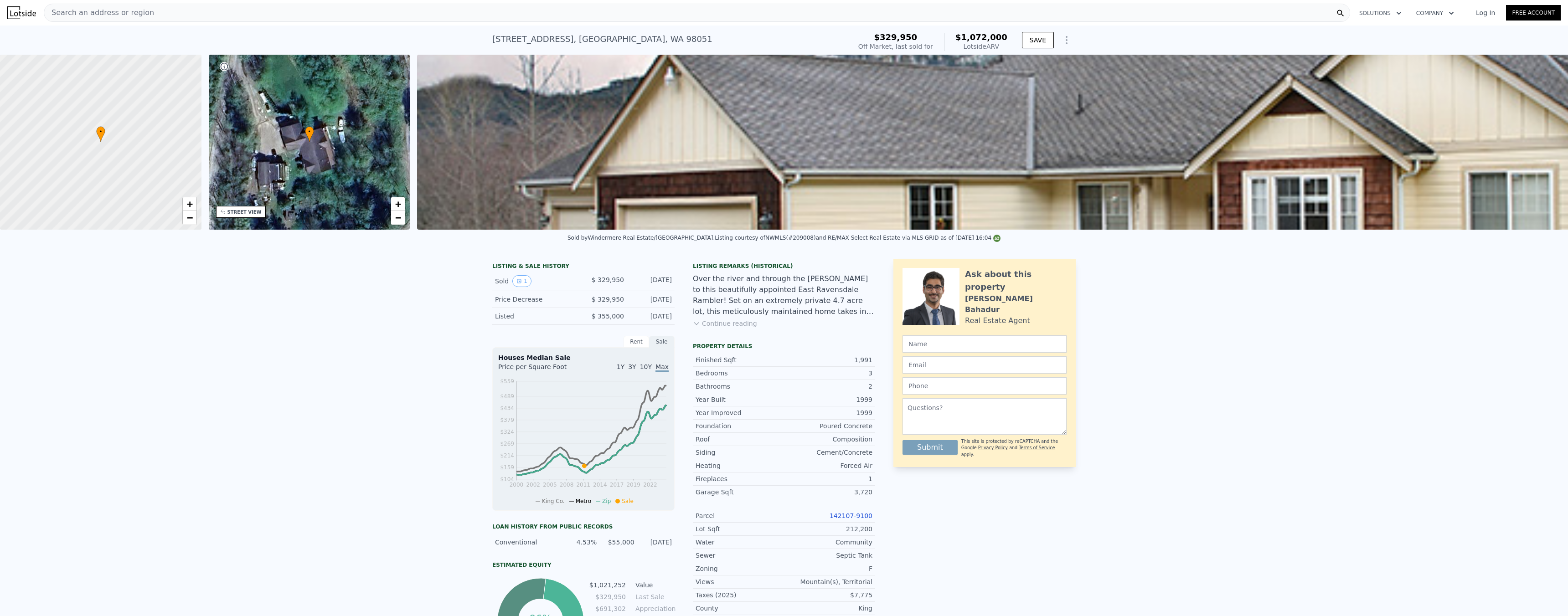
click at [377, 22] on div "Search an address or region Solutions Company Open main menu Log In Free Account" at bounding box center [784, 13] width 1553 height 22
click at [377, 18] on div "Search an address or region" at bounding box center [696, 13] width 1306 height 18
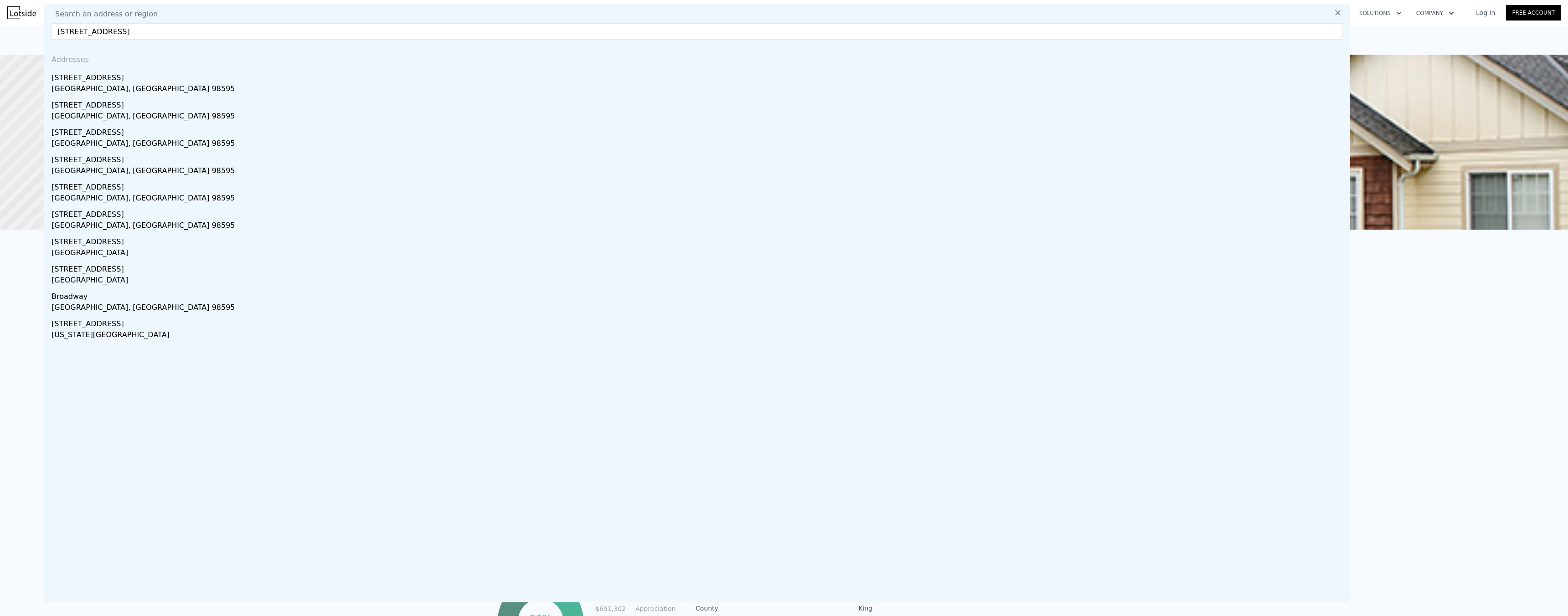
click at [176, 33] on input "703 S Broadway Street, Westport, WA 98595" at bounding box center [697, 31] width 1291 height 17
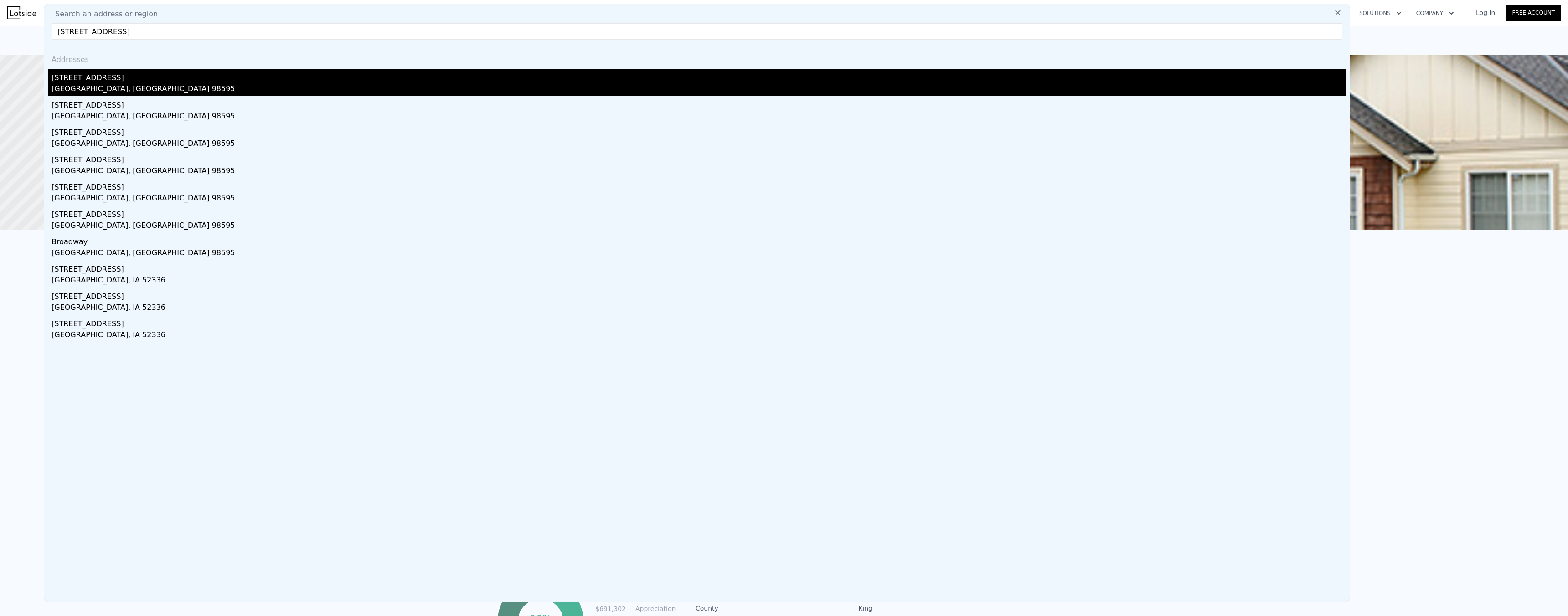
type input "703 S Broadway Street, 98595"
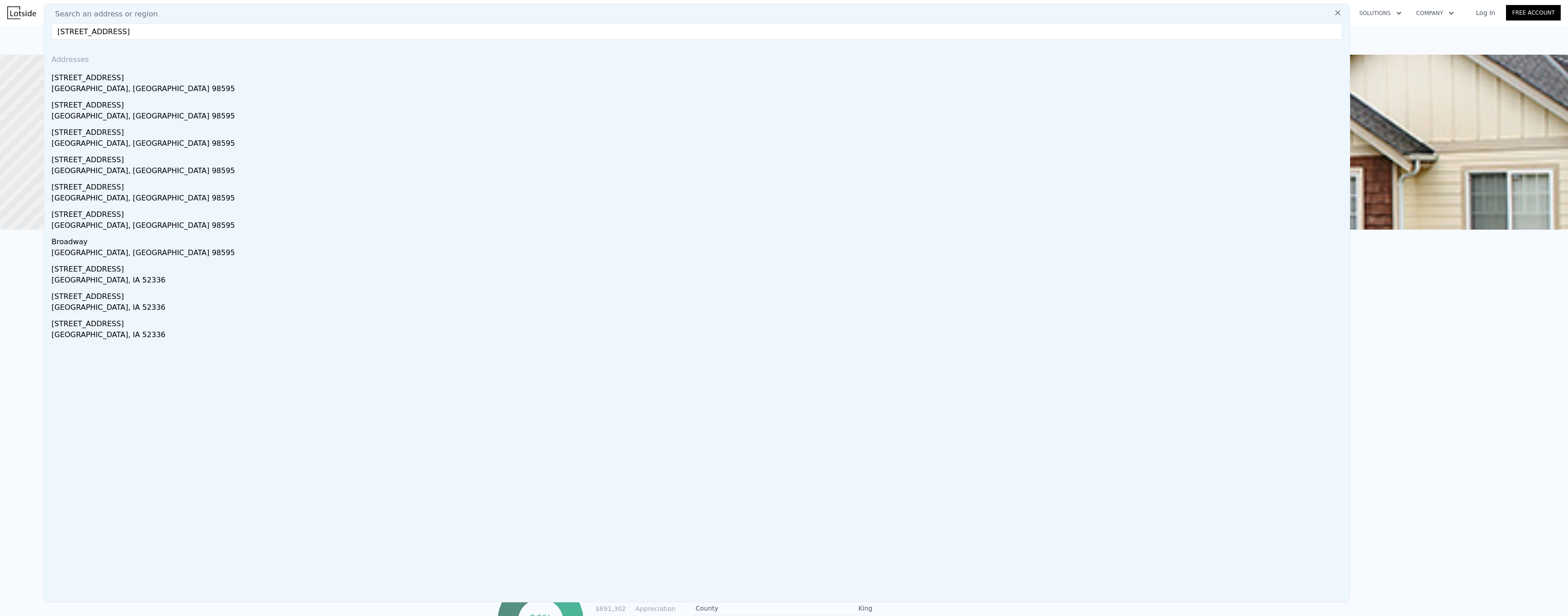
click at [87, 81] on div "703 W Broadway" at bounding box center [699, 76] width 1294 height 15
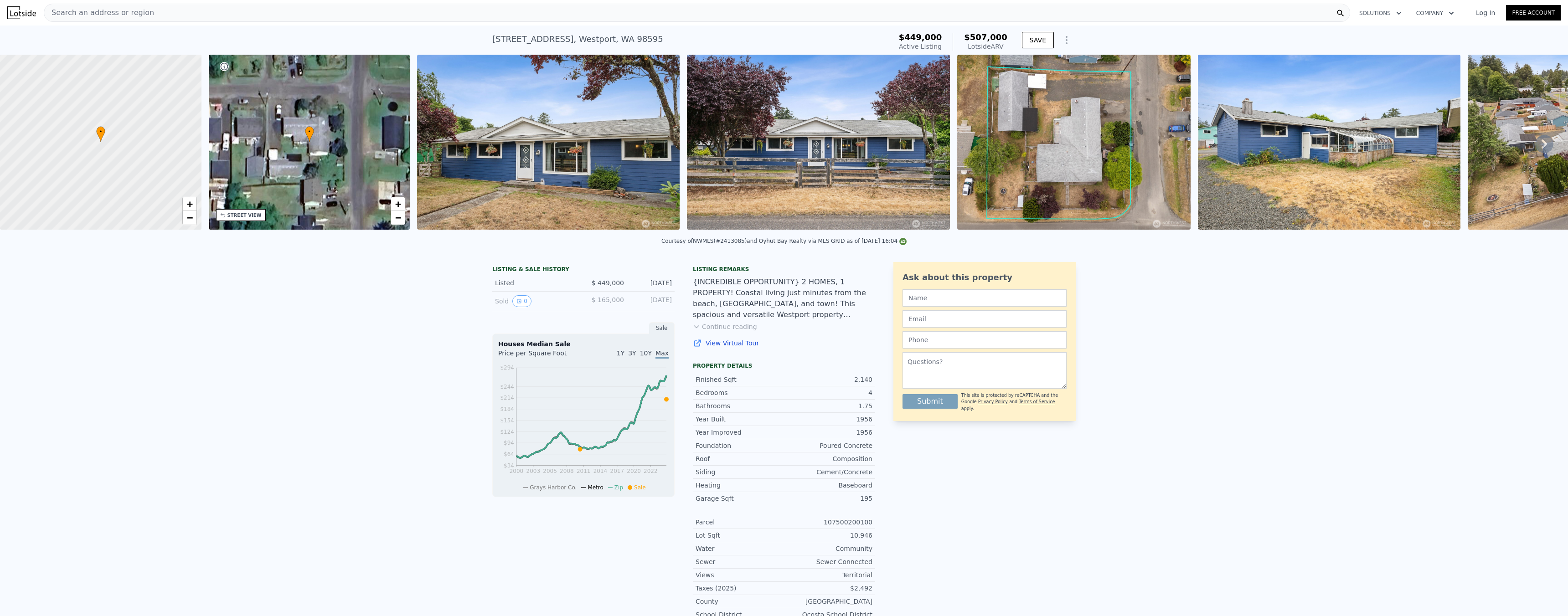
click at [162, 12] on div "Search an address or region" at bounding box center [696, 13] width 1306 height 18
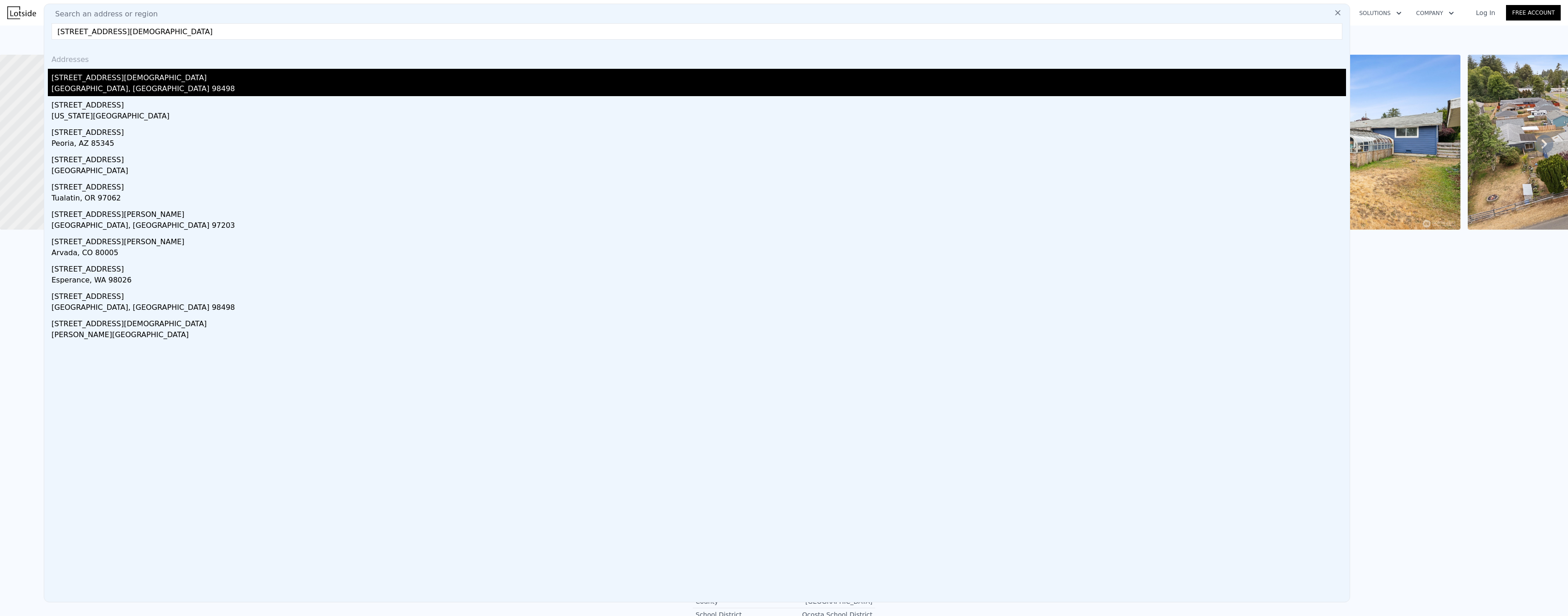
type input "8304 97th St SW"
click at [103, 80] on div "8304 97th St SW" at bounding box center [699, 76] width 1294 height 15
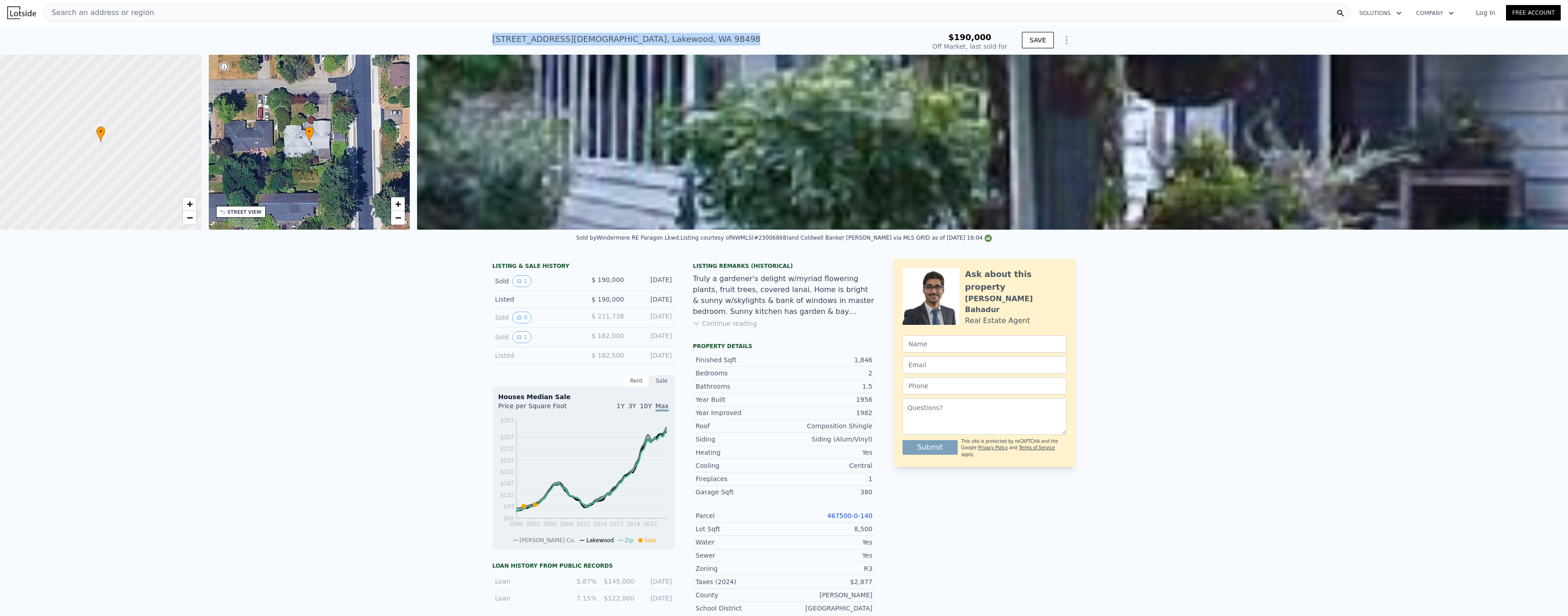
drag, startPoint x: 648, startPoint y: 36, endPoint x: 487, endPoint y: 39, distance: 161.0
click at [377, 39] on div "8304 97th St SW , Lakewood , WA 98498 Sold Apr 2003 for $190k $190,000 Off Mark…" at bounding box center [784, 39] width 1568 height 29
copy div "St"
click at [377, 31] on div "8304 97th St SW , Lakewood , WA 98498 Sold Apr 2003 for $190k" at bounding box center [707, 41] width 429 height 25
click at [0, 0] on div at bounding box center [0, 0] width 0 height 0
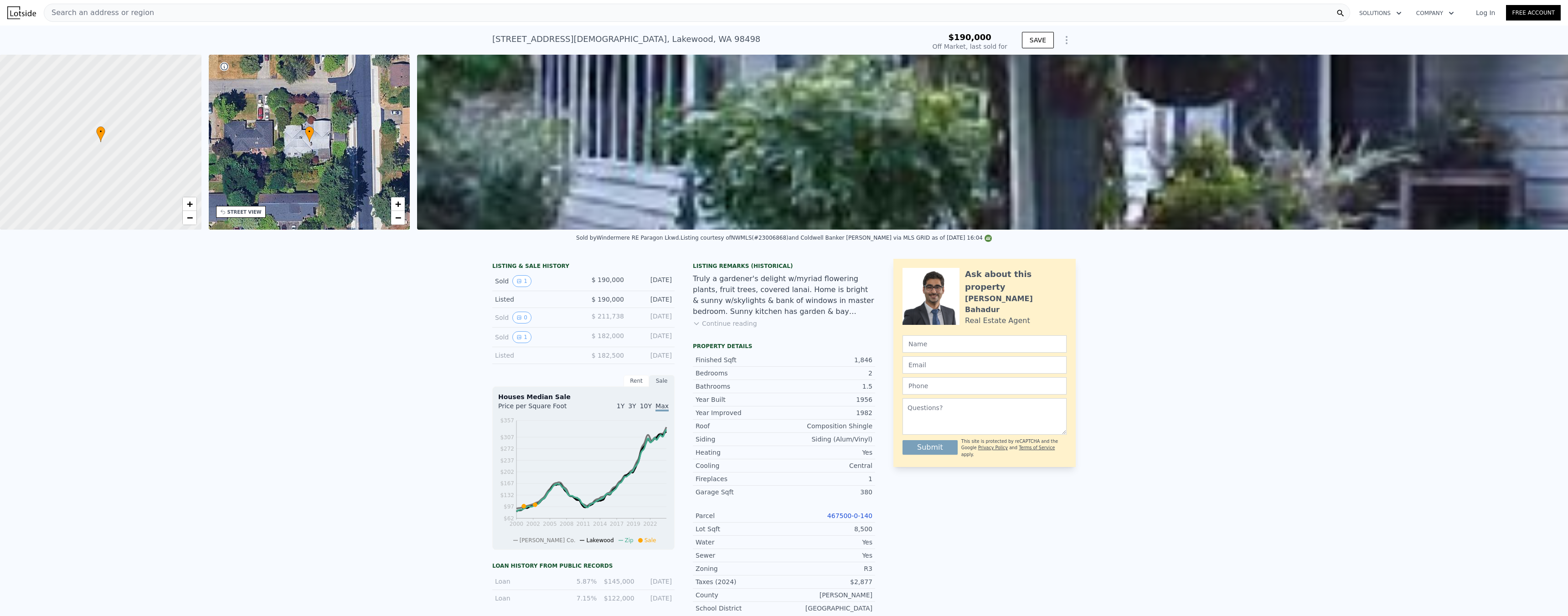
click at [0, 0] on div at bounding box center [0, 0] width 0 height 0
drag, startPoint x: 632, startPoint y: 40, endPoint x: 648, endPoint y: 38, distance: 16.1
click at [377, 38] on div "8304 97th St SW , Lakewood , WA 98498 Sold Apr 2003 for $190k" at bounding box center [707, 41] width 429 height 25
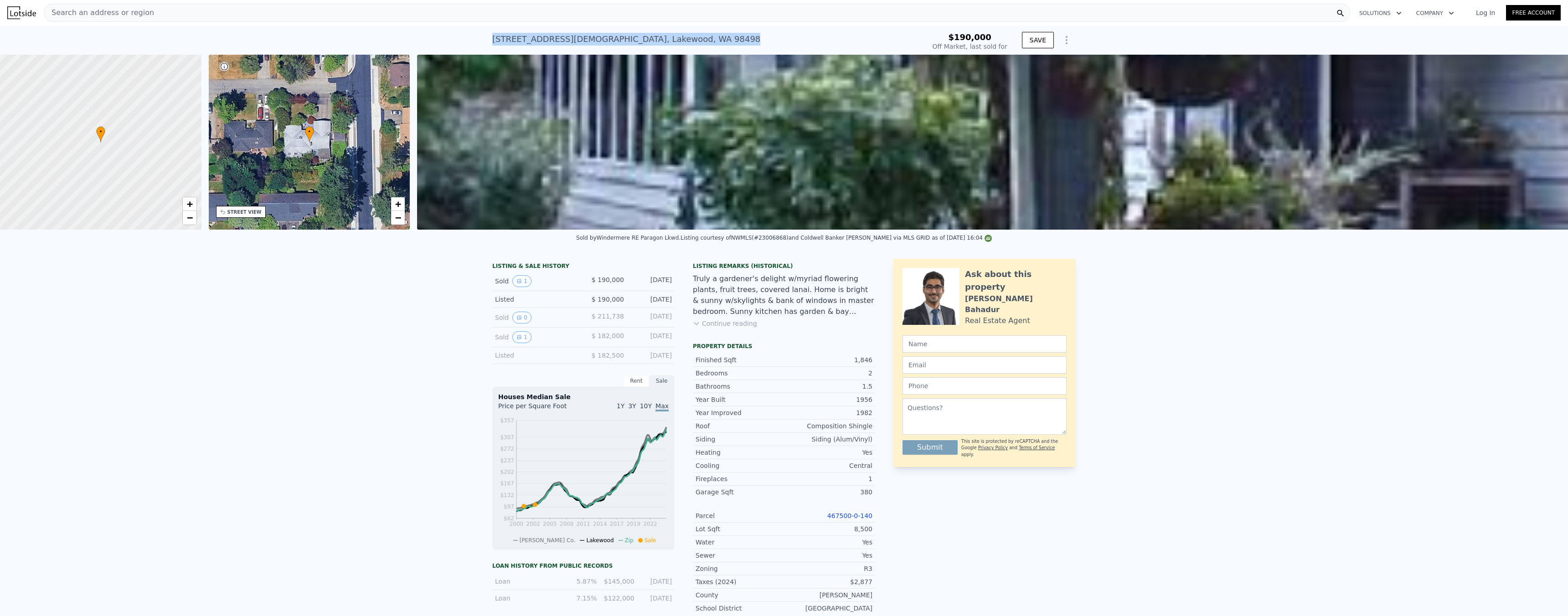
drag, startPoint x: 611, startPoint y: 41, endPoint x: 490, endPoint y: 41, distance: 121.0
click at [377, 41] on body "Search an address or region Solutions Company Open main menu Log In Free Accoun…" at bounding box center [784, 308] width 1568 height 616
copy div "8304 97th St SW , Lakewood , WA 98498"
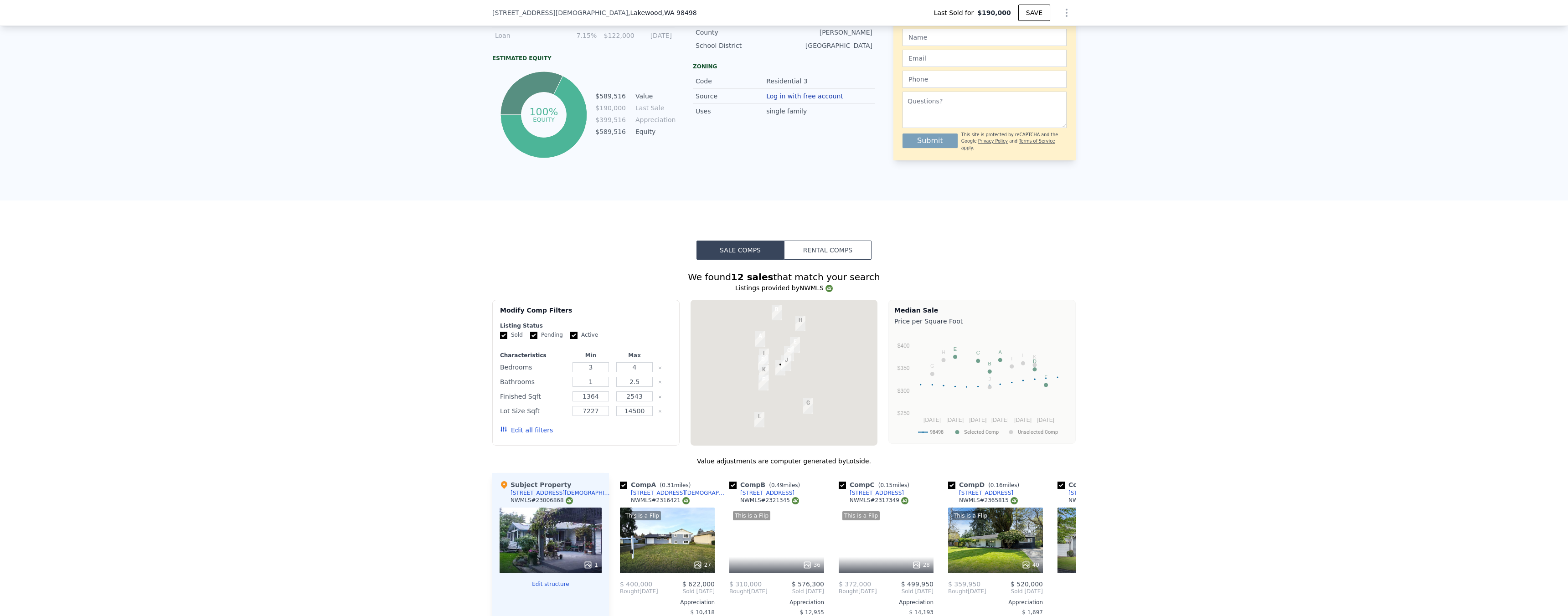
type input "$ 621,000"
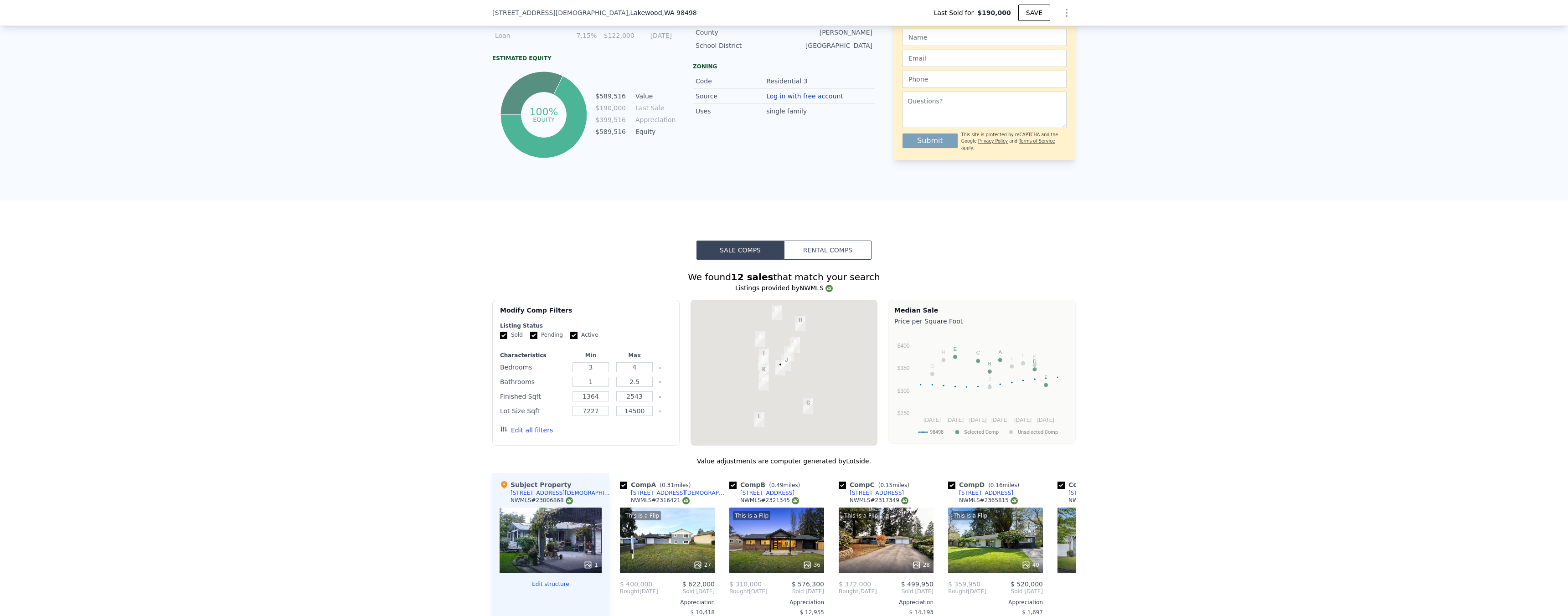
type input "$ 371,544"
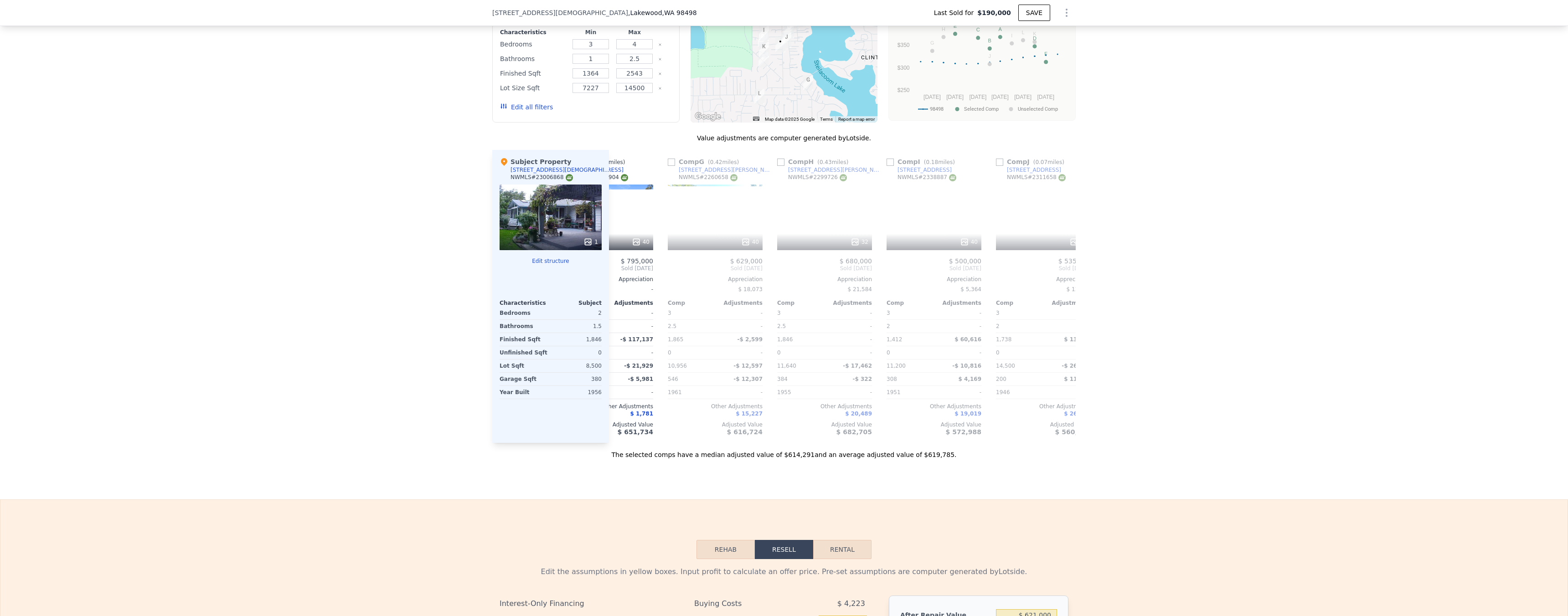
scroll to position [0, 868]
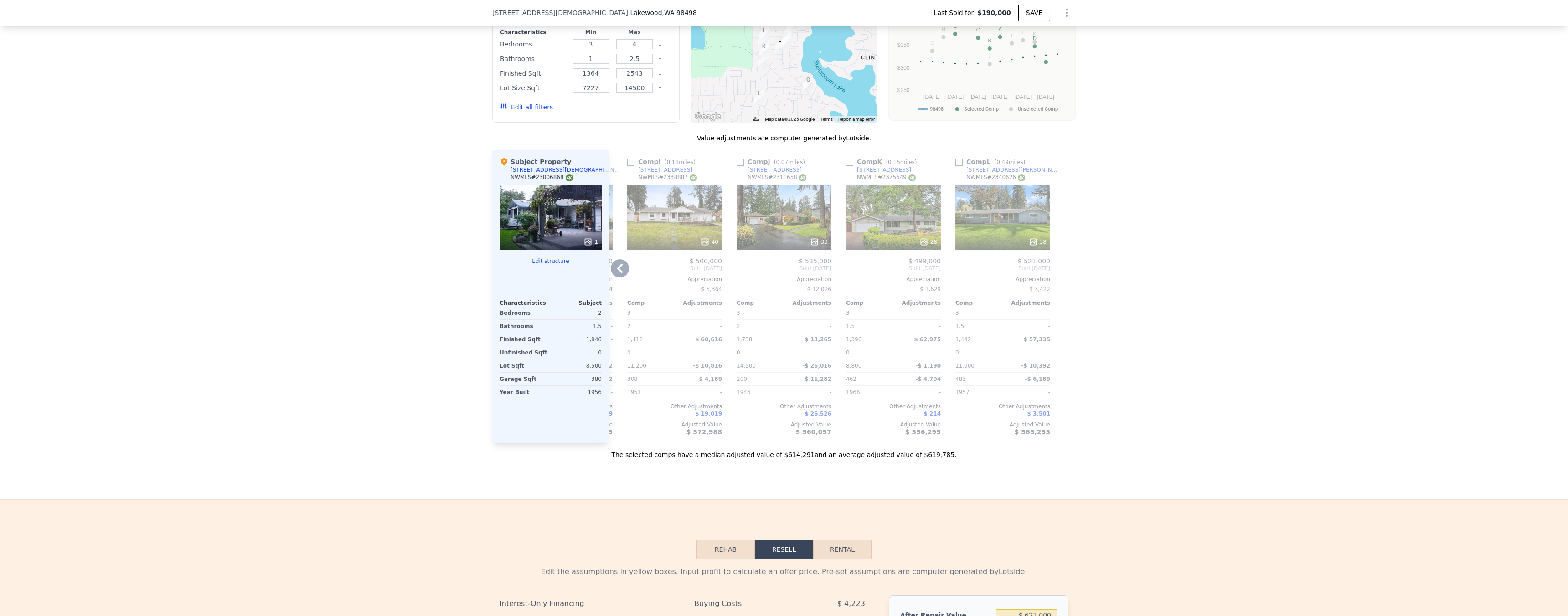
click at [377, 245] on icon at bounding box center [814, 242] width 9 height 9
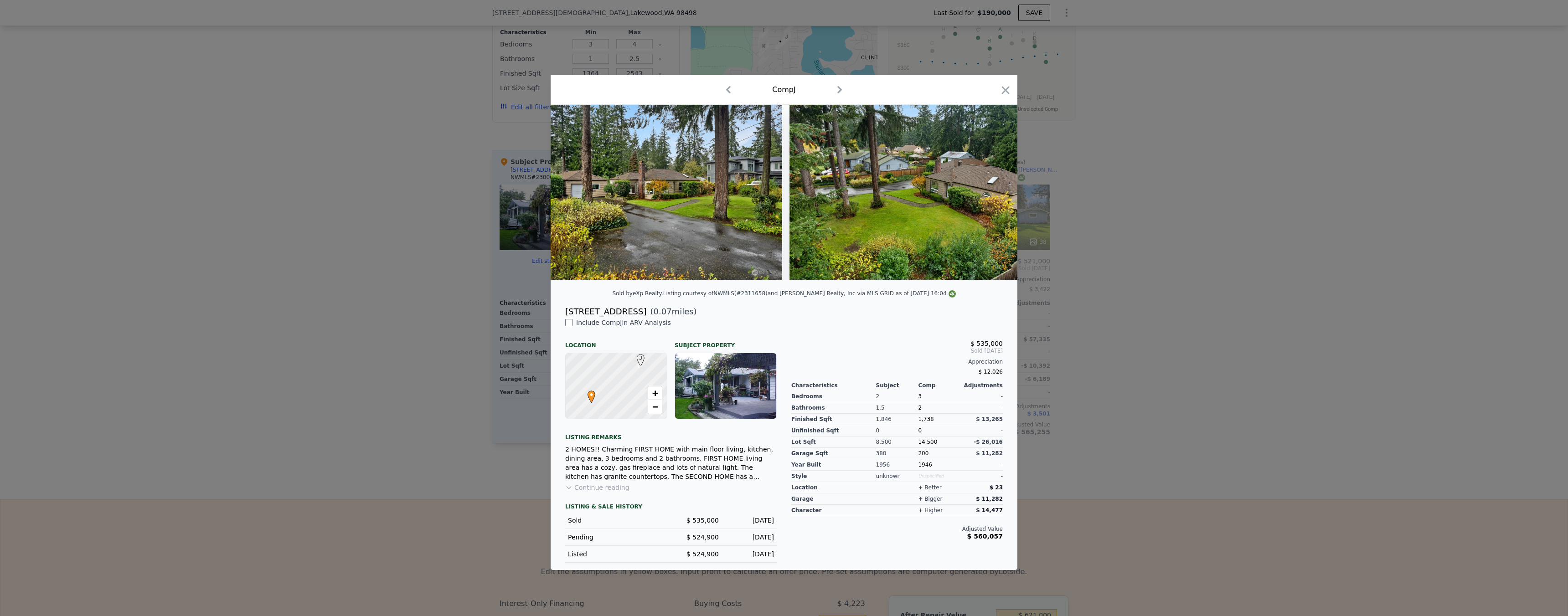
scroll to position [0, 7198]
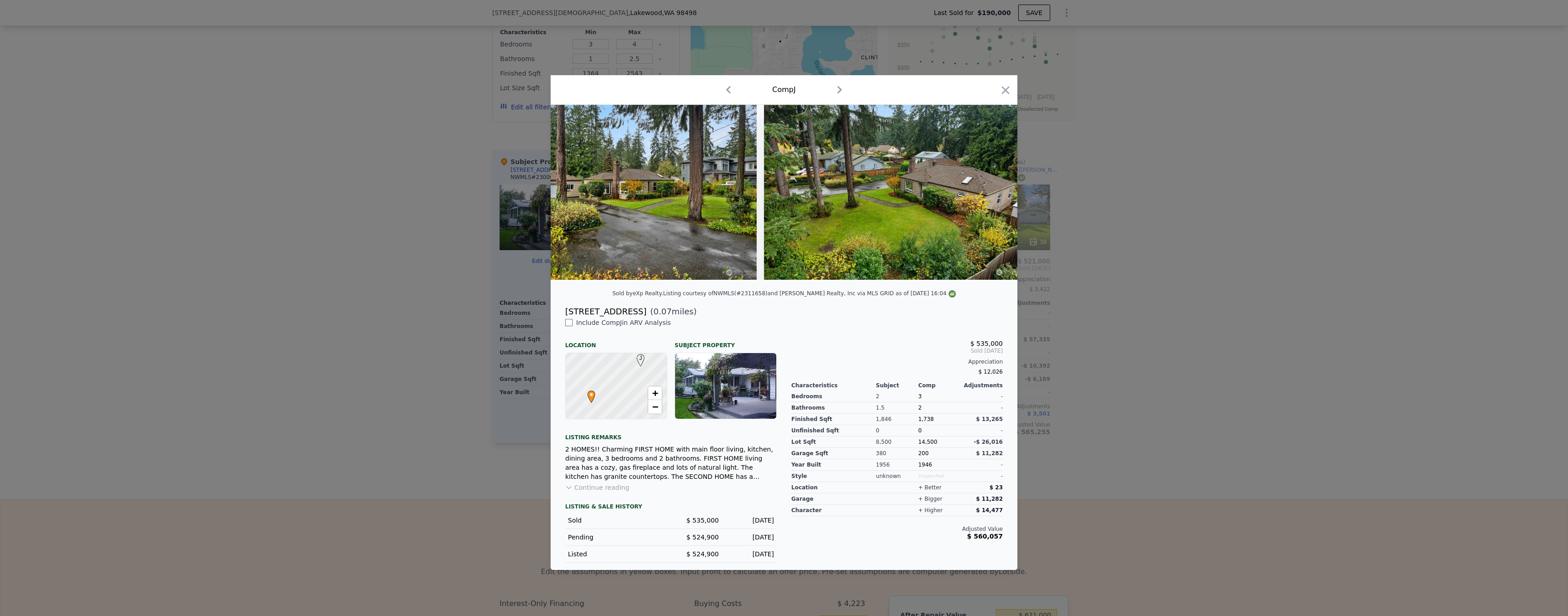
click at [377, 268] on div at bounding box center [784, 308] width 1568 height 616
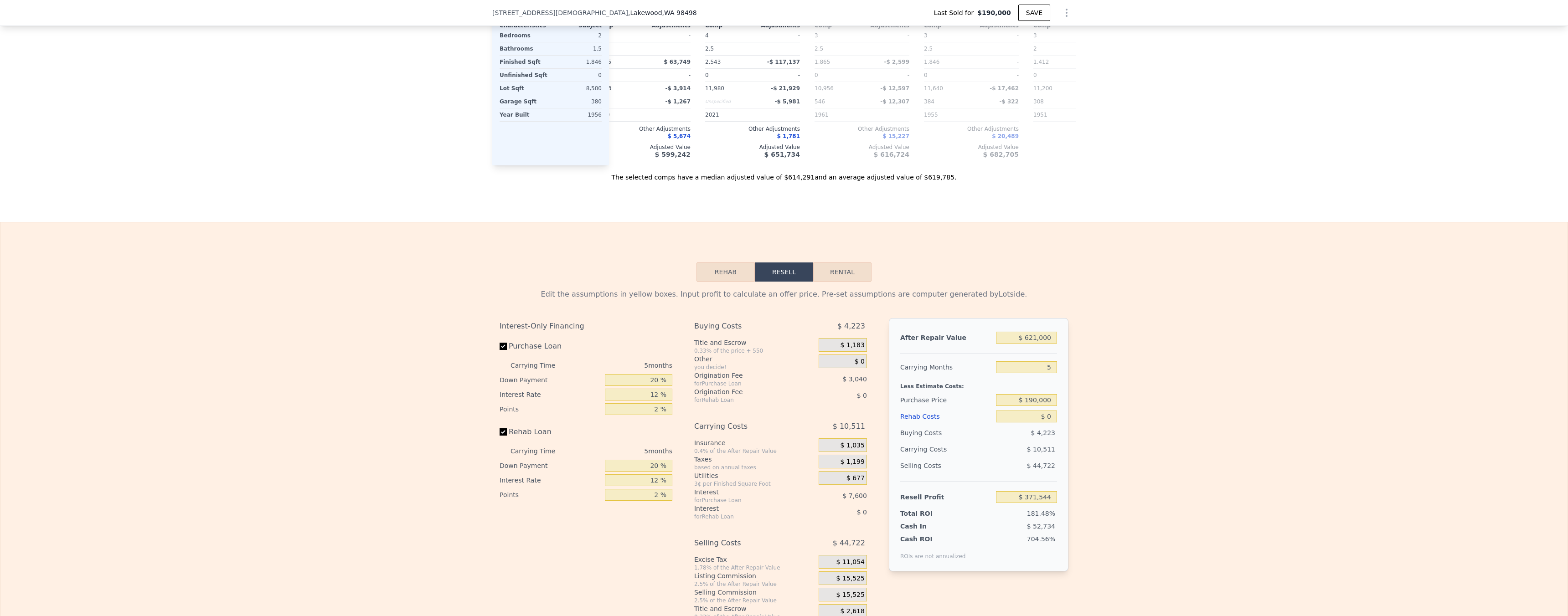
scroll to position [1238, 0]
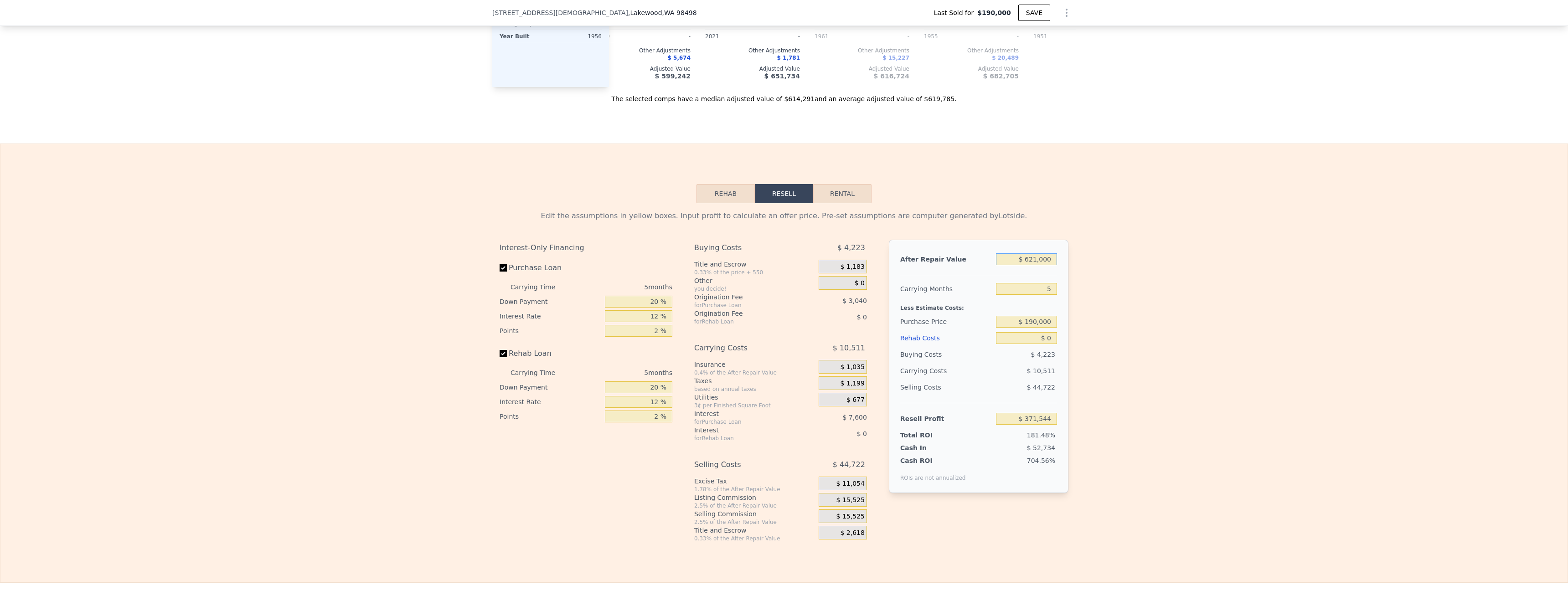
click at [377, 265] on input "$ 621,000" at bounding box center [1026, 259] width 61 height 12
type input "$ 6"
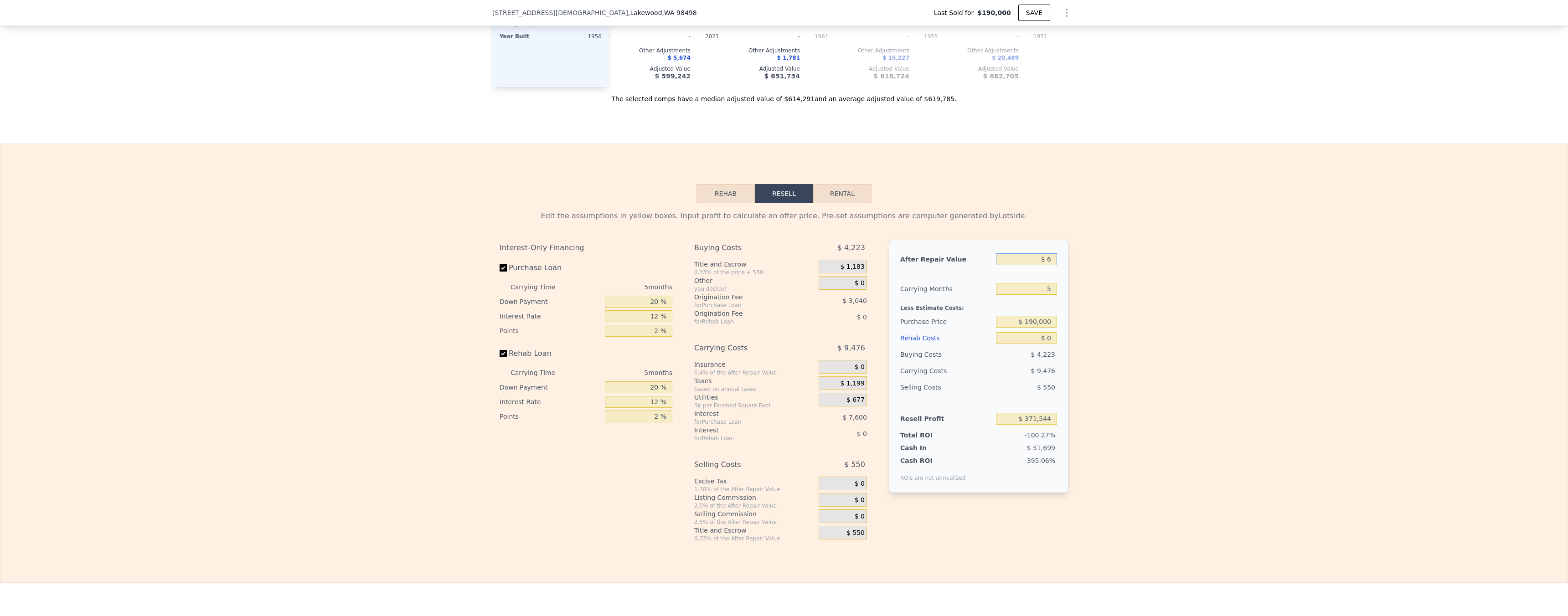
type input "-$ 204,243"
type input "$ 64"
type input "-$ 204,190"
type input "$ 640"
type input "-$ 203,655"
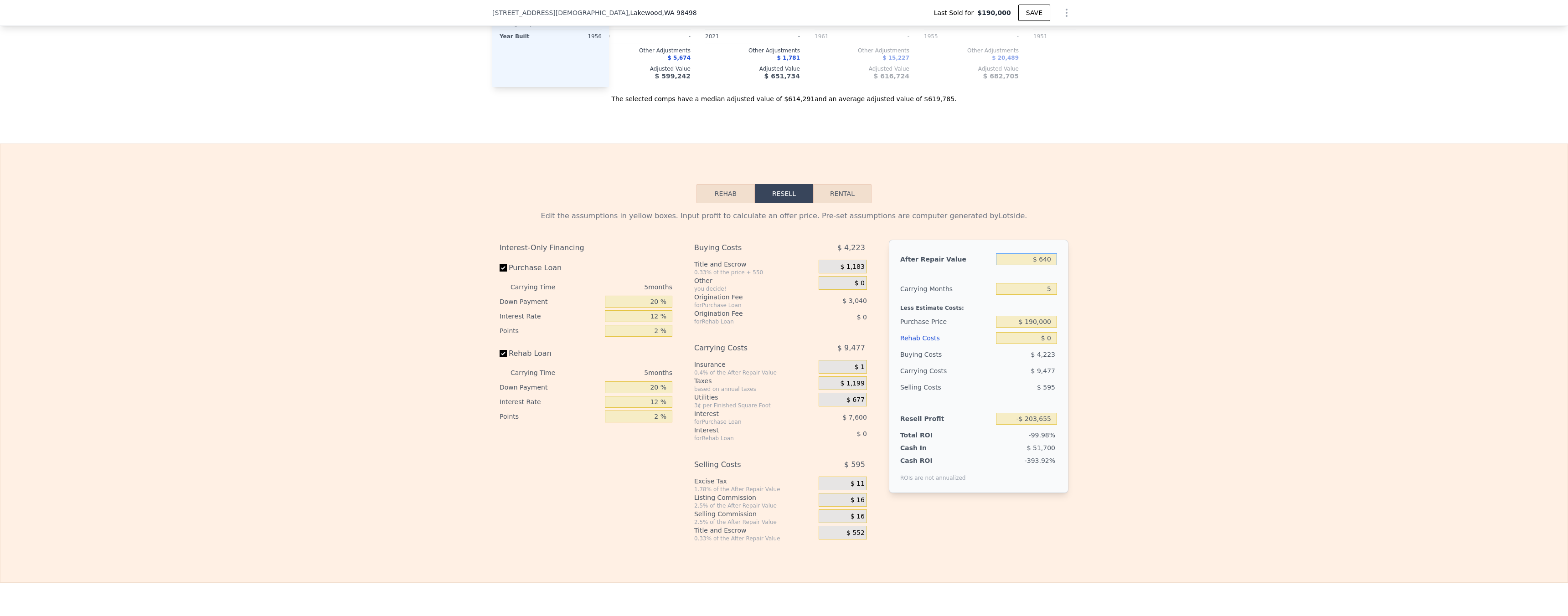
type input "$ 6,400"
type input "-$ 198,315"
type input "$ 64,000"
type input "-$ 144,908"
type input "$ 640,000"
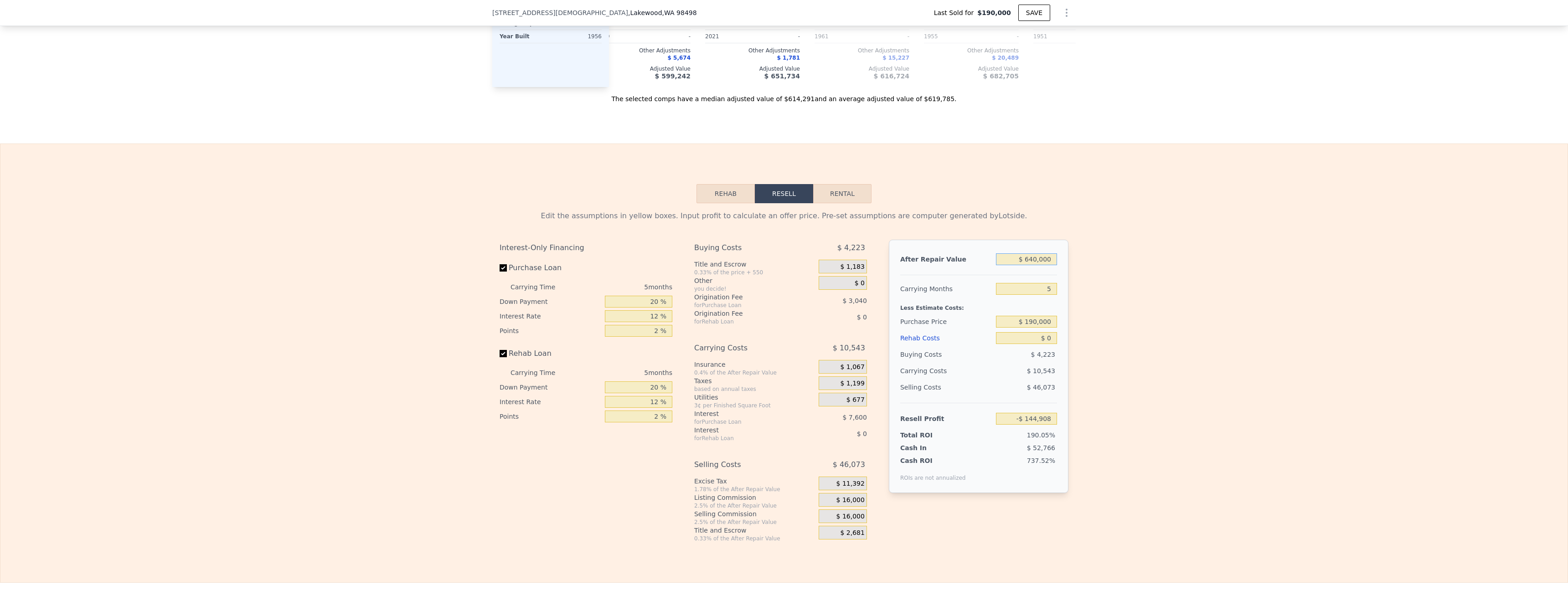
type input "$ 389,161"
type input "$ 640,000"
click at [377, 328] on input "$ 190,000" at bounding box center [1026, 321] width 61 height 12
type input "$ 350,000"
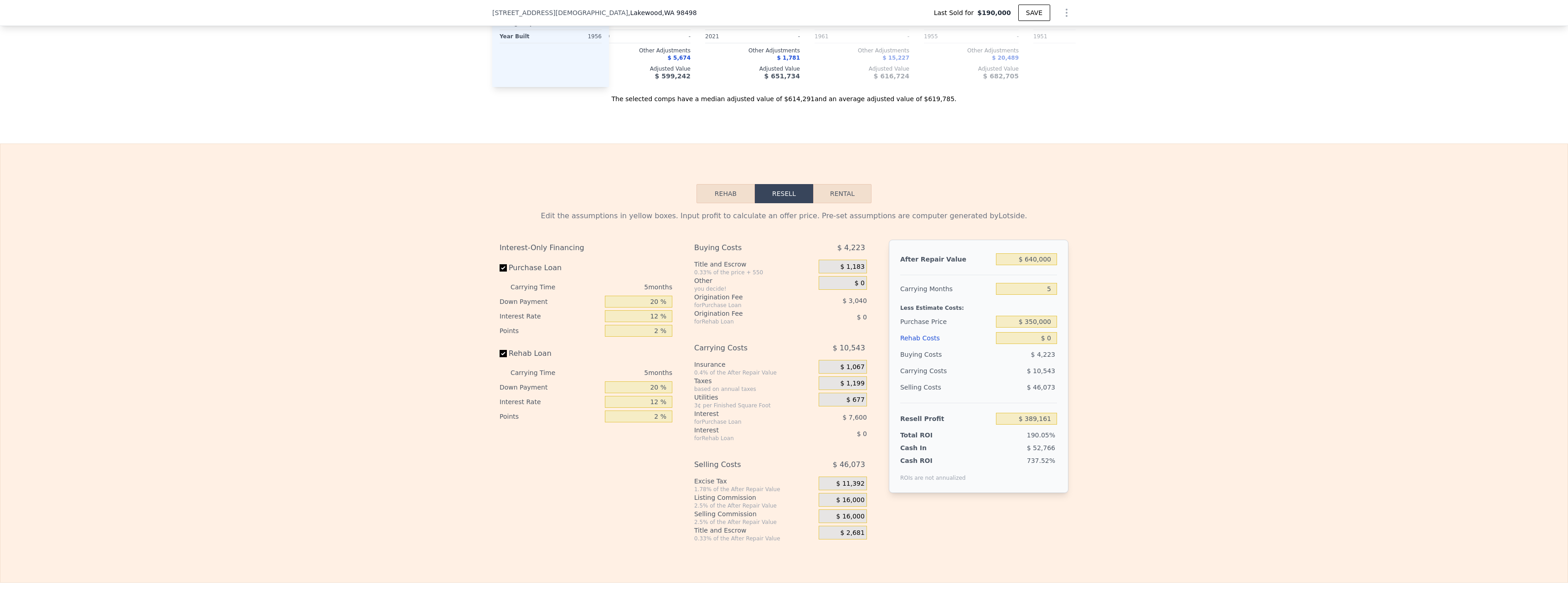
drag, startPoint x: 1101, startPoint y: 373, endPoint x: 1069, endPoint y: 368, distance: 32.4
click at [377, 373] on div "Edit the assumptions in yellow boxes. Input profit to calculate an offer price.…" at bounding box center [784, 372] width 1567 height 339
type input "$ 219,668"
click at [377, 344] on input "$ 0" at bounding box center [1026, 338] width 61 height 12
type input "$ 10"
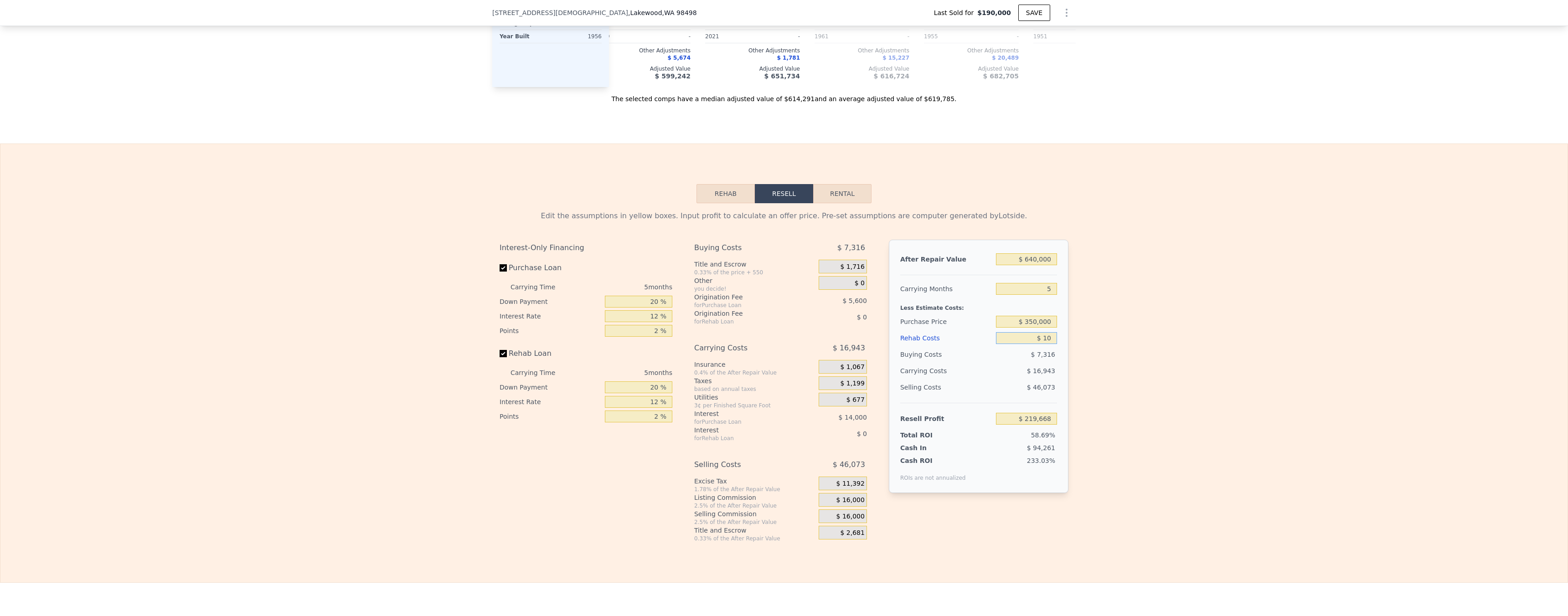
type input "$ 219,658"
type input "$ 110"
type input "$ 219,551"
type input "$ 1,150"
type input "$ 218,455"
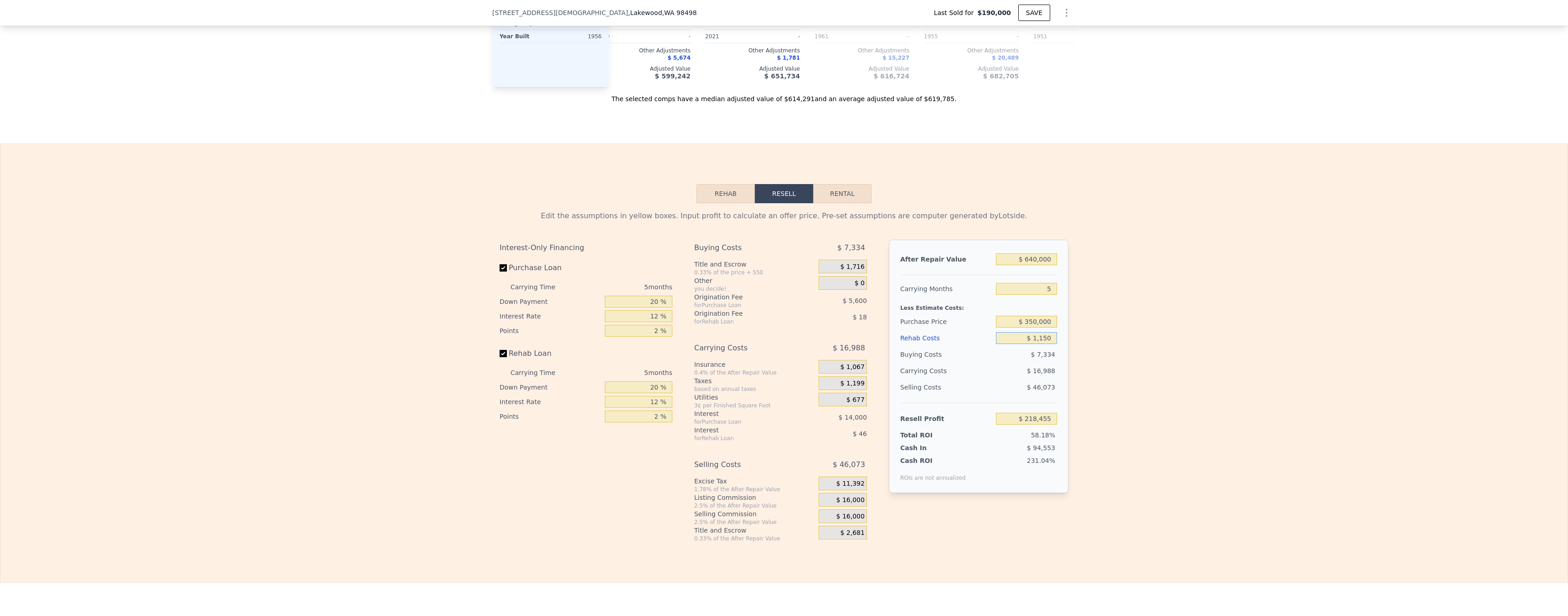
type input "$ 11,500"
type input "$ 207,524"
type input "$ 115,000"
type input "$ 98,228"
type input "$ 11,500"
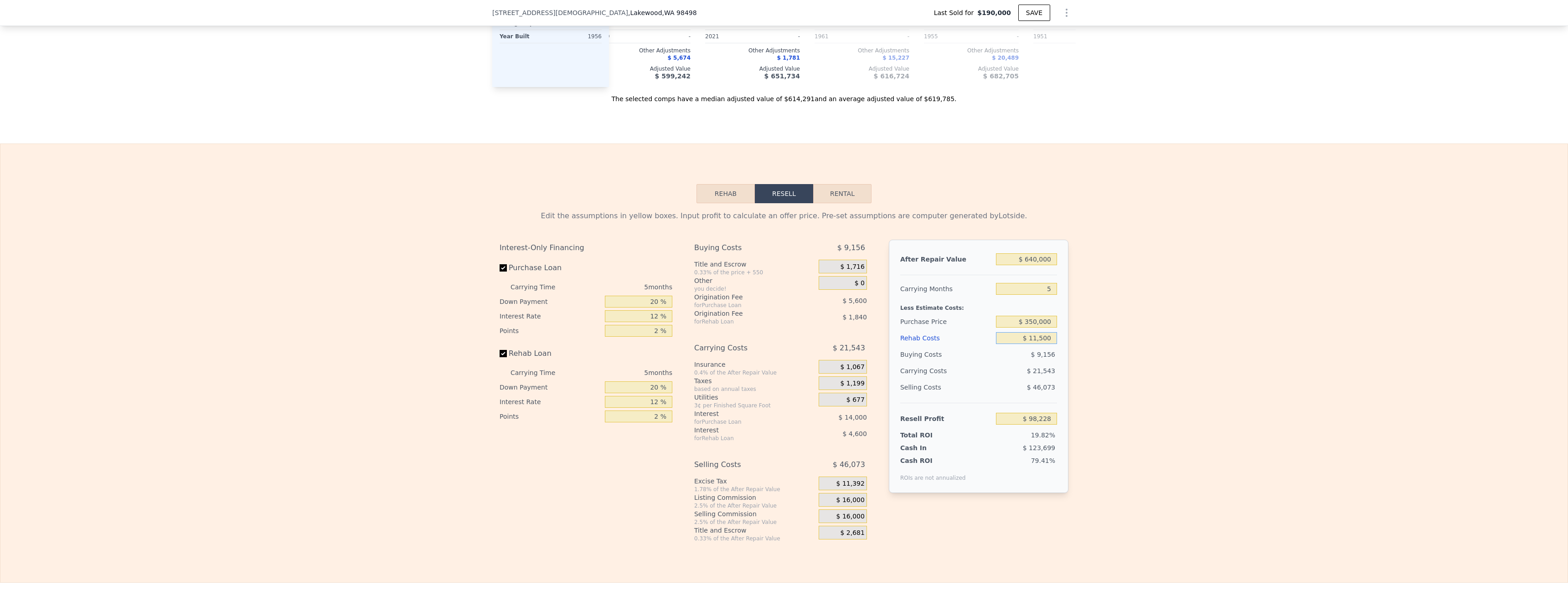
type input "$ 207,524"
type input "$ 1,150"
type input "$ 218,455"
type input "$ 110"
type input "$ 219,551"
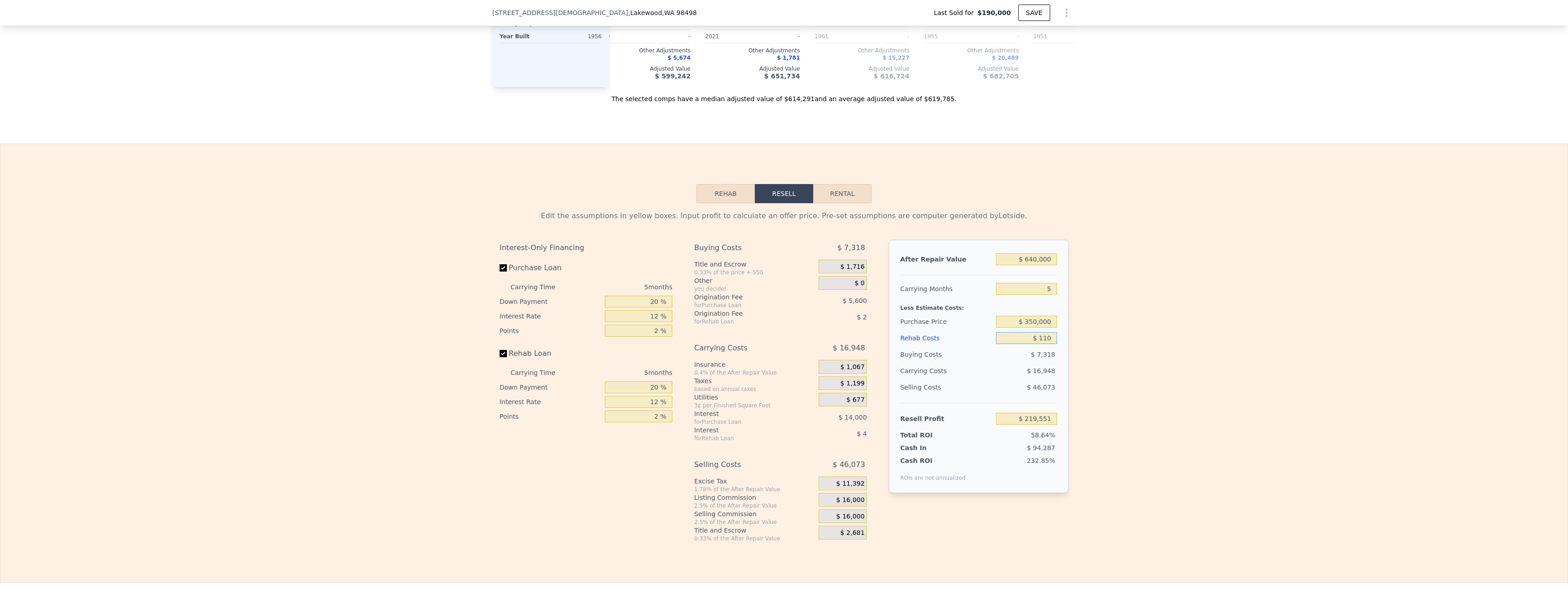
type input "$ 10"
type input "$ 219,658"
type input "$ 100"
type input "$ 219,561"
type input "$ 1,000"
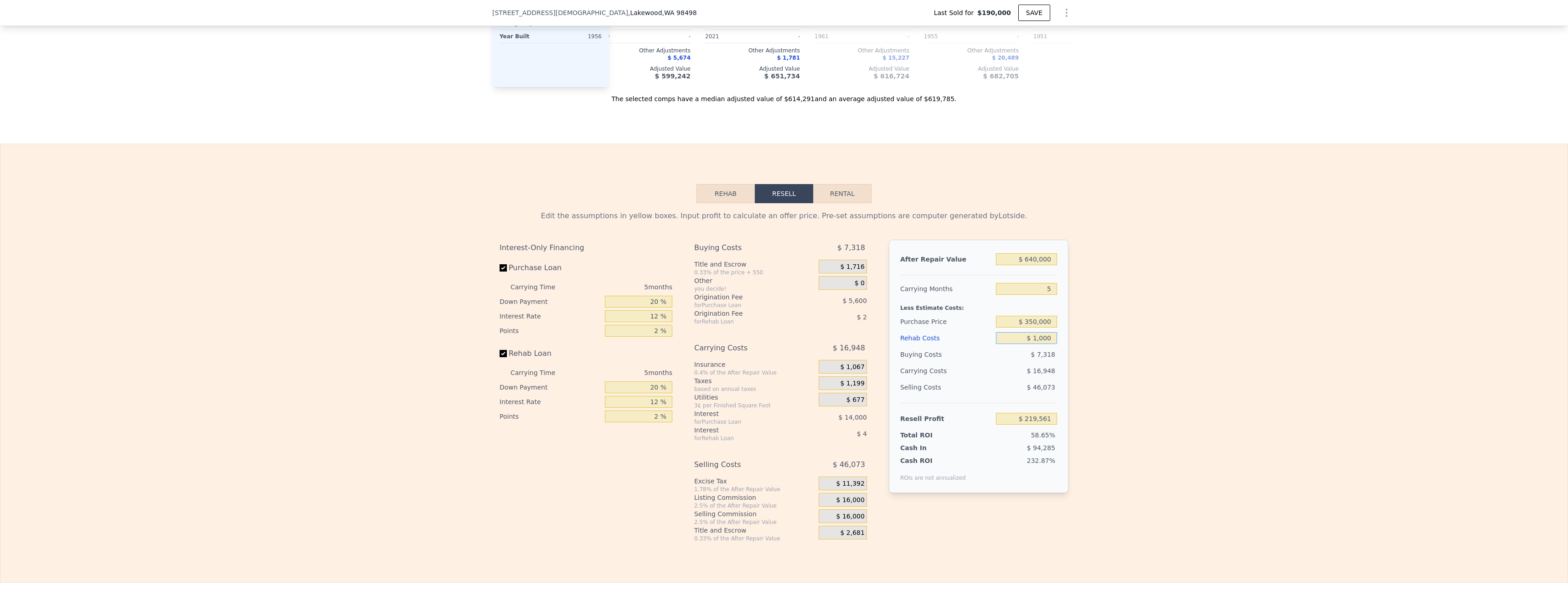
type input "$ 218,612"
type input "$ 10,000"
type input "$ 209,108"
type input "$ 100,000"
type input "$ 114,068"
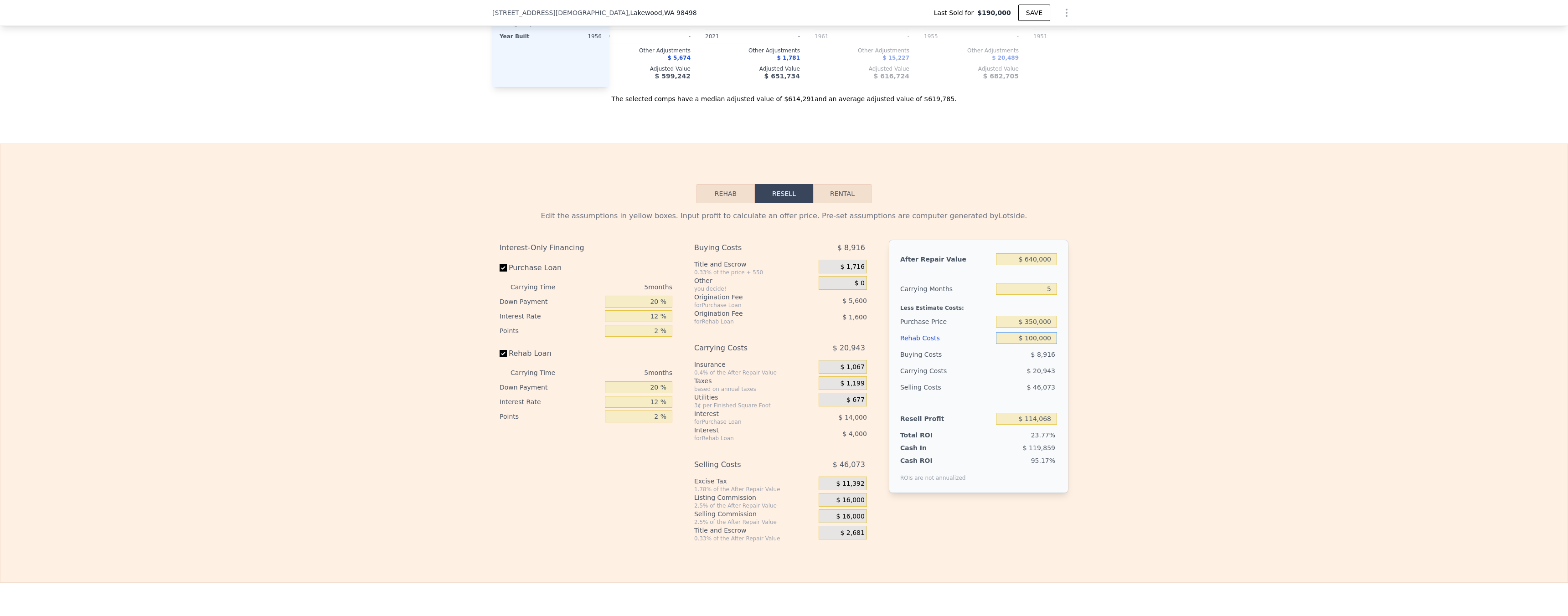
type input "$ 100,000"
click at [377, 400] on div "Edit the assumptions in yellow boxes. Input profit to calculate an offer price.…" at bounding box center [784, 372] width 1567 height 339
type input "$ 621,000"
type input "$ 0"
click at [377, 328] on input "$ 350,000" at bounding box center [1026, 321] width 61 height 12
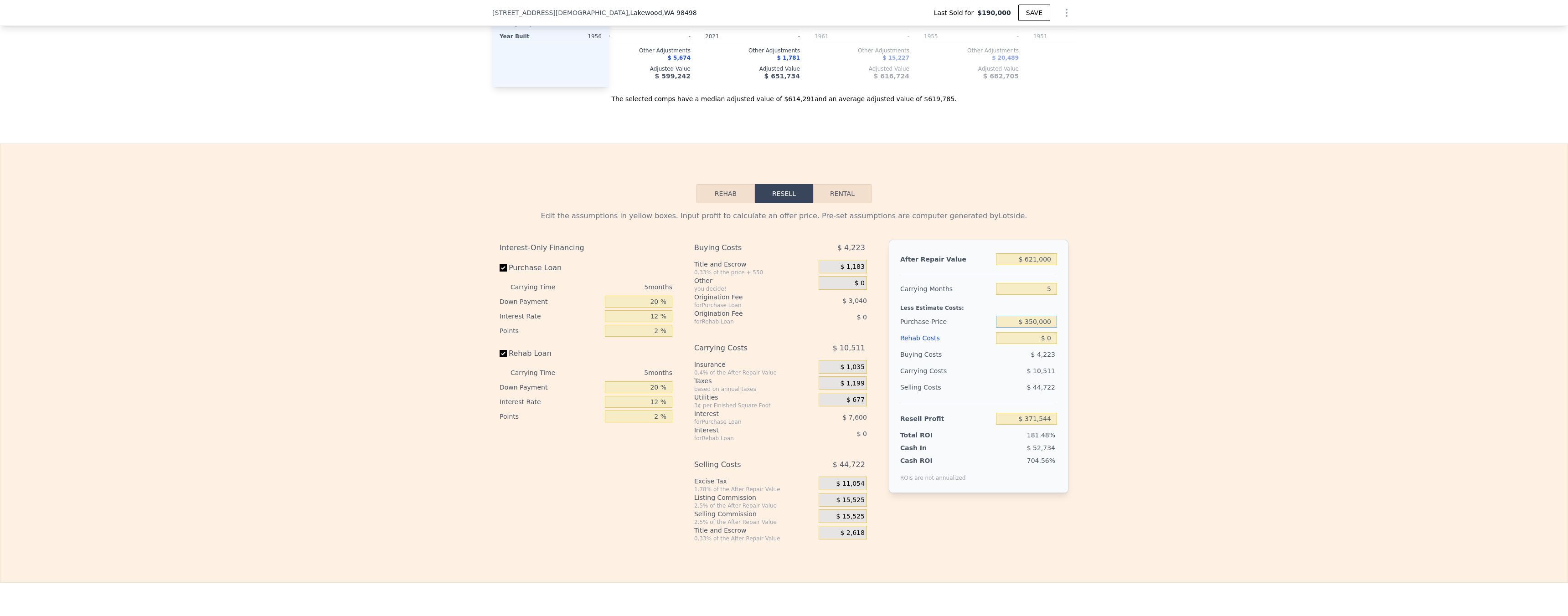
click at [377, 328] on input "$ 350,000" at bounding box center [1026, 321] width 61 height 12
click at [377, 344] on input "$ 0" at bounding box center [1026, 338] width 61 height 12
type input "$ 202,051"
click at [377, 344] on input "$ 0" at bounding box center [1026, 338] width 61 height 12
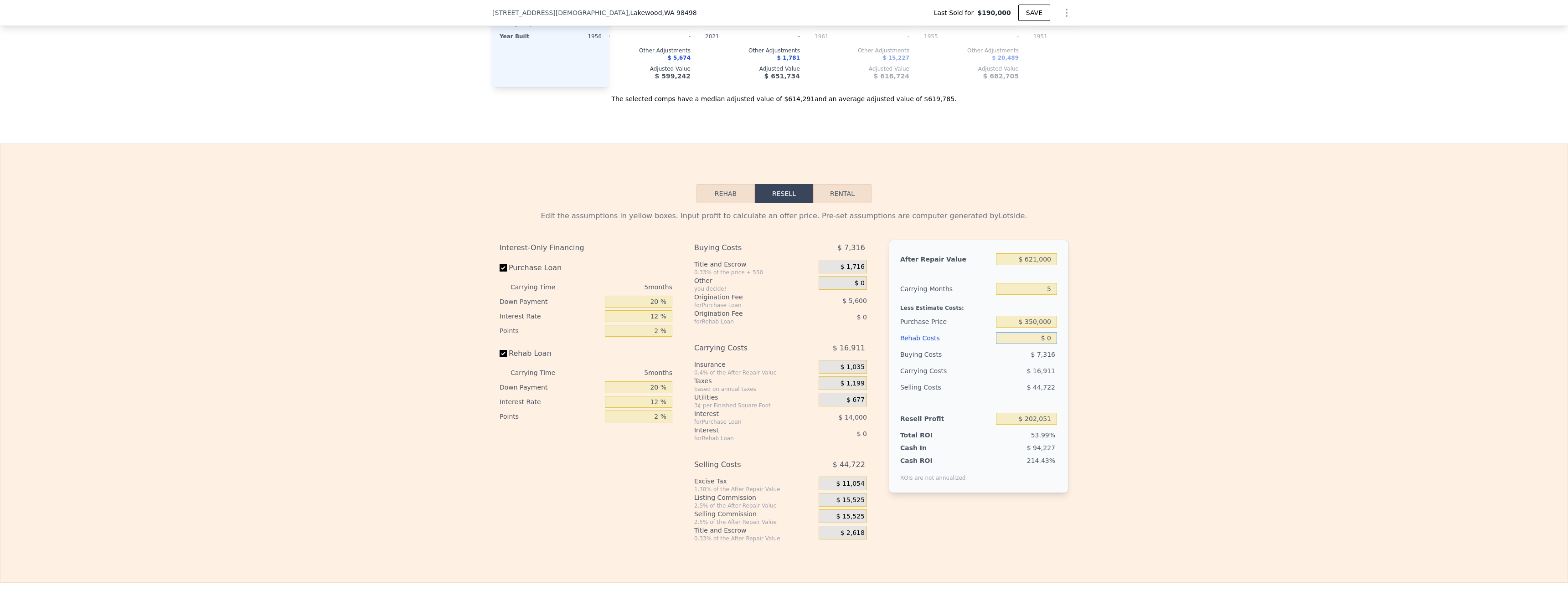
type input "$ 10"
type input "$ 202,041"
type input "$ 120"
type input "$ 201,924"
type input "$ 1,200"
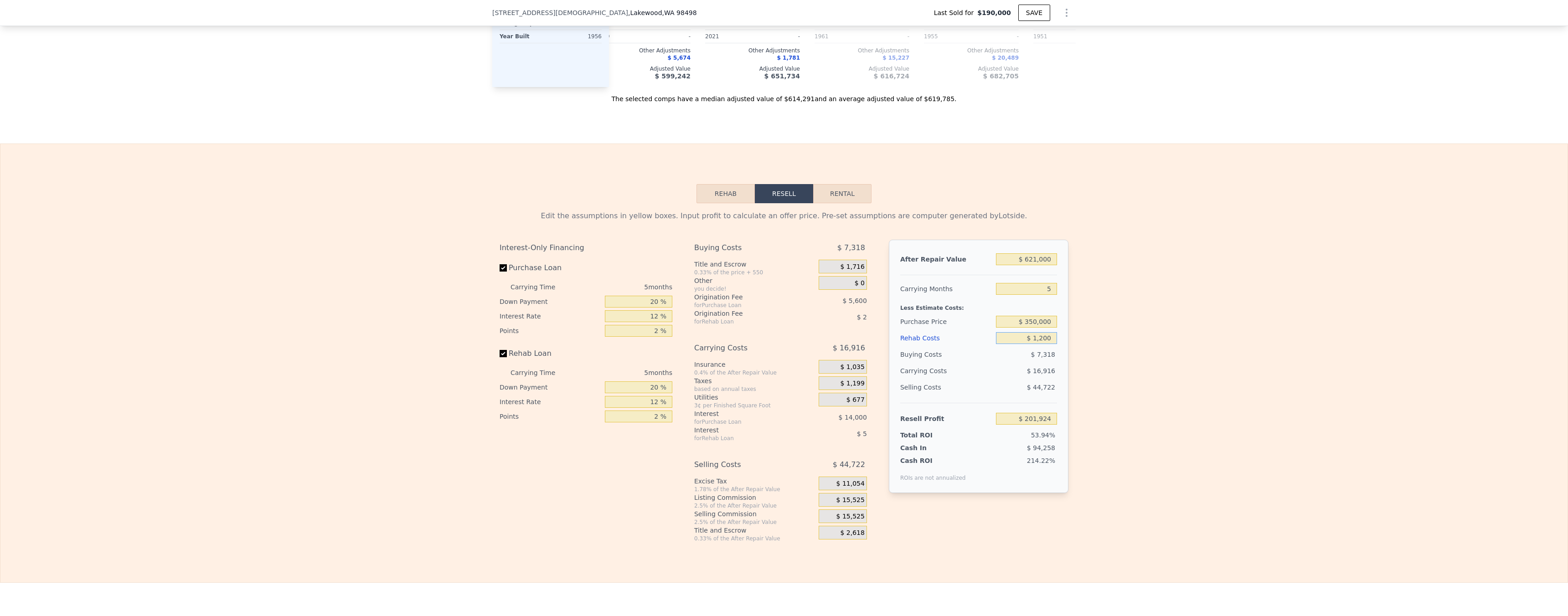
type input "$ 200,782"
type input "$ 12,000"
type input "$ 189,379"
type input "$ 120,000"
type input "$ 75,331"
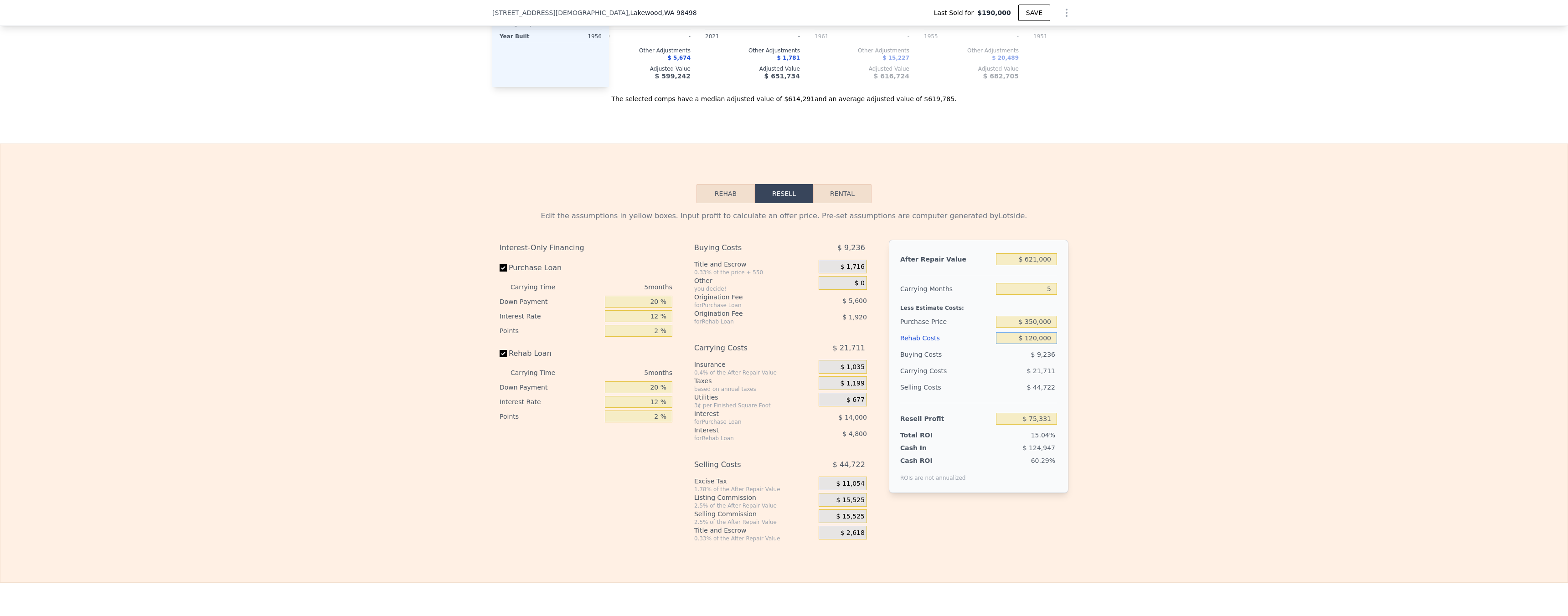
type input "$ 120,000"
click at [377, 400] on div "Edit the assumptions in yellow boxes. Input profit to calculate an offer price.…" at bounding box center [784, 372] width 1567 height 339
click at [377, 328] on input "$ 350,000" at bounding box center [1026, 321] width 61 height 12
click at [377, 265] on input "$ 621,000" at bounding box center [1026, 259] width 61 height 12
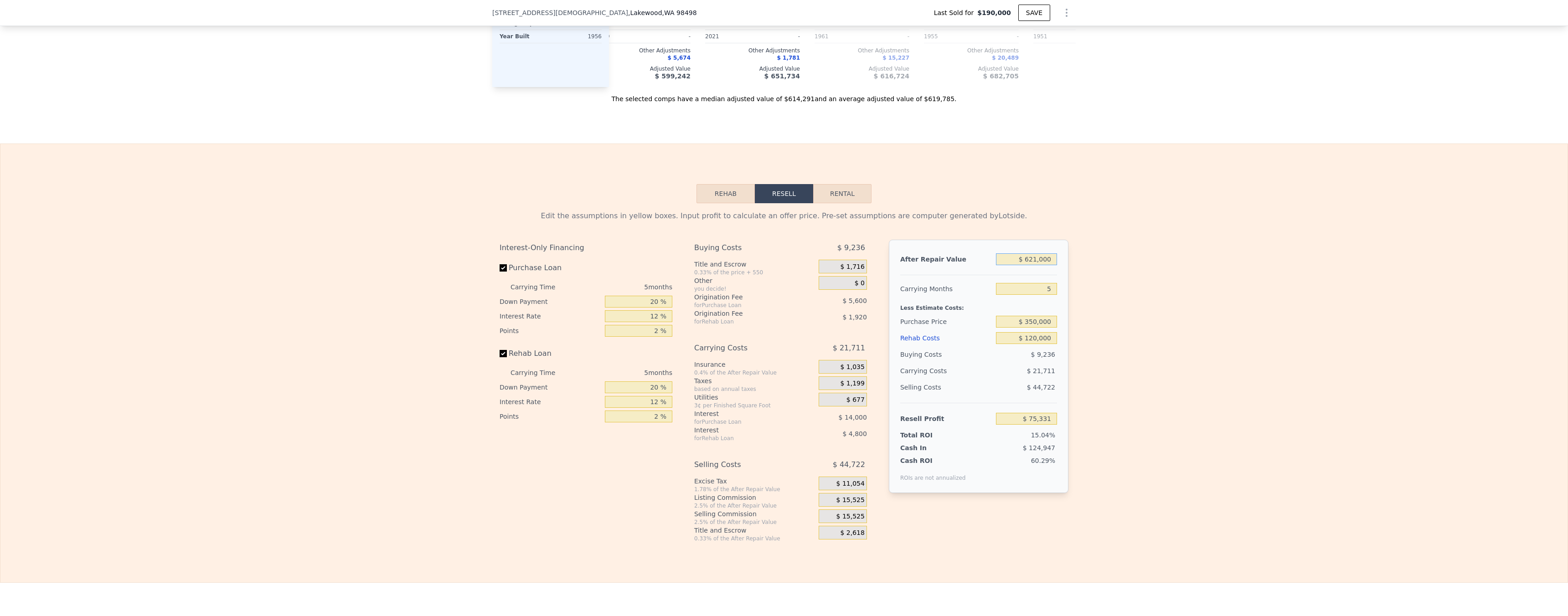
click at [377, 265] on input "$ 621,000" at bounding box center [1026, 259] width 61 height 12
type input "$ 6"
type input "-$ 500,456"
type input "$ 64"
type input "-$ 500,403"
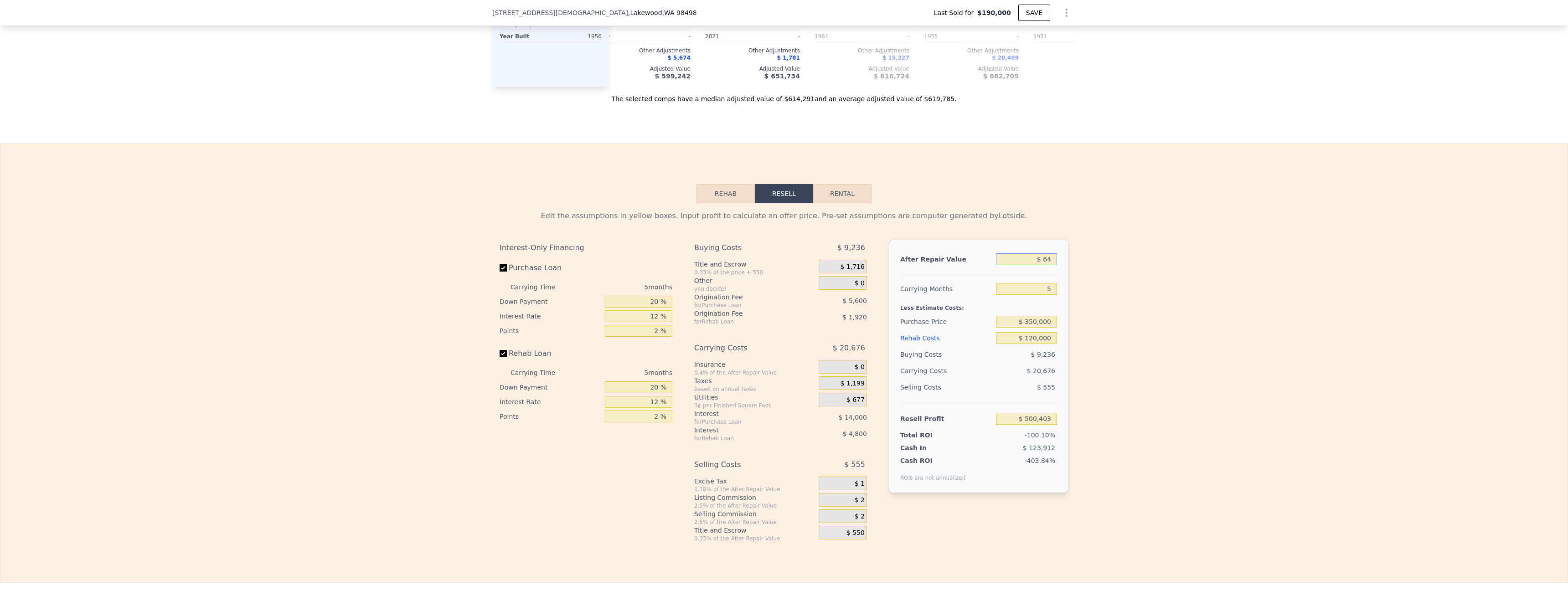
type input "$ 640"
type input "-$ 499,868"
type input "$ 6,400"
type input "-$ 494,528"
type input "$ 64,000"
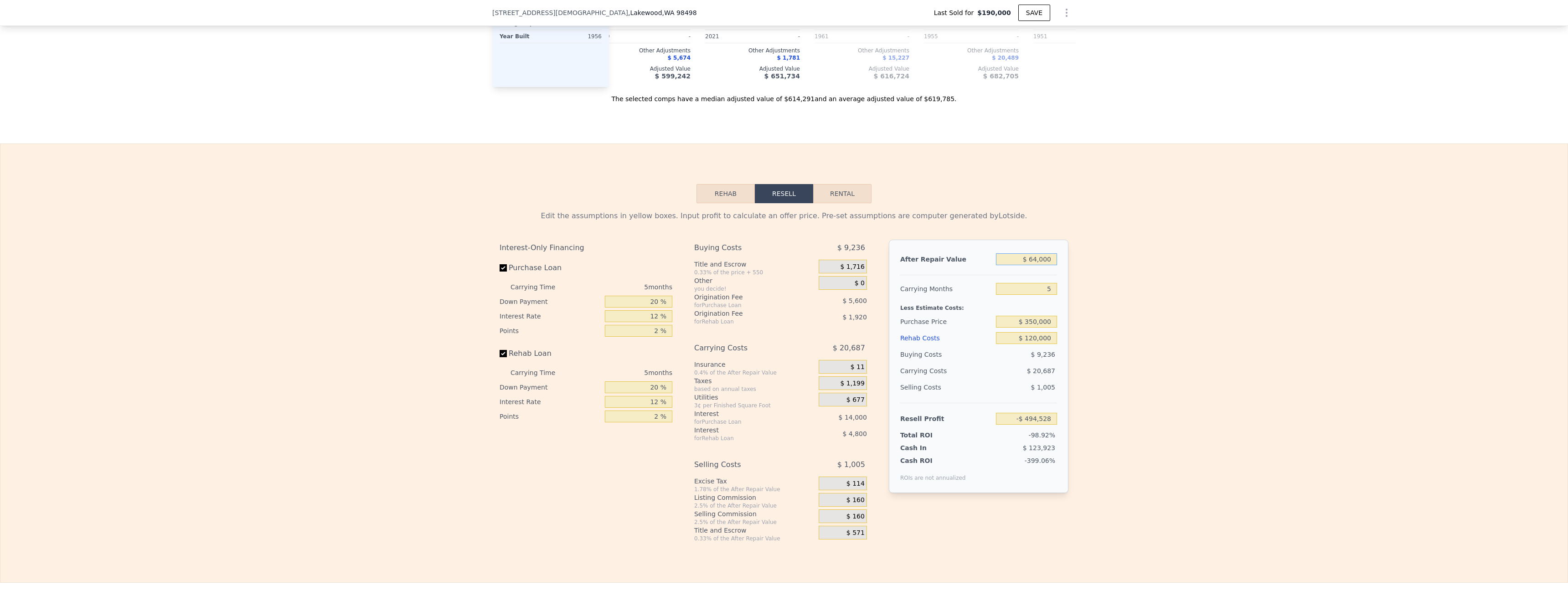
type input "-$ 441,121"
type input "$ 640,000"
type input "$ 92,948"
click at [377, 293] on div "Edit the assumptions in yellow boxes. Input profit to calculate an offer price.…" at bounding box center [784, 372] width 1567 height 339
type input "$ 621,000"
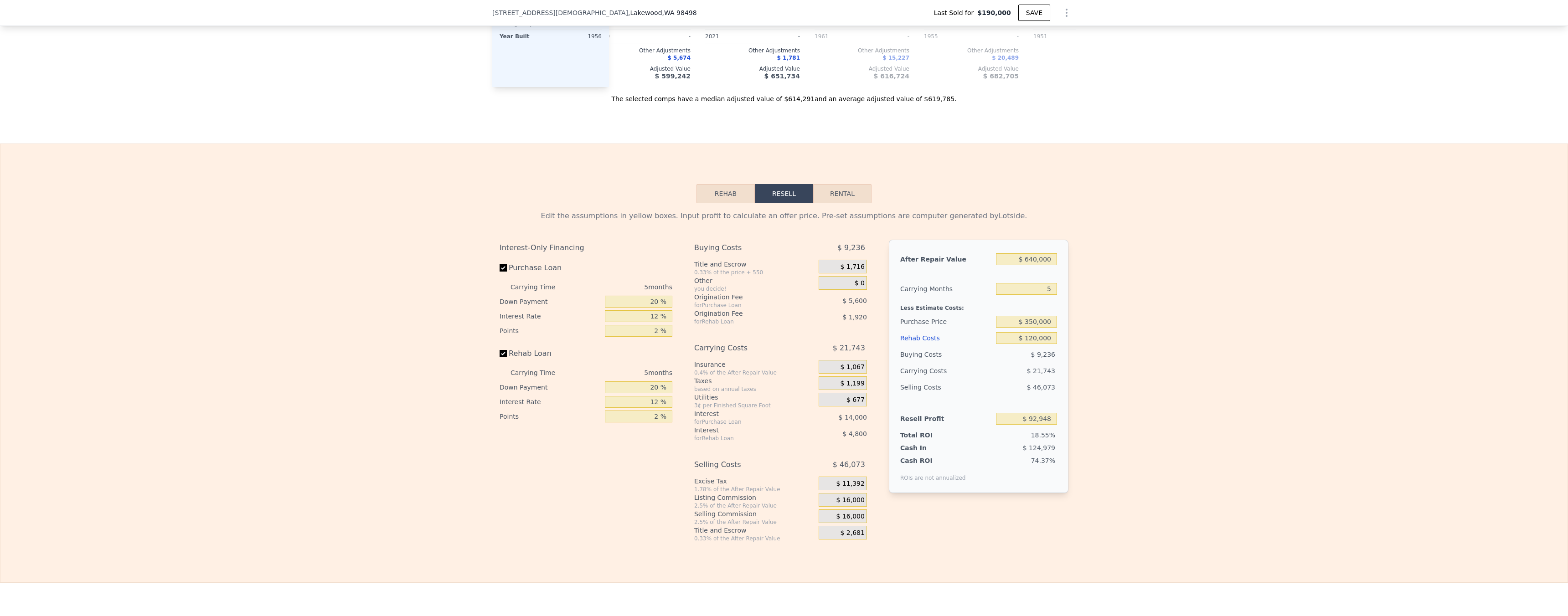
type input "$ 0"
type input "$ 371,544"
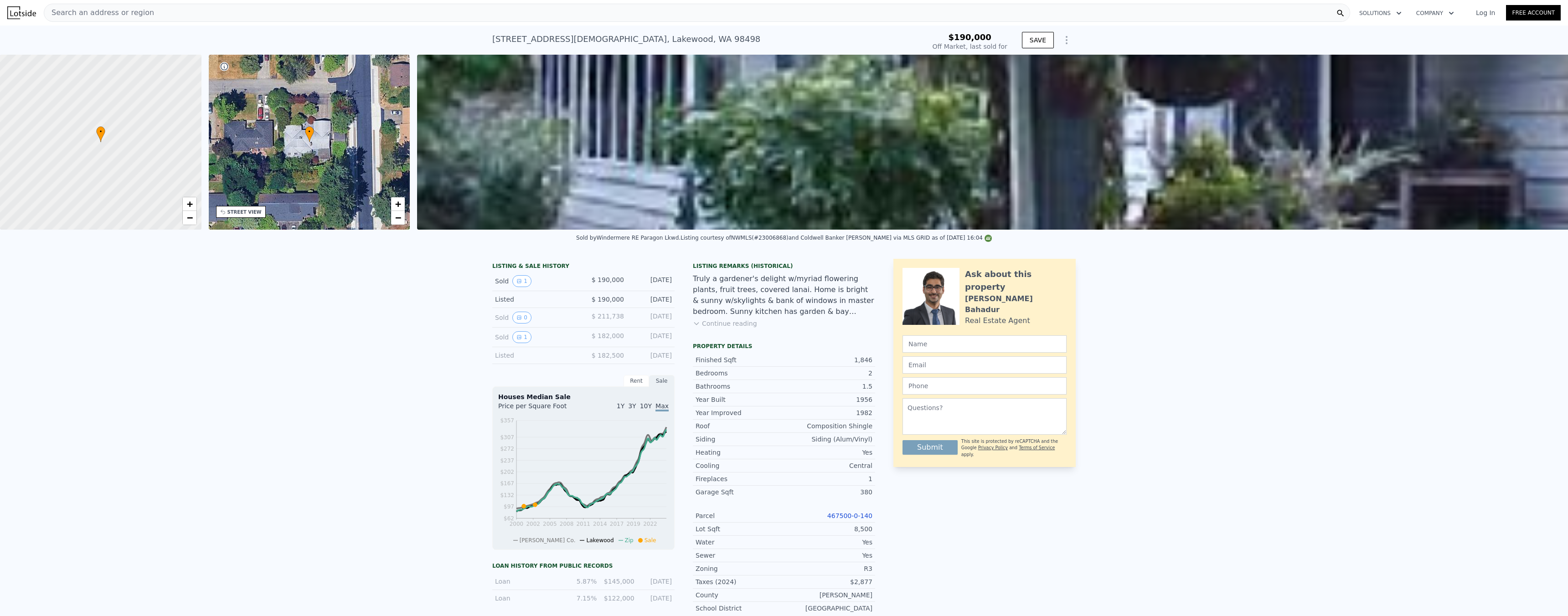
click at [377, 15] on div "Search an address or region" at bounding box center [696, 13] width 1306 height 18
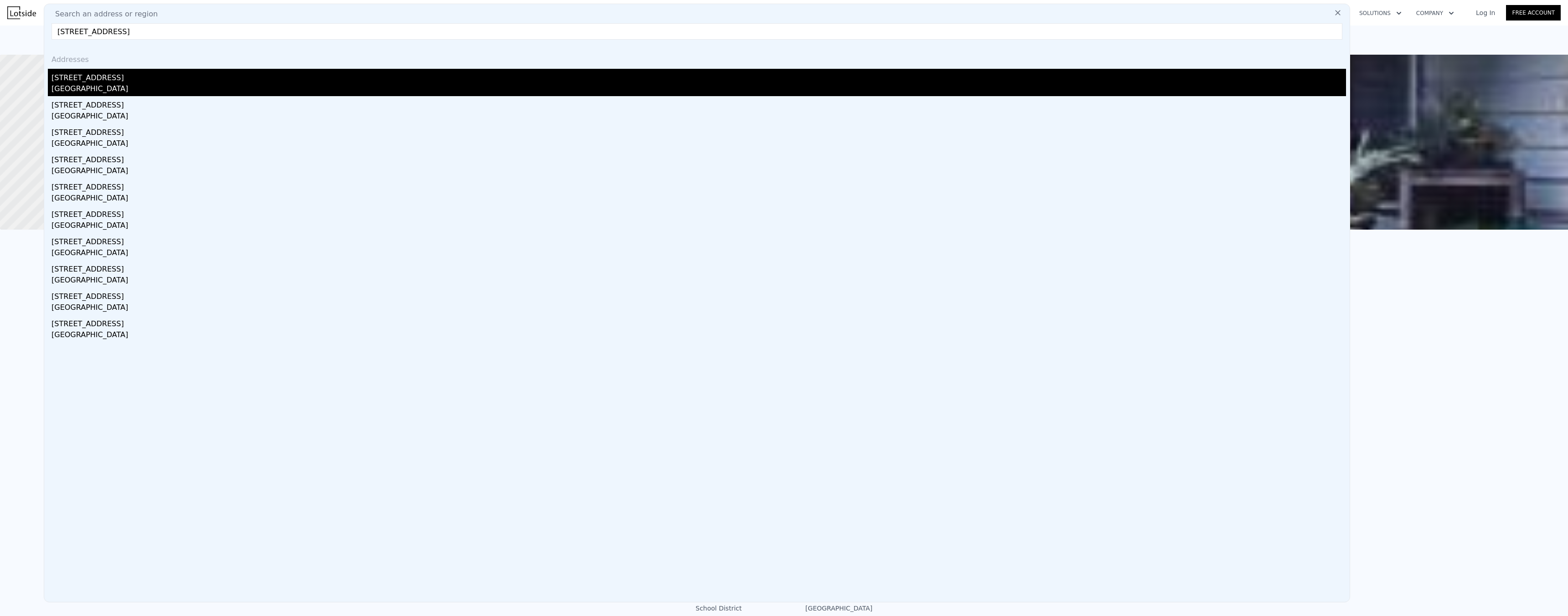
type input "32750 343rd Ave SE, Ravensdale, WA 98051"
click at [84, 82] on div "[STREET_ADDRESS]" at bounding box center [699, 76] width 1294 height 15
type input "3"
type input "1.75"
type input "3.25"
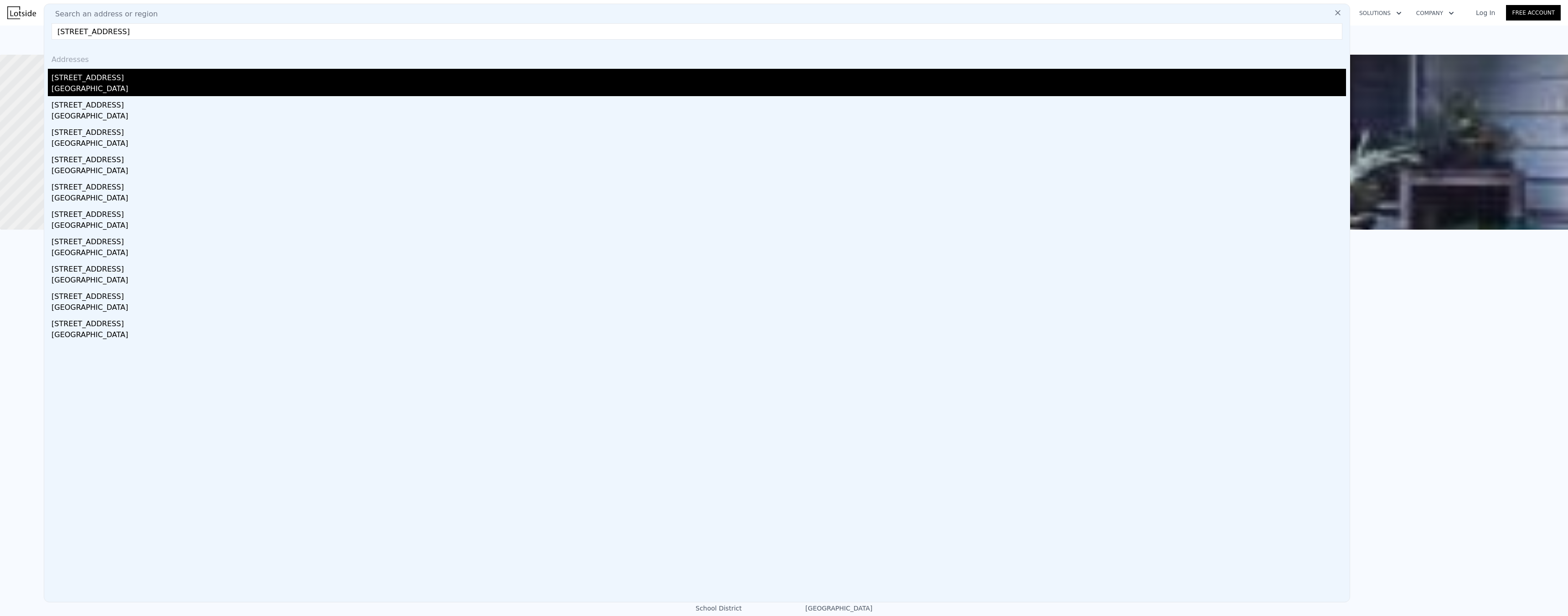
type input "1940"
type input "2190"
type input "35975"
type input "485694"
type input "$ 1,072,000"
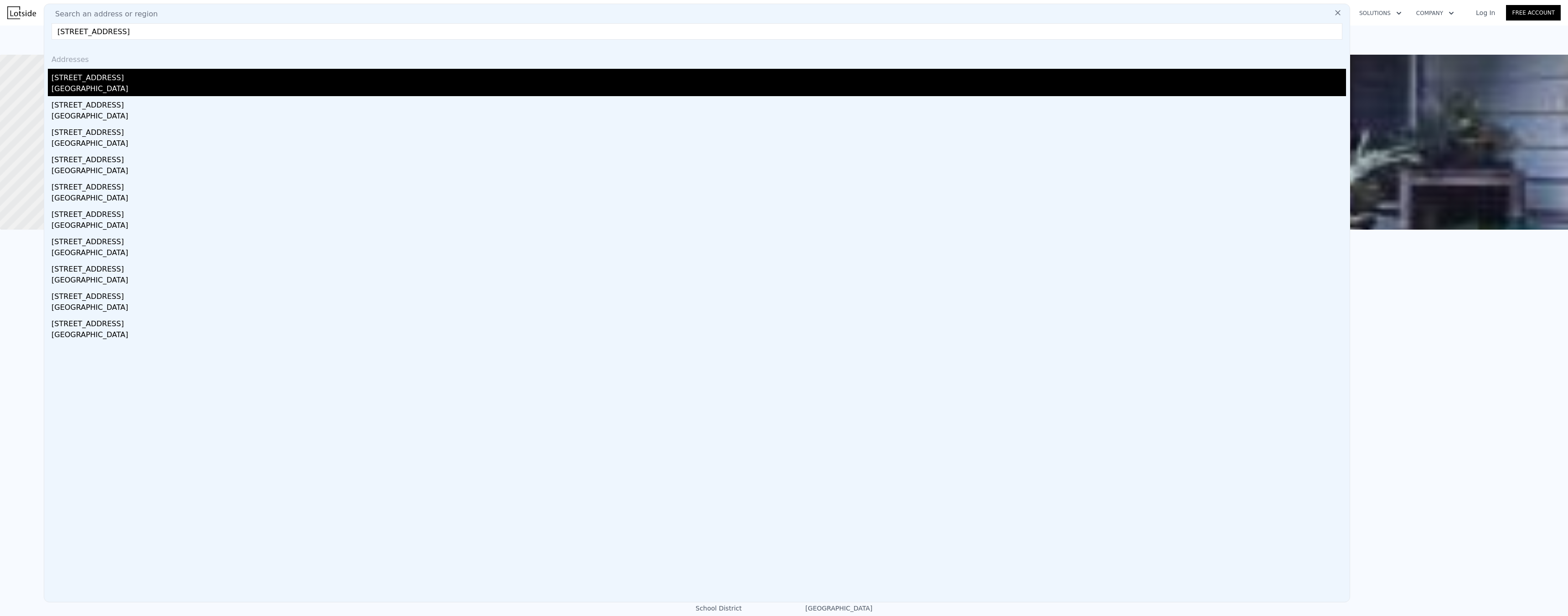
type input "6"
type input "$ 635,610"
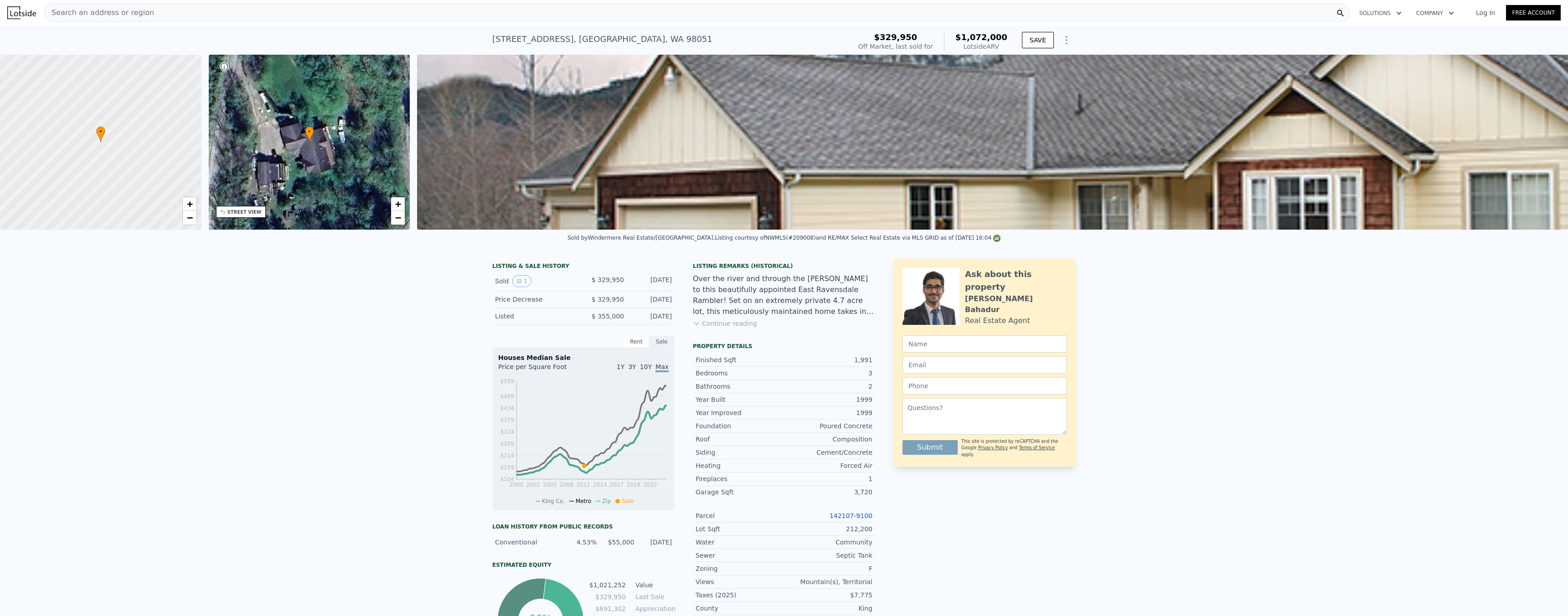
click at [133, 22] on div "Search an address or region Solutions Company Open main menu Log In Free Account" at bounding box center [784, 13] width 1553 height 22
click at [133, 17] on span "Search an address or region" at bounding box center [99, 13] width 110 height 11
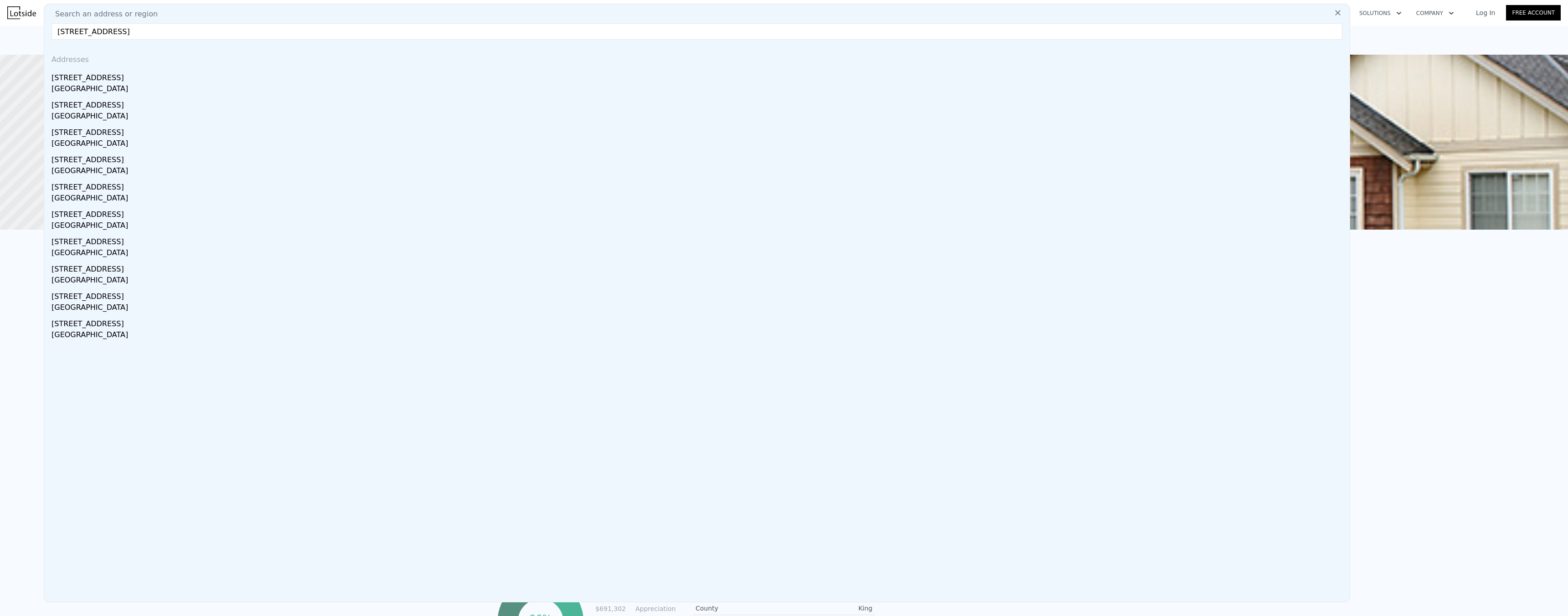
click at [175, 33] on input "32750 343rd Ave SE, Ravensdale, WA 98051" at bounding box center [697, 31] width 1291 height 17
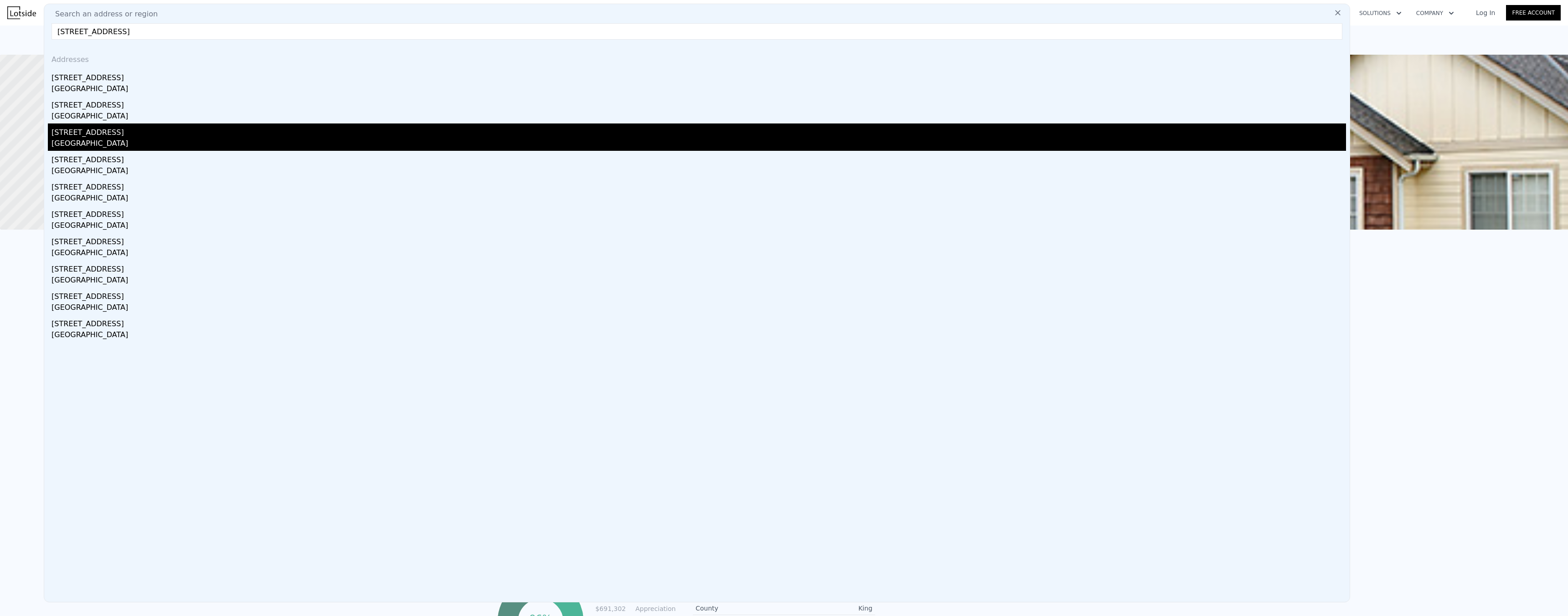
type input "32750 343rd Ave SE, Ravensdale, WA 98051"
click at [117, 136] on div "[STREET_ADDRESS]" at bounding box center [699, 131] width 1294 height 15
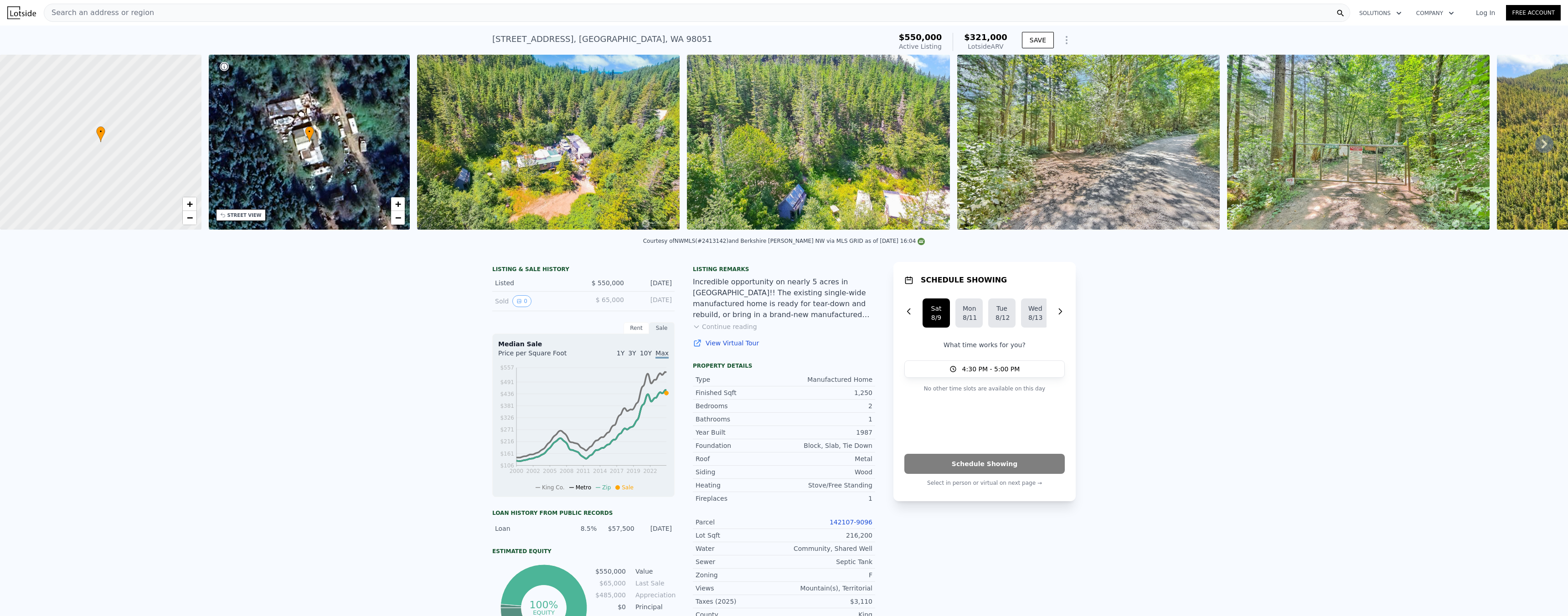
click at [152, 8] on div "Search an address or region" at bounding box center [696, 13] width 1306 height 18
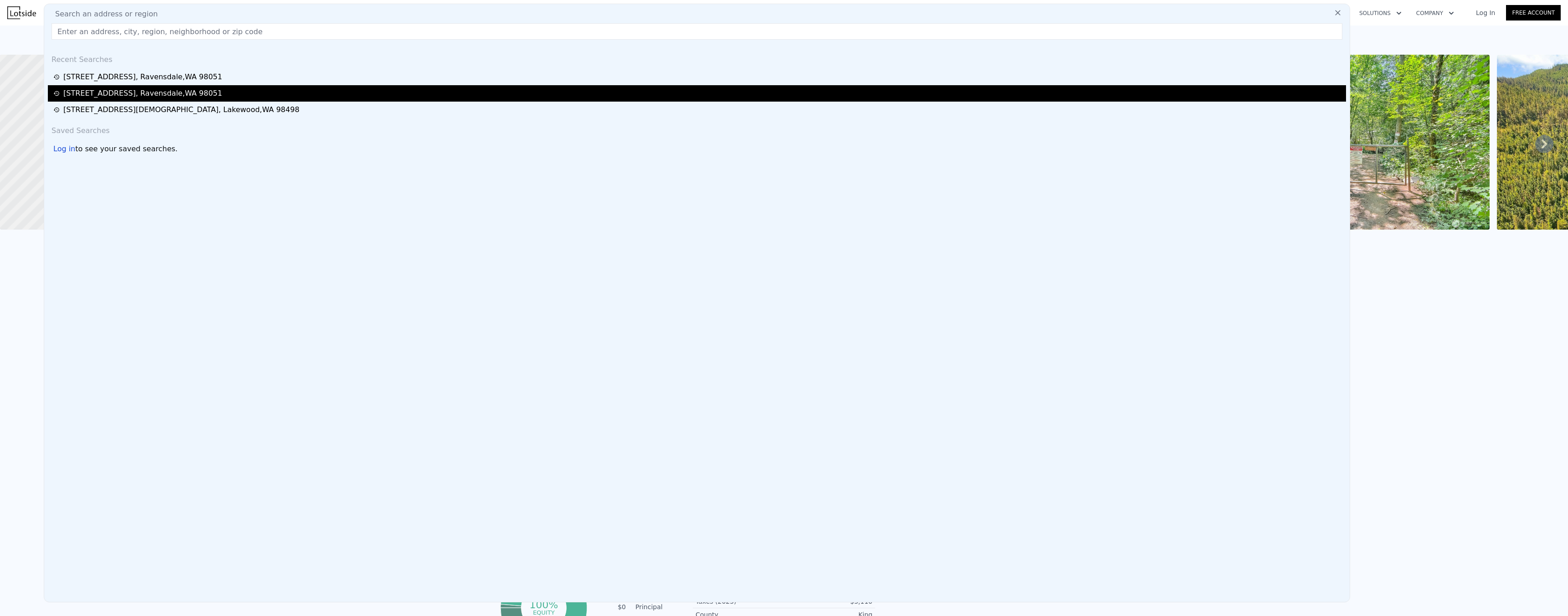
type input "[STREET_ADDRESS][PERSON_NAME]"
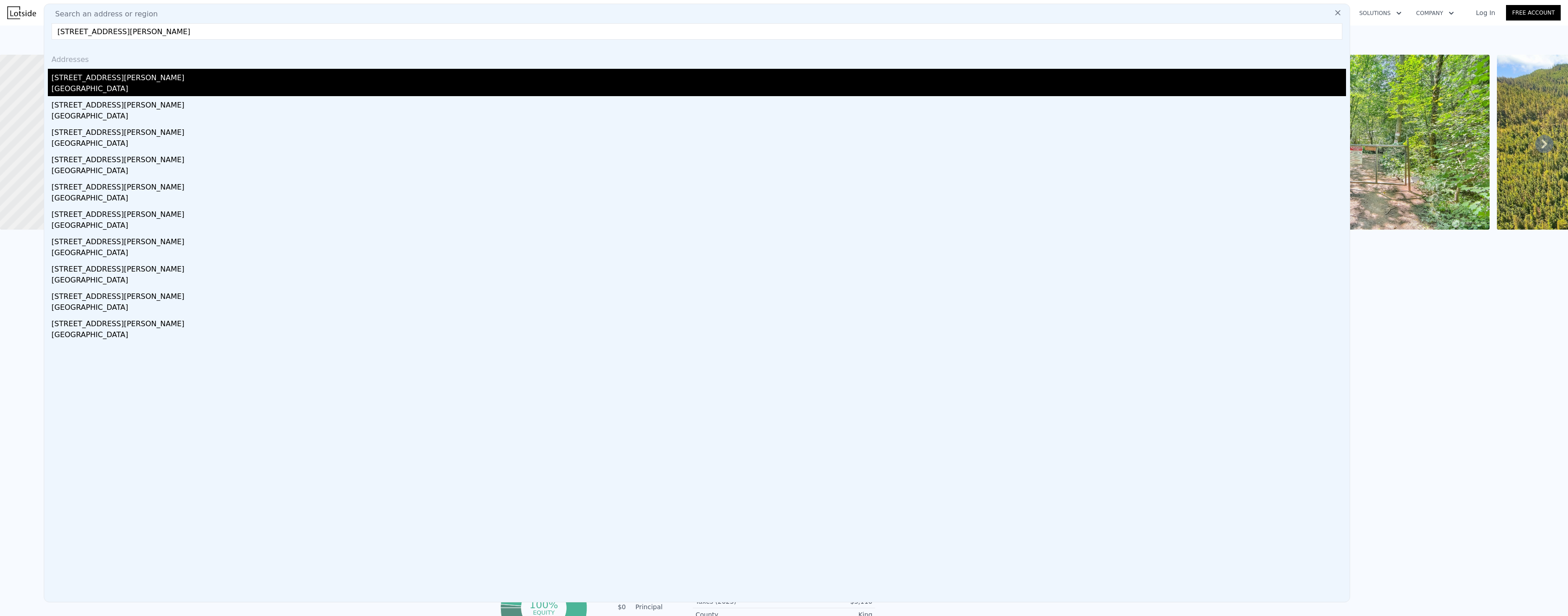
click at [97, 79] on div "[STREET_ADDRESS][PERSON_NAME]" at bounding box center [699, 76] width 1294 height 15
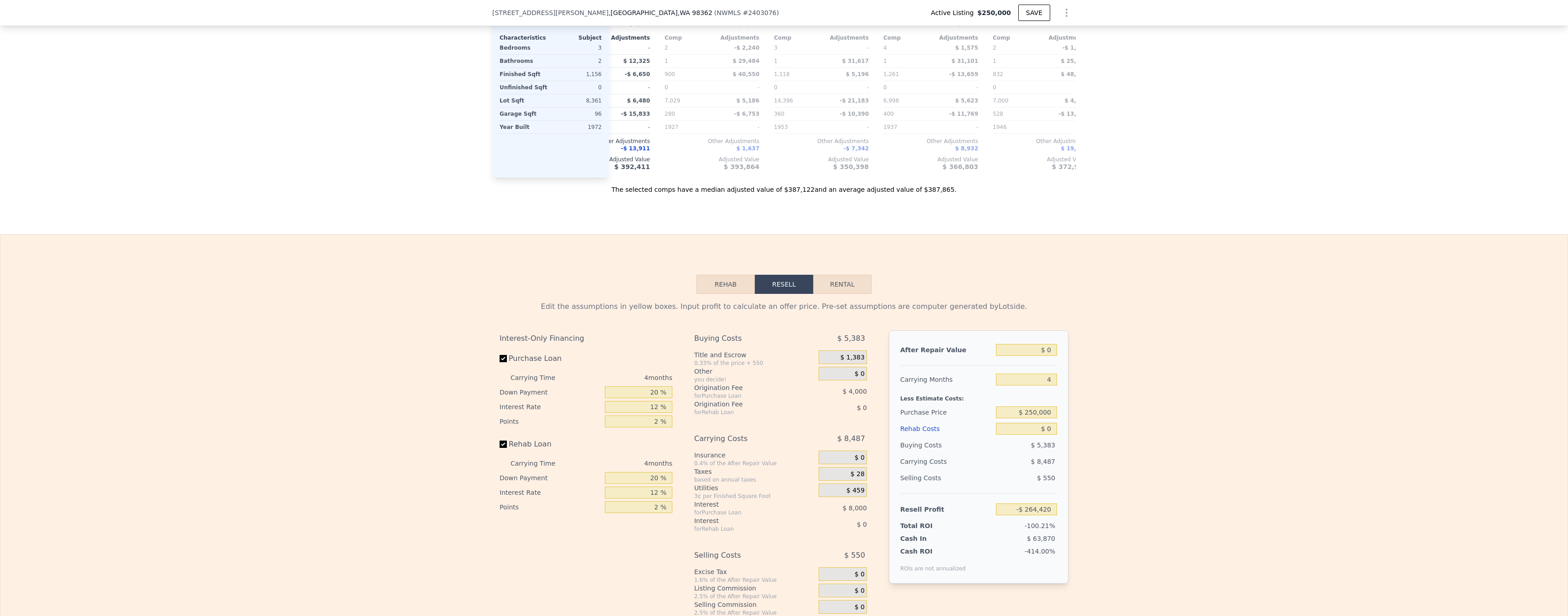
scroll to position [1114, 0]
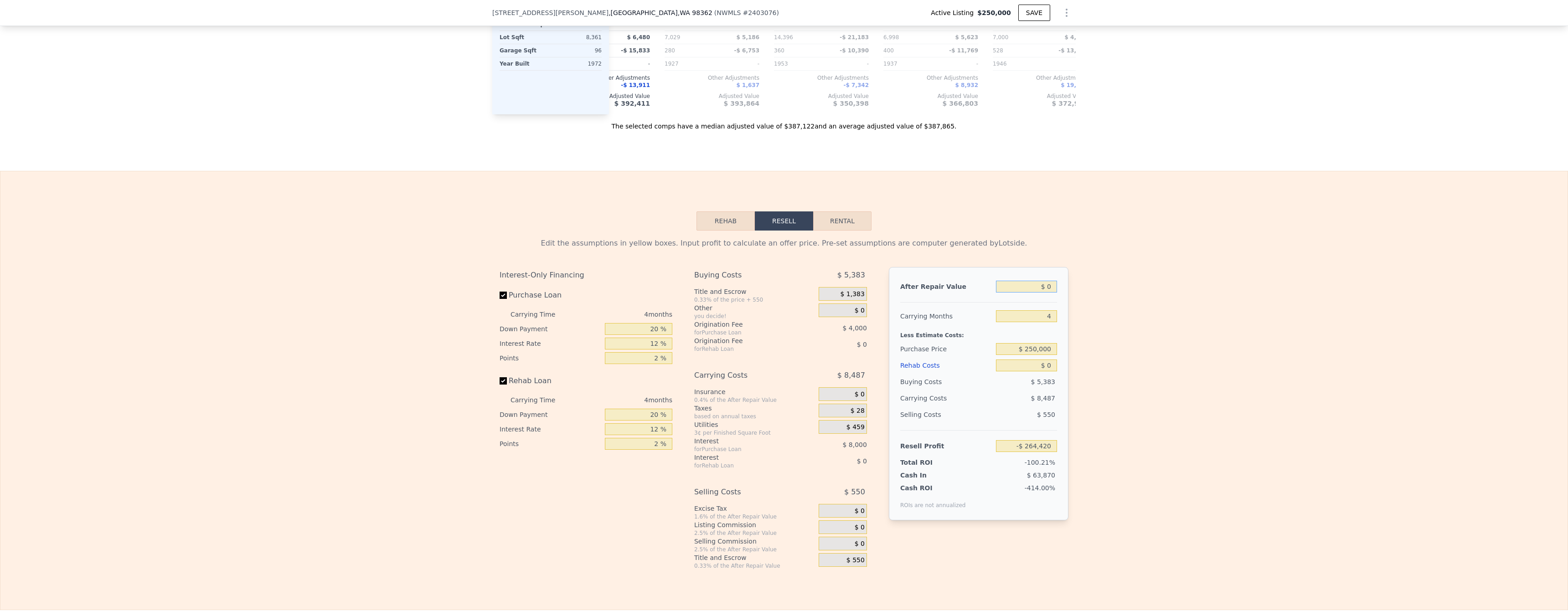
drag, startPoint x: 1043, startPoint y: 301, endPoint x: 1040, endPoint y: 309, distance: 8.5
click at [377, 293] on input "$ 0" at bounding box center [1026, 286] width 61 height 12
type input "$ 30"
type input "-$ 264,392"
type input "$ 370"
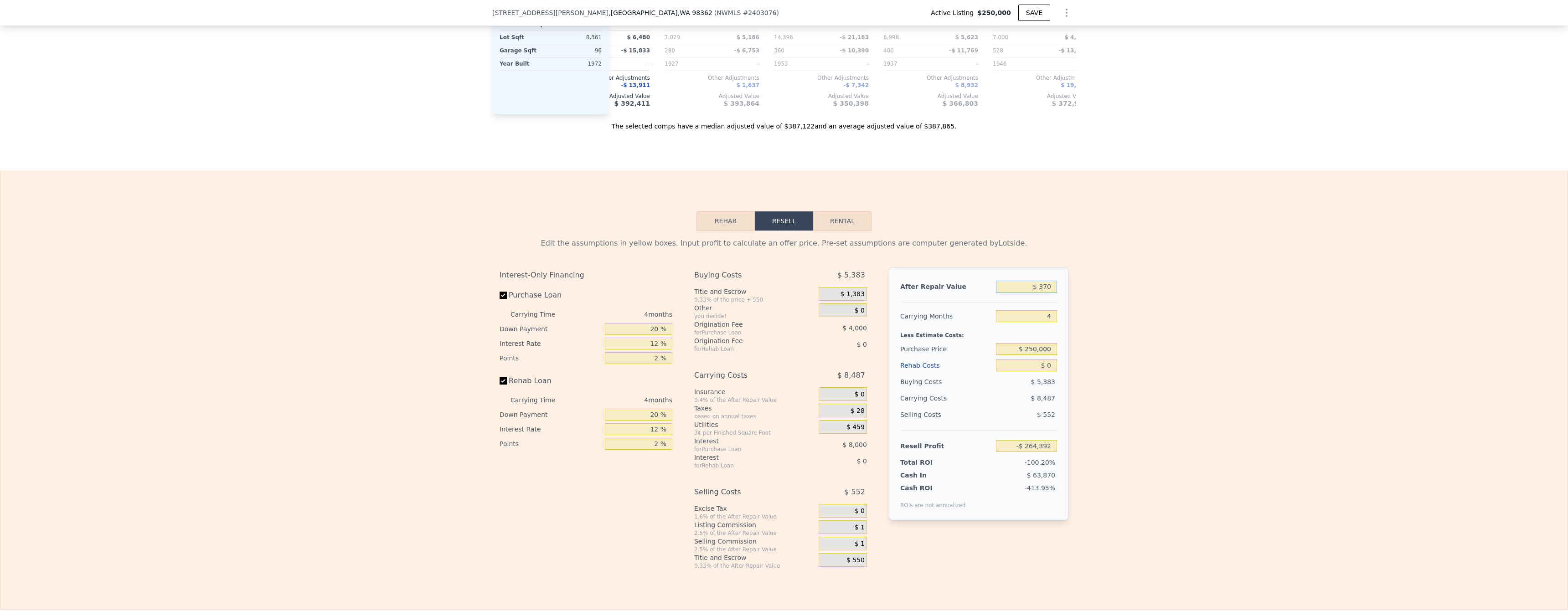
type input "-$ 264,075"
type input "$ 3,750"
type input "-$ 260,935"
type input "$ 37,500"
type input "-$ 229,571"
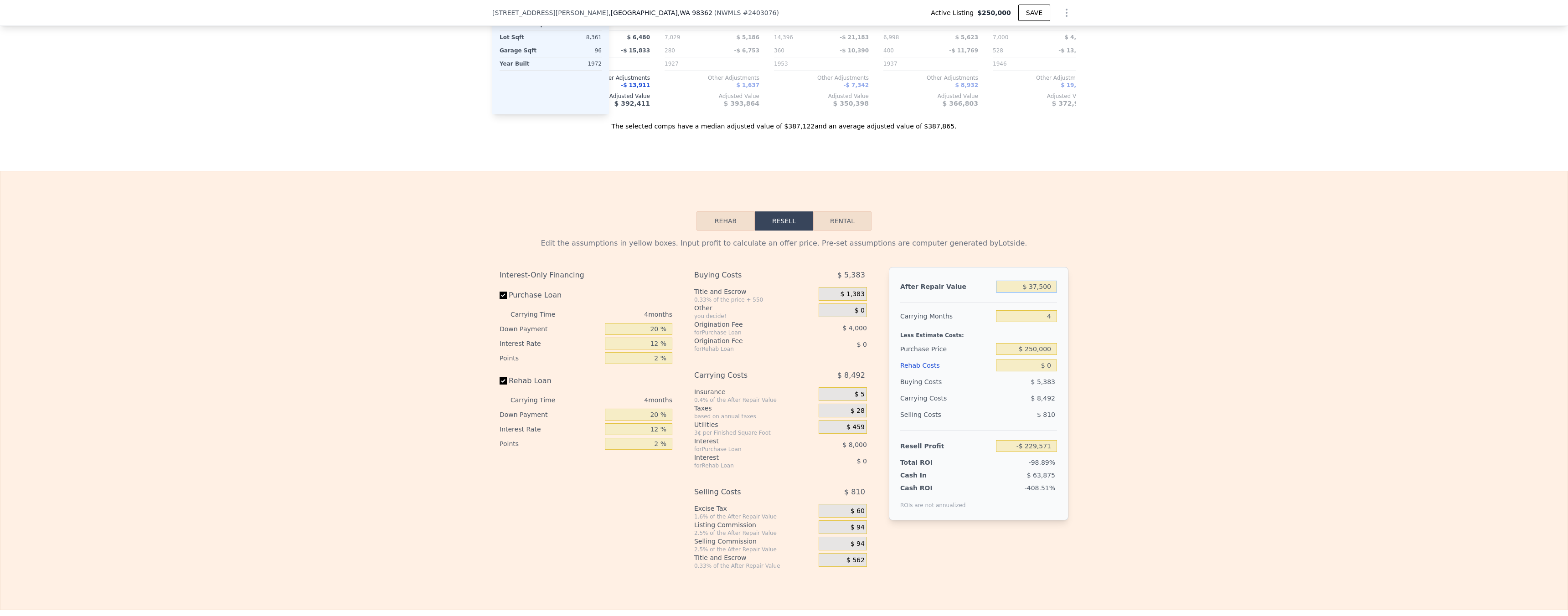
type input "$ 375,000"
type input "$ 84,081"
type input "$ 37,500"
type input "-$ 229,571"
type input "$ 3,750"
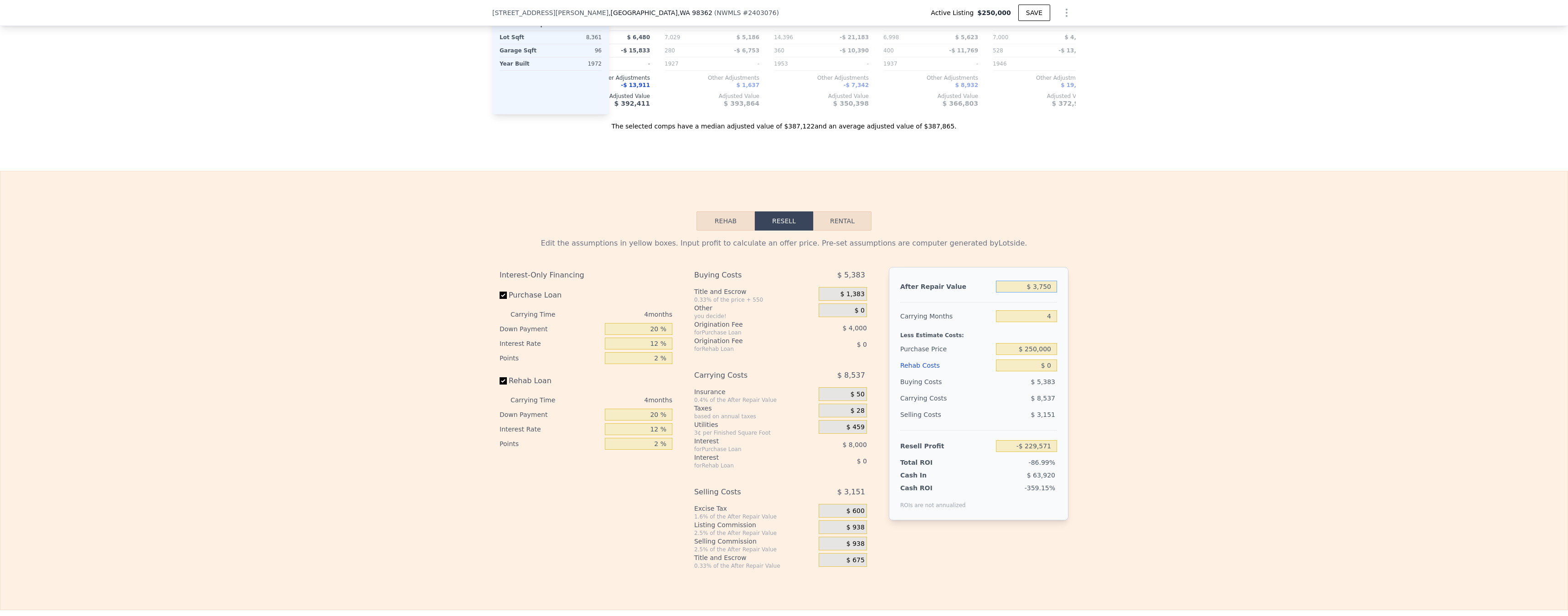
type input "-$ 260,935"
type input "$ 370"
type input "-$ 264,075"
type input "$ 370,000"
type input "$ 79,435"
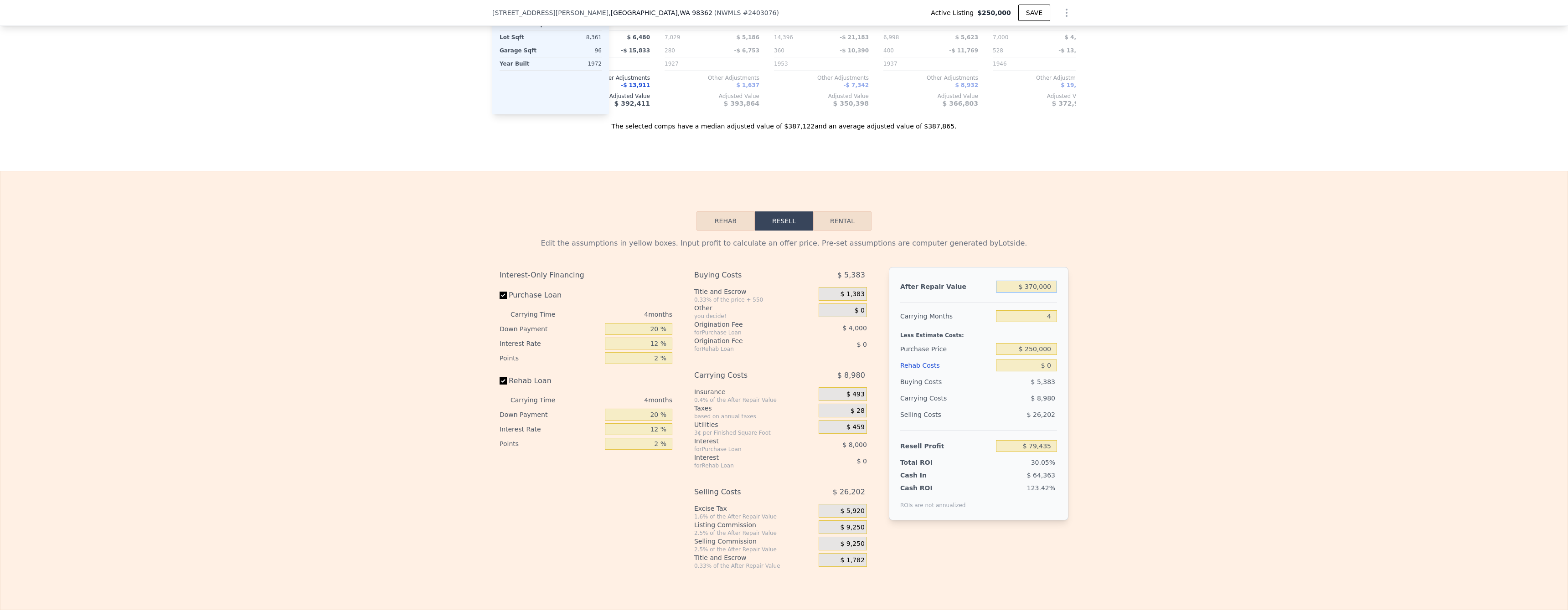
type input "$ 370,000"
click at [377, 400] on div "Edit the assumptions in yellow boxes. Input profit to calculate an offer price.…" at bounding box center [784, 400] width 1567 height 339
click at [377, 371] on input "$ 0" at bounding box center [1026, 365] width 61 height 12
type input "$ 80"
type input "$ 79,350"
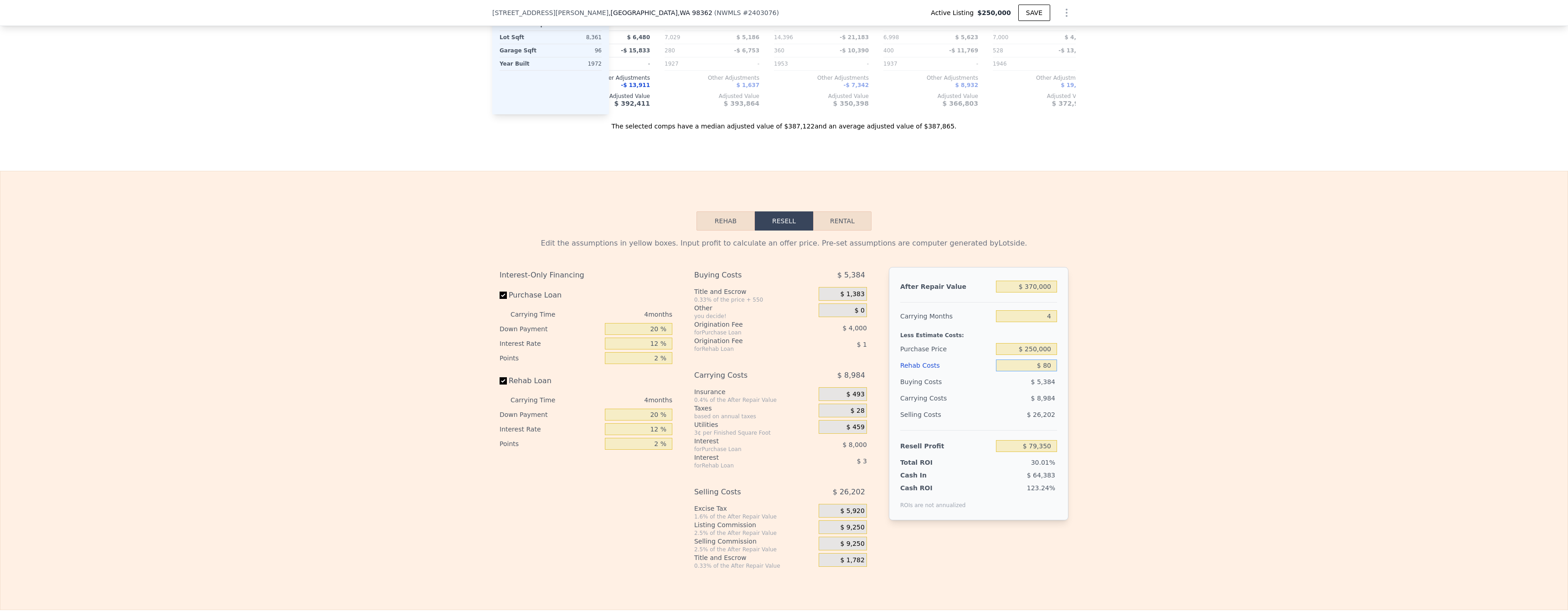
type input "$ 800"
type input "$ 78,598"
type input "$ 8,000"
type input "$ 71,051"
type input "$ 80,000"
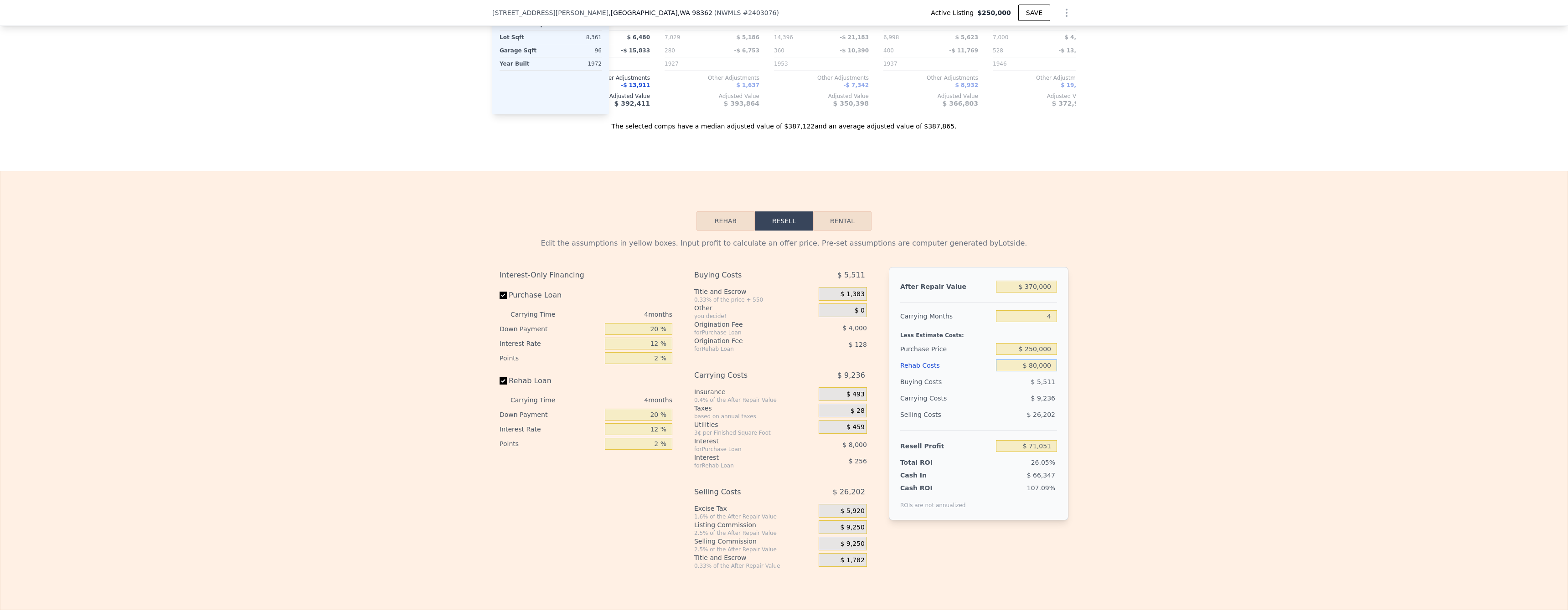
type input "-$ 4,405"
type input "$ 80,000"
drag, startPoint x: 1220, startPoint y: 462, endPoint x: 1212, endPoint y: 458, distance: 8.9
click at [377, 400] on div "Edit the assumptions in yellow boxes. Input profit to calculate an offer price.…" at bounding box center [784, 400] width 1567 height 339
click at [377, 355] on input "$ 250,000" at bounding box center [1026, 349] width 61 height 12
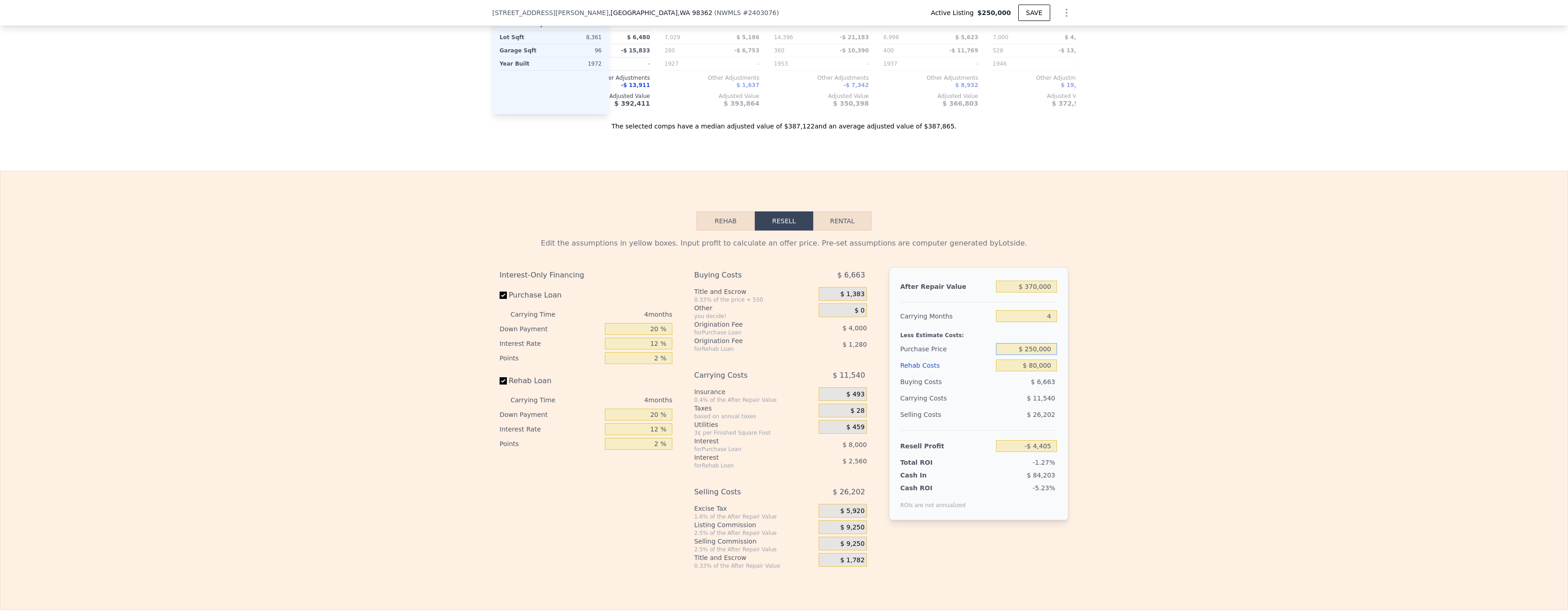
click at [377, 355] on input "$ 250,000" at bounding box center [1026, 349] width 61 height 12
type input "$ 175,000"
type input "$ 74,445"
click at [377, 400] on div "Edit the assumptions in yellow boxes. Input profit to calculate an offer price.…" at bounding box center [784, 400] width 1567 height 339
click at [377, 355] on input "$ 175,000" at bounding box center [1026, 349] width 61 height 12
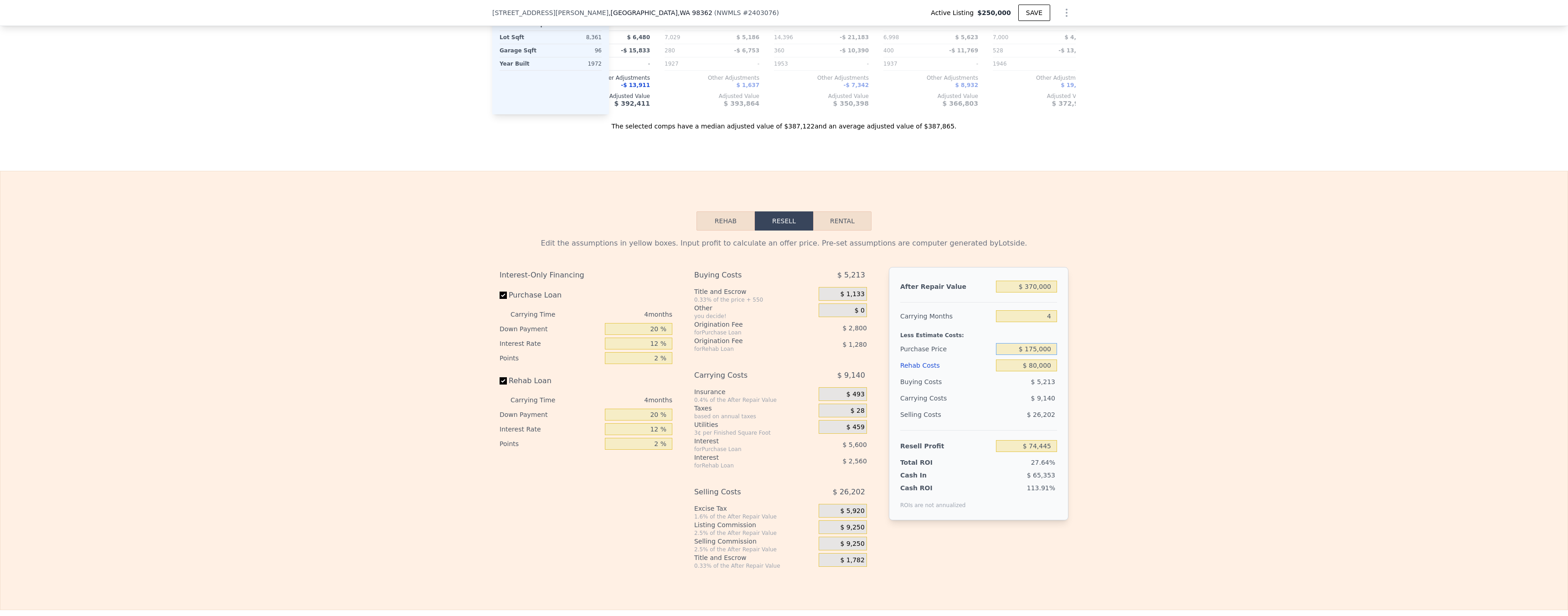
click at [377, 355] on input "$ 175,000" at bounding box center [1026, 349] width 61 height 12
type input "$ 200,000"
click at [377, 347] on div "Edit the assumptions in yellow boxes. Input profit to calculate an offer price.…" at bounding box center [784, 400] width 1567 height 339
type input "$ 48,162"
type input "$ 389,000"
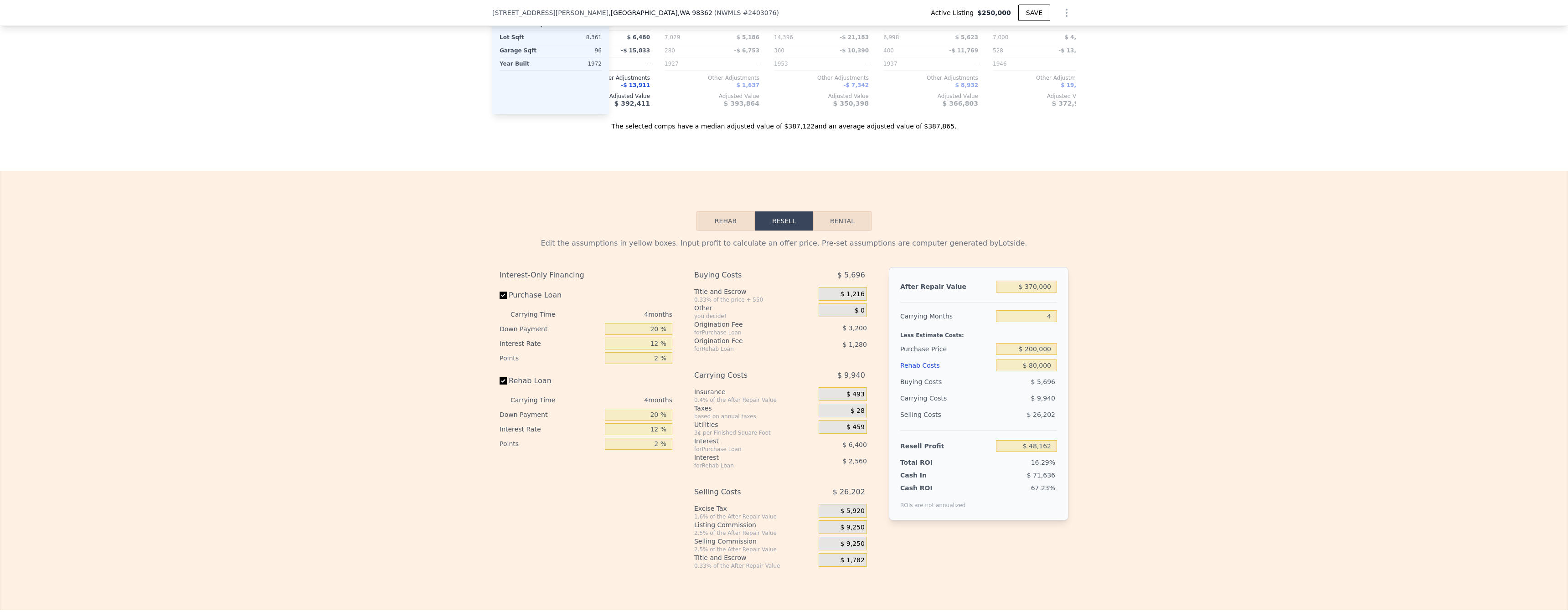
type input "$ 0"
type input "$ 97,092"
drag, startPoint x: 612, startPoint y: 14, endPoint x: 488, endPoint y: 12, distance: 124.0
click at [377, 12] on div "2436 E Ryan Dr , Port Angeles , WA 98362 ( NWMLS # 2403076 ) Active Listing $25…" at bounding box center [784, 13] width 1568 height 26
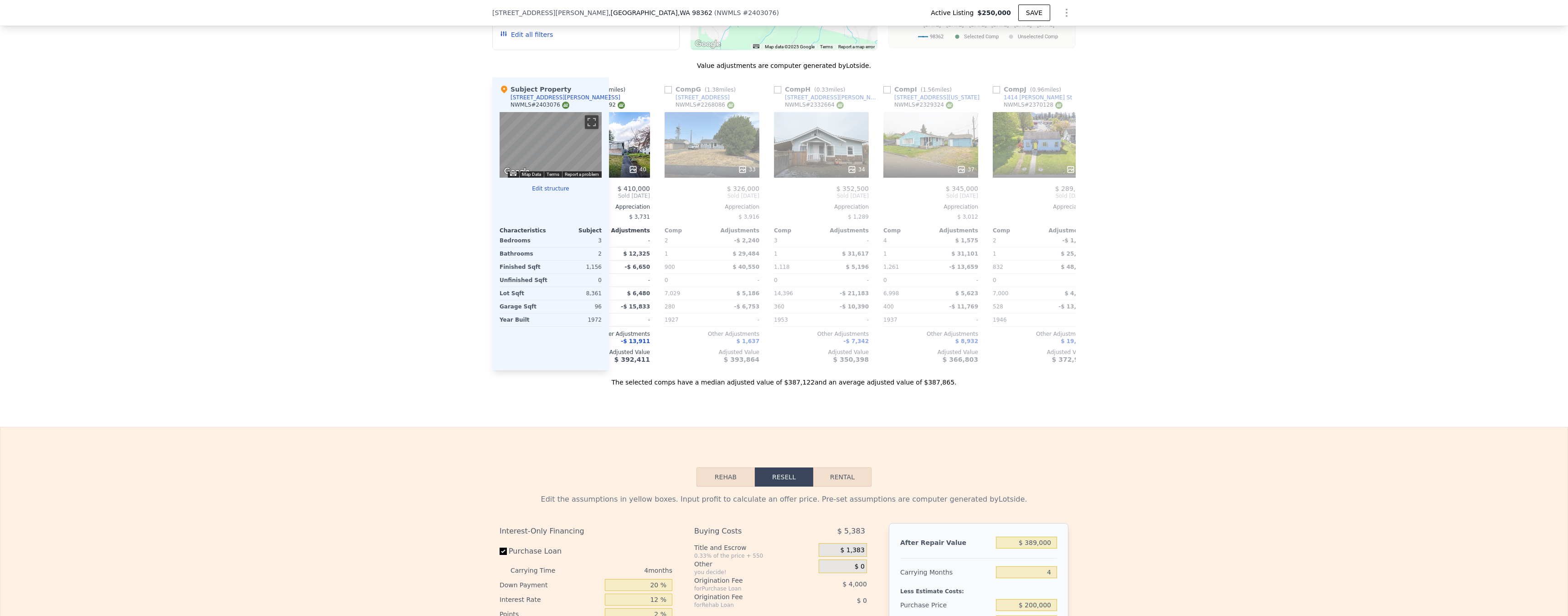
scroll to position [973, 0]
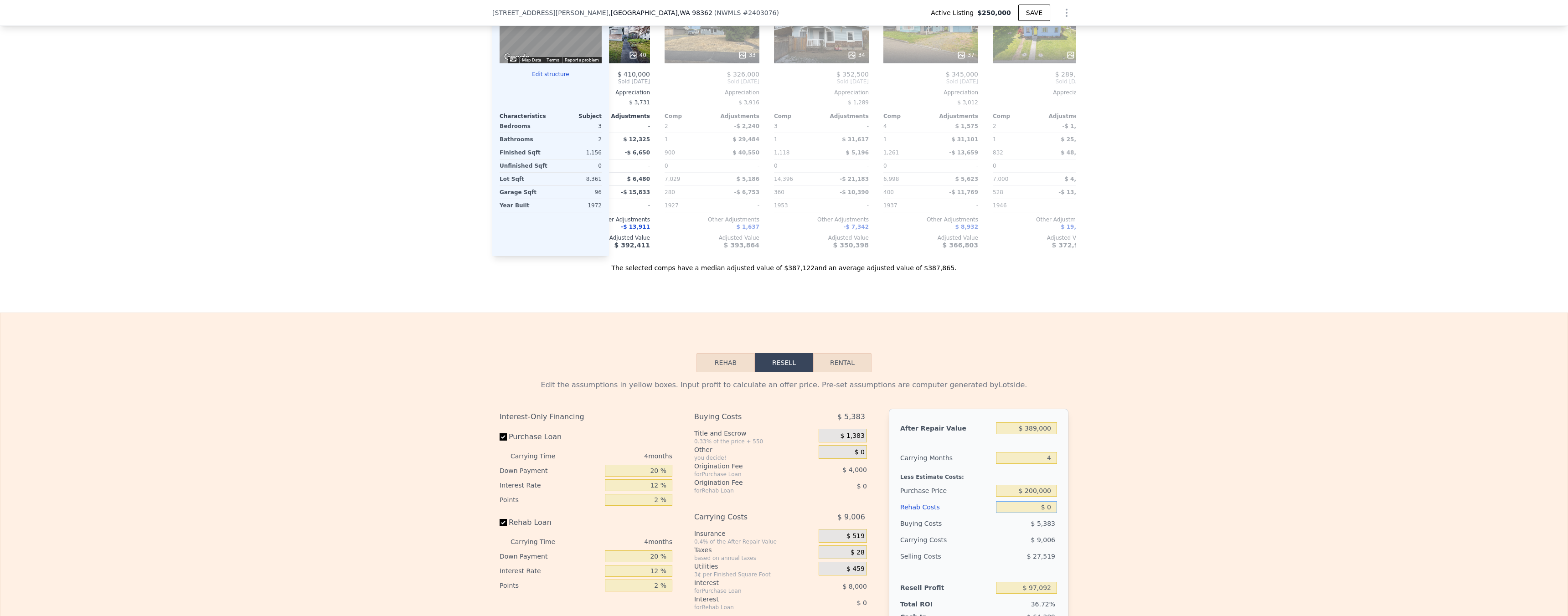
click at [377, 400] on input "$ 0" at bounding box center [1026, 507] width 61 height 12
type input "$ 80"
type input "$ 97,007"
type input "$ 800"
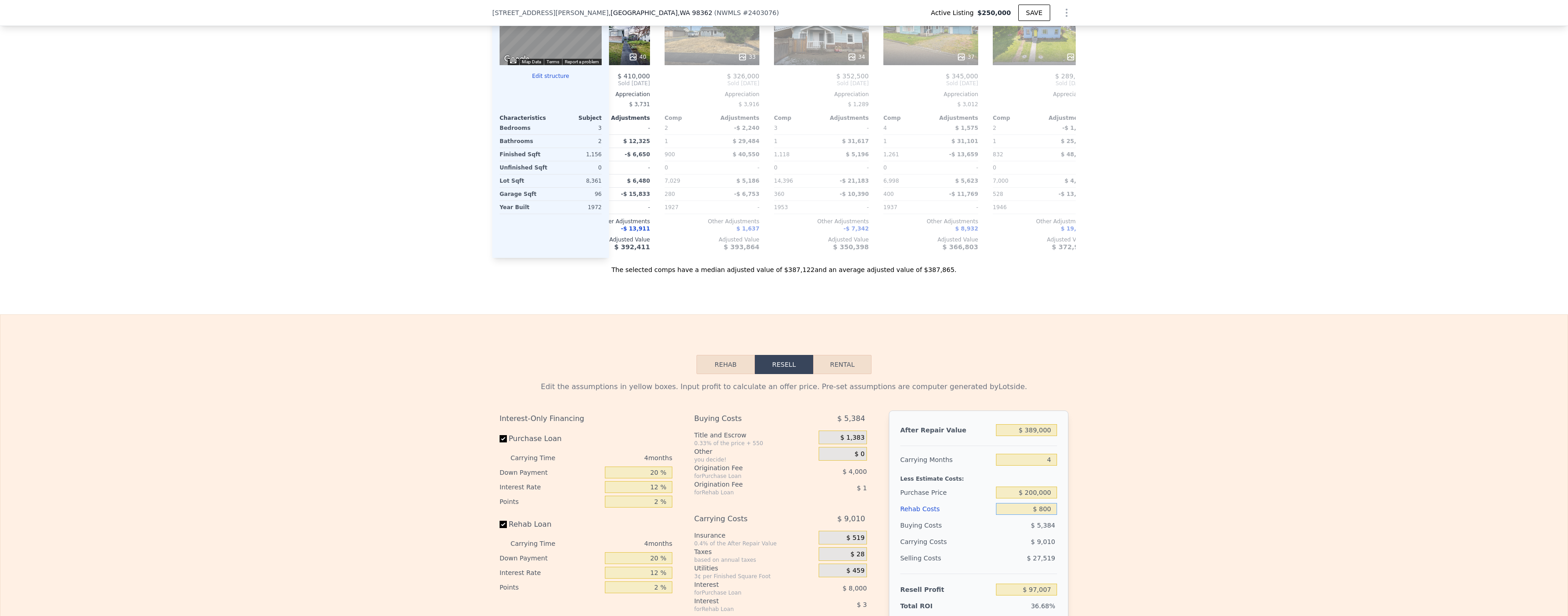
type input "$ 96,255"
type input "$ 8,000"
type input "$ 88,708"
type input "$ 80,000"
type input "$ 13,252"
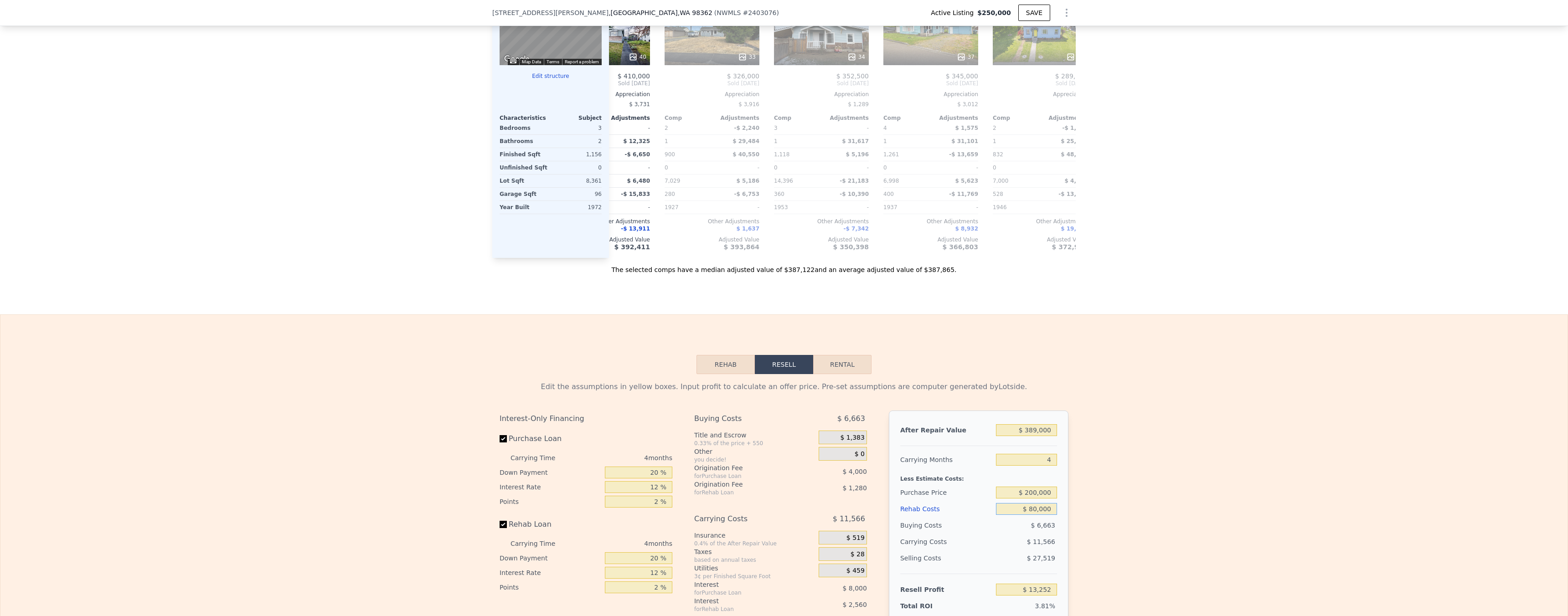
type input "$ 80,000"
click at [377, 400] on div "Edit the assumptions in yellow boxes. Input profit to calculate an offer price.…" at bounding box center [784, 543] width 1567 height 339
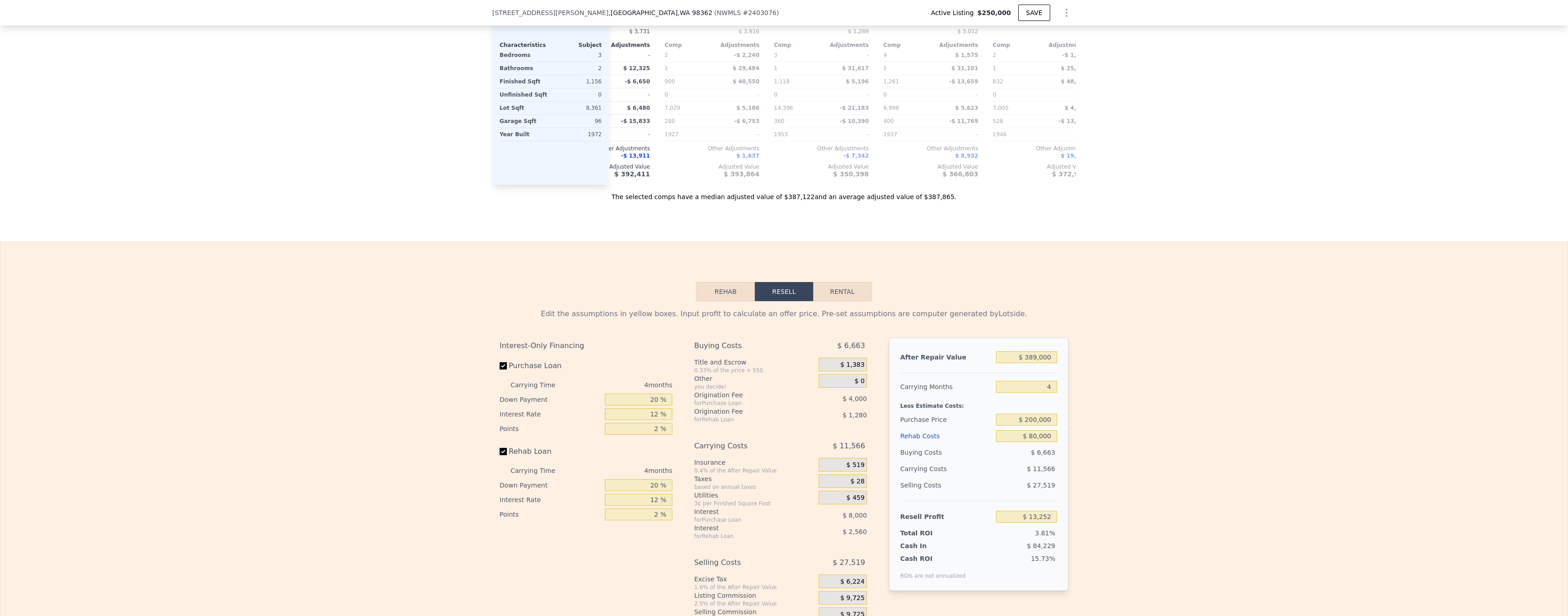
scroll to position [1149, 0]
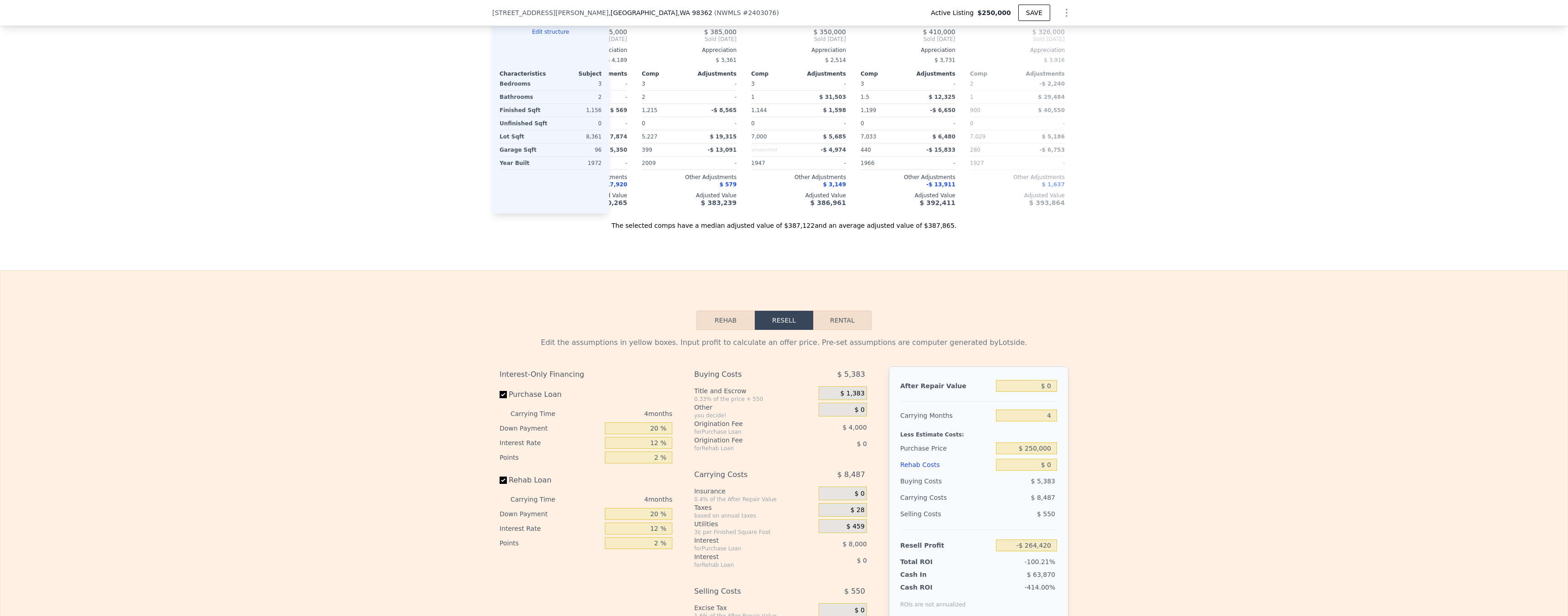
scroll to position [1021, 0]
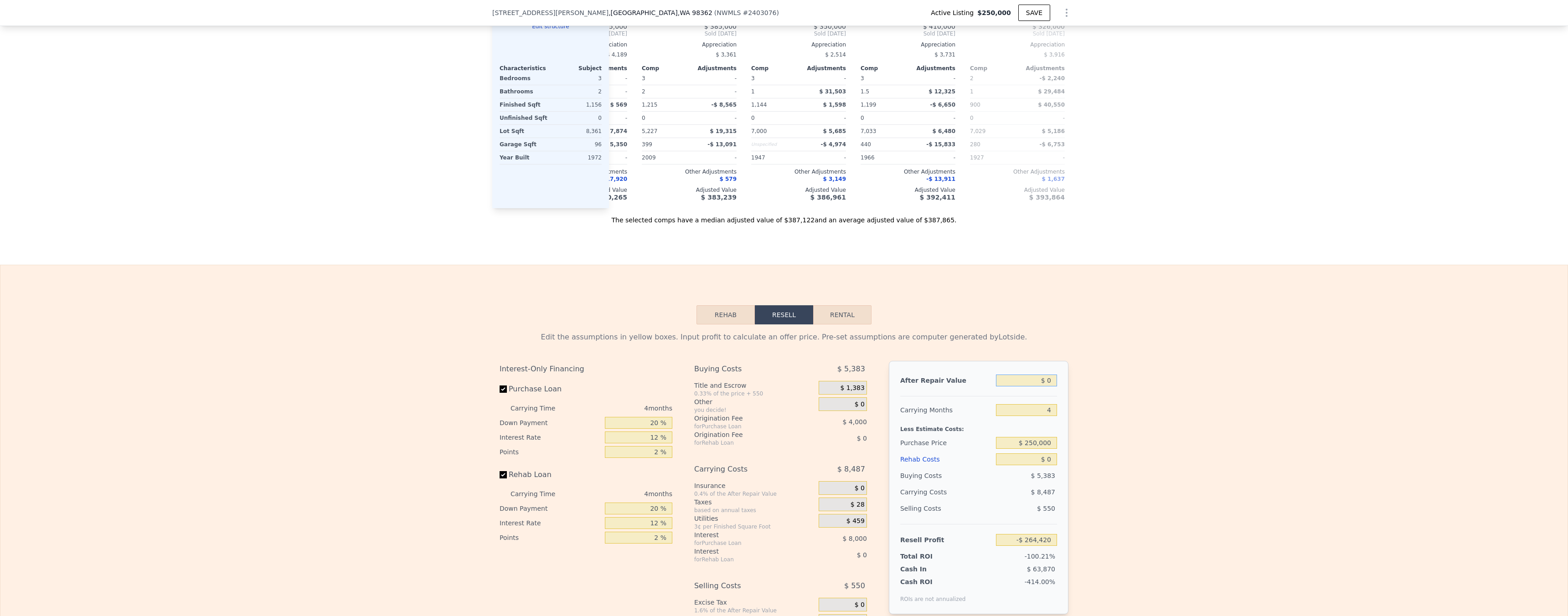
click at [1044, 386] on input "$ 0" at bounding box center [1026, 380] width 61 height 12
type input "$ 30"
type input "-$ 264,392"
type input "$ 360"
type input "-$ 264,085"
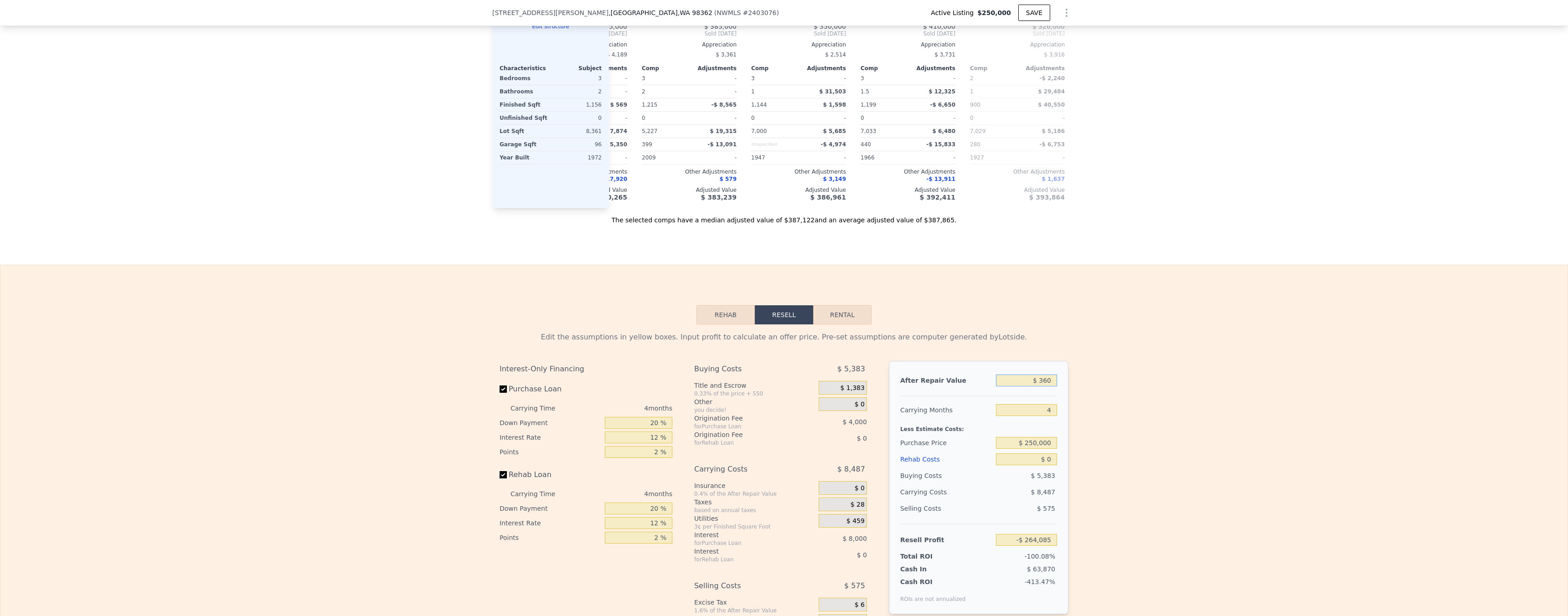
type input "$ 3,600"
type input "-$ 261,075"
type input "$ 36,000"
type input "-$ 230,964"
type input "$ 360,000"
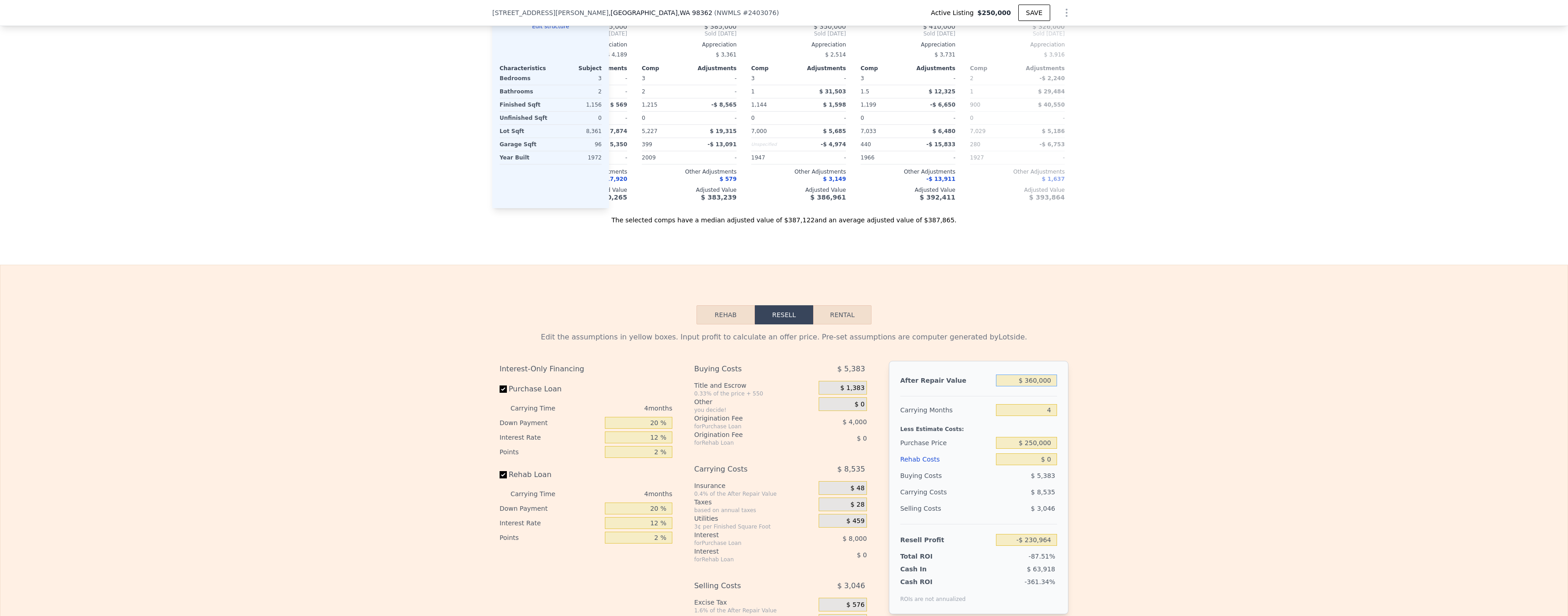
type input "$ 70,141"
type input "$ 360,000"
drag, startPoint x: 1149, startPoint y: 417, endPoint x: 1114, endPoint y: 436, distance: 39.8
click at [1148, 417] on div "Edit the assumptions in yellow boxes. Input profit to calculate an offer price.…" at bounding box center [784, 494] width 1567 height 339
click at [1045, 465] on input "$ 0" at bounding box center [1026, 459] width 61 height 12
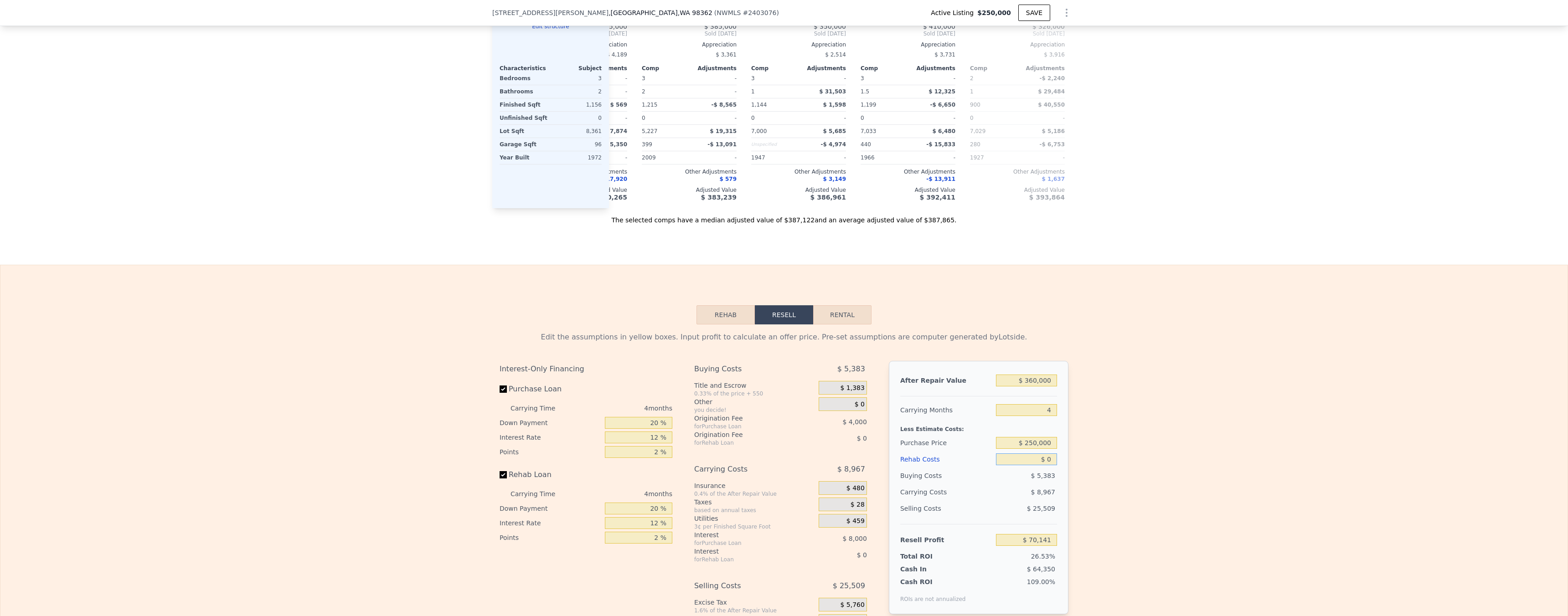
type input "$ 70"
type input "$ 70,066"
type input "$ 750"
type input "$ 69,355"
type input "$ 7,500"
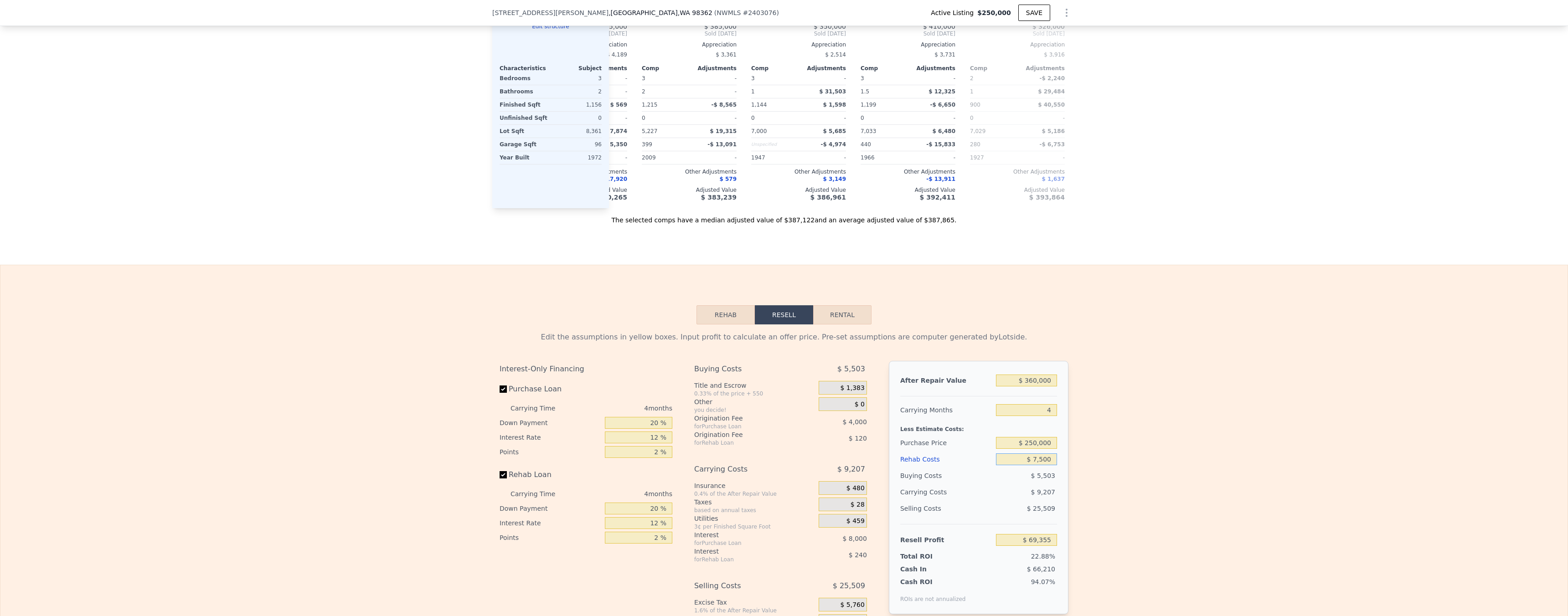
type input "$ 62,281"
type input "$ 75,000"
type input "-$ 8,459"
type input "$ 75,000"
click at [1030, 449] on input "$ 250,000" at bounding box center [1026, 443] width 61 height 12
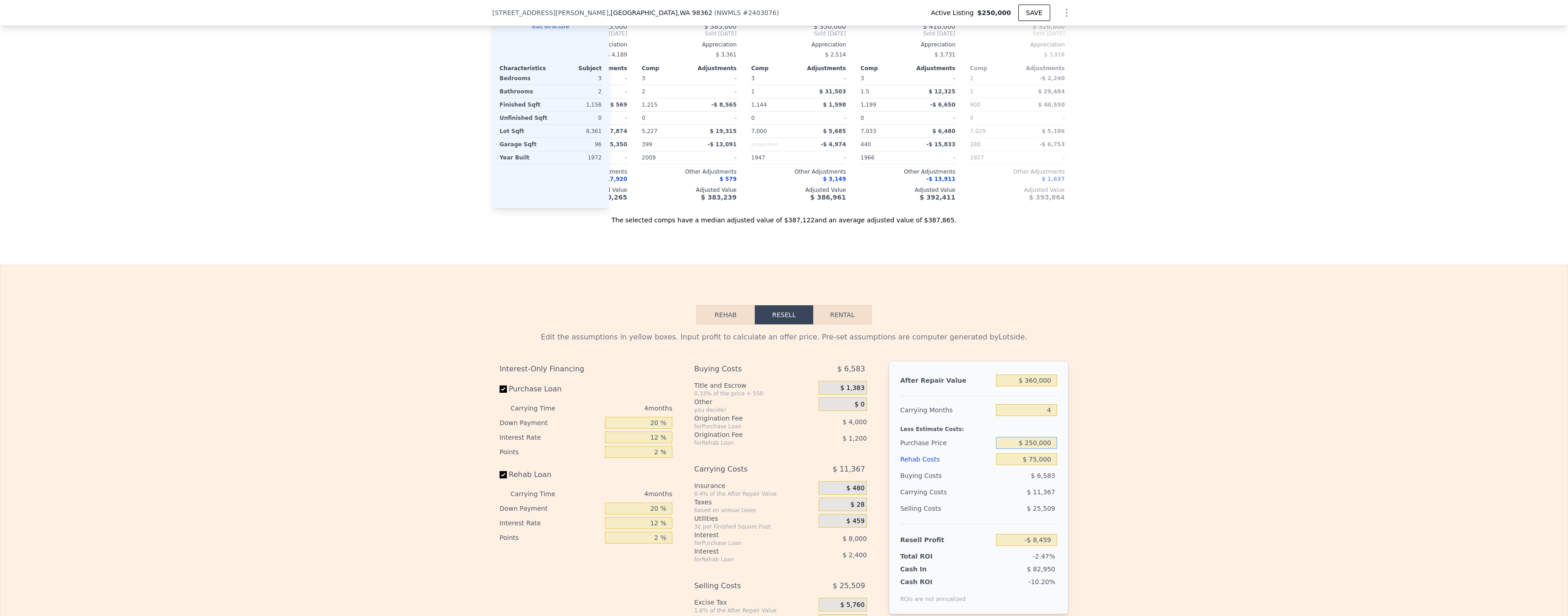
click at [1030, 449] on input "$ 250,000" at bounding box center [1026, 443] width 61 height 12
type input "$ 200,000"
click at [1156, 413] on div "Edit the assumptions in yellow boxes. Input profit to calculate an offer price.…" at bounding box center [784, 494] width 1567 height 339
type input "$ 44,108"
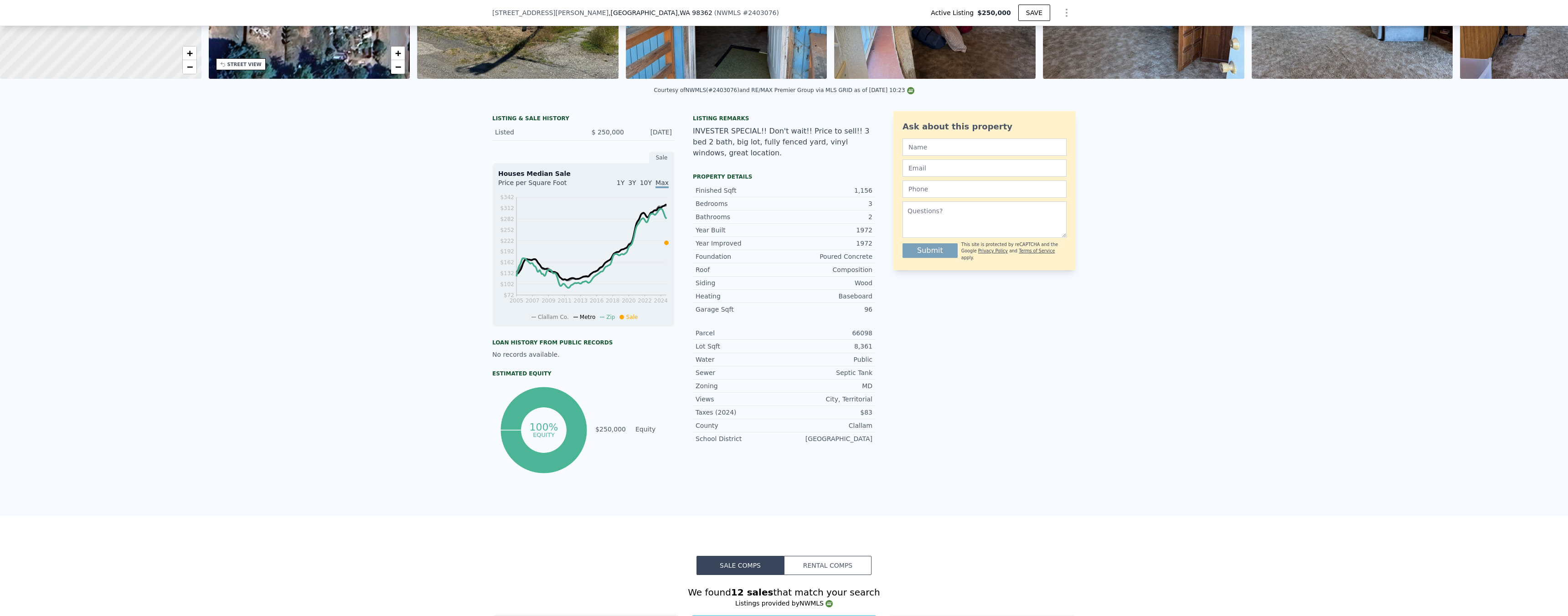
type input "$ 389,000"
type input "$ 0"
type input "$ 97,092"
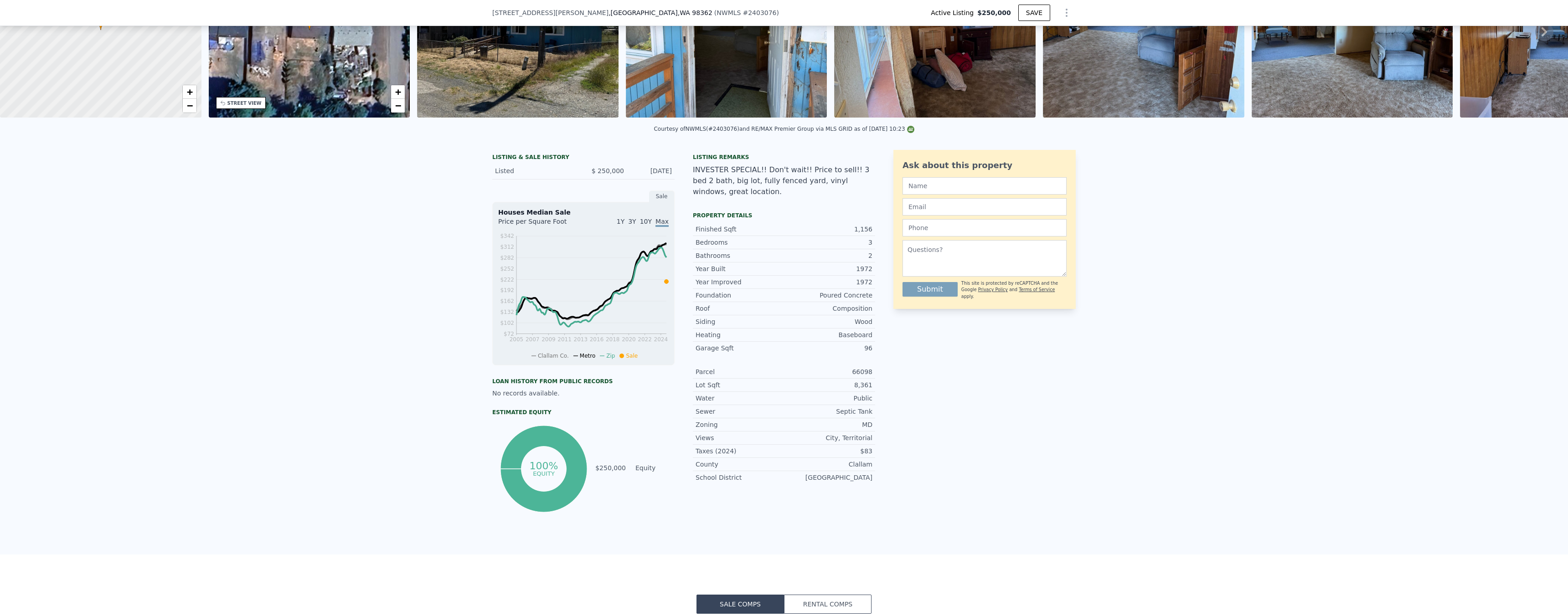
scroll to position [0, 0]
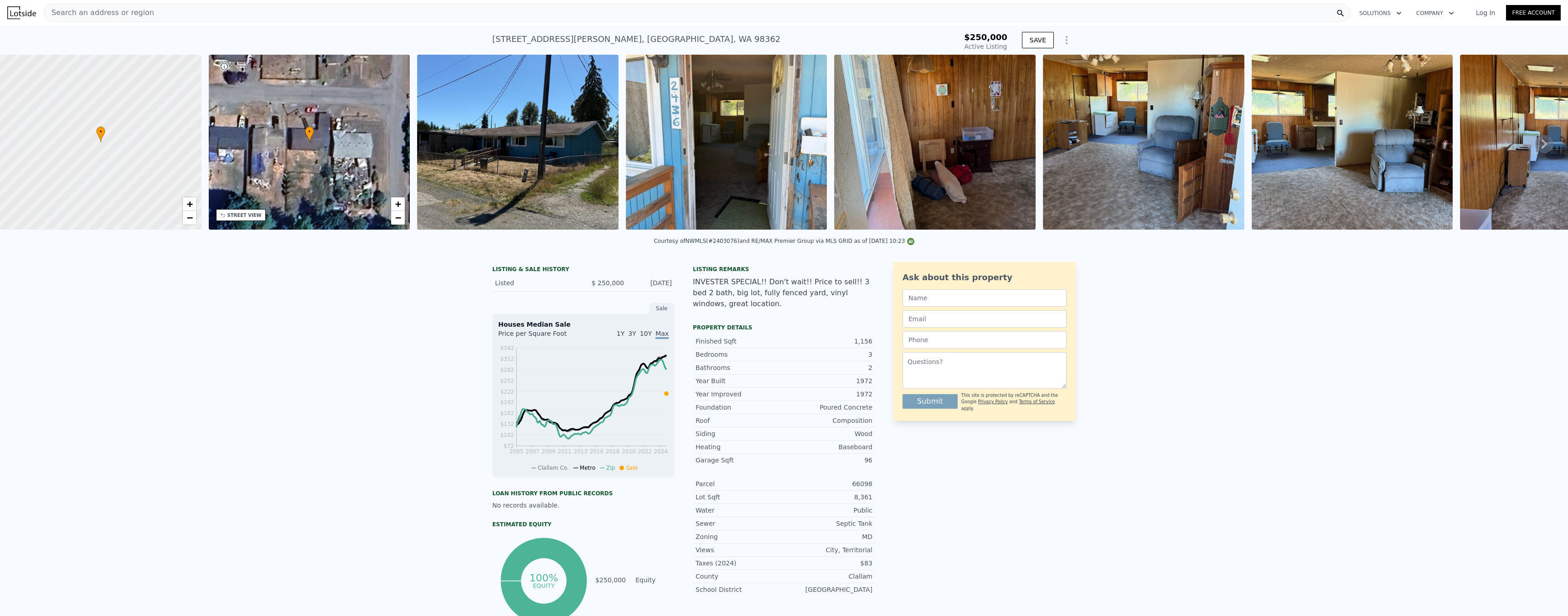
click at [173, 17] on div "Search an address or region" at bounding box center [696, 13] width 1306 height 18
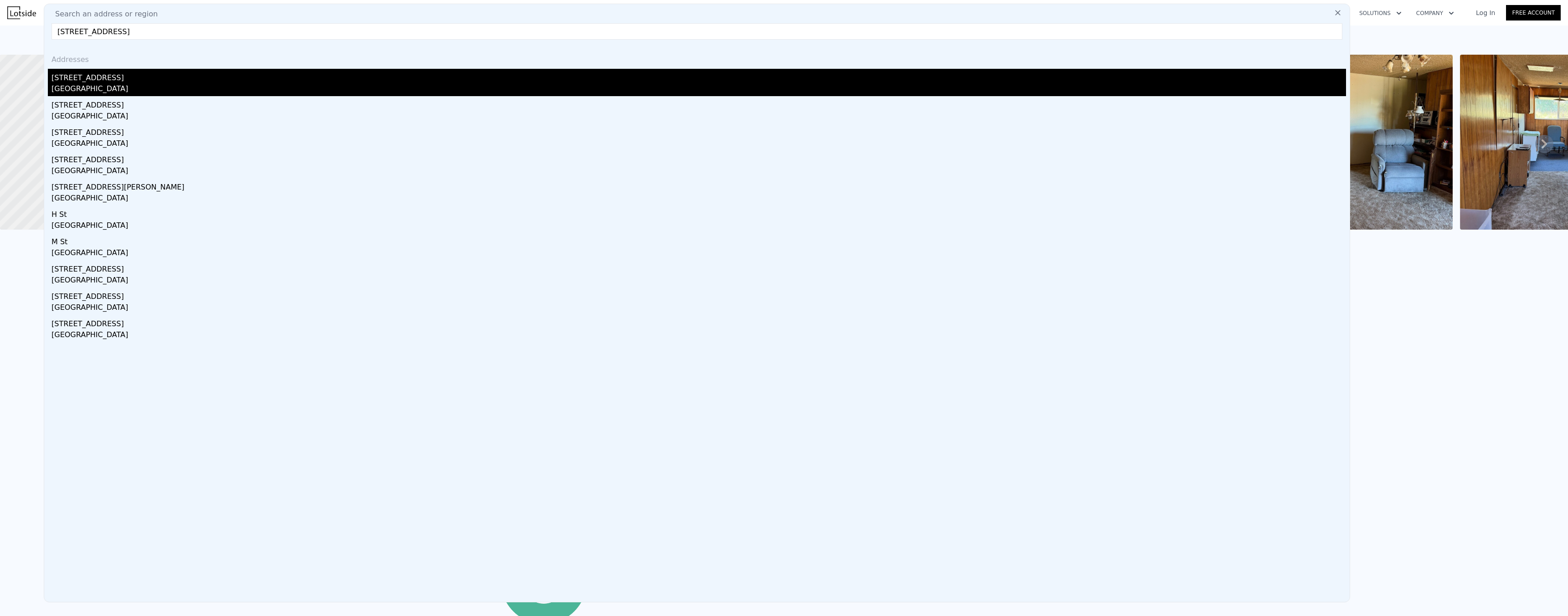
type input "[STREET_ADDRESS]"
click at [117, 76] on div "[STREET_ADDRESS]" at bounding box center [699, 76] width 1294 height 15
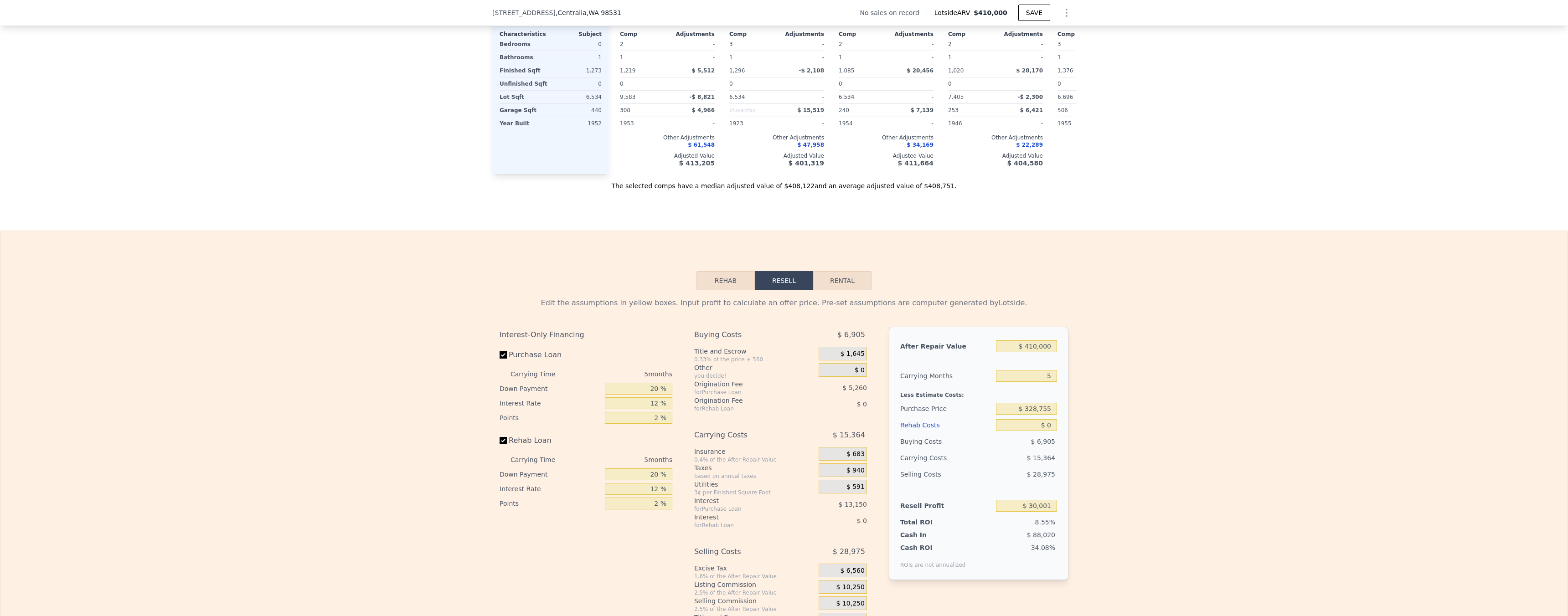
scroll to position [1159, 0]
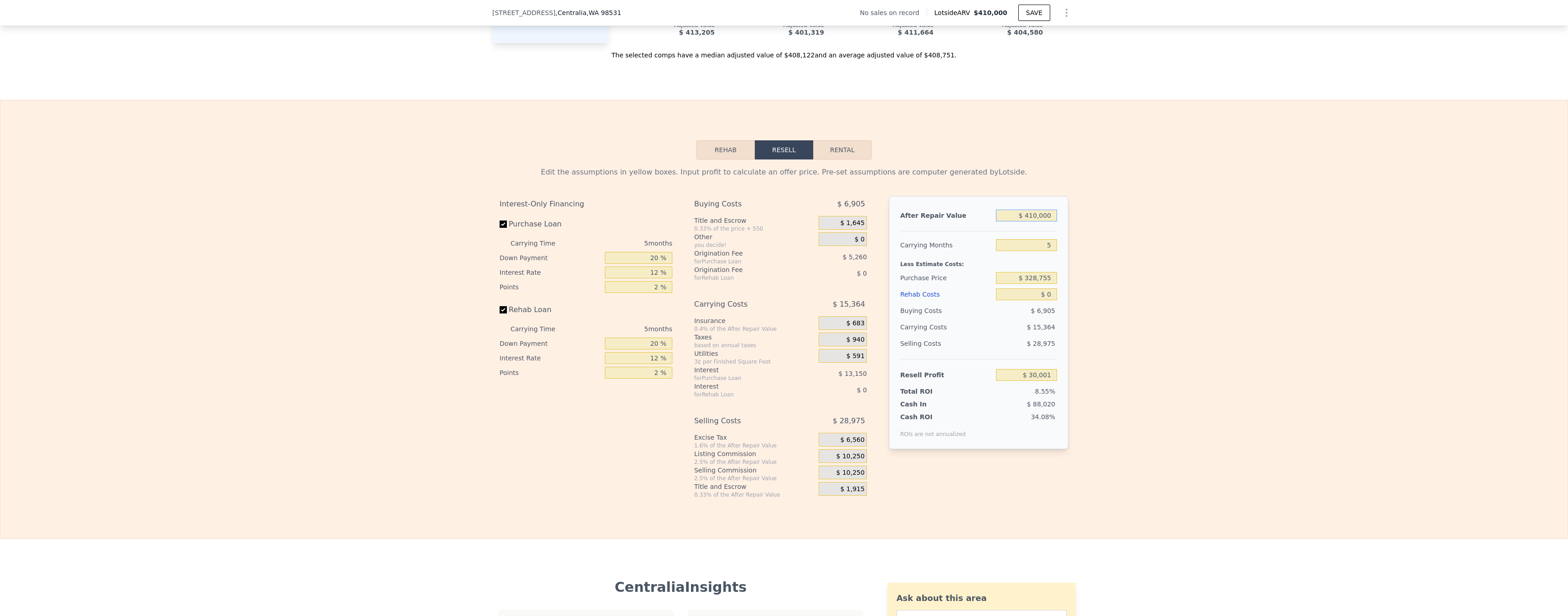
click at [1034, 221] on input "$ 410,000" at bounding box center [1026, 215] width 61 height 12
type input "$ 3"
type input "-$ 350,888"
type input "$ 35"
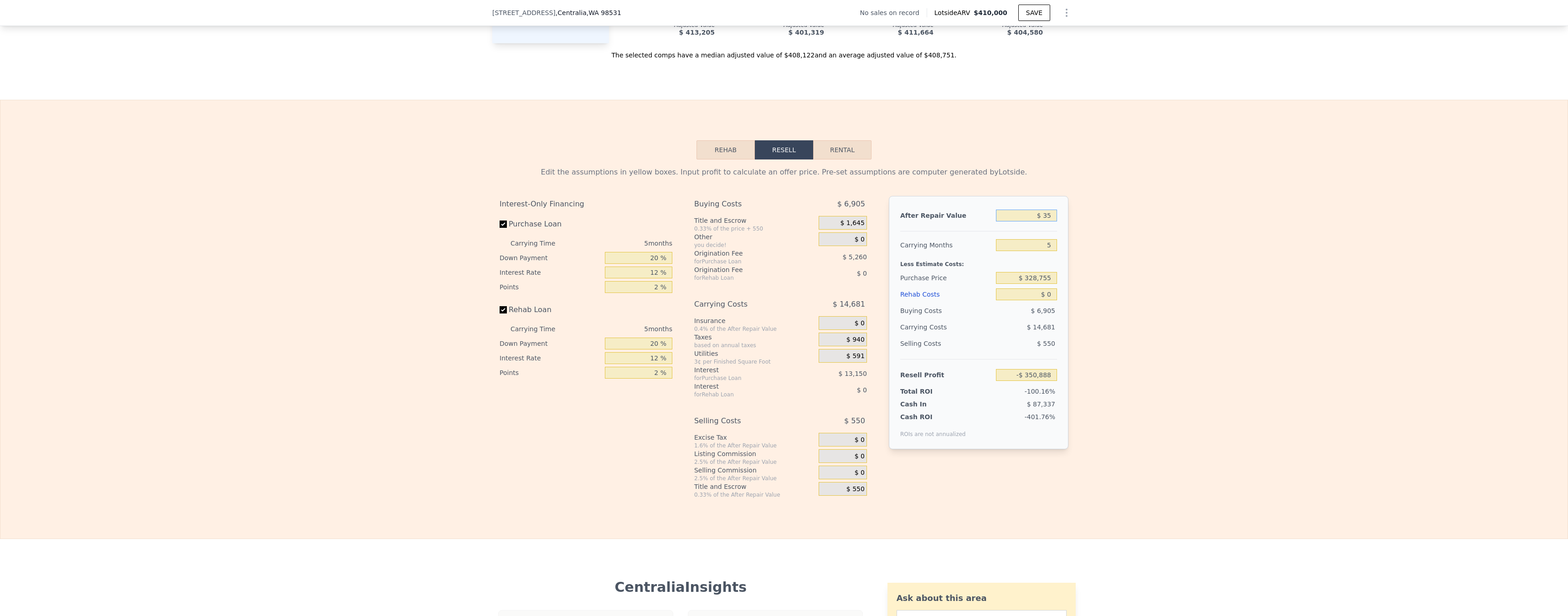
type input "-$ 350,859"
type input "$ 350"
type input "-$ 350,567"
type input "$ 3,500"
type input "-$ 347,641"
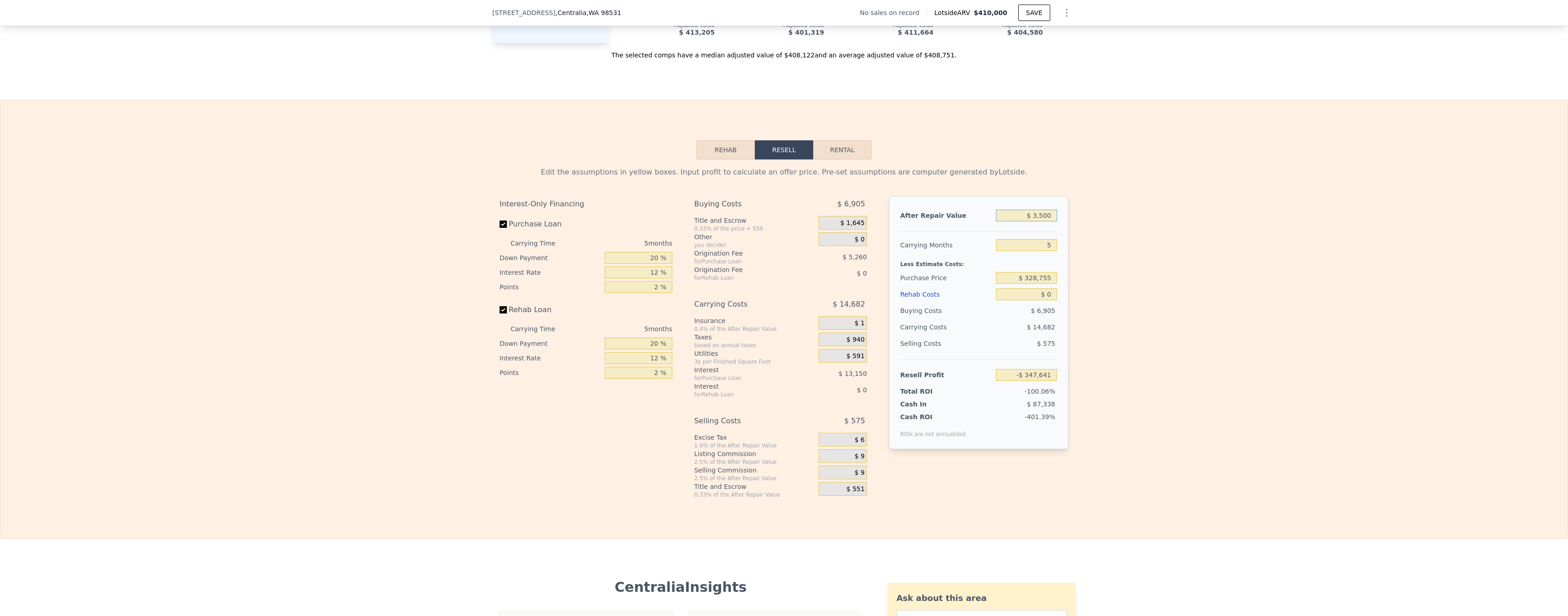
type input "$ 35,000"
type input "-$ 318,376"
type input "$ 350,000"
type input "-$ 25,740"
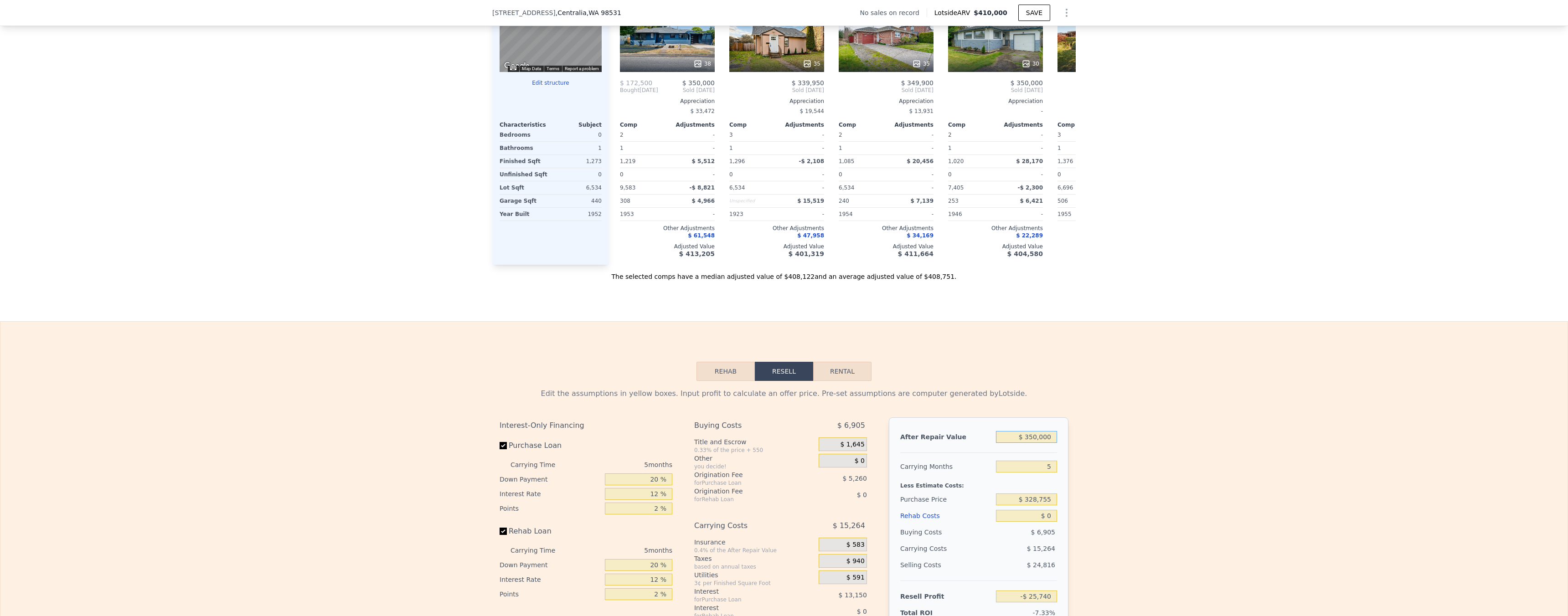
scroll to position [1034, 0]
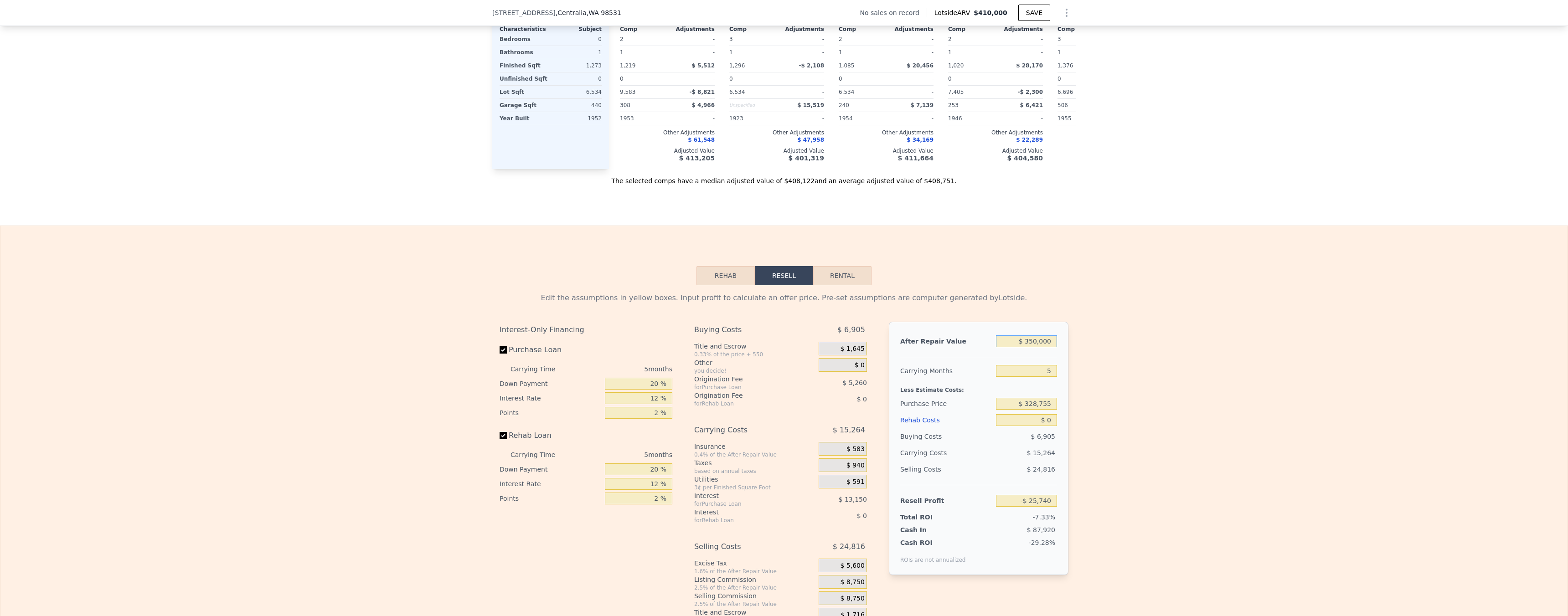
type input "$ 350,000"
click at [1046, 409] on input "$ 328,755" at bounding box center [1026, 403] width 61 height 12
type input "$ 175,000"
click at [1092, 456] on div "Edit the assumptions in yellow boxes. Input profit to calculate an offer price.…" at bounding box center [784, 454] width 1567 height 339
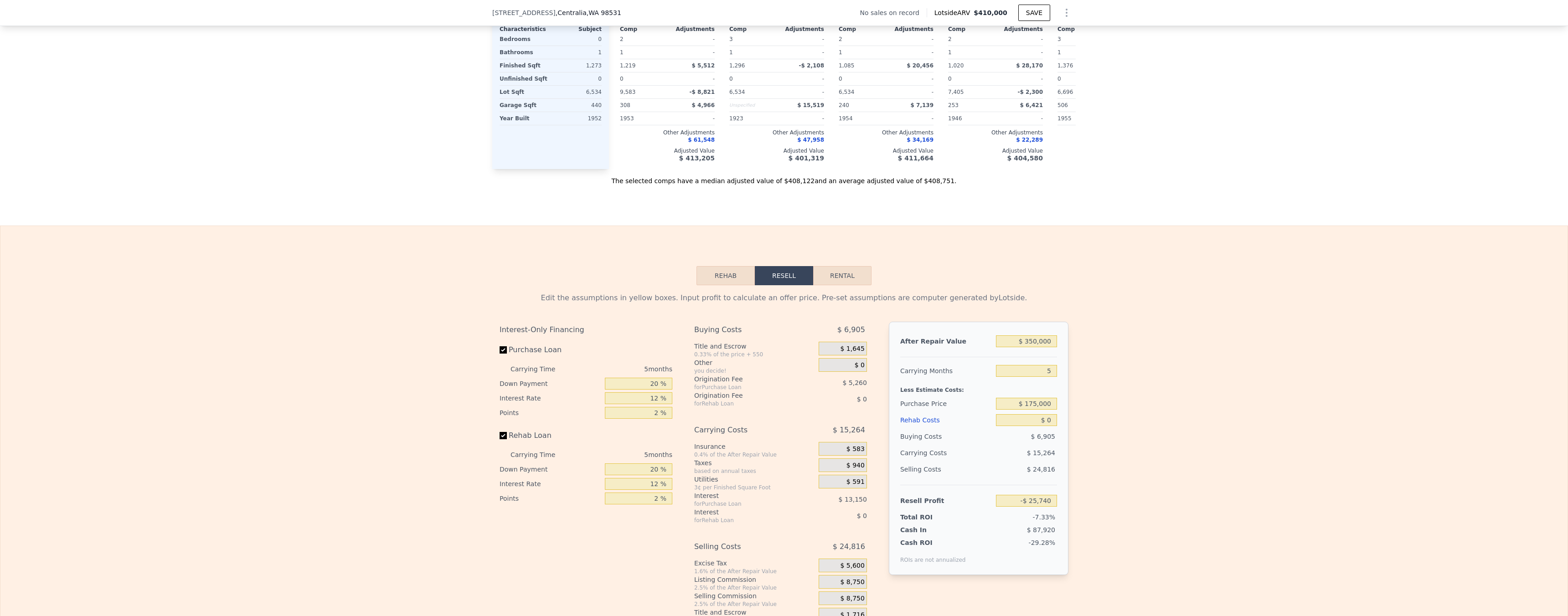
type input "$ 137,137"
click at [1045, 426] on input "$ 0" at bounding box center [1026, 419] width 61 height 12
type input "$ 80"
type input "$ 137,051"
type input "$ 800"
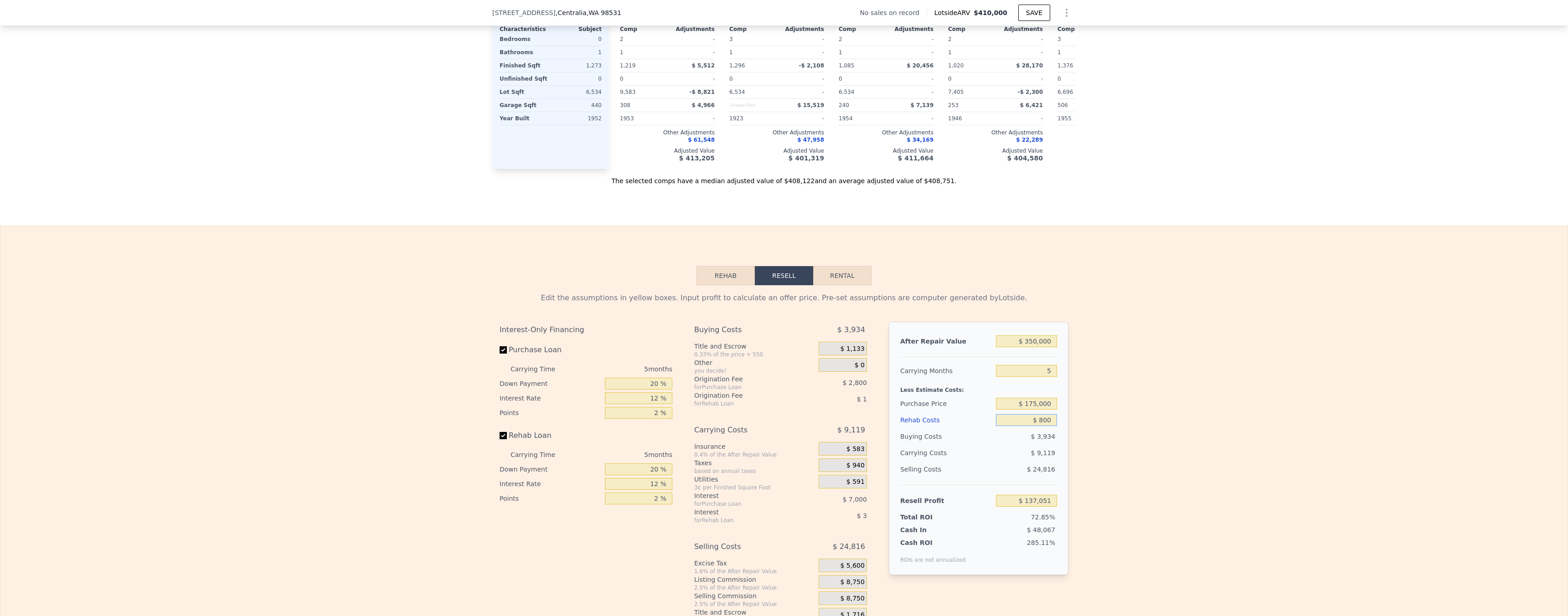
type input "$ 136,294"
type input "$ 8,000"
type input "$ 128,689"
type input "$ 80,000"
type input "$ 52,657"
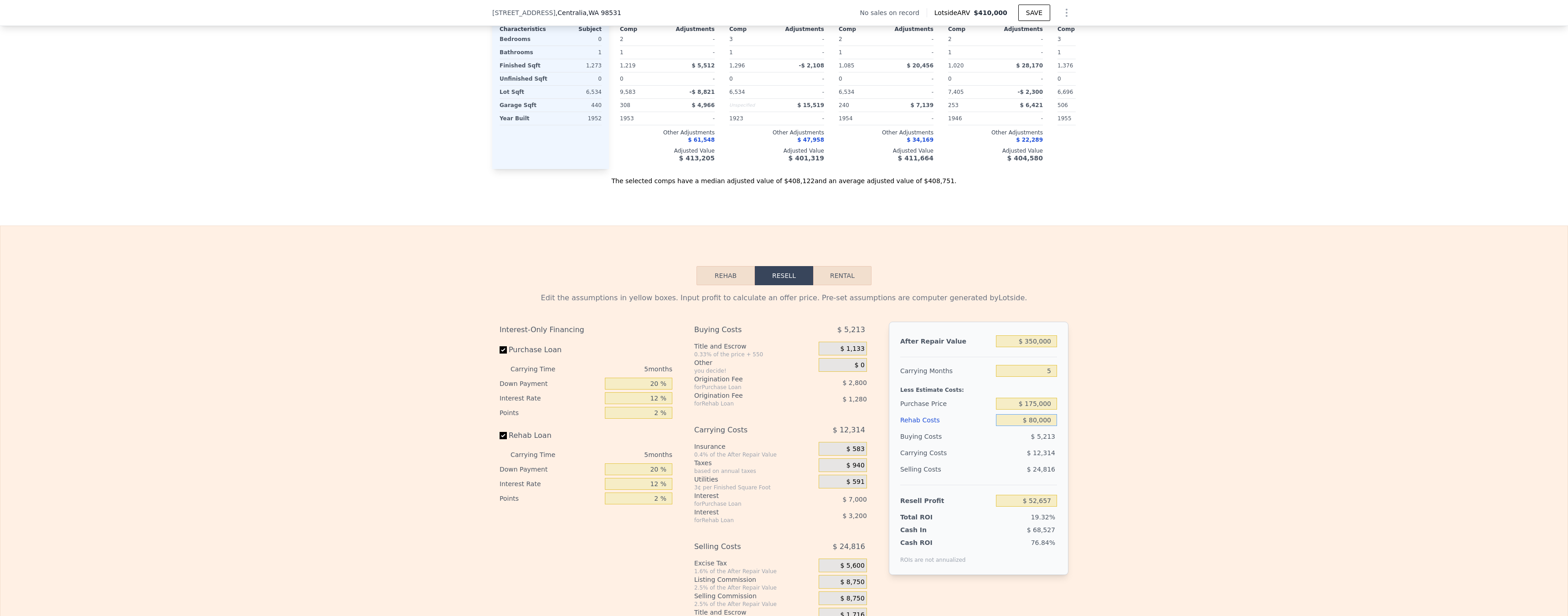
type input "$ 80,000"
click at [1033, 409] on input "$ 175,000" at bounding box center [1026, 403] width 61 height 12
click at [1034, 409] on input "$ 175,000" at bounding box center [1026, 403] width 61 height 12
type input "$ 210,000"
click at [1183, 470] on div "Edit the assumptions in yellow boxes. Input profit to calculate an offer price.…" at bounding box center [784, 454] width 1567 height 339
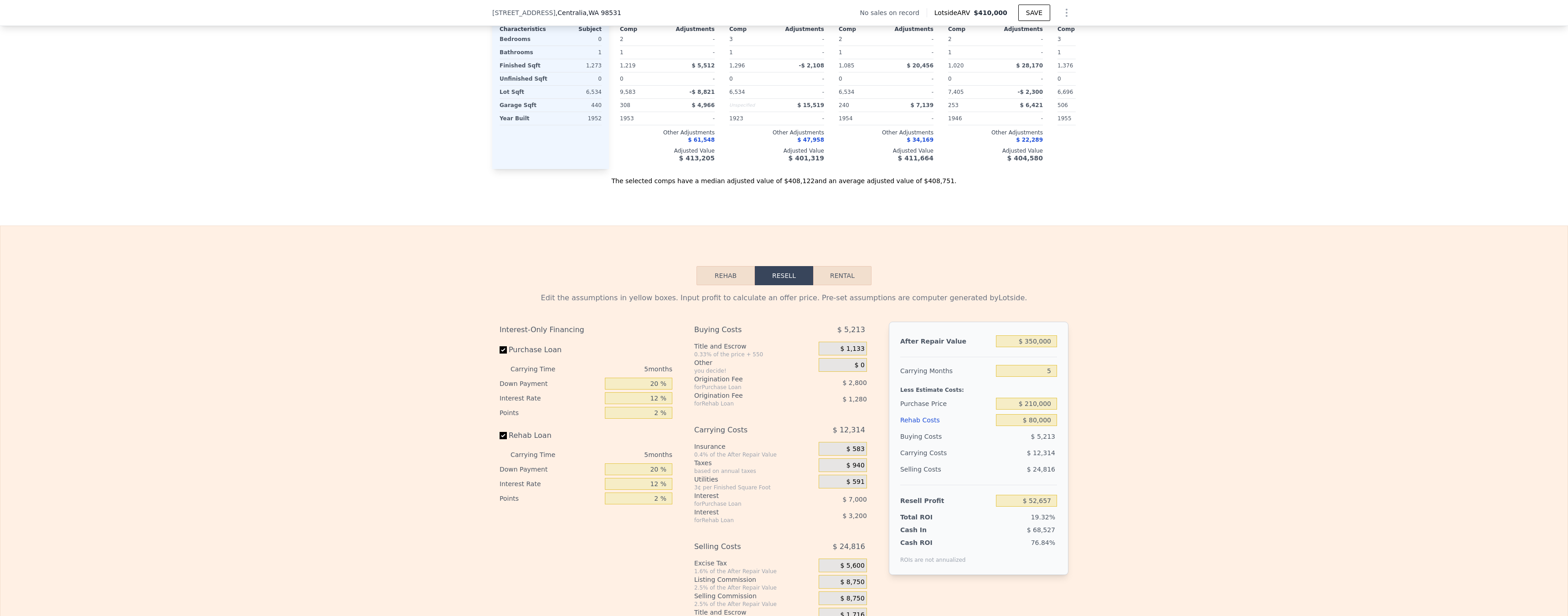
type input "$ 15,581"
click at [1040, 409] on input "$ 210,000" at bounding box center [1026, 403] width 61 height 12
type input "$ 200,000"
click at [1128, 471] on div "Edit the assumptions in yellow boxes. Input profit to calculate an offer price.…" at bounding box center [784, 454] width 1567 height 339
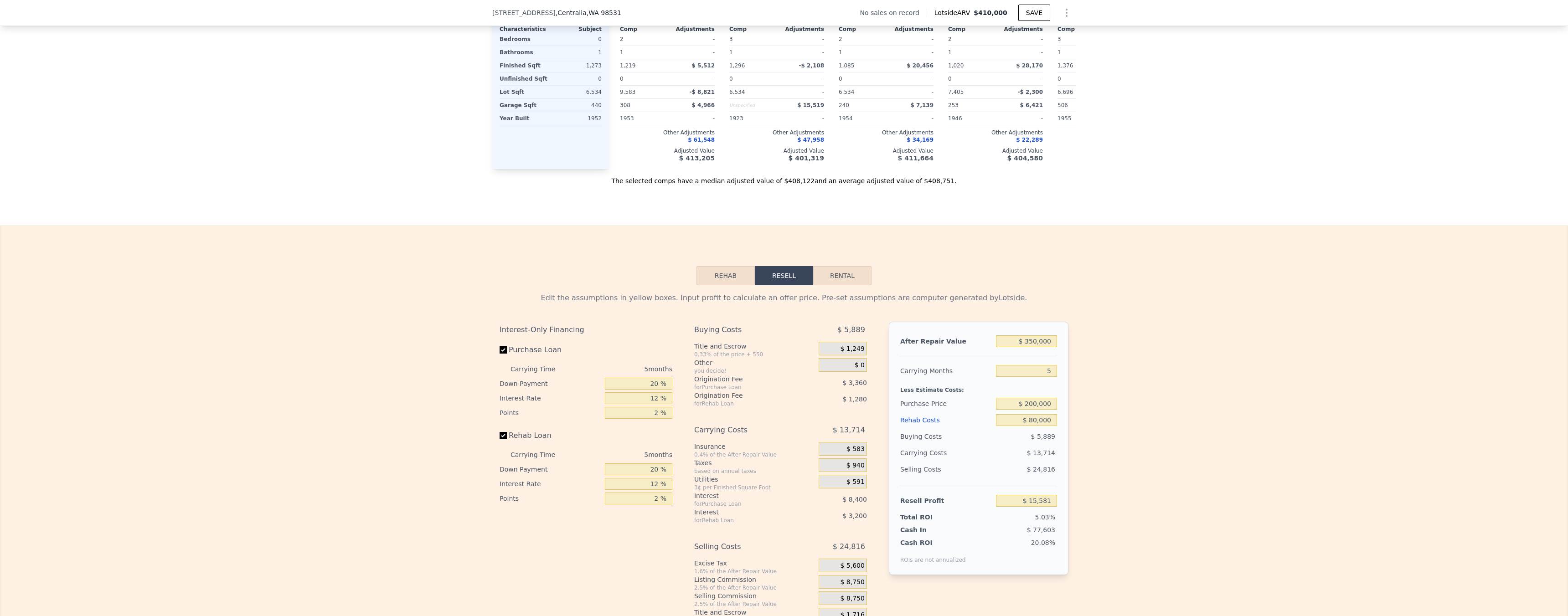
type input "$ 26,174"
click at [1041, 426] on input "$ 80,000" at bounding box center [1026, 419] width 61 height 12
type input "$ 7"
type input "$ 110,647"
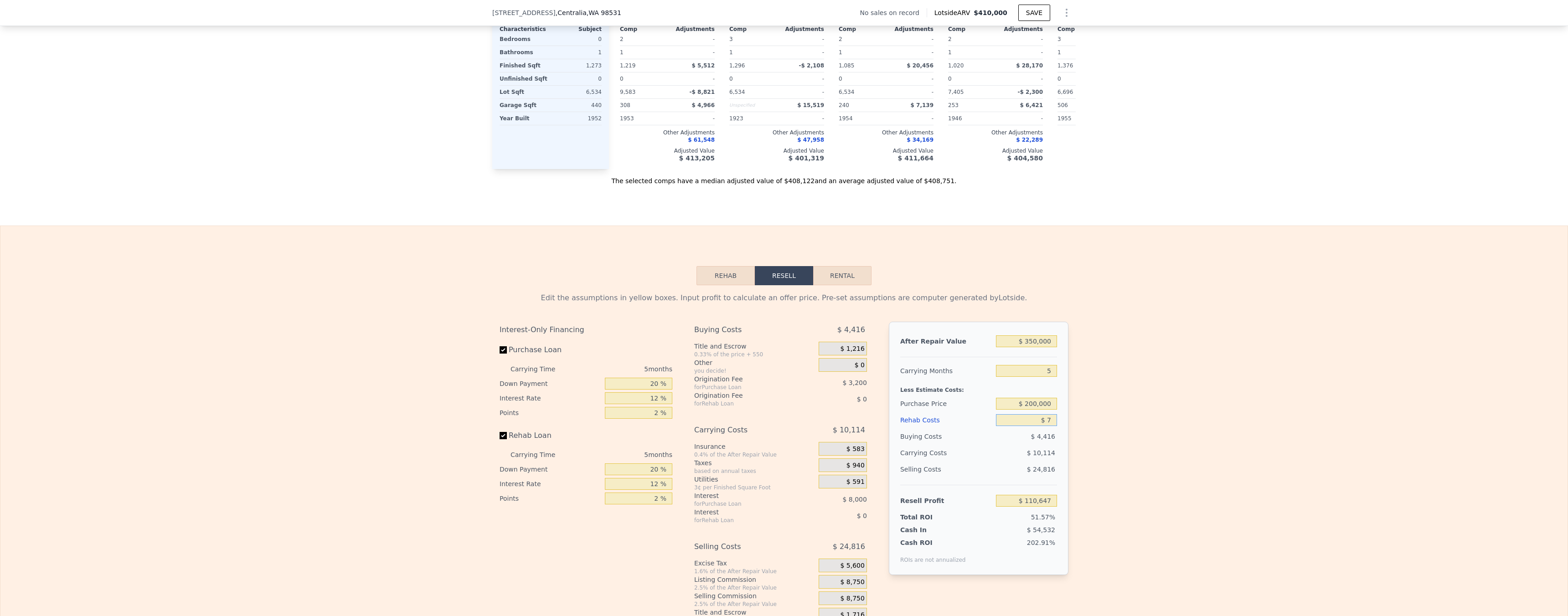
type input "$ 70"
type input "$ 110,578"
type input "$ 700"
type input "$ 109,913"
type input "$ 7,000"
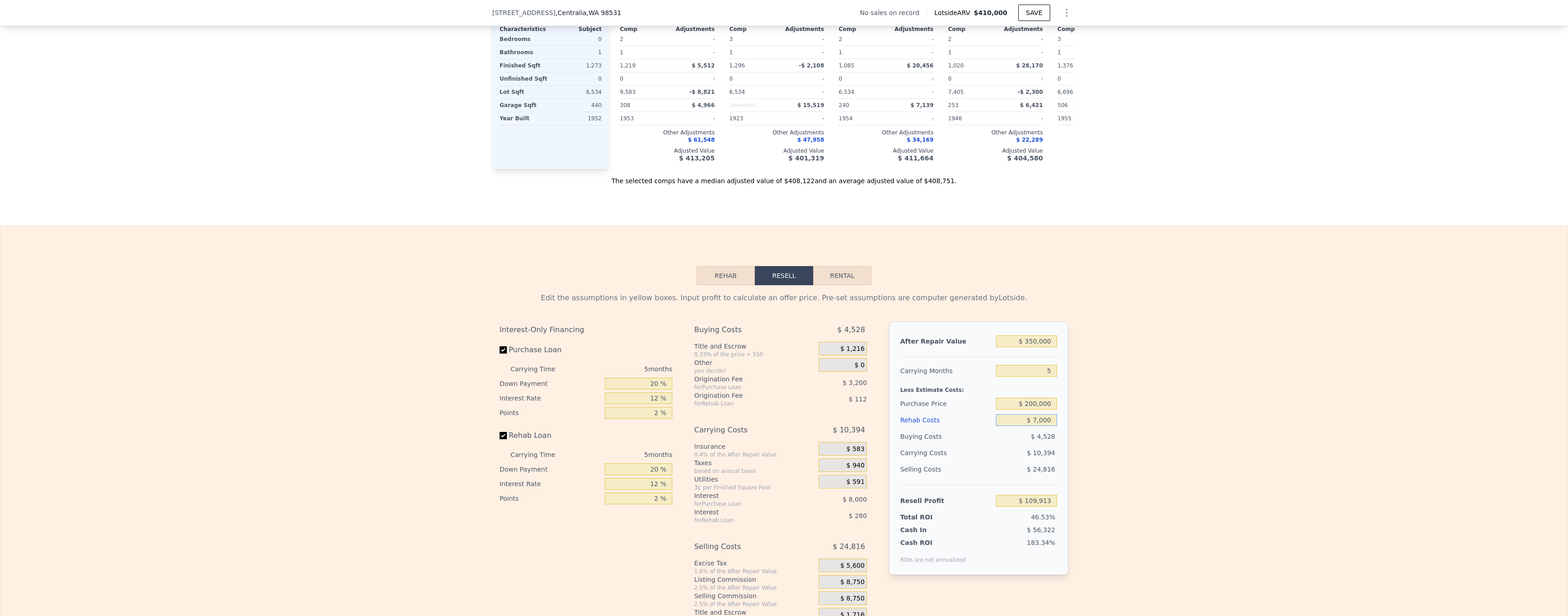
type input "$ 103,262"
type input "$ 70,000"
type input "$ 36,734"
type input "$ 70,000"
click at [1130, 413] on div "Edit the assumptions in yellow boxes. Input profit to calculate an offer price.…" at bounding box center [784, 454] width 1567 height 339
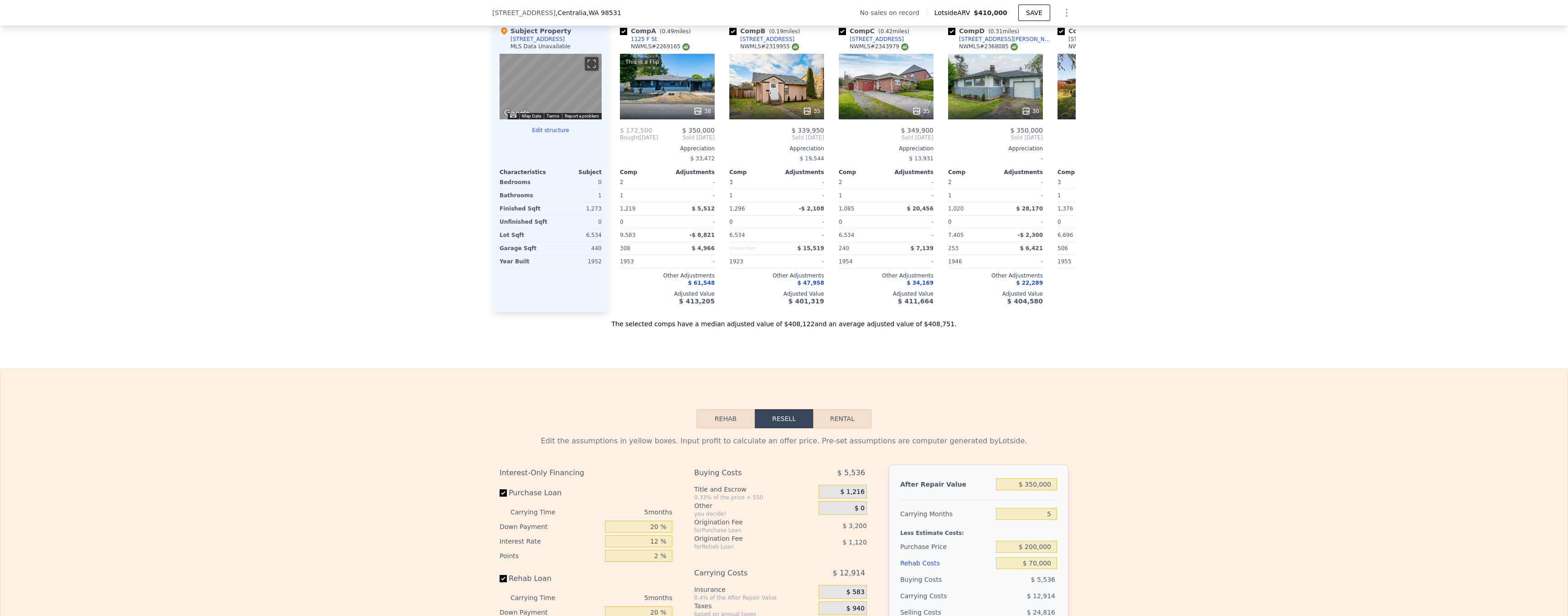
type input "$ 410,000"
type input "$ 0"
type input "$ 30,001"
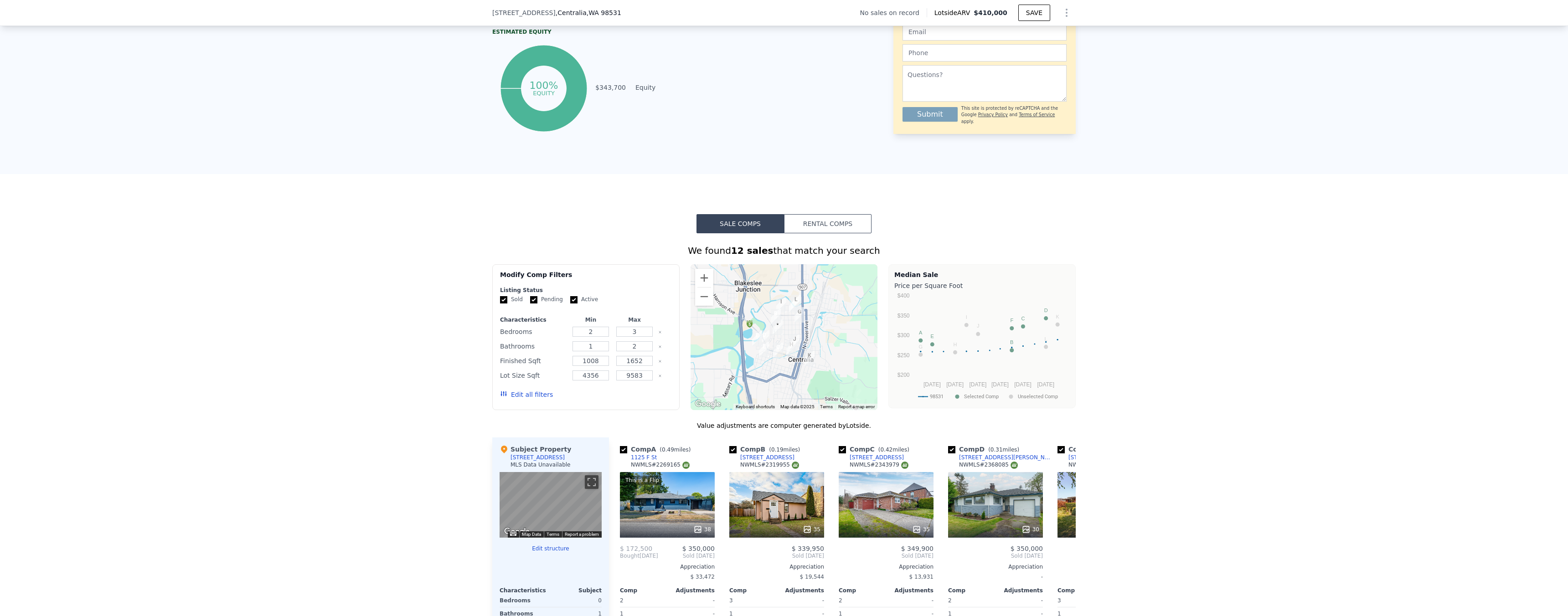
scroll to position [0, 0]
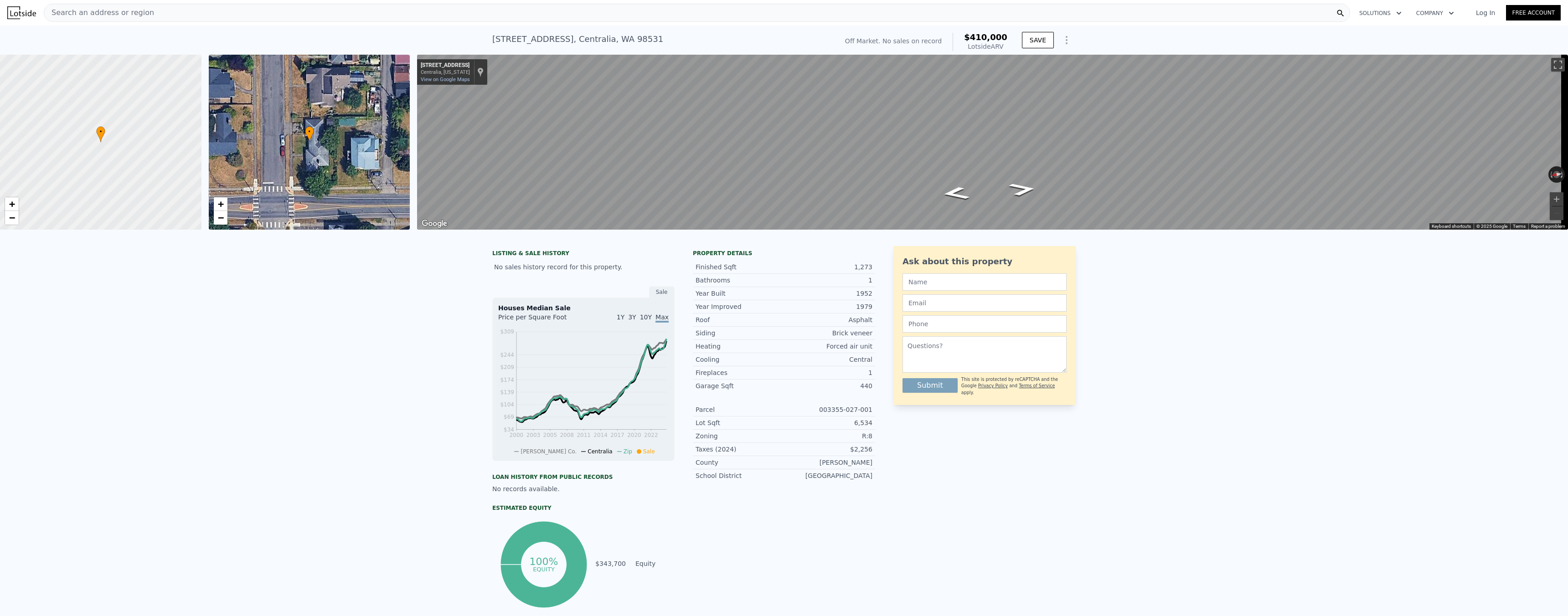
drag, startPoint x: 1567, startPoint y: 246, endPoint x: 1567, endPoint y: 36, distance: 210.0
click at [1567, 36] on div "Search an address or region Solutions Company Open main menu Log In Free Accoun…" at bounding box center [784, 308] width 1568 height 616
click at [363, 17] on div "Search an address or region" at bounding box center [696, 13] width 1306 height 18
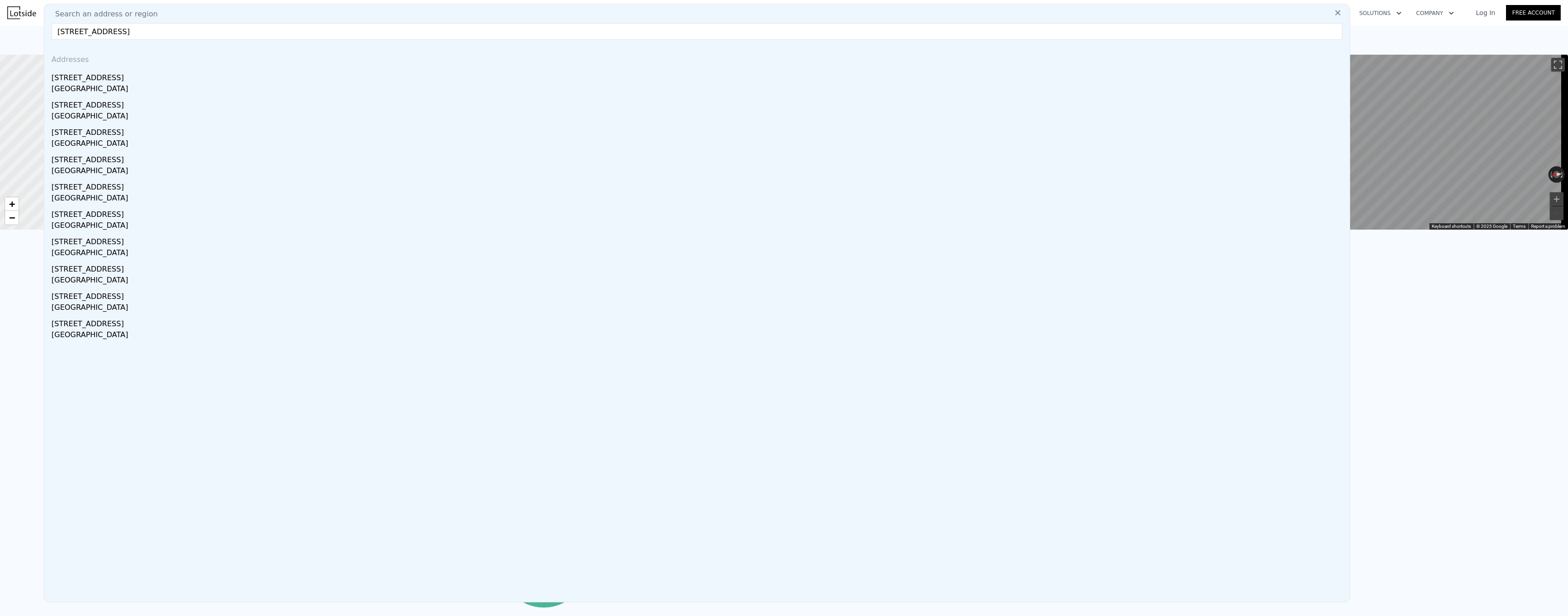
click at [173, 33] on input "[STREET_ADDRESS]" at bounding box center [697, 31] width 1291 height 17
click at [169, 33] on input "[STREET_ADDRESS]" at bounding box center [697, 31] width 1291 height 17
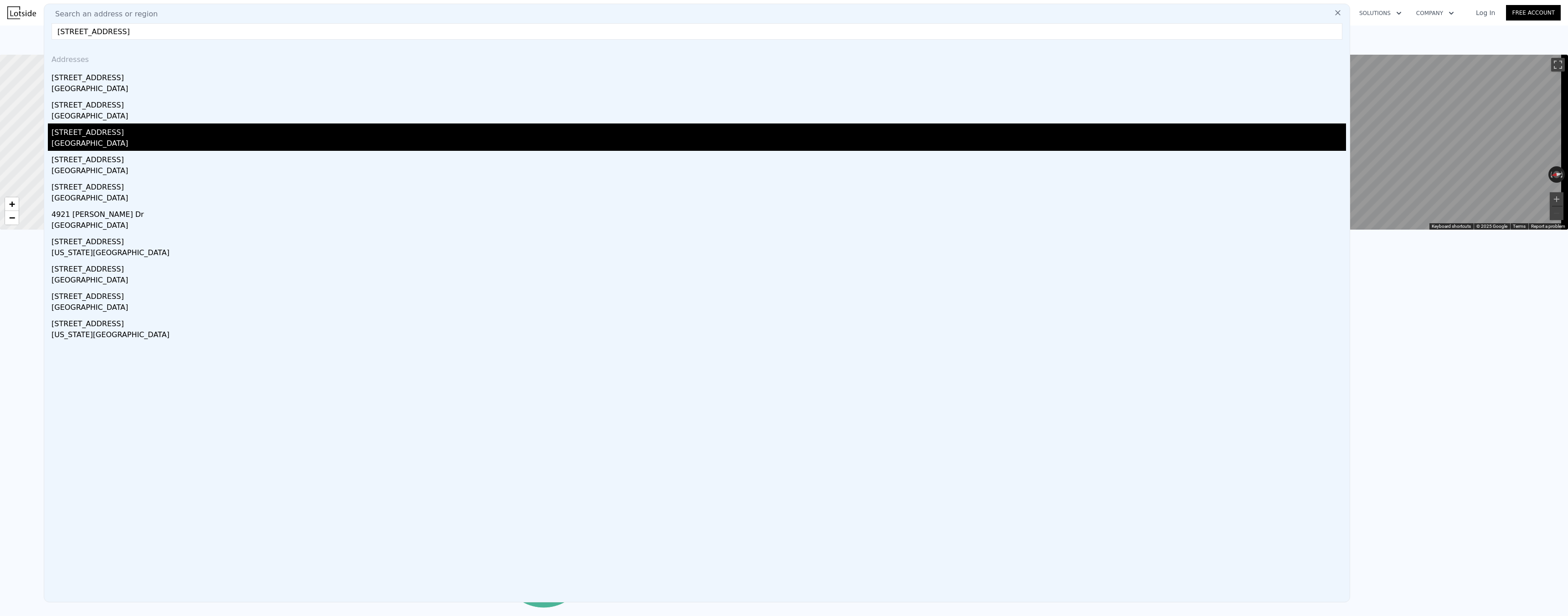
type input "[STREET_ADDRESS]"
click at [127, 131] on div "[STREET_ADDRESS]" at bounding box center [699, 131] width 1294 height 15
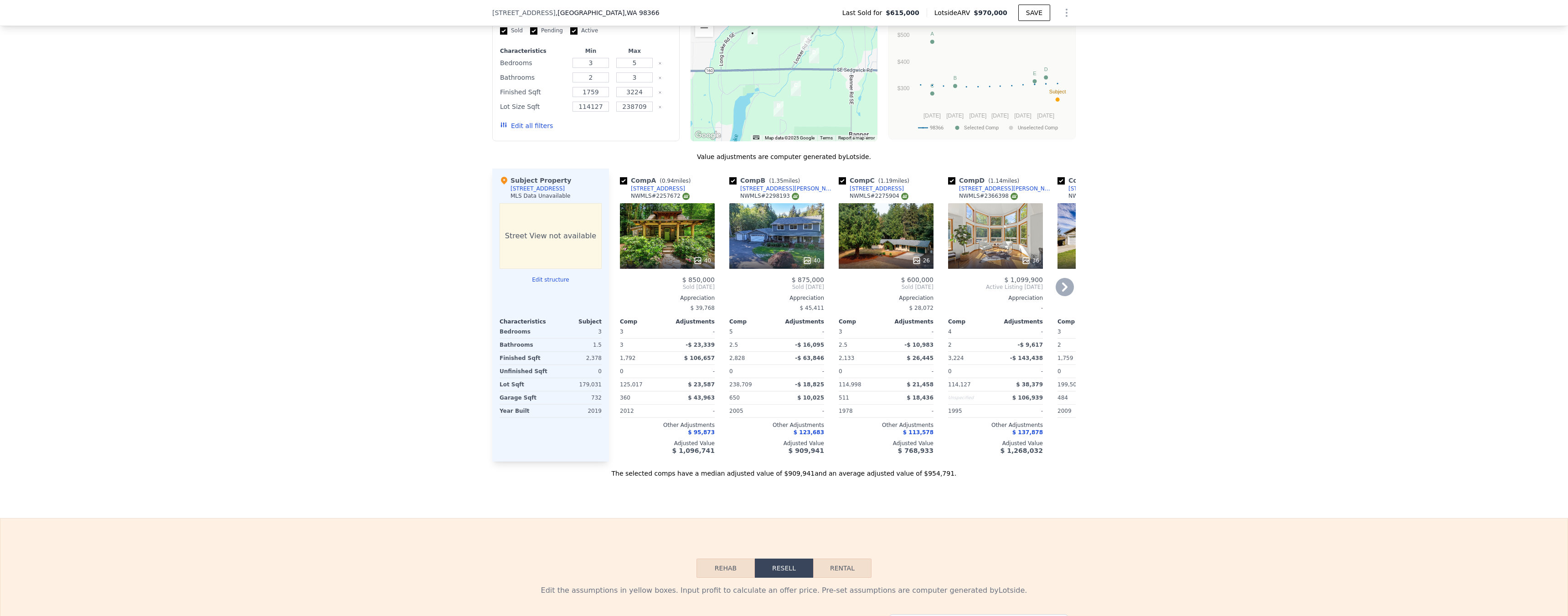
scroll to position [724, 0]
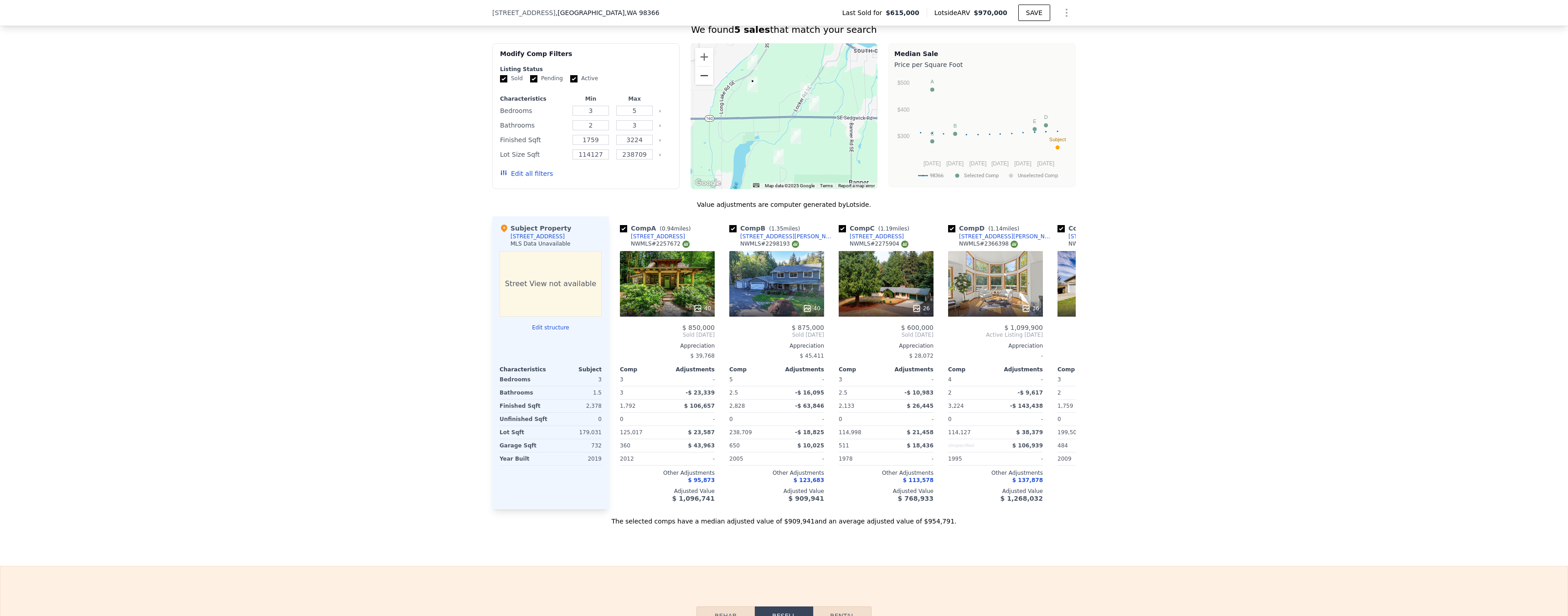
click at [702, 85] on button "Zoom out" at bounding box center [704, 76] width 18 height 18
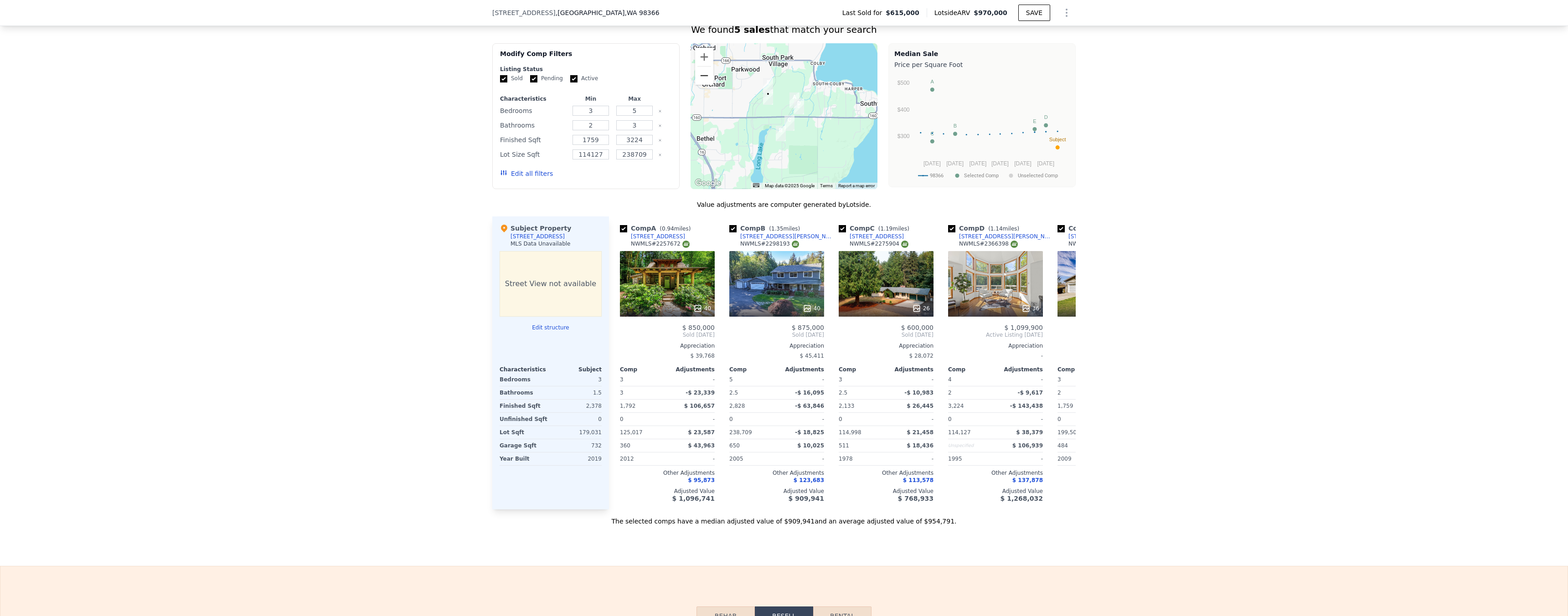
click at [702, 85] on button "Zoom out" at bounding box center [704, 76] width 18 height 18
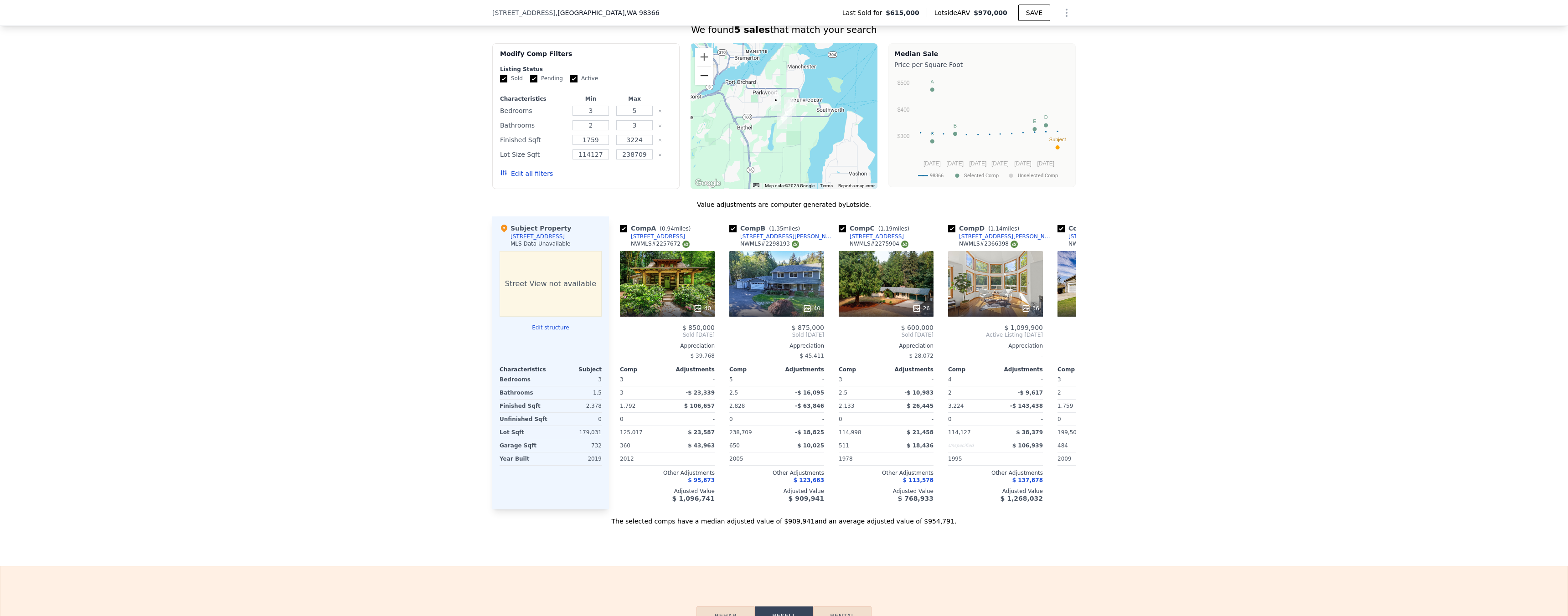
click at [702, 85] on button "Zoom out" at bounding box center [704, 76] width 18 height 18
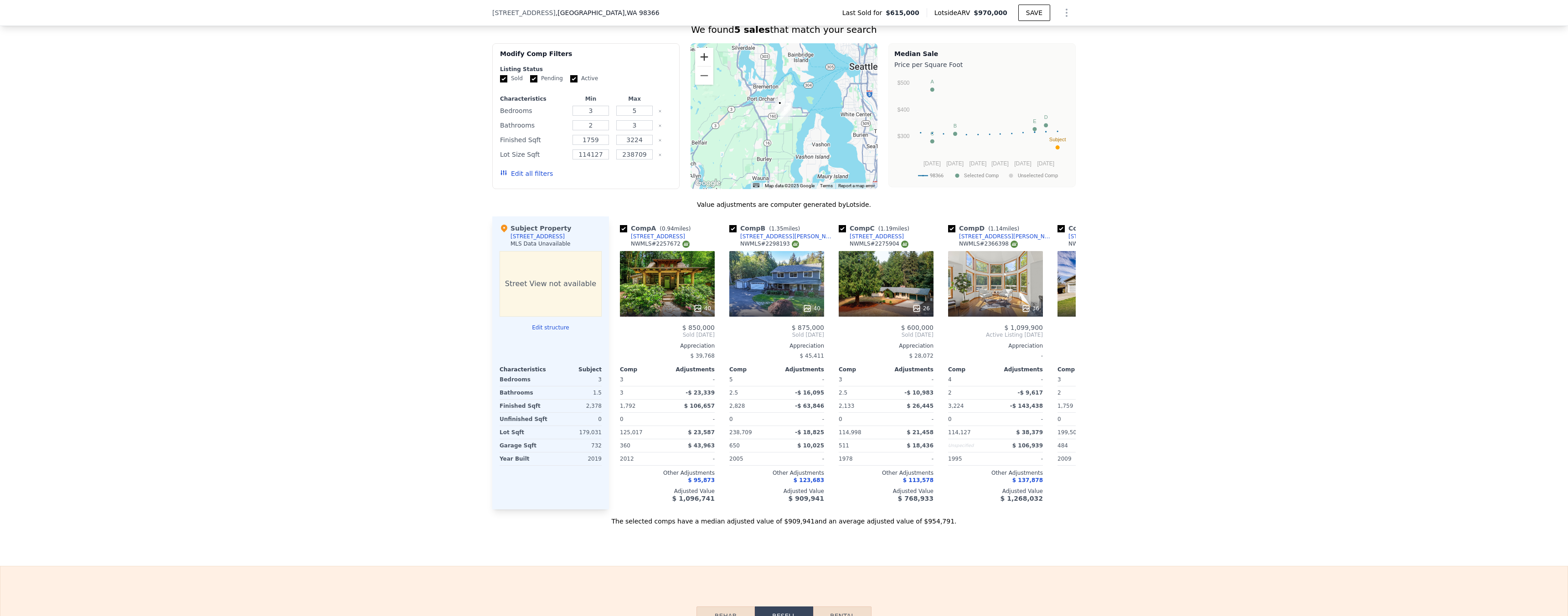
click at [702, 64] on button "Zoom in" at bounding box center [704, 57] width 18 height 18
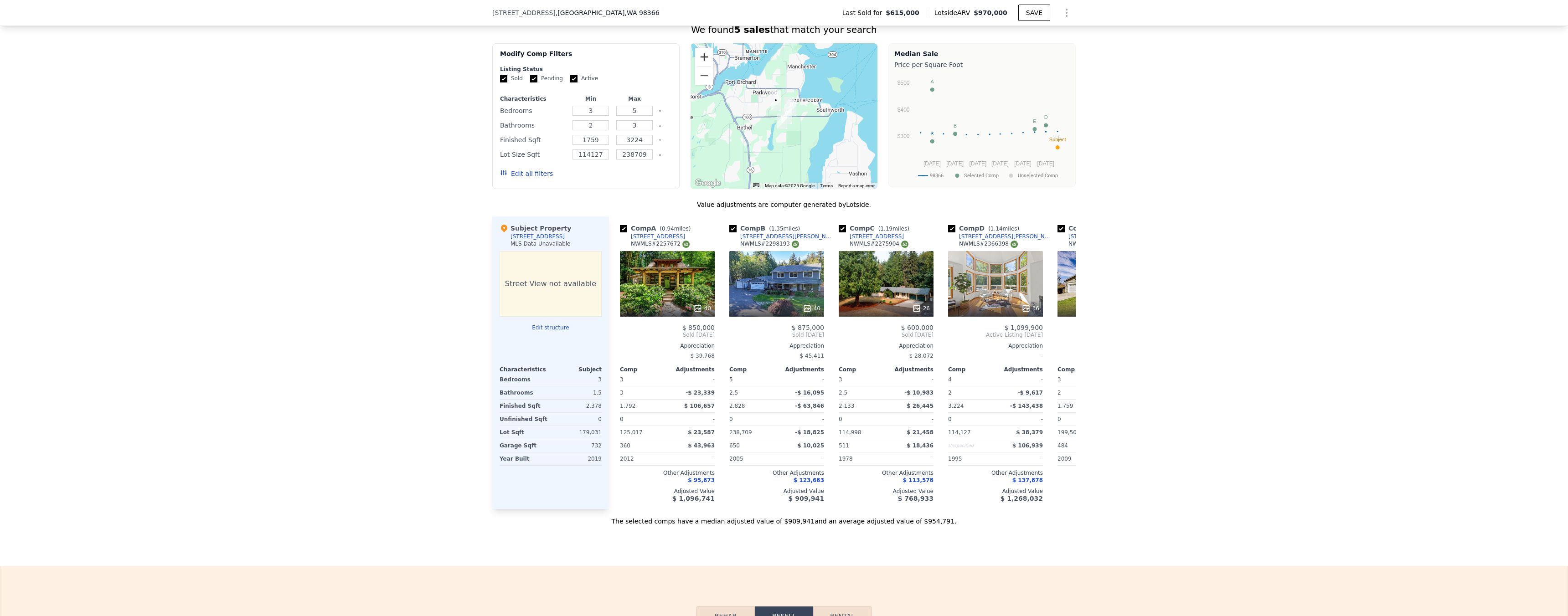
click at [698, 63] on button "Zoom in" at bounding box center [704, 57] width 18 height 18
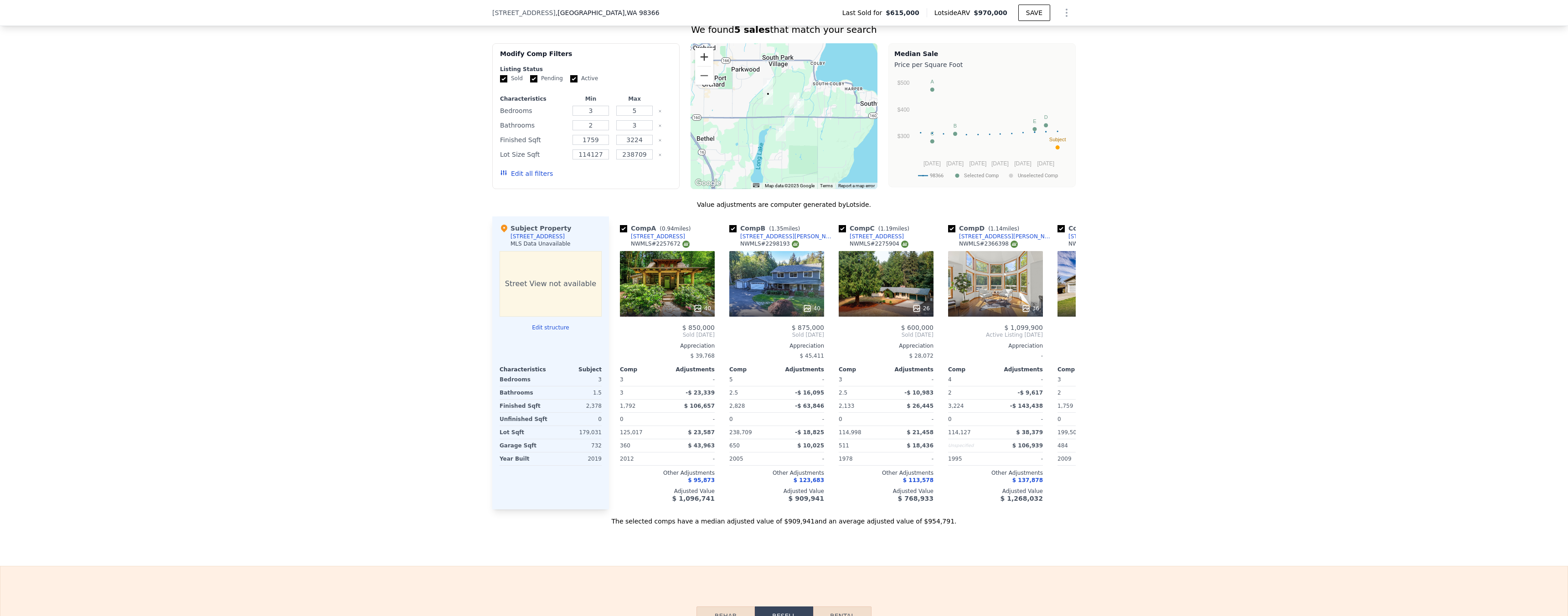
click at [698, 63] on button "Zoom in" at bounding box center [704, 57] width 18 height 18
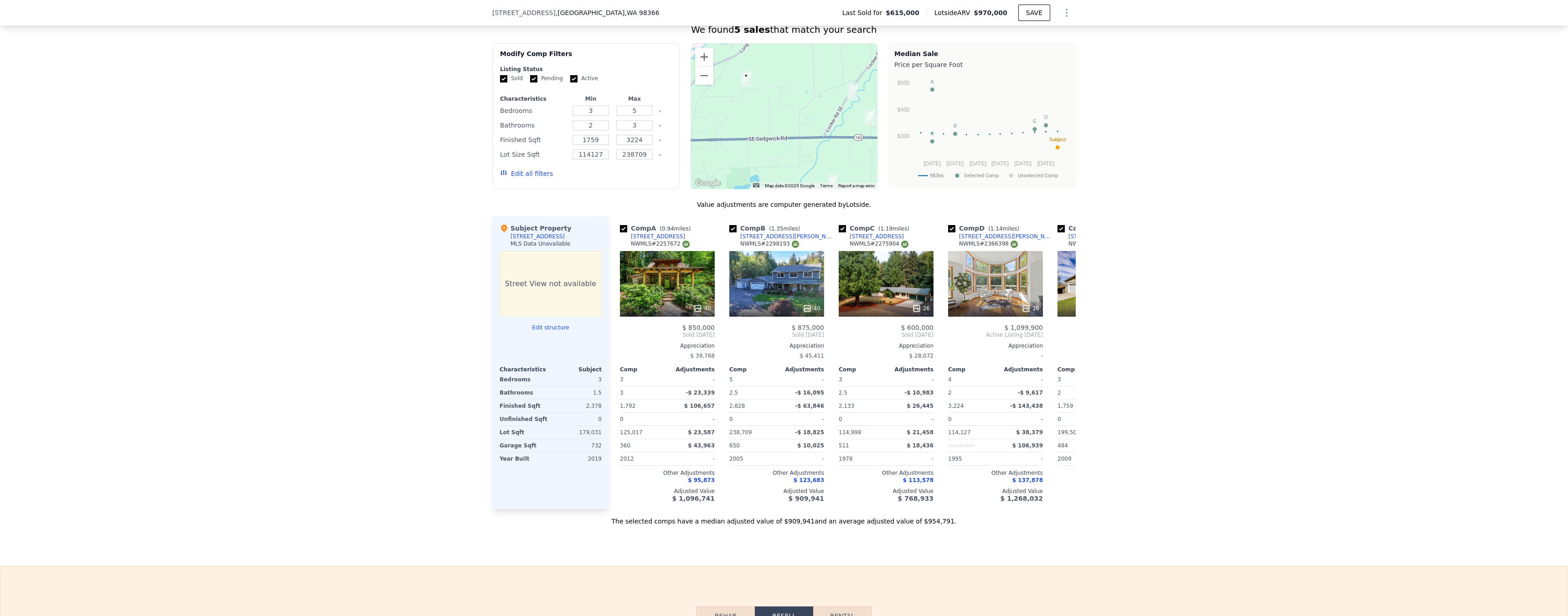
drag, startPoint x: 750, startPoint y: 106, endPoint x: 794, endPoint y: 160, distance: 69.7
click at [796, 163] on div at bounding box center [784, 116] width 188 height 146
click at [696, 65] on button "Zoom in" at bounding box center [704, 57] width 18 height 18
click at [698, 63] on button "Zoom in" at bounding box center [704, 57] width 18 height 18
drag, startPoint x: 818, startPoint y: 180, endPoint x: 752, endPoint y: 55, distance: 141.4
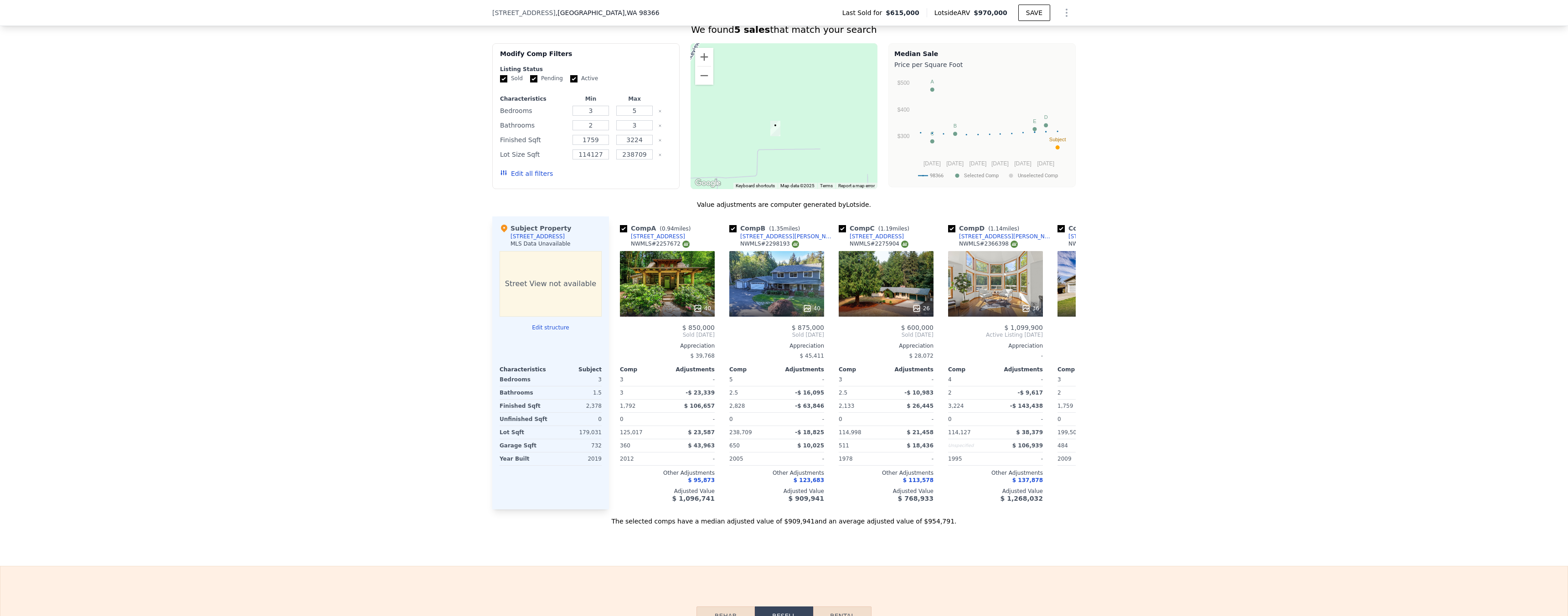
click at [752, 55] on div at bounding box center [784, 116] width 188 height 146
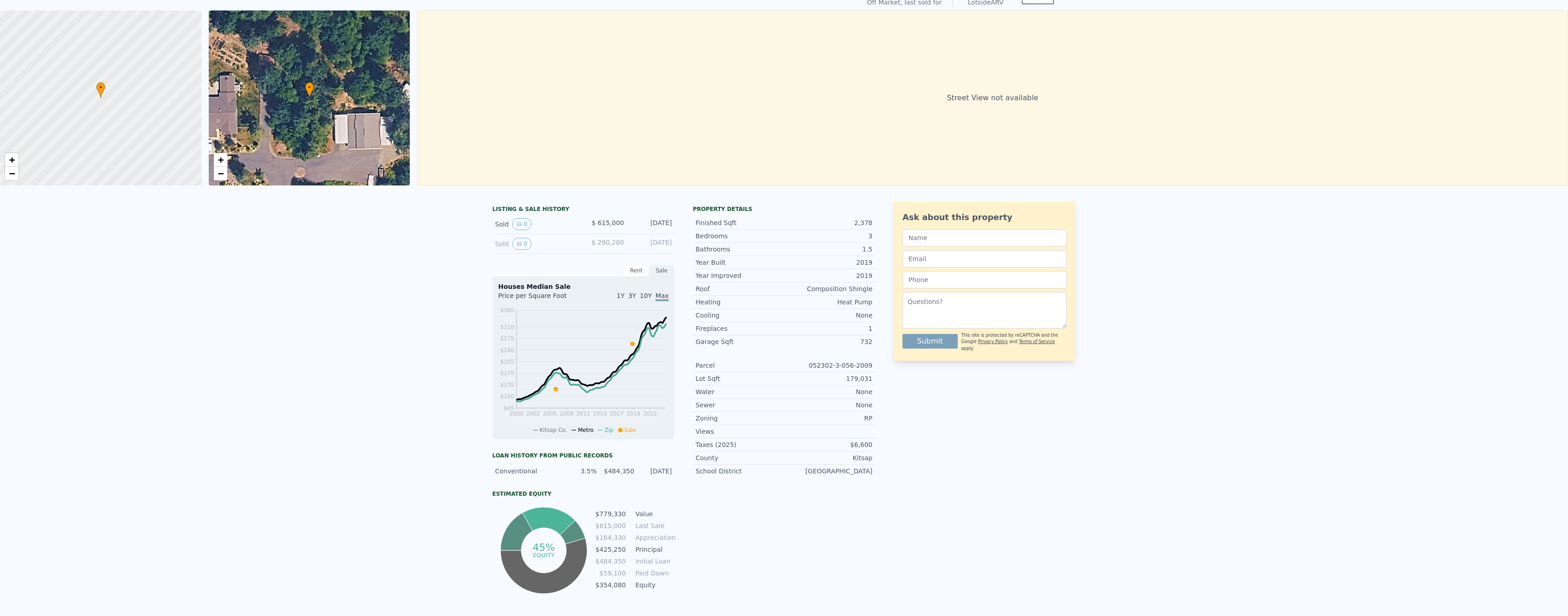
scroll to position [0, 0]
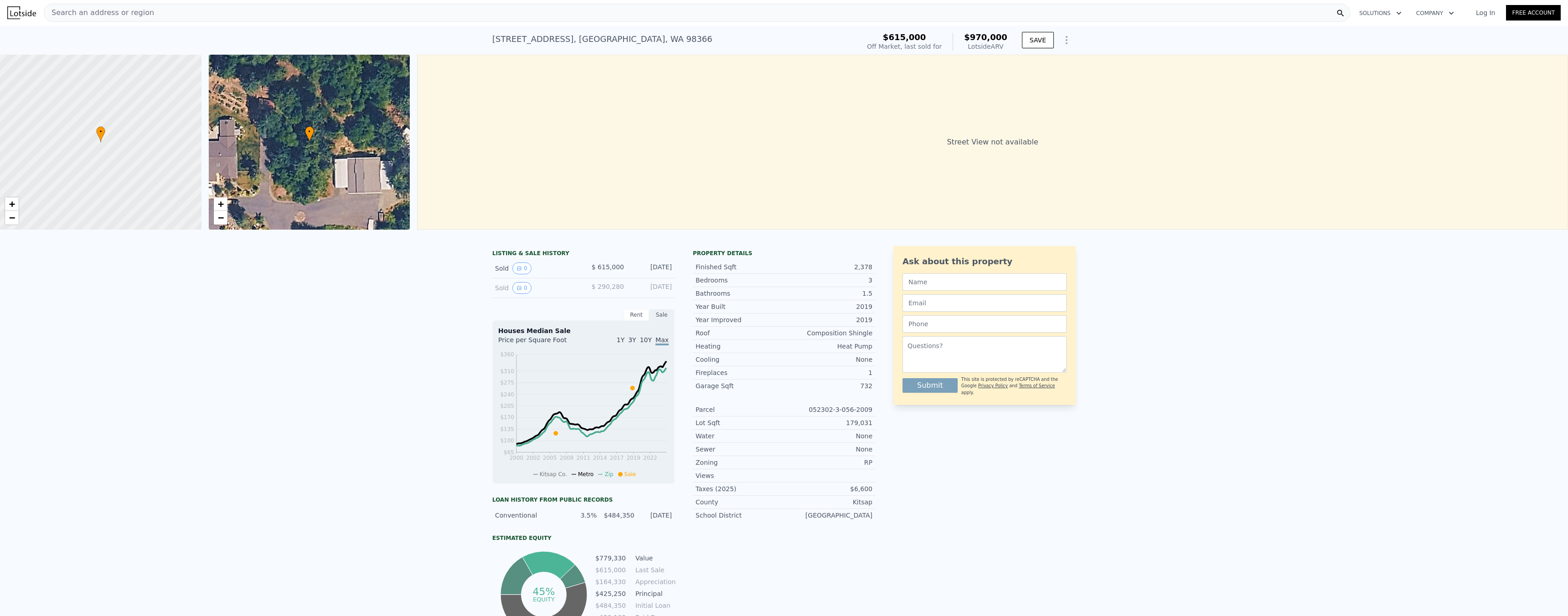
click at [161, 10] on div "Search an address or region" at bounding box center [696, 13] width 1306 height 18
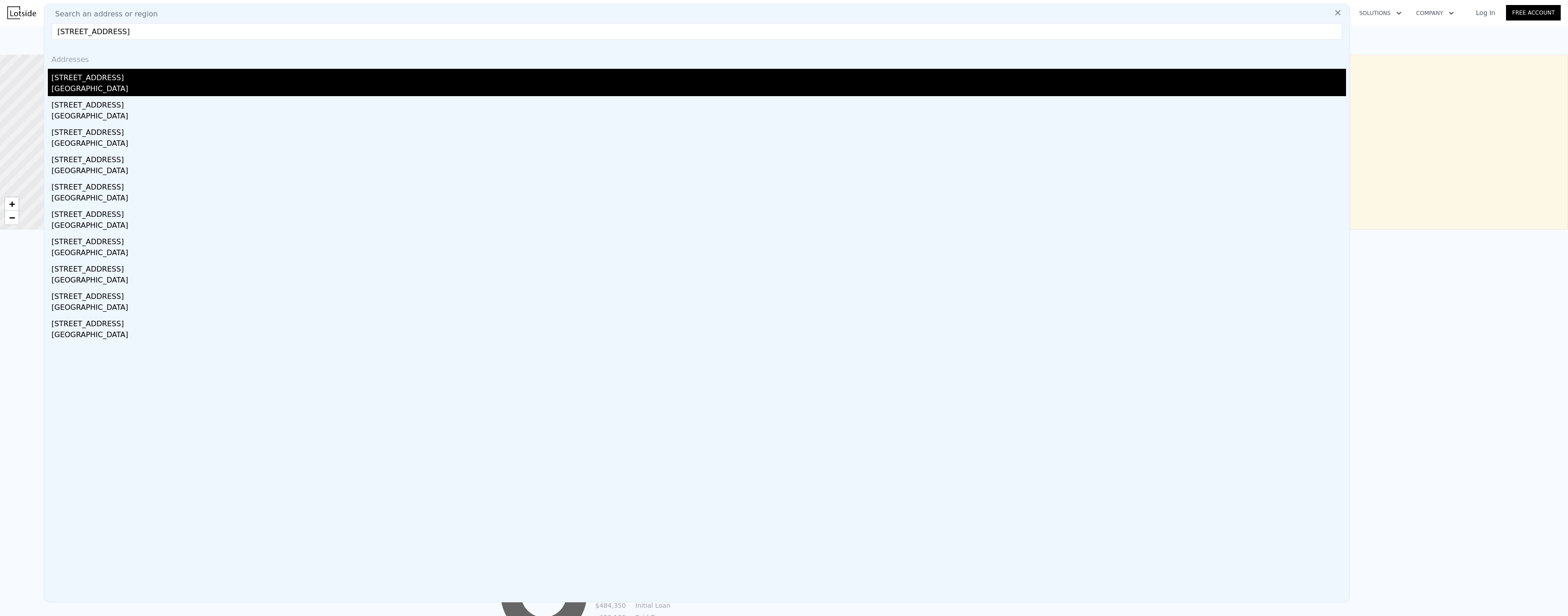
type input "[STREET_ADDRESS]"
click at [101, 80] on div "[STREET_ADDRESS]" at bounding box center [699, 76] width 1294 height 15
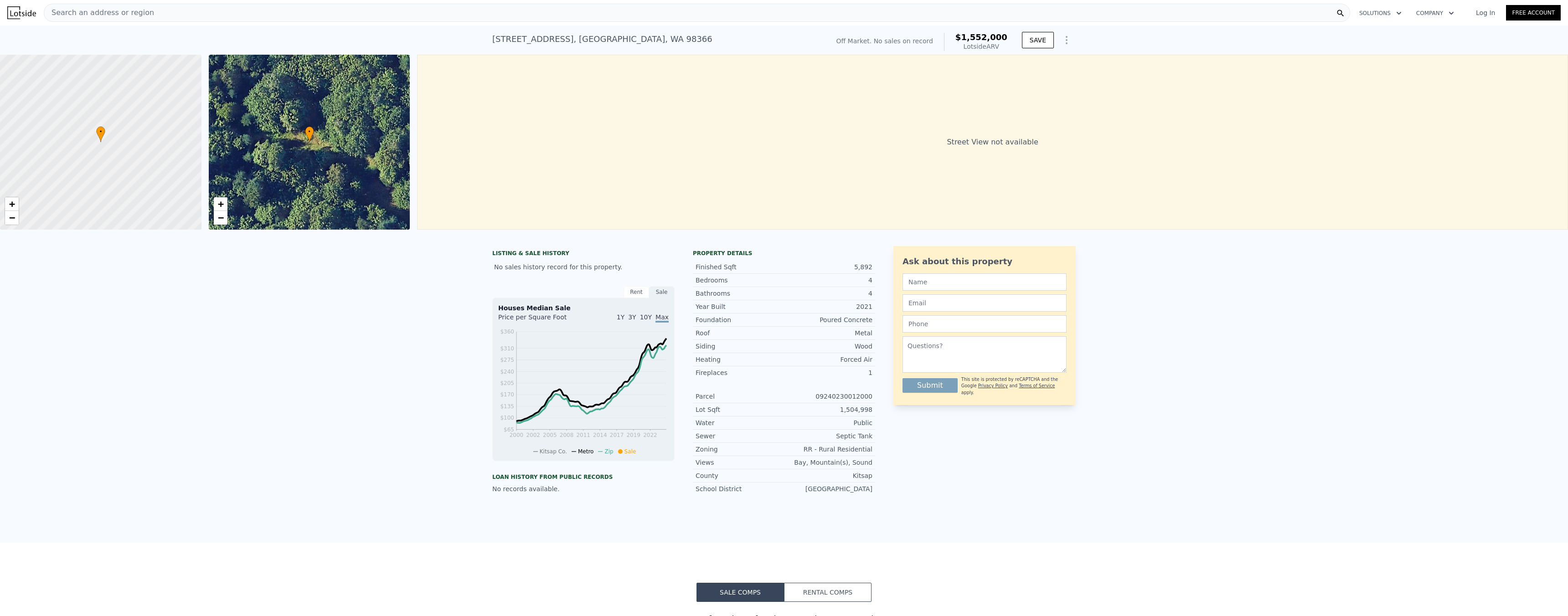
click at [168, 17] on div "Search an address or region" at bounding box center [696, 13] width 1306 height 18
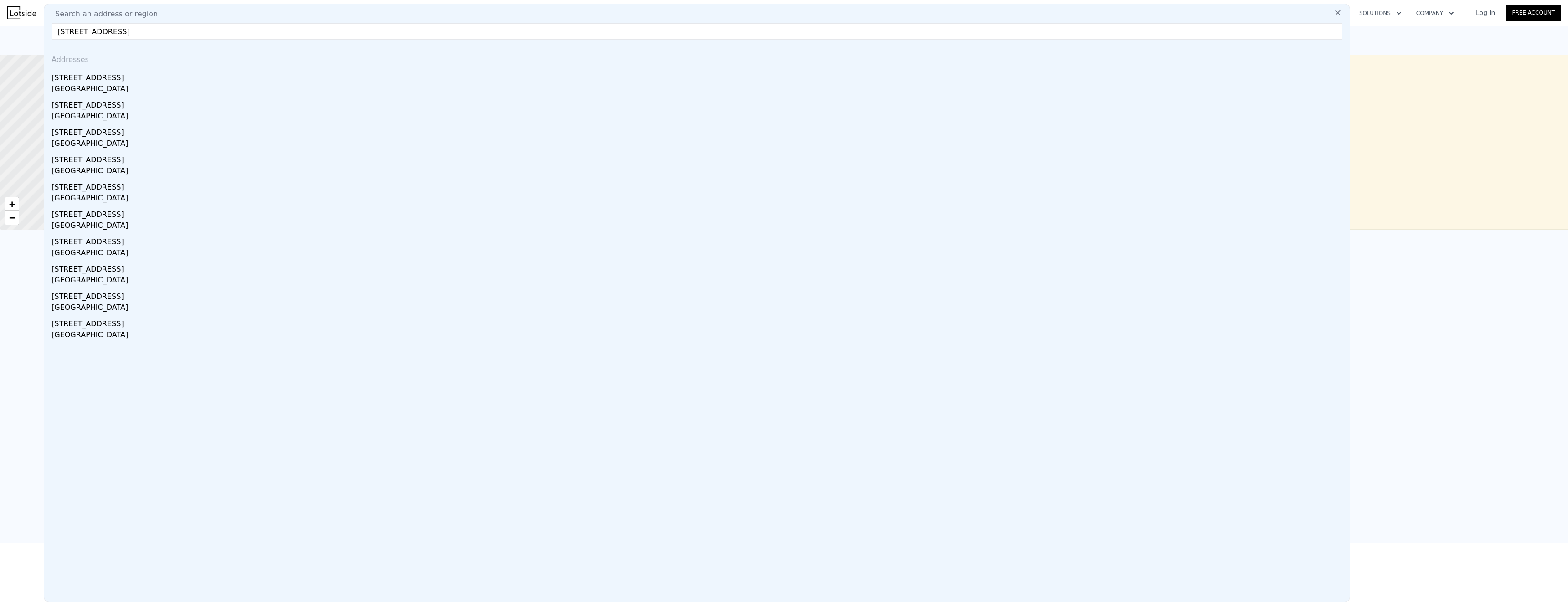
click at [167, 32] on input "[STREET_ADDRESS]" at bounding box center [697, 31] width 1291 height 17
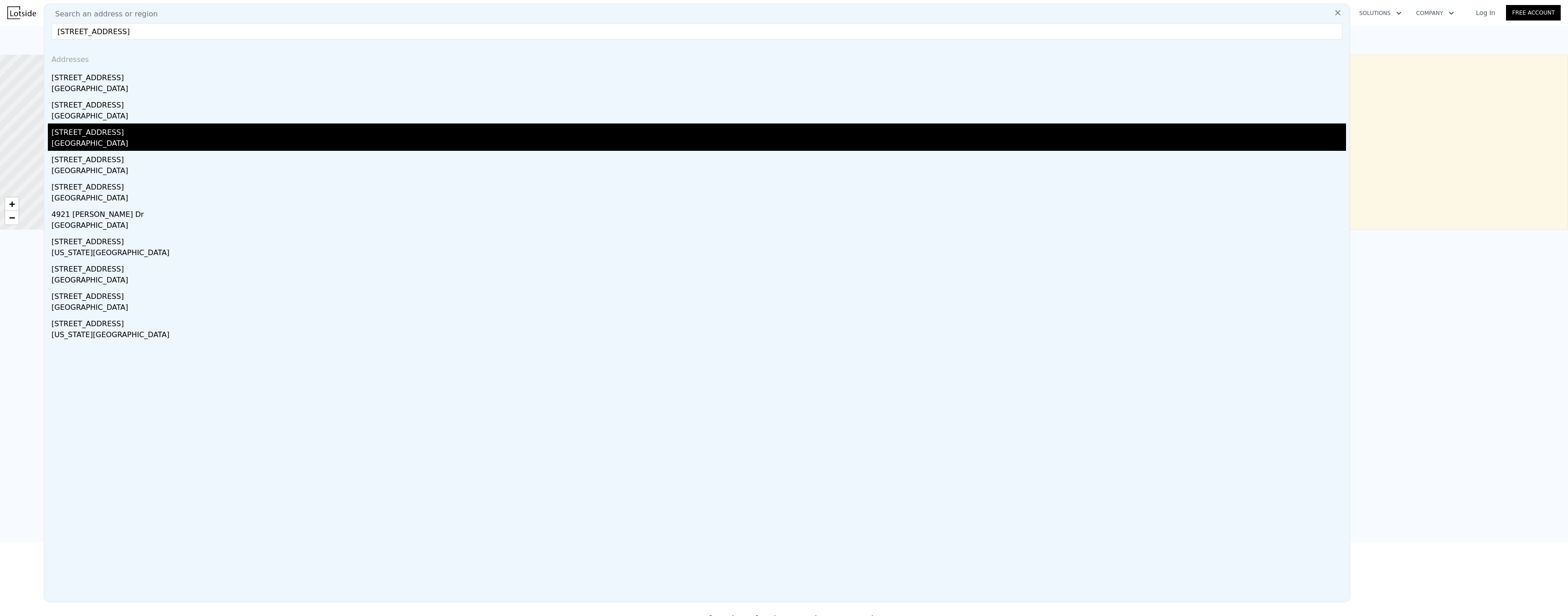
type input "[STREET_ADDRESS]"
click at [175, 136] on div "[STREET_ADDRESS]" at bounding box center [699, 131] width 1294 height 15
type input "3"
type input "2"
type input "3"
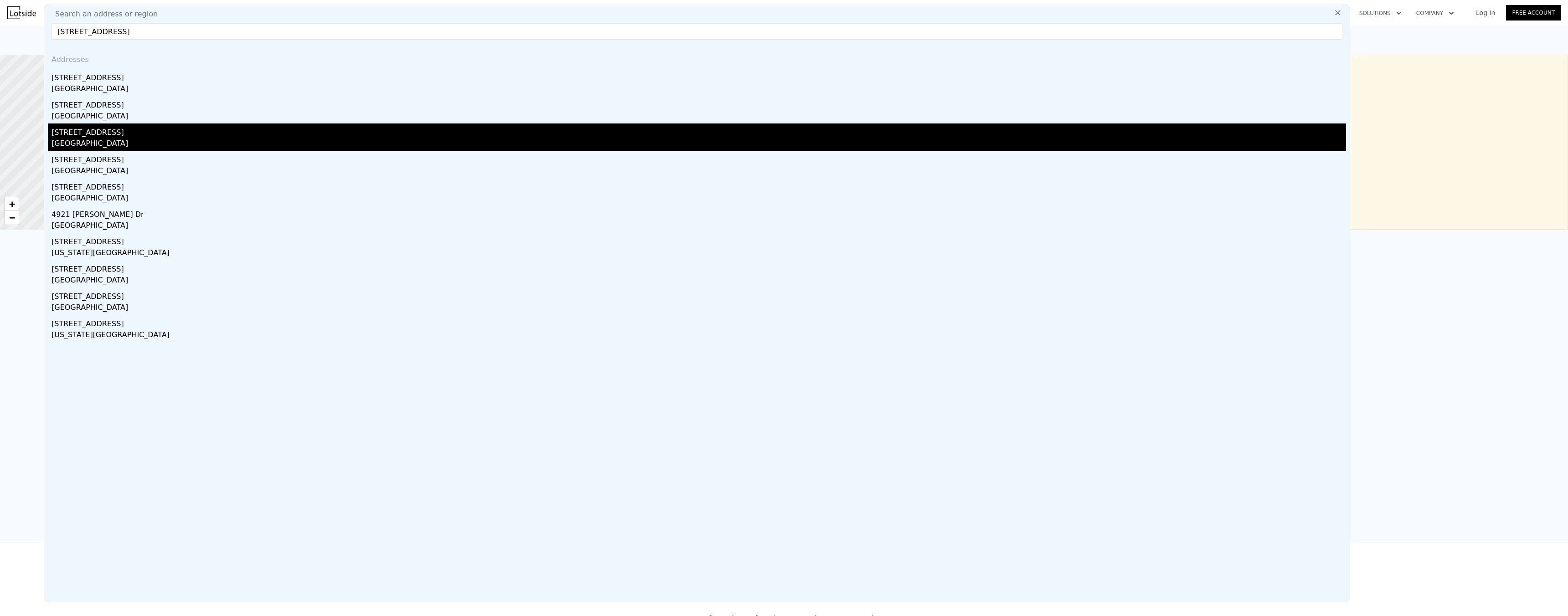
type input "1759"
type input "3224"
type input "114127"
type input "238709"
type input "$ 970,000"
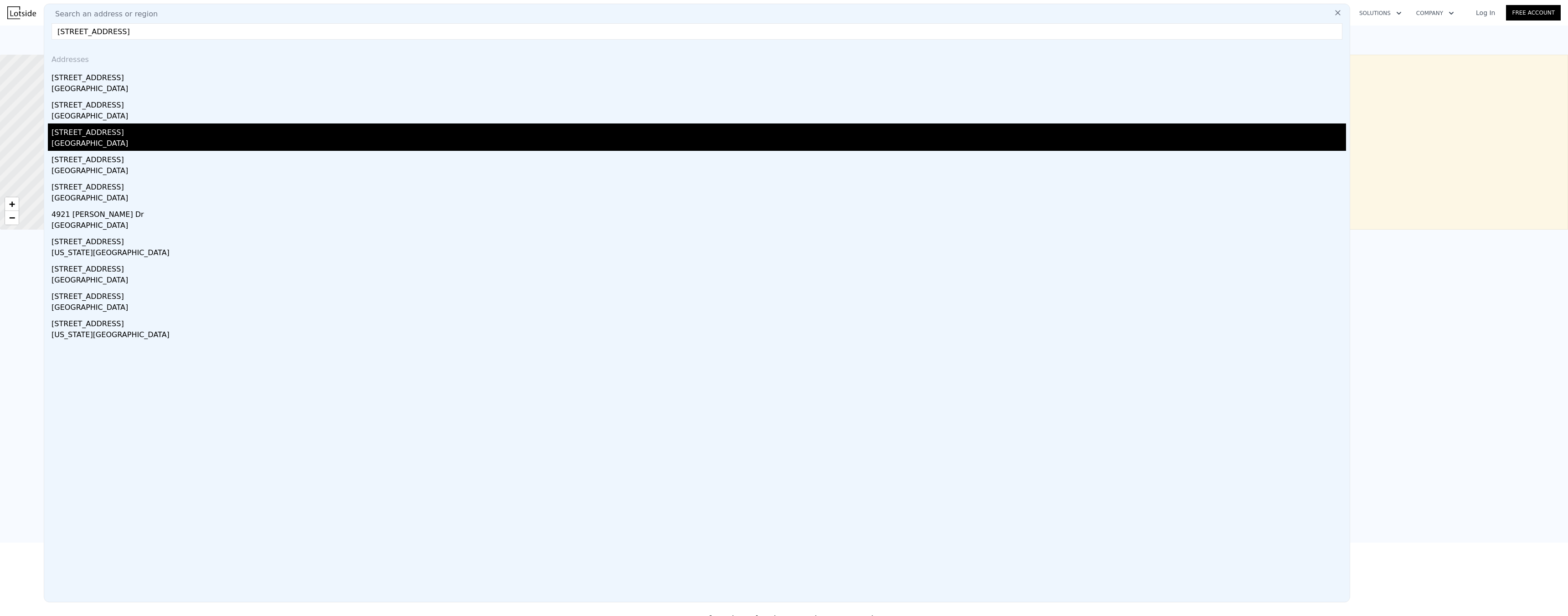
type input "5"
type input "$ 243,292"
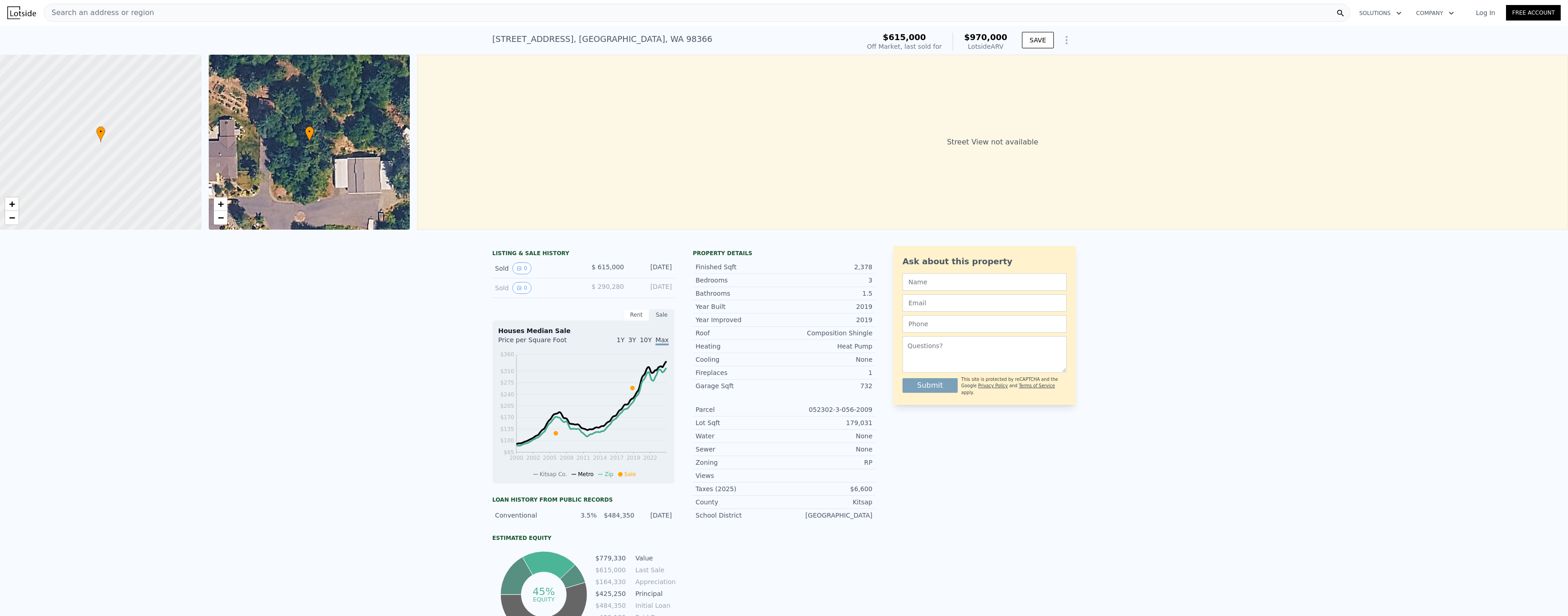
click at [244, 15] on div "Search an address or region" at bounding box center [696, 13] width 1306 height 18
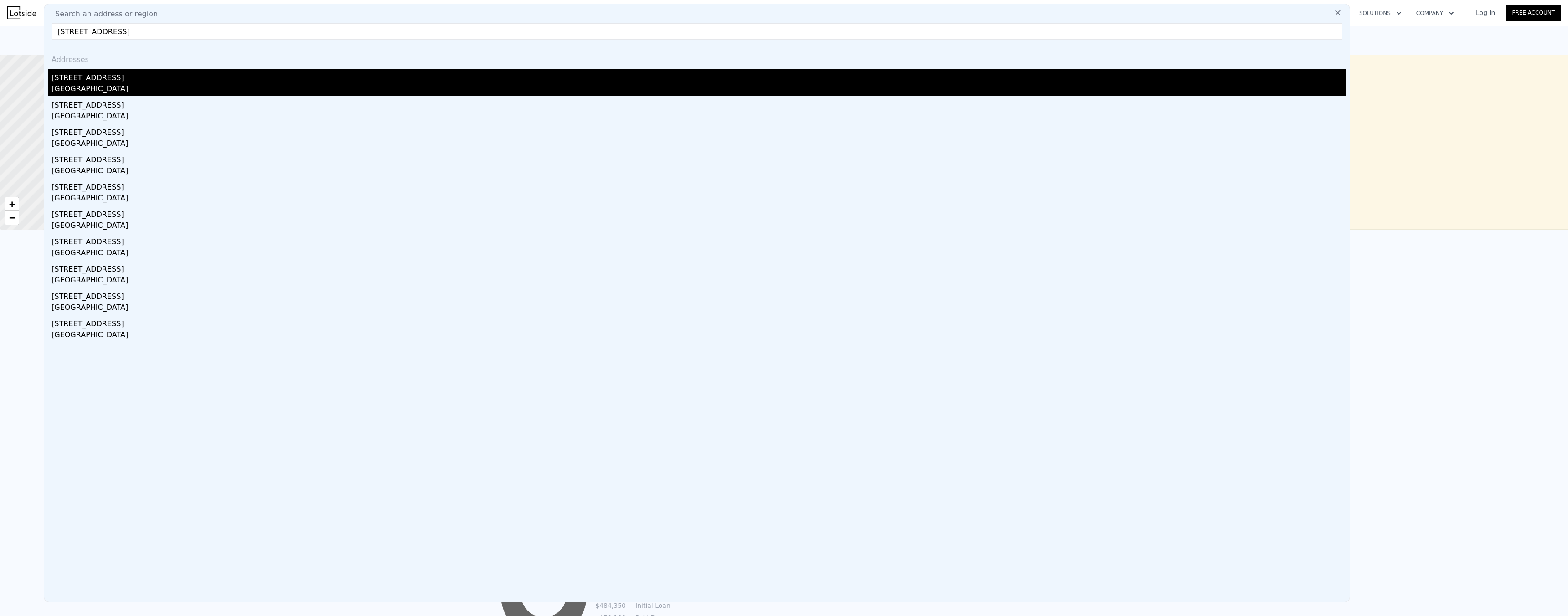
type input "[STREET_ADDRESS]"
click at [114, 82] on div "[STREET_ADDRESS]" at bounding box center [699, 76] width 1294 height 15
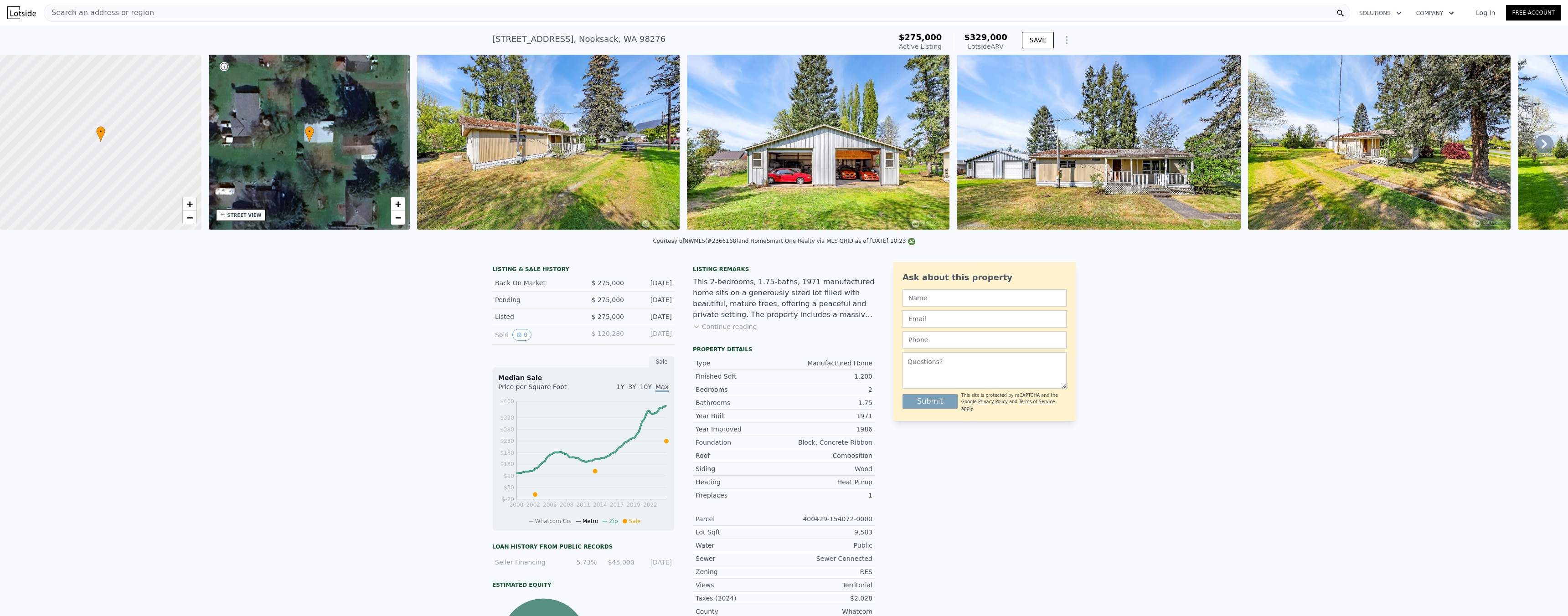
click at [159, 12] on div "Search an address or region" at bounding box center [696, 13] width 1306 height 18
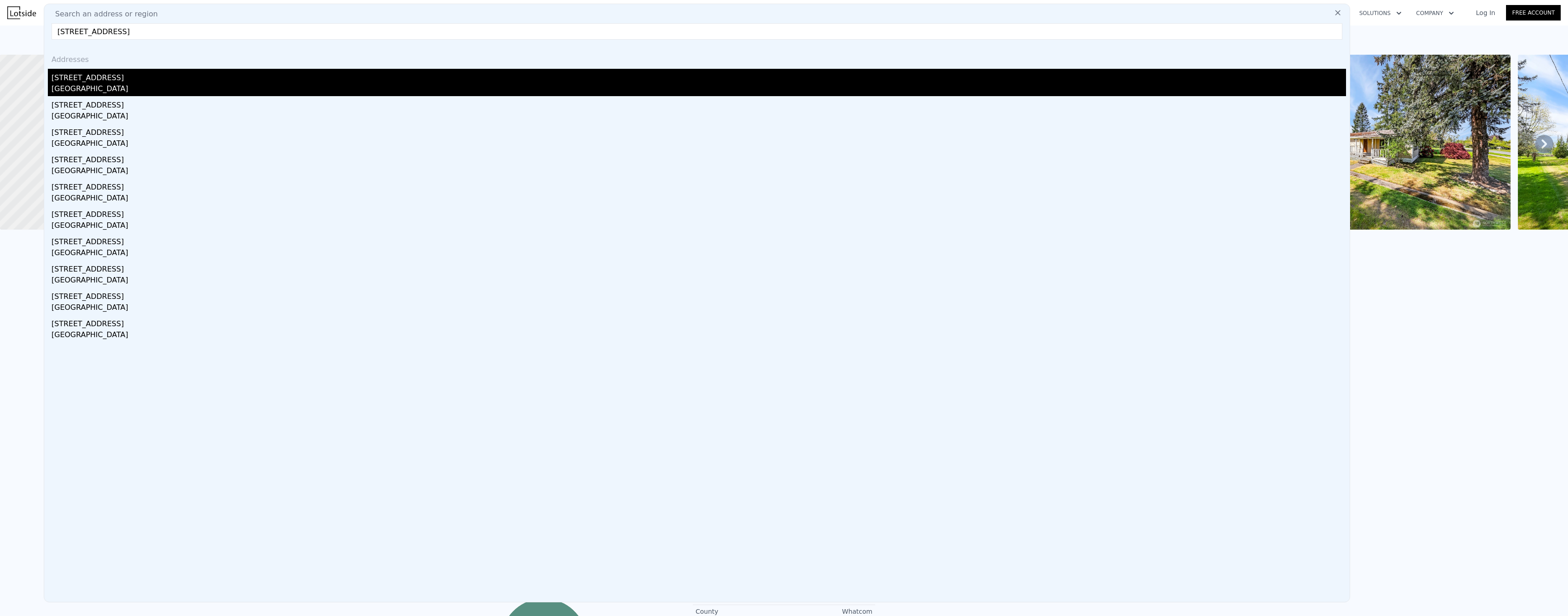
type input "[STREET_ADDRESS]"
click at [106, 82] on div "[STREET_ADDRESS]" at bounding box center [699, 76] width 1294 height 15
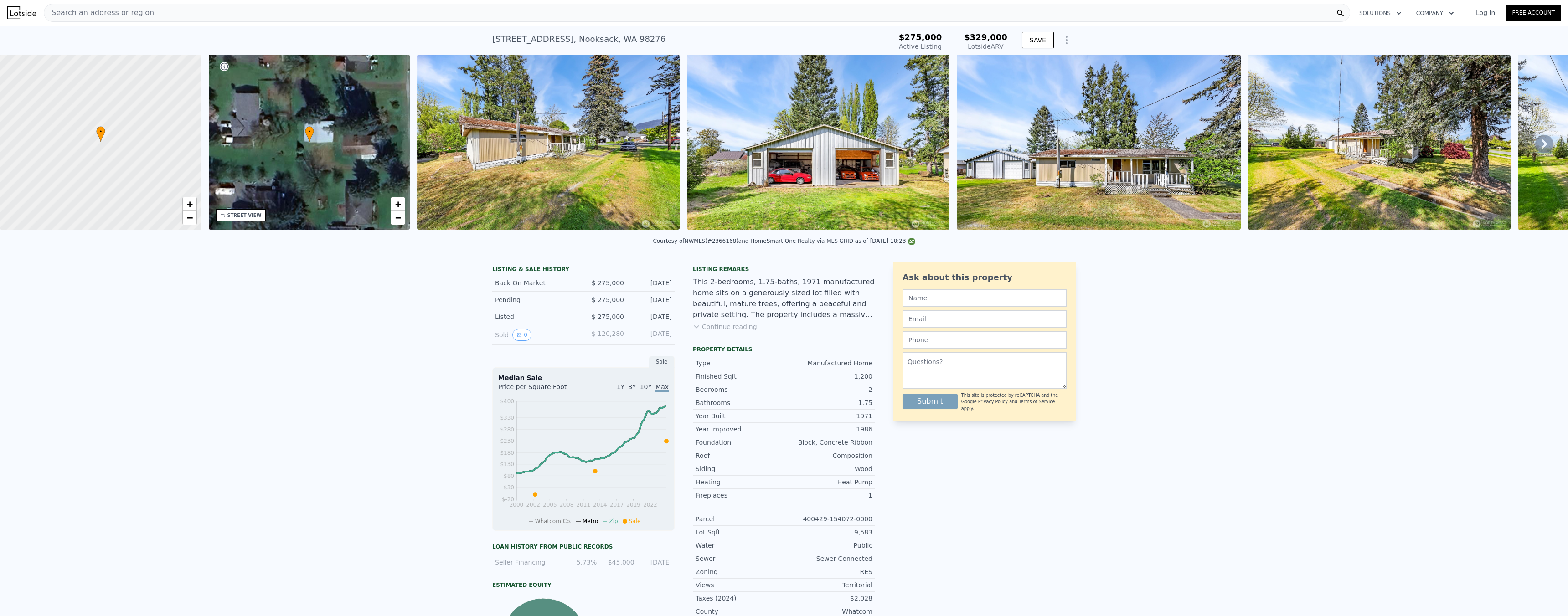
type input "3"
type input "5"
type input "1"
type input "2.75"
type input "1460"
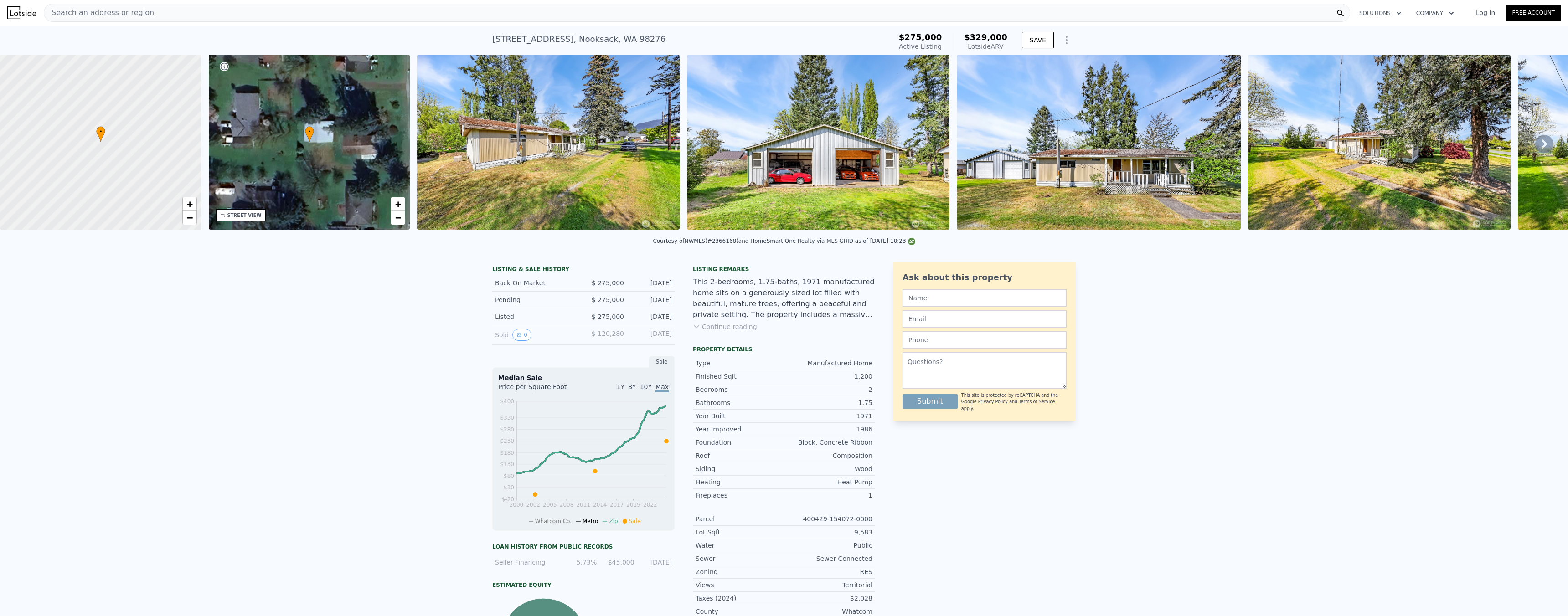
type input "2290"
type input "6350"
type input "11440"
type input "$ 682,000"
type input "6"
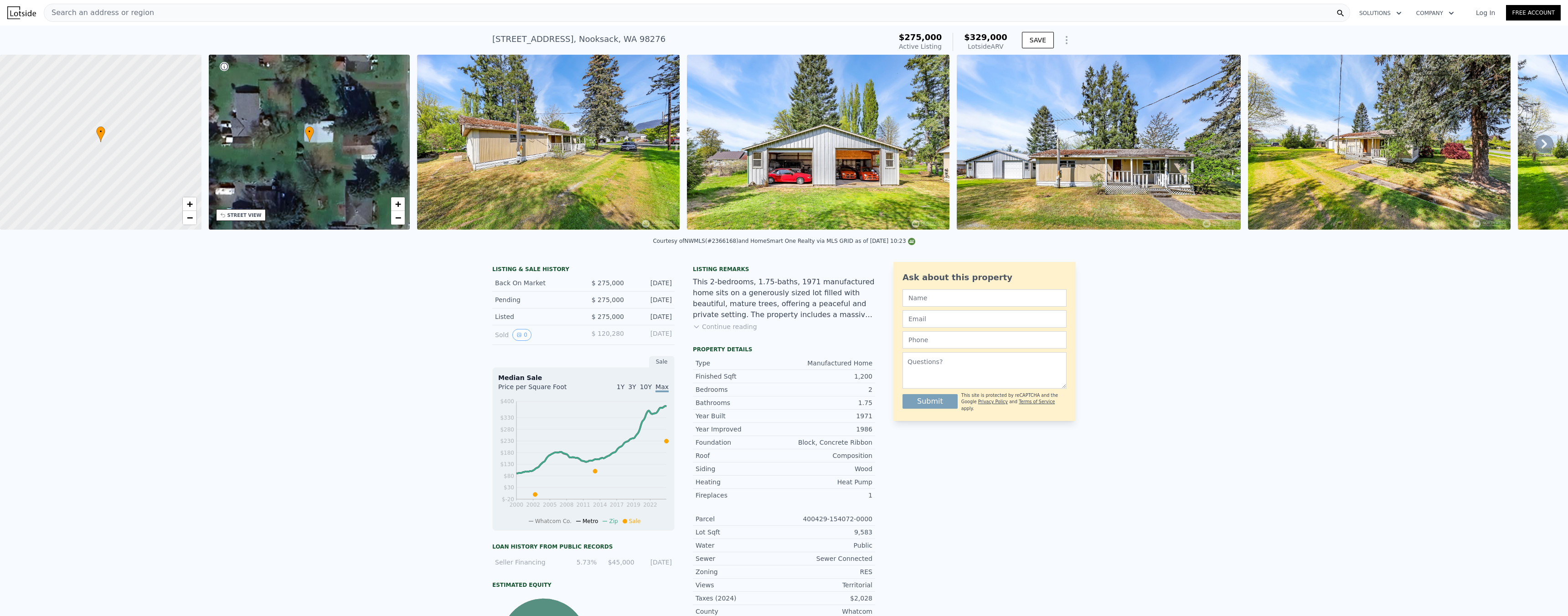
type input "-$ 56,598"
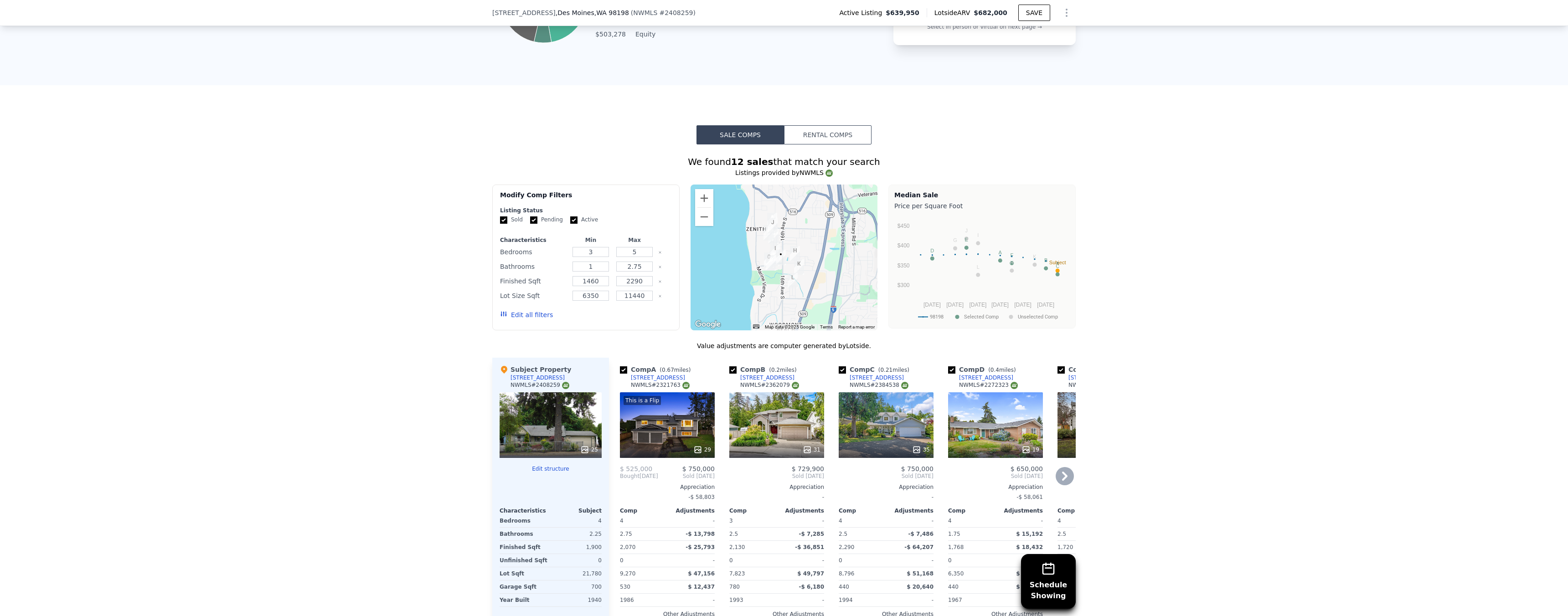
scroll to position [753, 0]
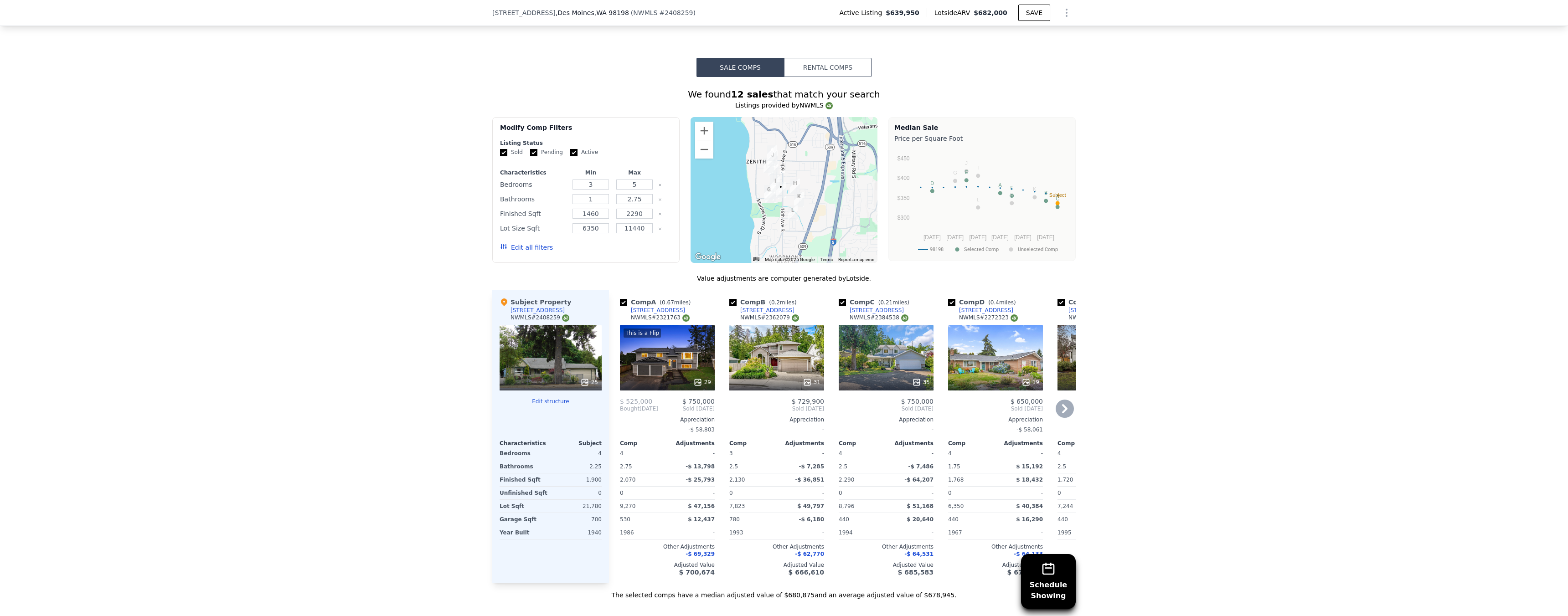
click at [706, 386] on div "29" at bounding box center [702, 382] width 18 height 9
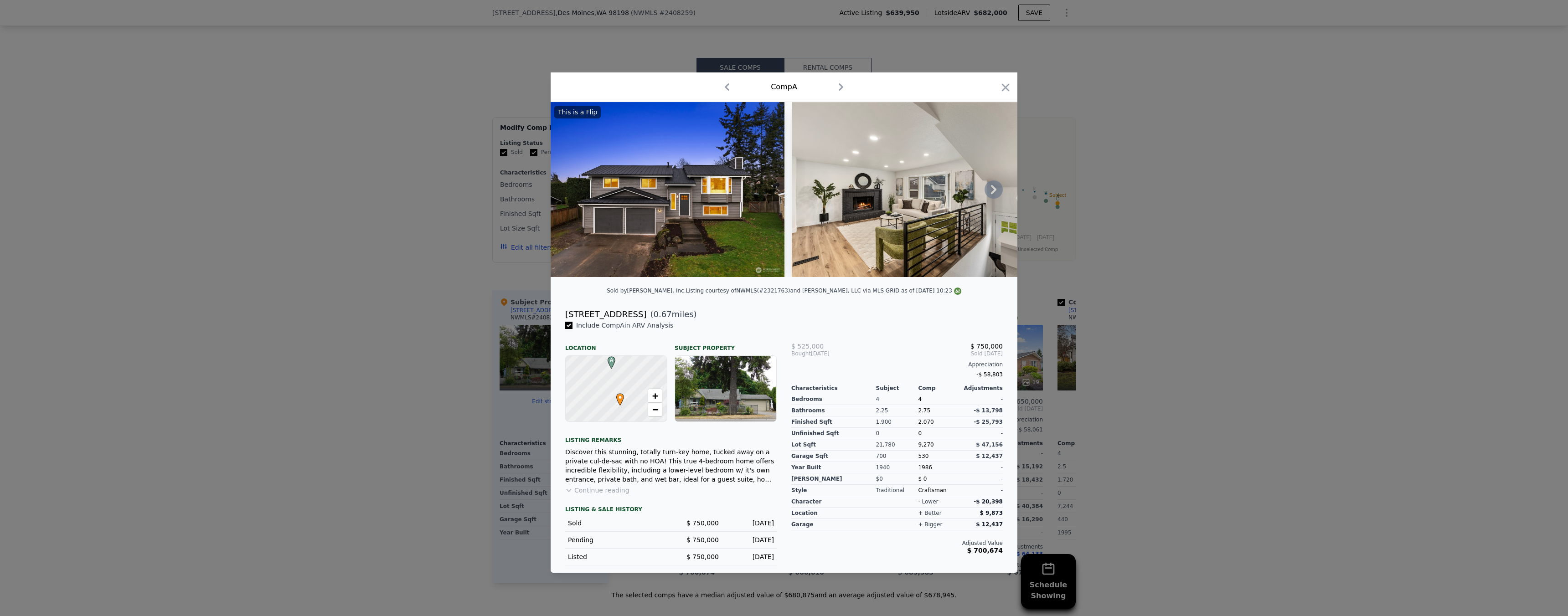
drag, startPoint x: 570, startPoint y: 280, endPoint x: 626, endPoint y: 277, distance: 56.1
click at [651, 277] on div "This is a Flip" at bounding box center [784, 193] width 467 height 182
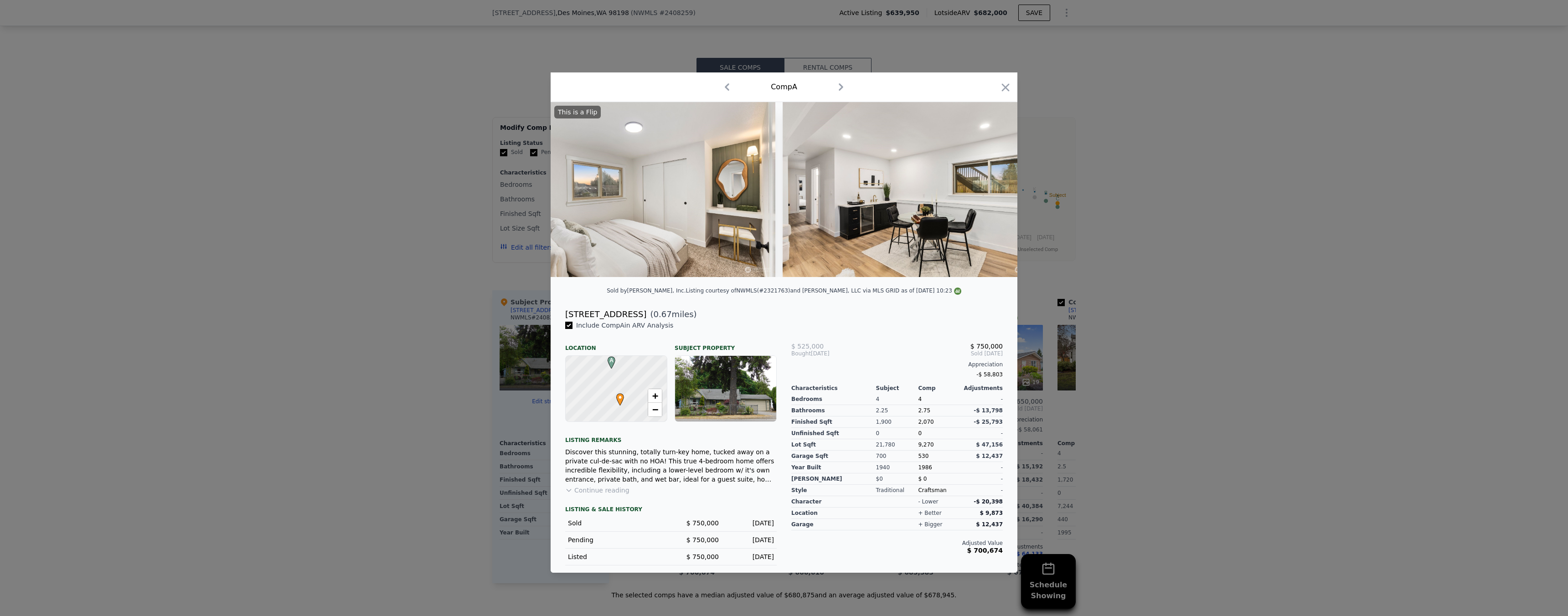
scroll to position [0, 3984]
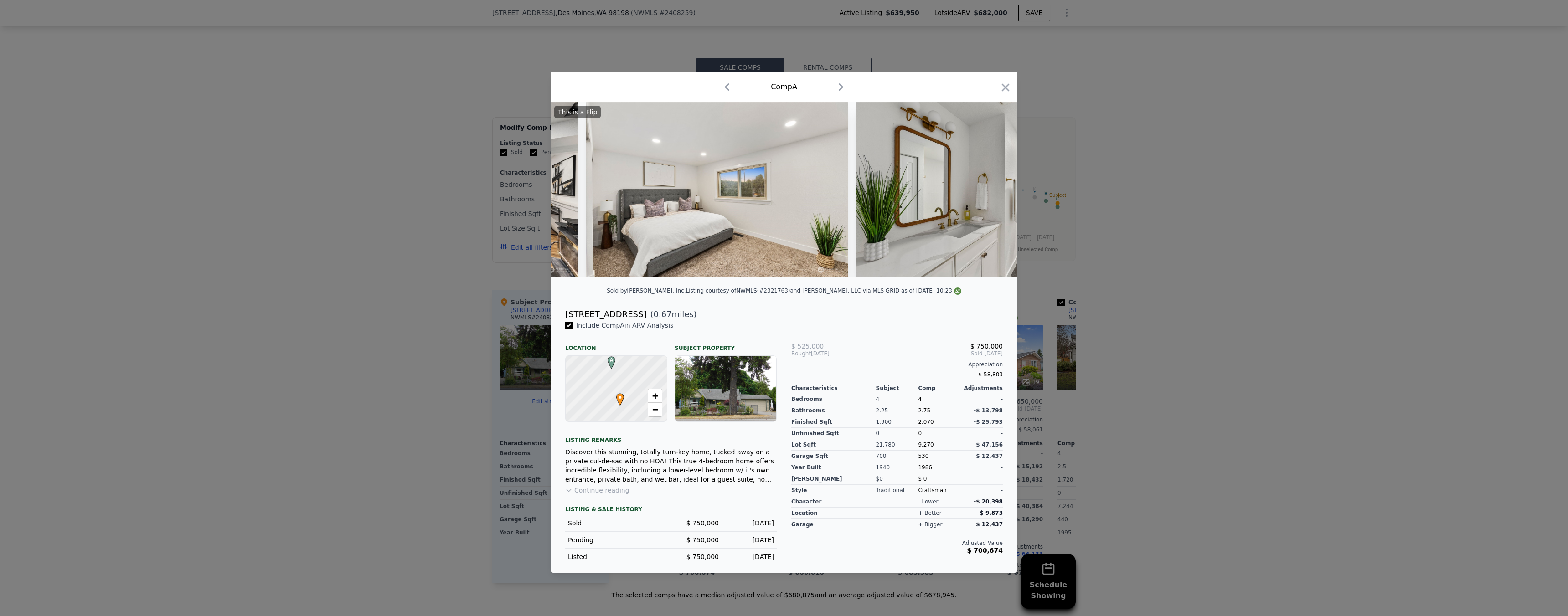
drag, startPoint x: 1246, startPoint y: 282, endPoint x: 1225, endPoint y: 296, distance: 25.2
click at [1246, 282] on div at bounding box center [784, 308] width 1568 height 616
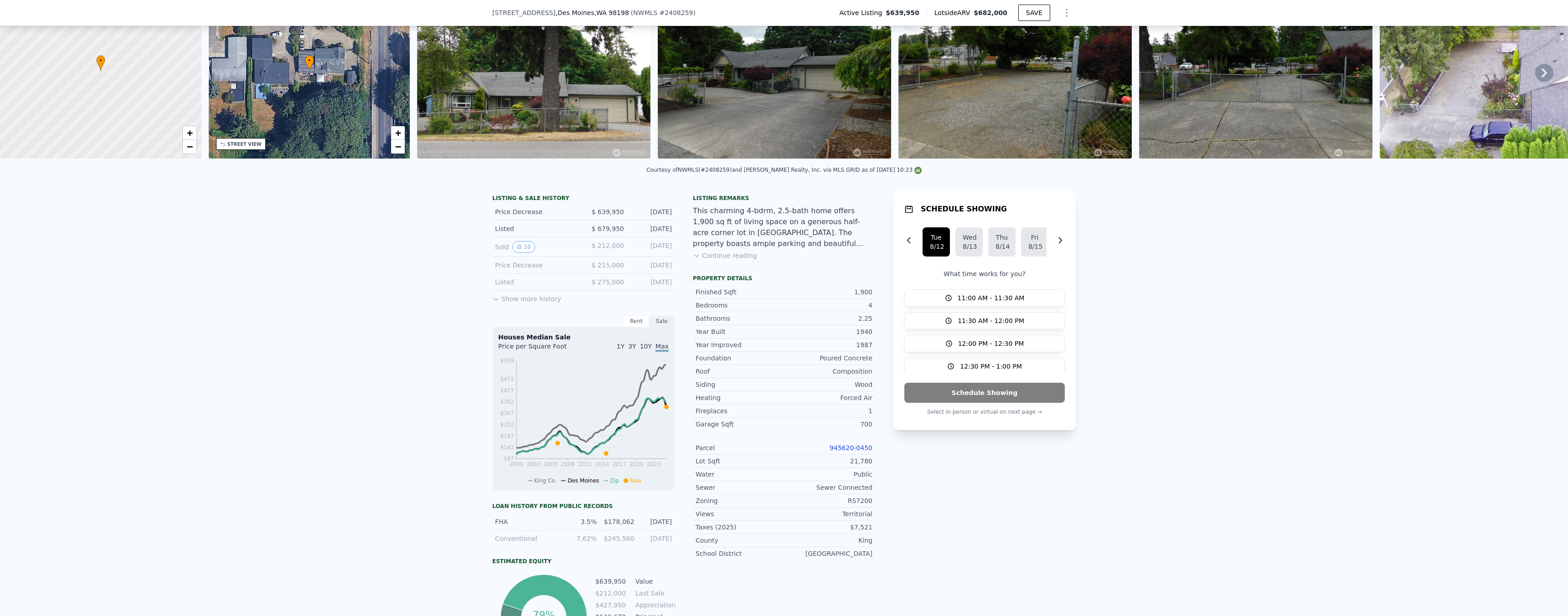
scroll to position [3, 0]
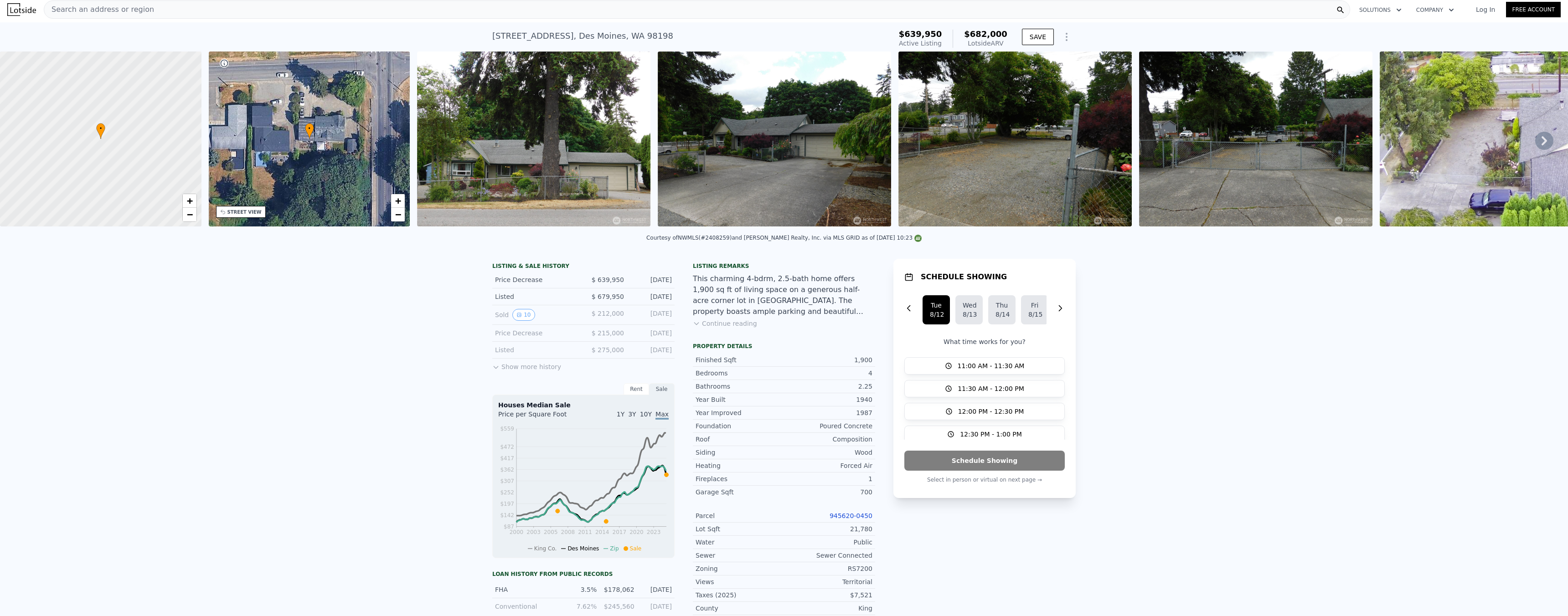
click at [162, 11] on div "Search an address or region" at bounding box center [696, 10] width 1306 height 18
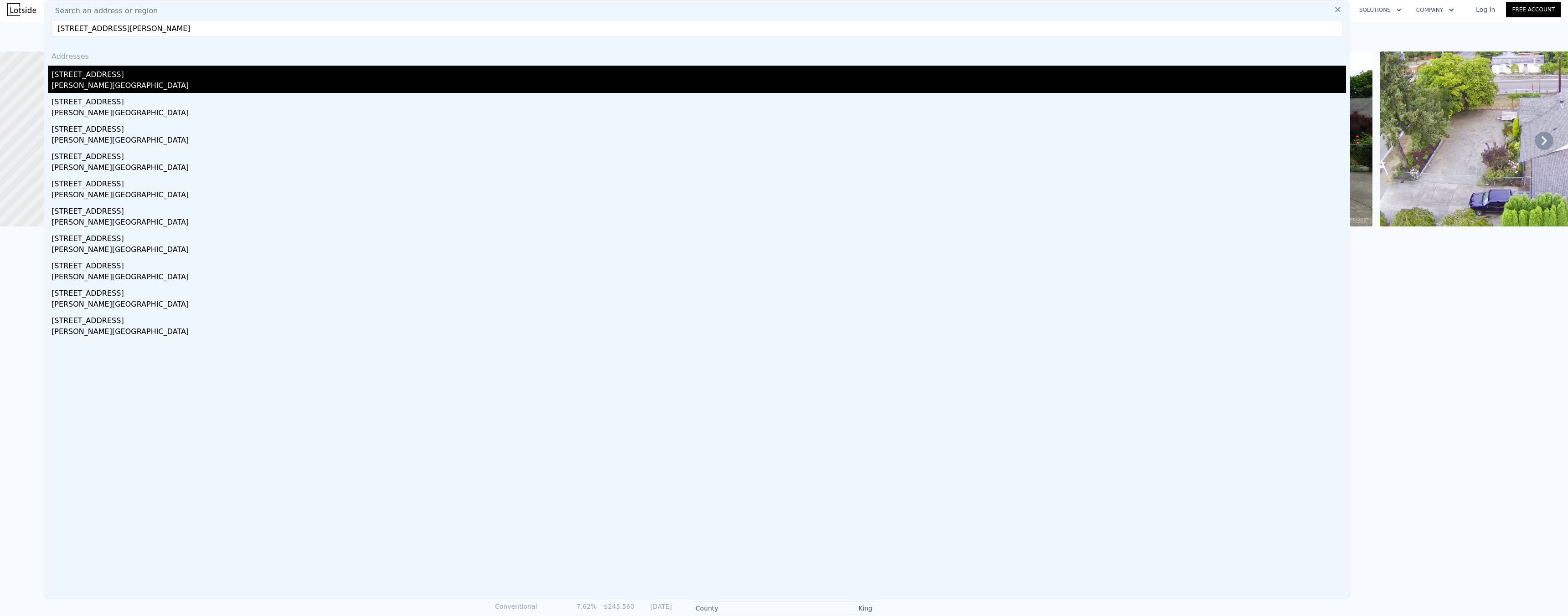
type input "[STREET_ADDRESS][PERSON_NAME]"
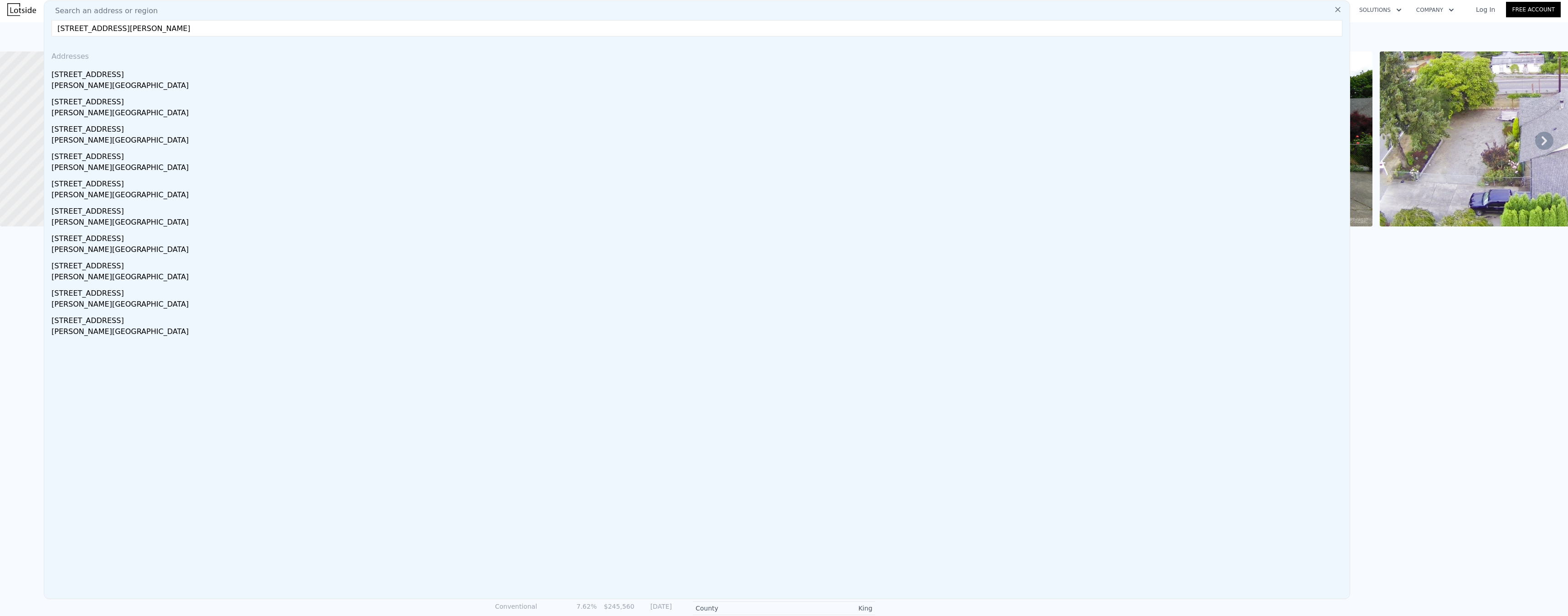
click at [108, 71] on div "[STREET_ADDRESS]" at bounding box center [699, 73] width 1294 height 15
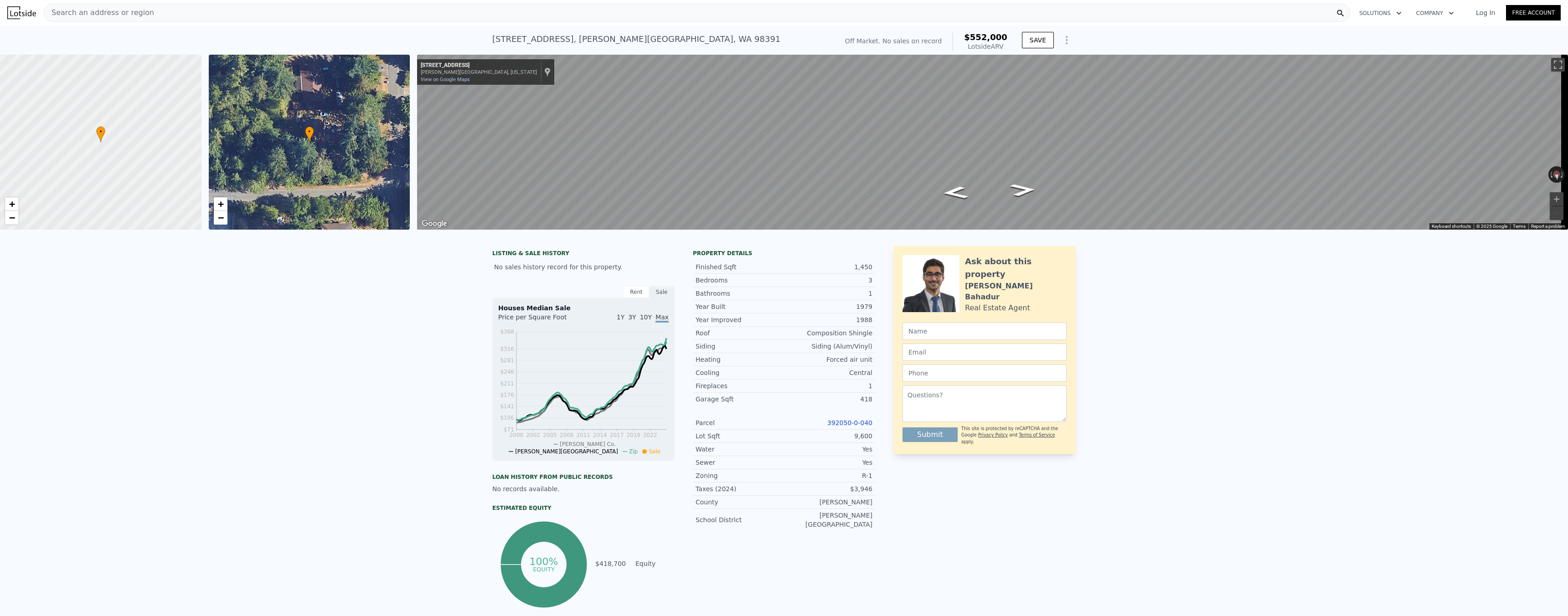
click at [291, 14] on div "Search an address or region" at bounding box center [696, 13] width 1306 height 18
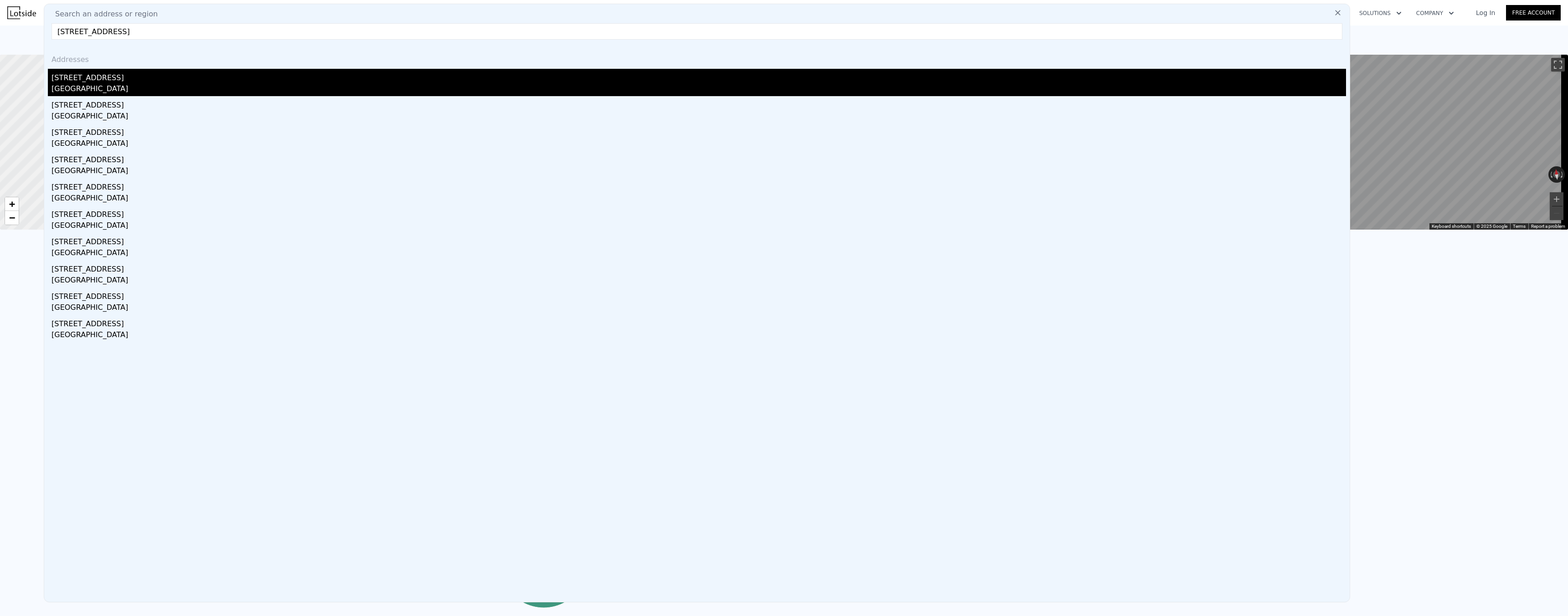
type input "[STREET_ADDRESS]"
click at [106, 84] on div "[GEOGRAPHIC_DATA]" at bounding box center [699, 90] width 1294 height 13
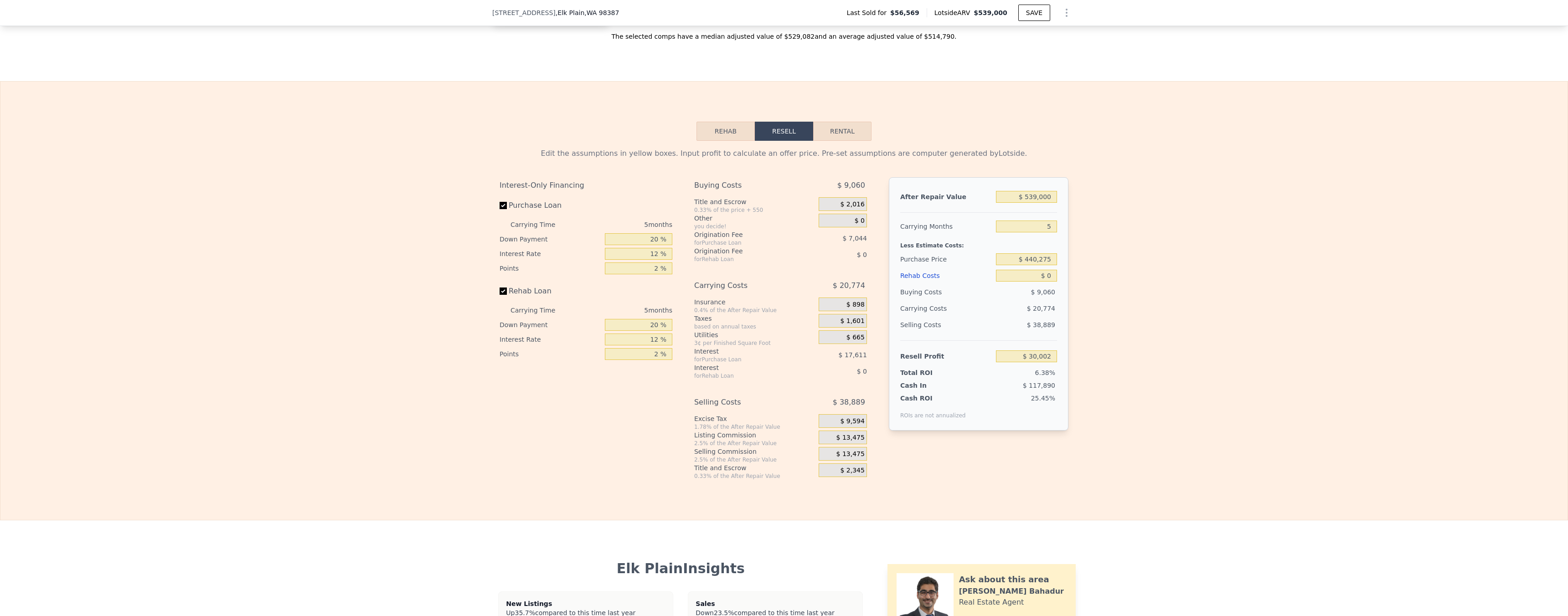
scroll to position [1116, 0]
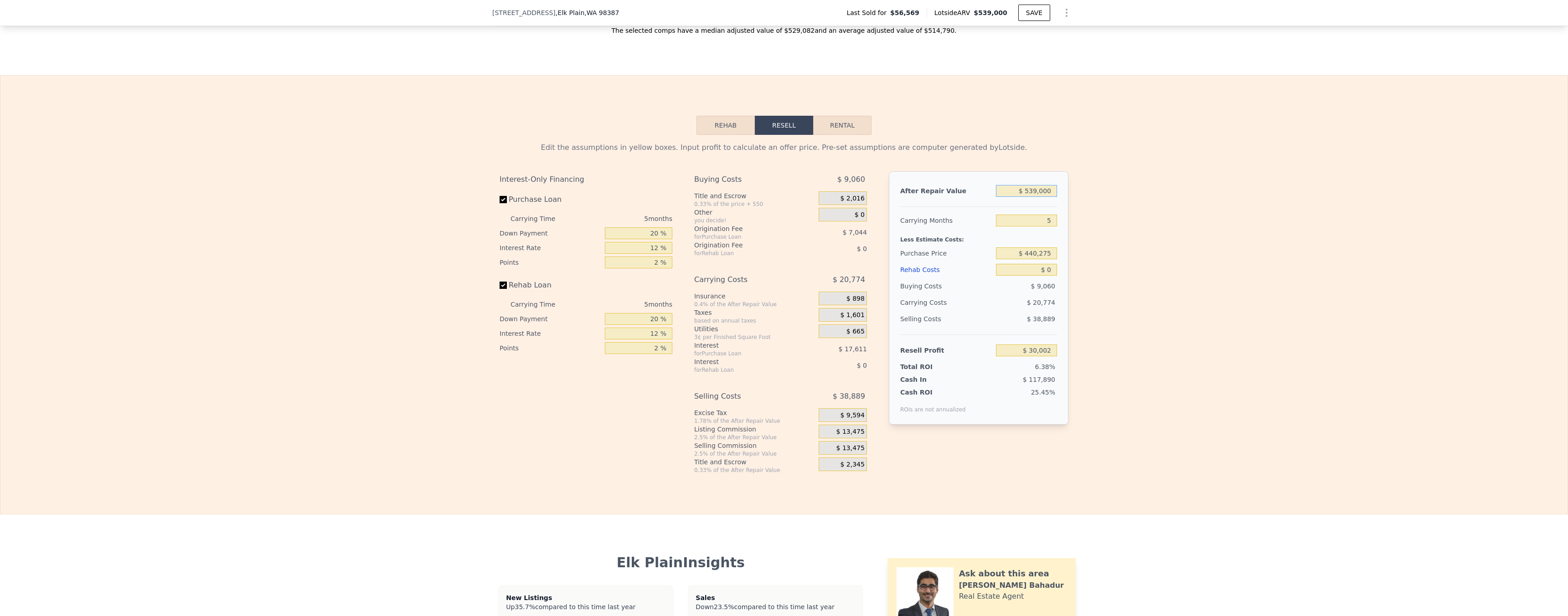
click at [1042, 197] on input "$ 539,000" at bounding box center [1026, 191] width 61 height 12
type input "$ 4"
type input "-$ 469,757"
type input "$ 45"
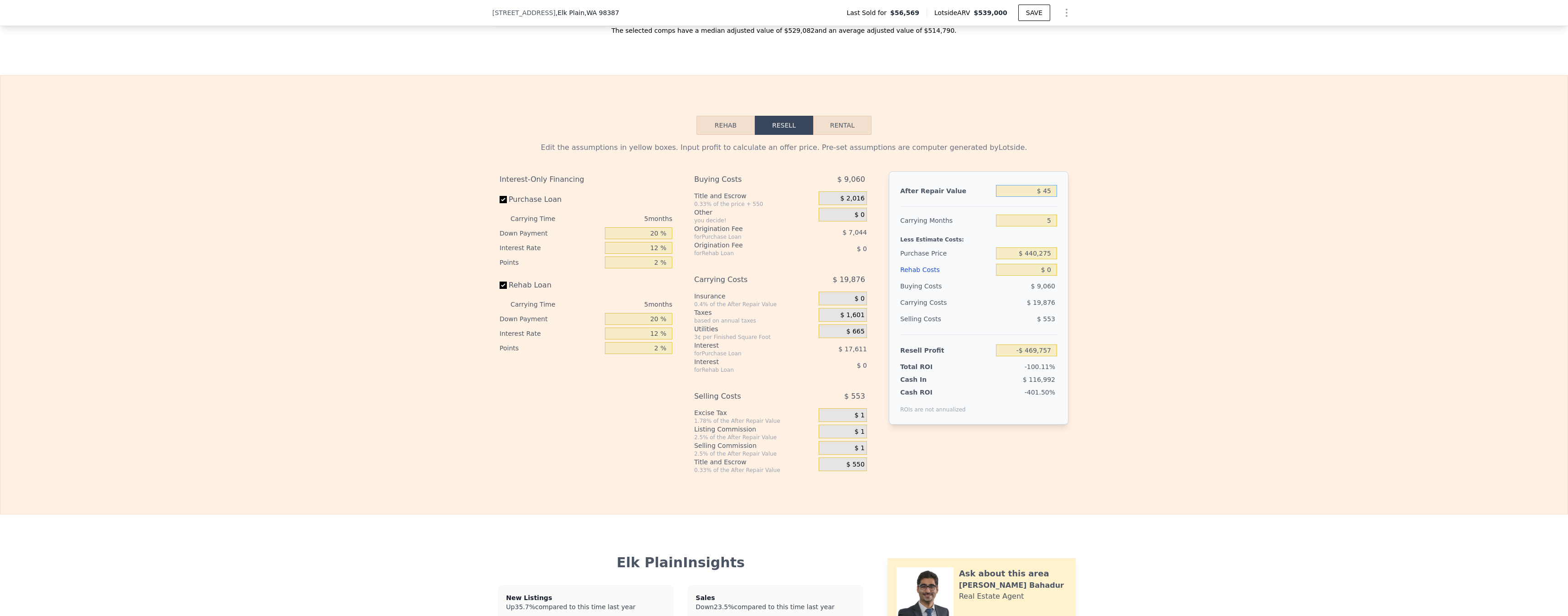
type input "-$ 469,719"
type input "$ 450"
type input "-$ 469,343"
type input "$ 4,500"
type input "-$ 465,590"
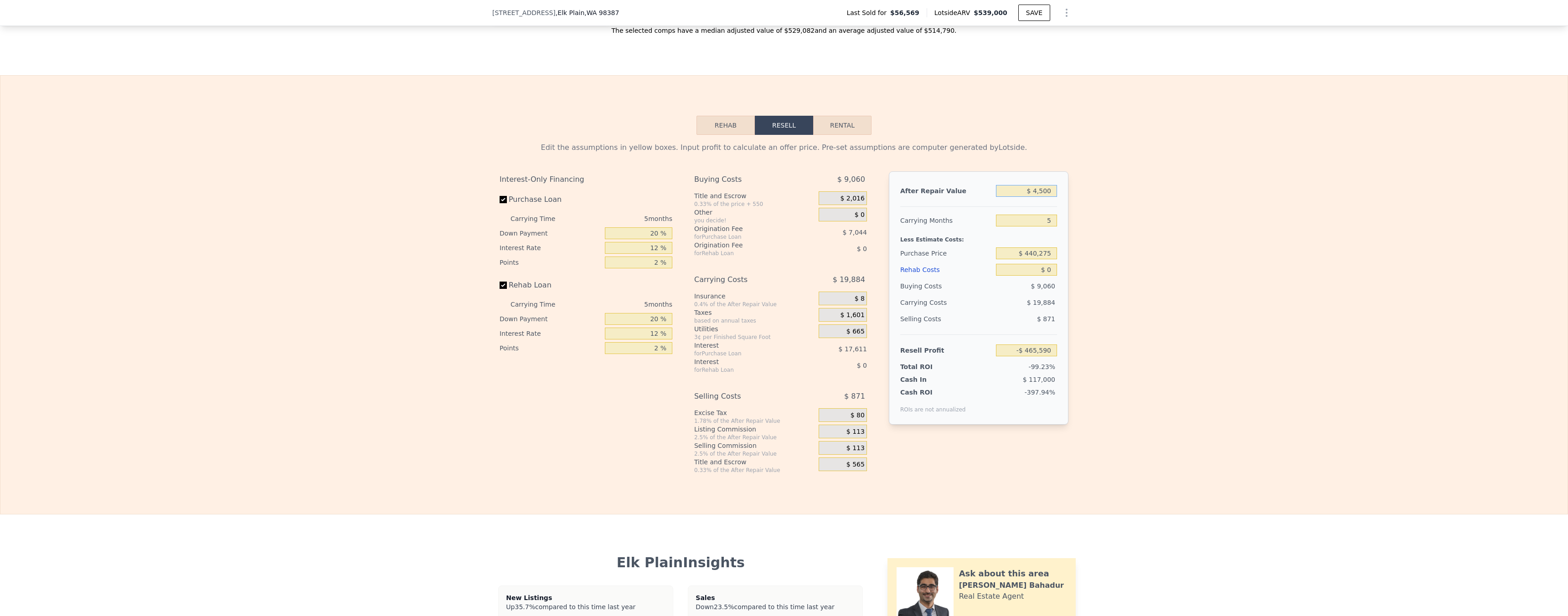
type input "$ 45,000"
type input "-$ 428,037"
type input "$ 450,000"
type input "-$ 52,520"
type input "$ 450,000"
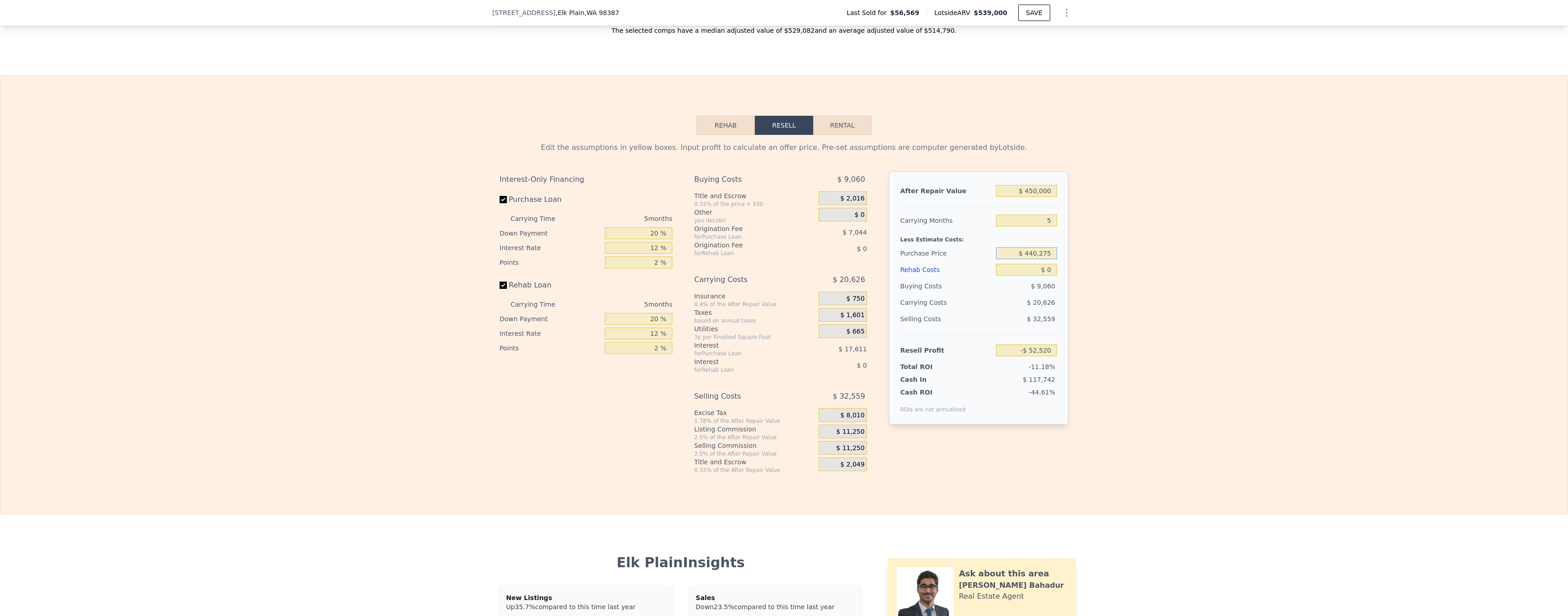
click at [1033, 259] on input "$ 440,275" at bounding box center [1026, 253] width 61 height 12
type input "$ 200,000"
click at [1095, 283] on div "Edit the assumptions in yellow boxes. Input profit to calculate an offer price.…" at bounding box center [784, 304] width 1567 height 339
type input "$ 202,009"
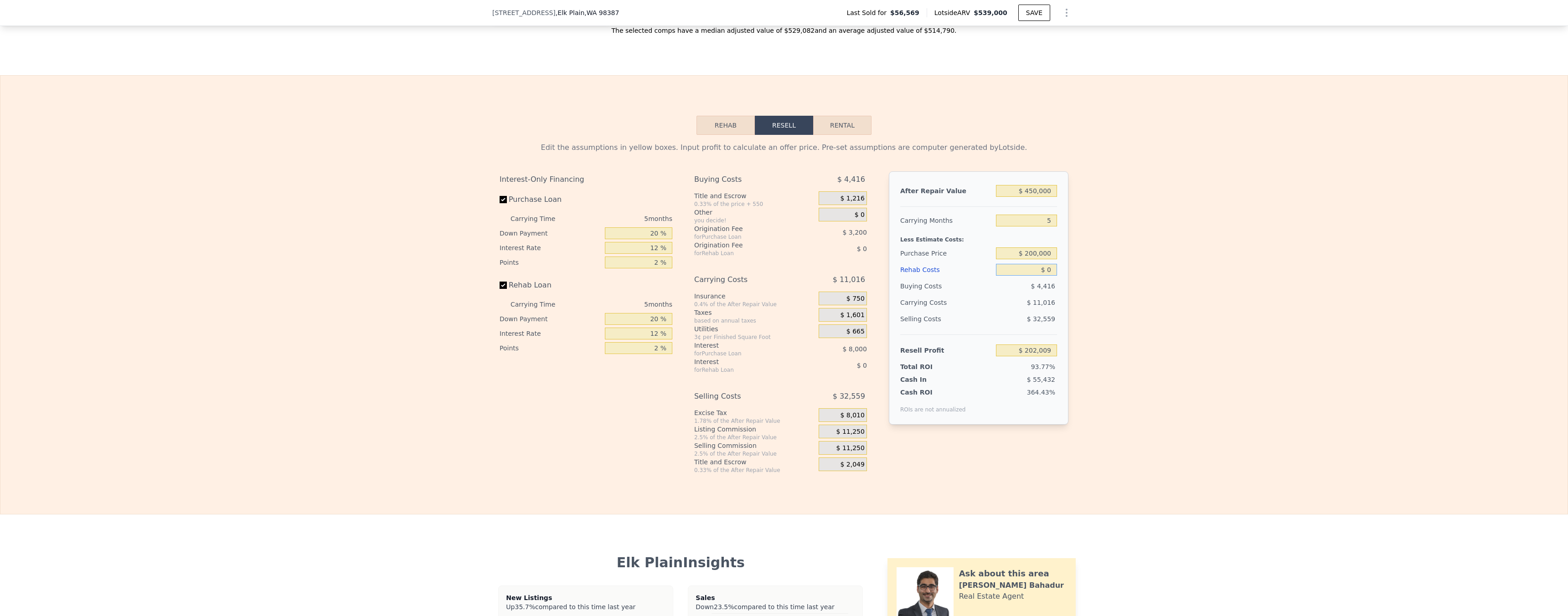
click at [1044, 275] on input "$ 0" at bounding box center [1026, 269] width 61 height 12
type input "$ 10"
type input "$ 201,999"
type input "$ 130"
type input "$ 201,872"
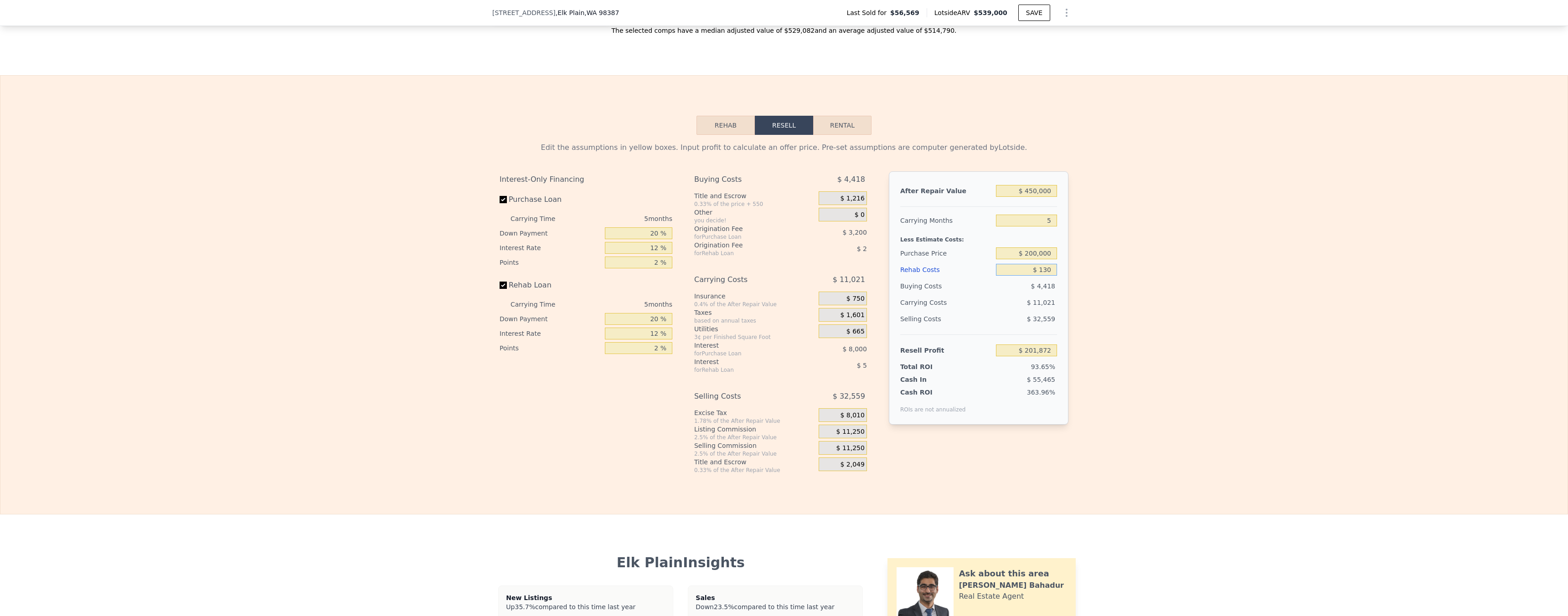
type input "$ 1,300"
type input "$ 200,638"
type input "$ 13,000"
type input "$ 188,281"
type input "$ 130,000"
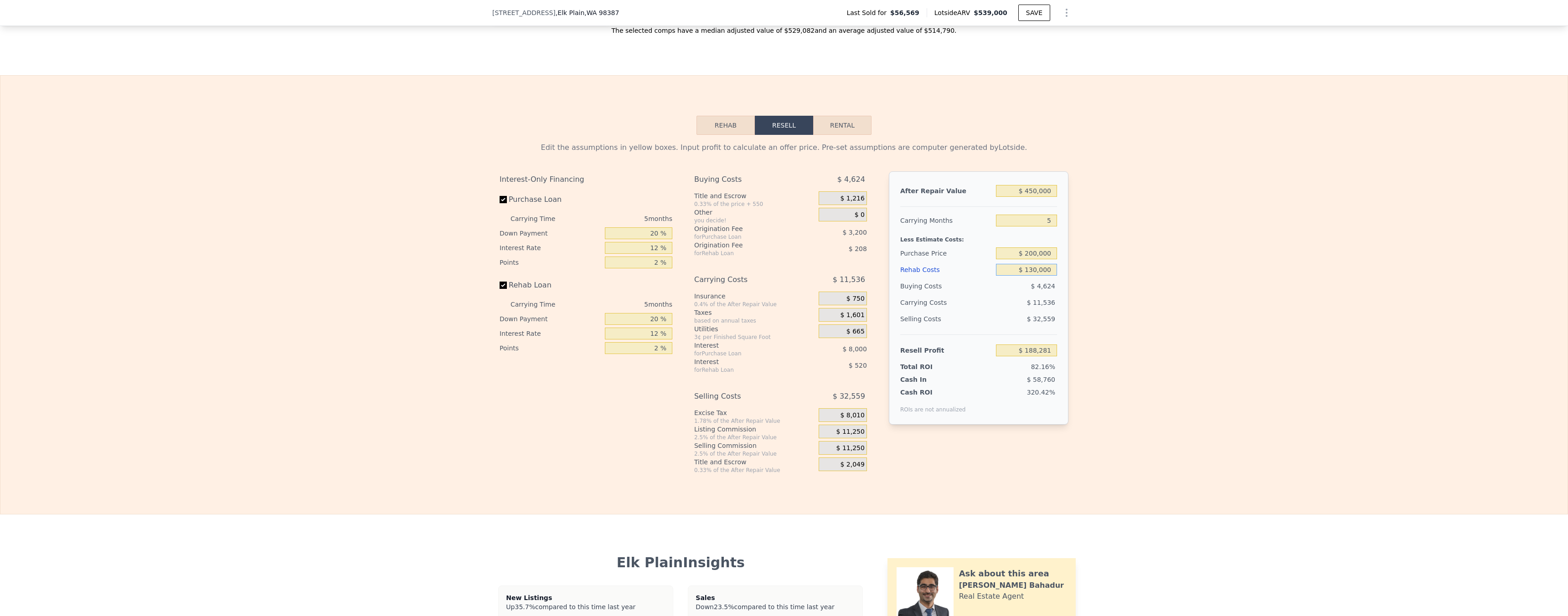
type input "$ 64,729"
type input "$ 130,000"
click at [1110, 283] on div "Edit the assumptions in yellow boxes. Input profit to calculate an offer price.…" at bounding box center [784, 304] width 1567 height 339
click at [1043, 259] on input "$ 200,000" at bounding box center [1026, 253] width 61 height 12
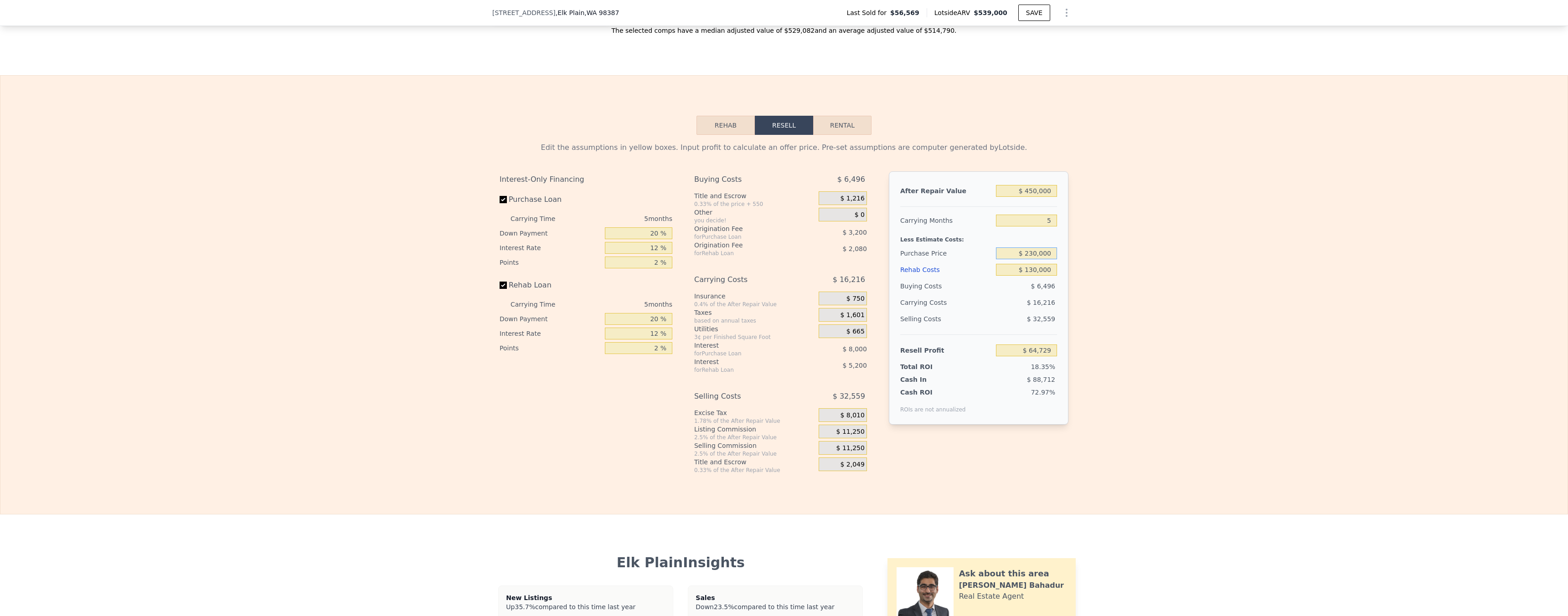
type input "$ 230,000"
type input "$ 32,949"
click at [1075, 303] on div "Edit the assumptions in yellow boxes. Input profit to calculate an offer price.…" at bounding box center [784, 304] width 1567 height 339
click at [1044, 259] on input "$ 230,000" at bounding box center [1026, 253] width 61 height 12
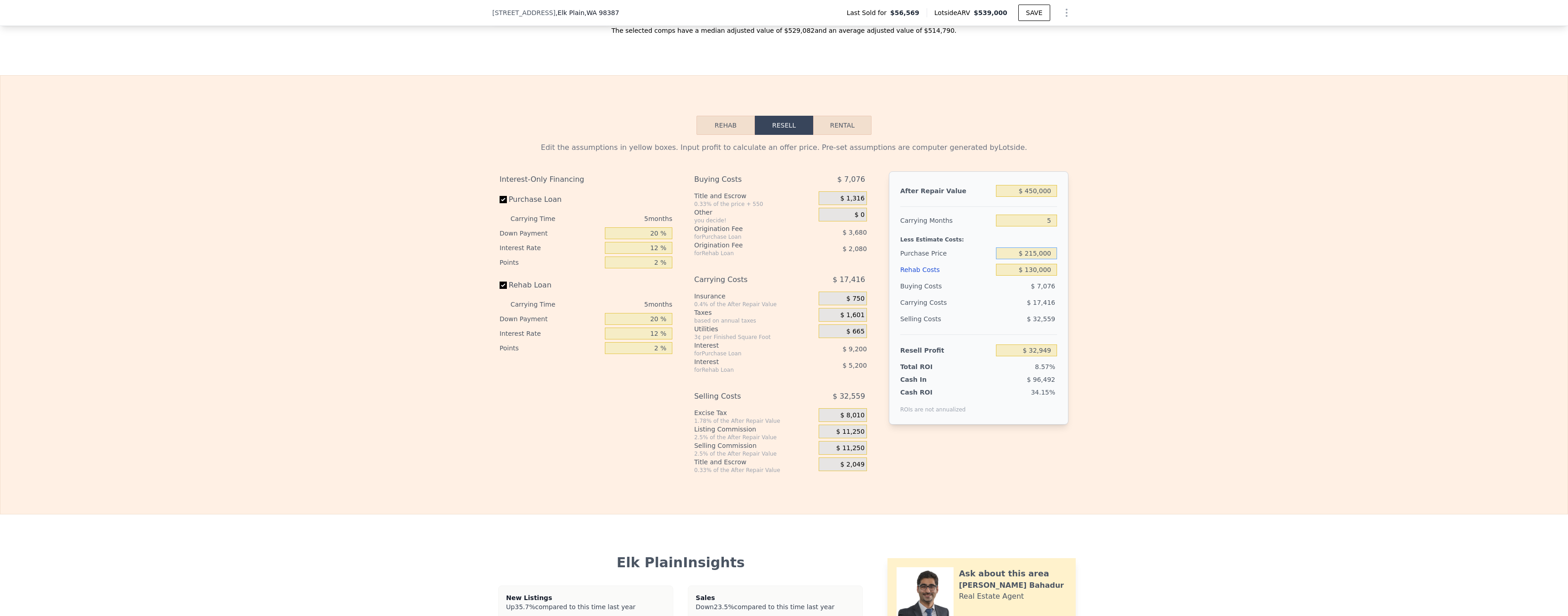
type input "$ 215,000"
click at [1111, 342] on div "Edit the assumptions in yellow boxes. Input profit to calculate an offer price.…" at bounding box center [784, 304] width 1567 height 339
type input "$ 48,839"
type input "$ 539,000"
type input "$ 0"
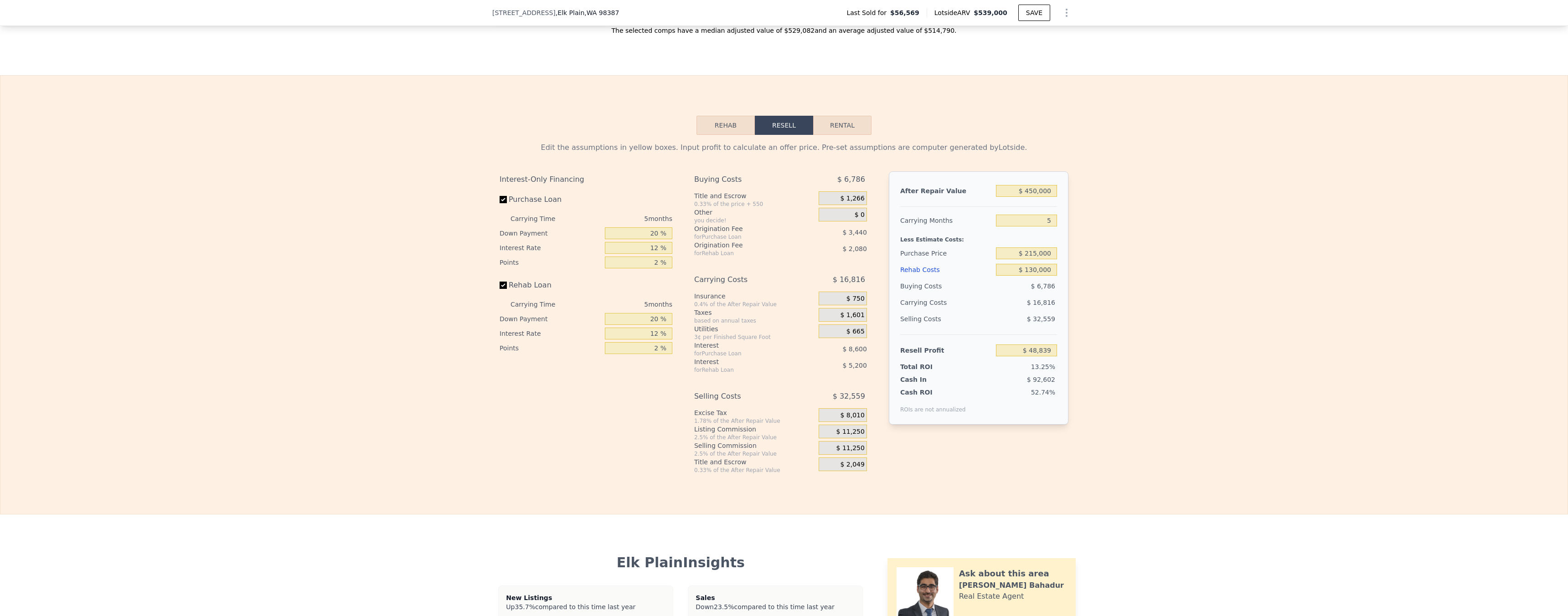
type input "$ 30,002"
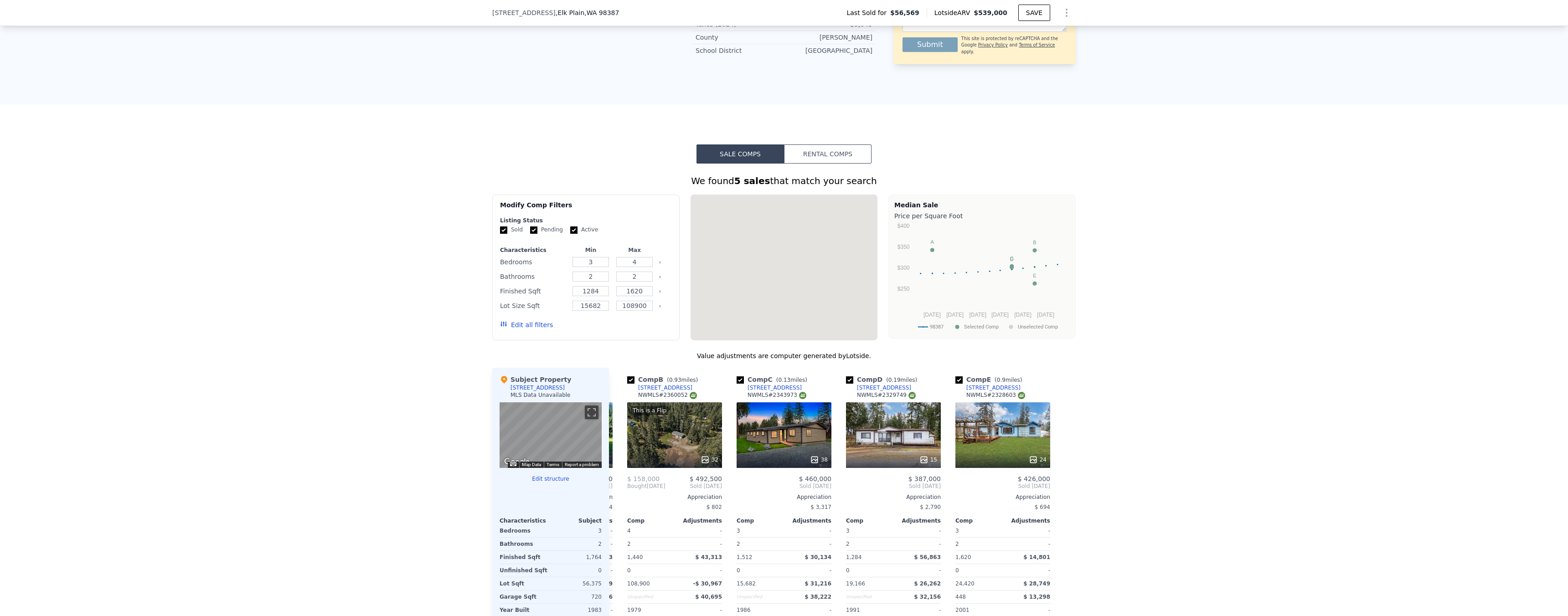
scroll to position [0, 0]
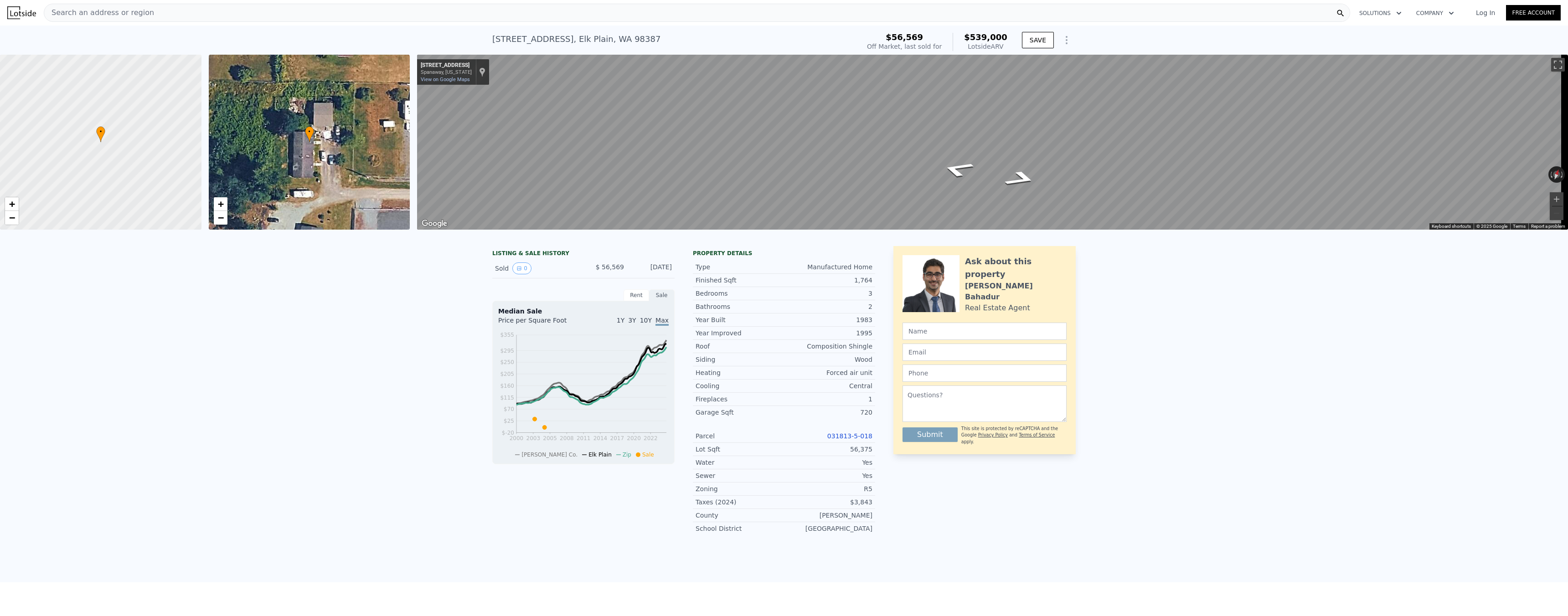
click at [152, 17] on div "Search an address or region" at bounding box center [696, 13] width 1306 height 18
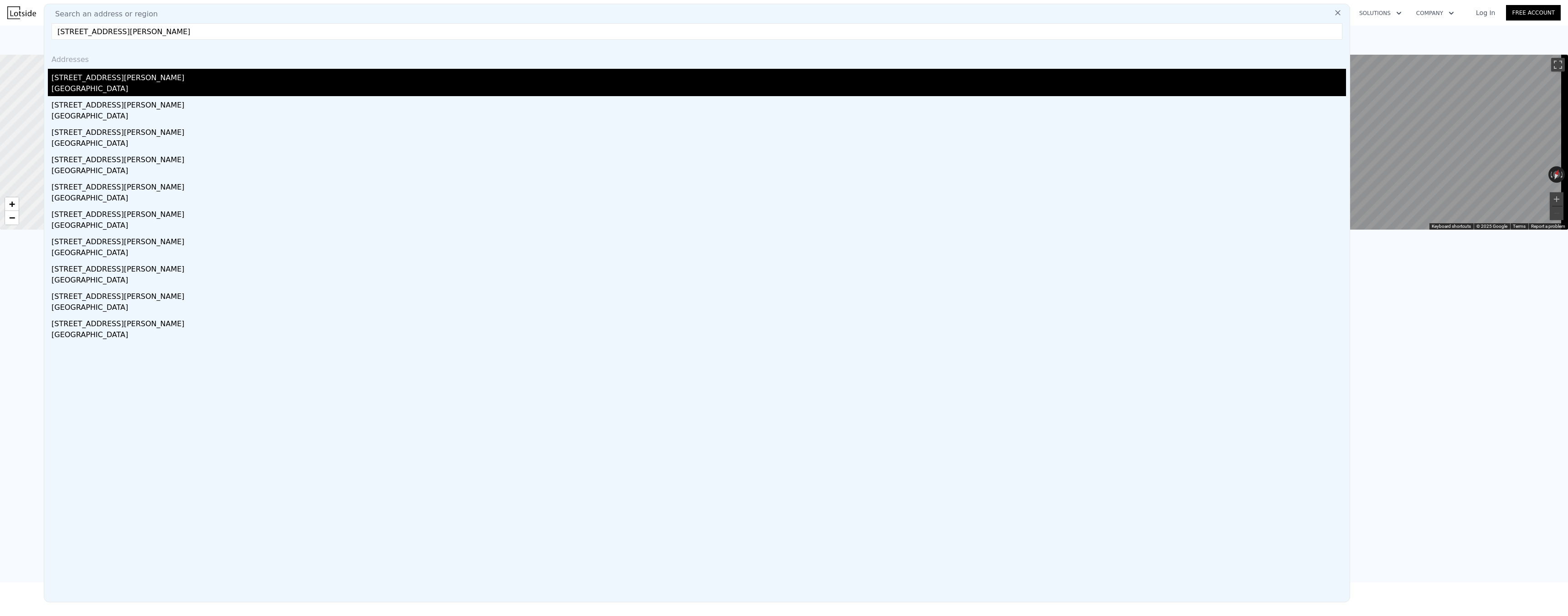
type input "[STREET_ADDRESS][PERSON_NAME]"
click at [98, 81] on div "[STREET_ADDRESS][PERSON_NAME]" at bounding box center [699, 76] width 1294 height 15
type input "2"
type input "1"
type input "2.25"
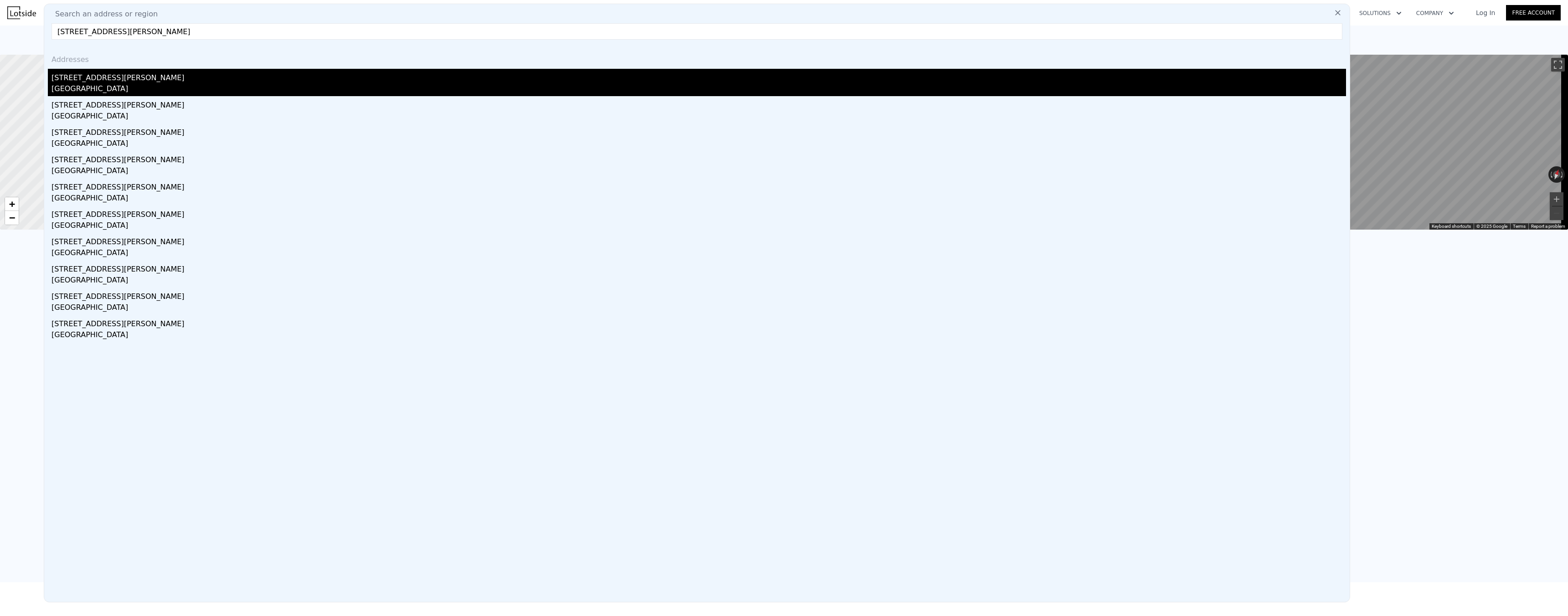
type input "832"
type input "1432"
type input "5227"
type input "14396"
type input "$ 389,000"
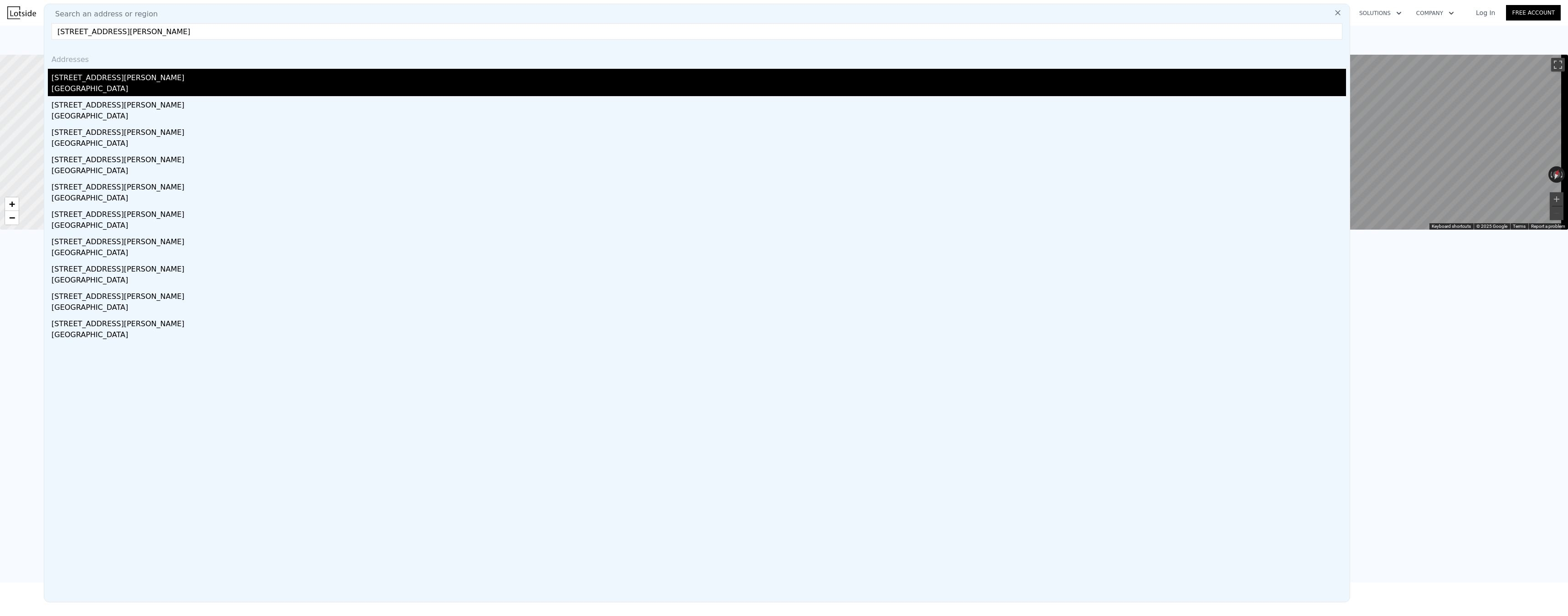
type input "4"
type input "$ 97,092"
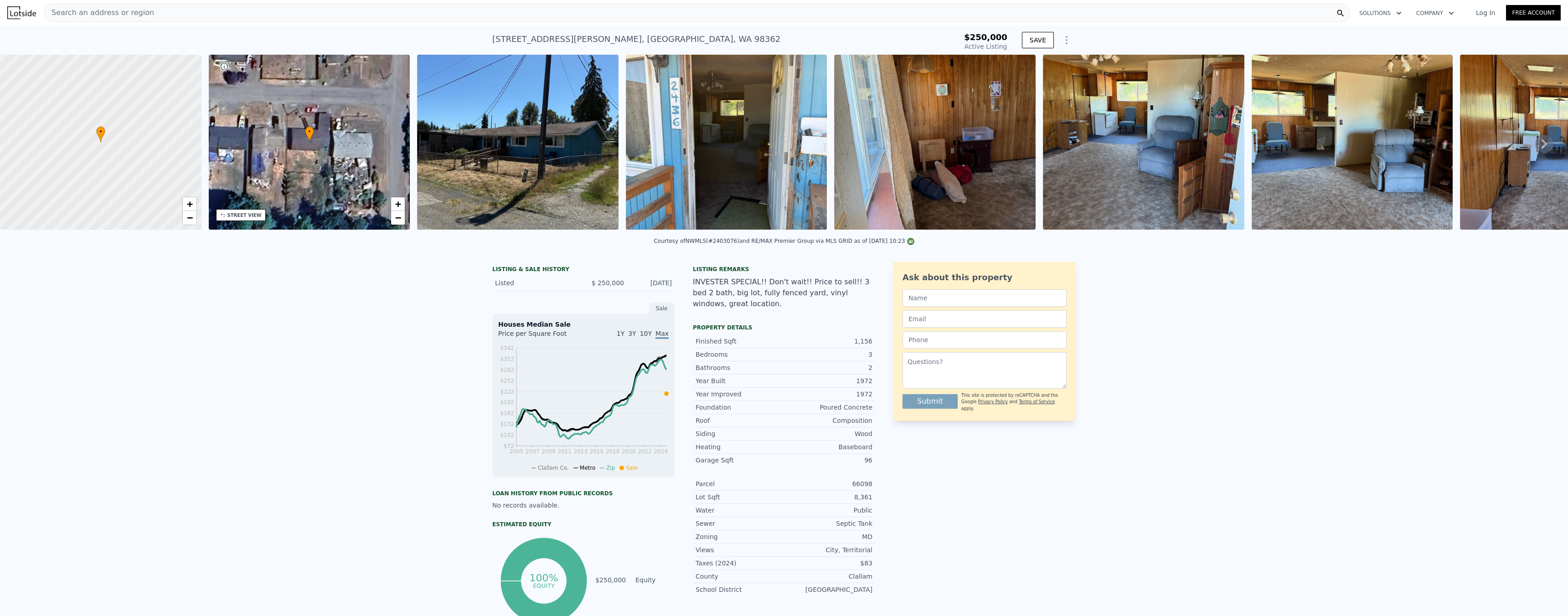
click at [176, 12] on div "Search an address or region" at bounding box center [696, 13] width 1306 height 18
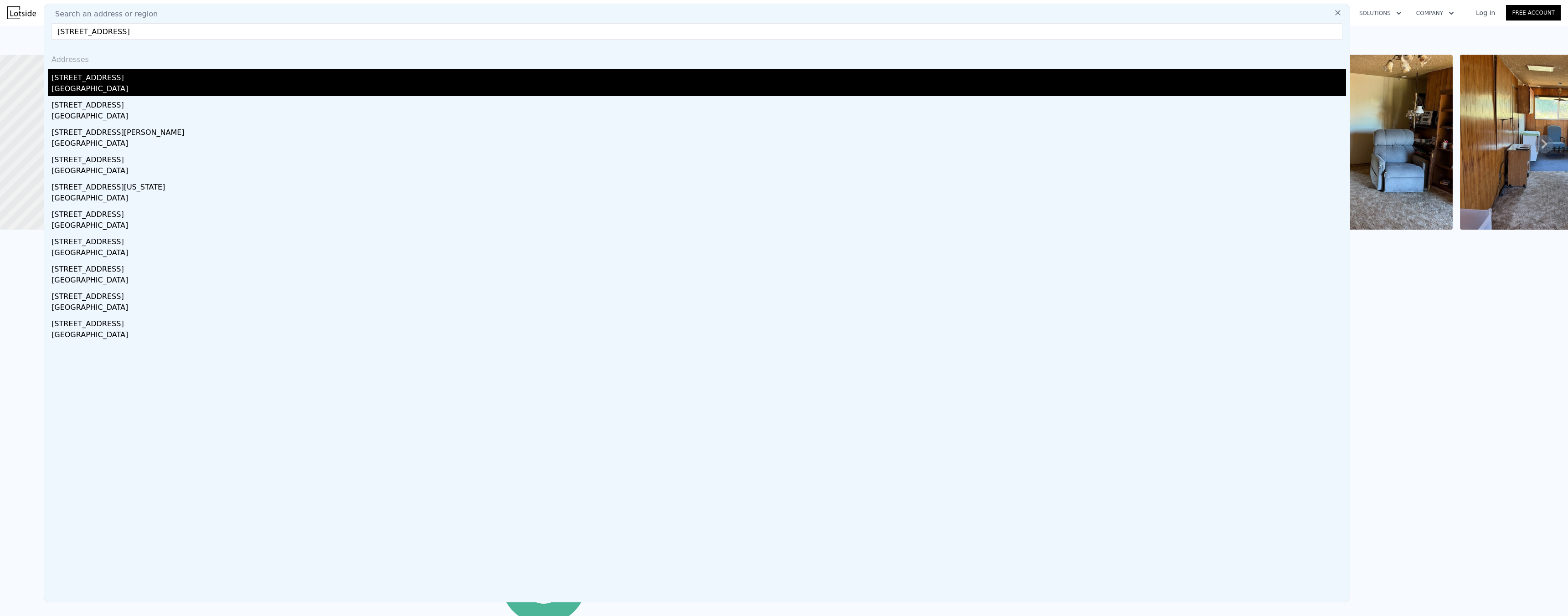
type input "[STREET_ADDRESS]"
click at [117, 86] on div "[GEOGRAPHIC_DATA]" at bounding box center [699, 90] width 1294 height 13
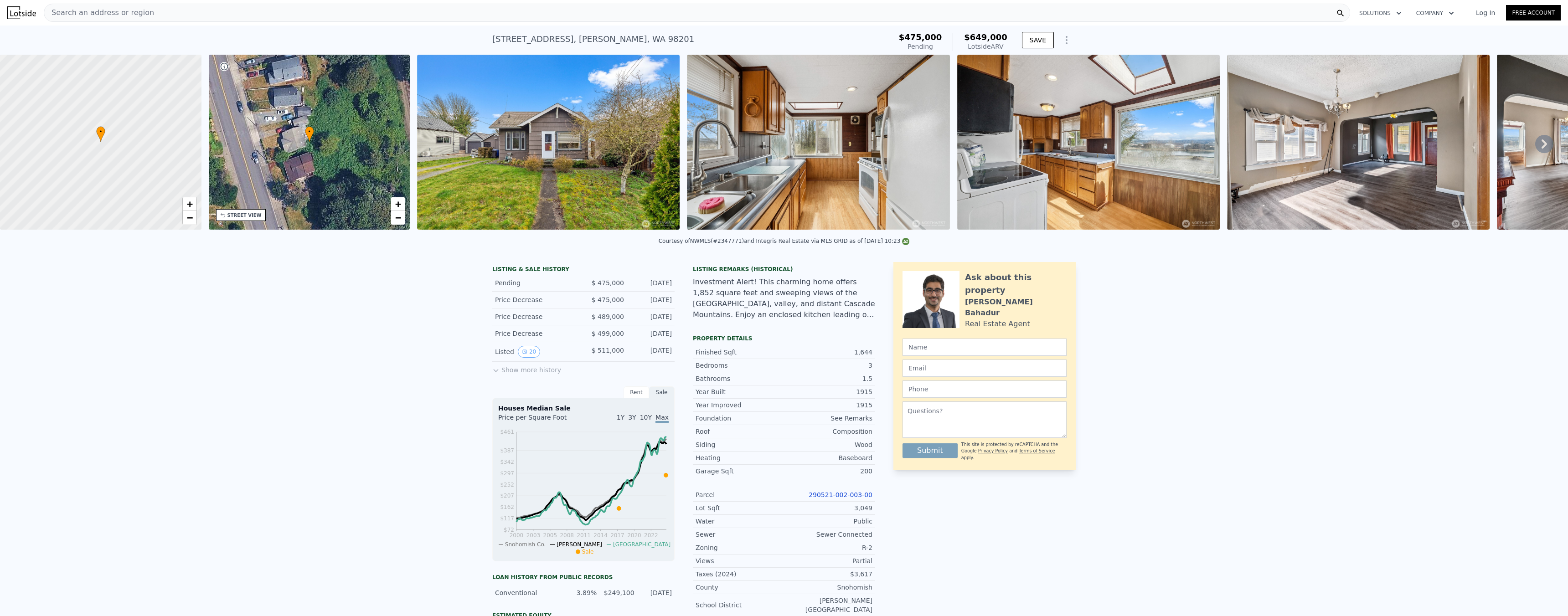
click at [530, 374] on button "Show more history" at bounding box center [527, 368] width 69 height 13
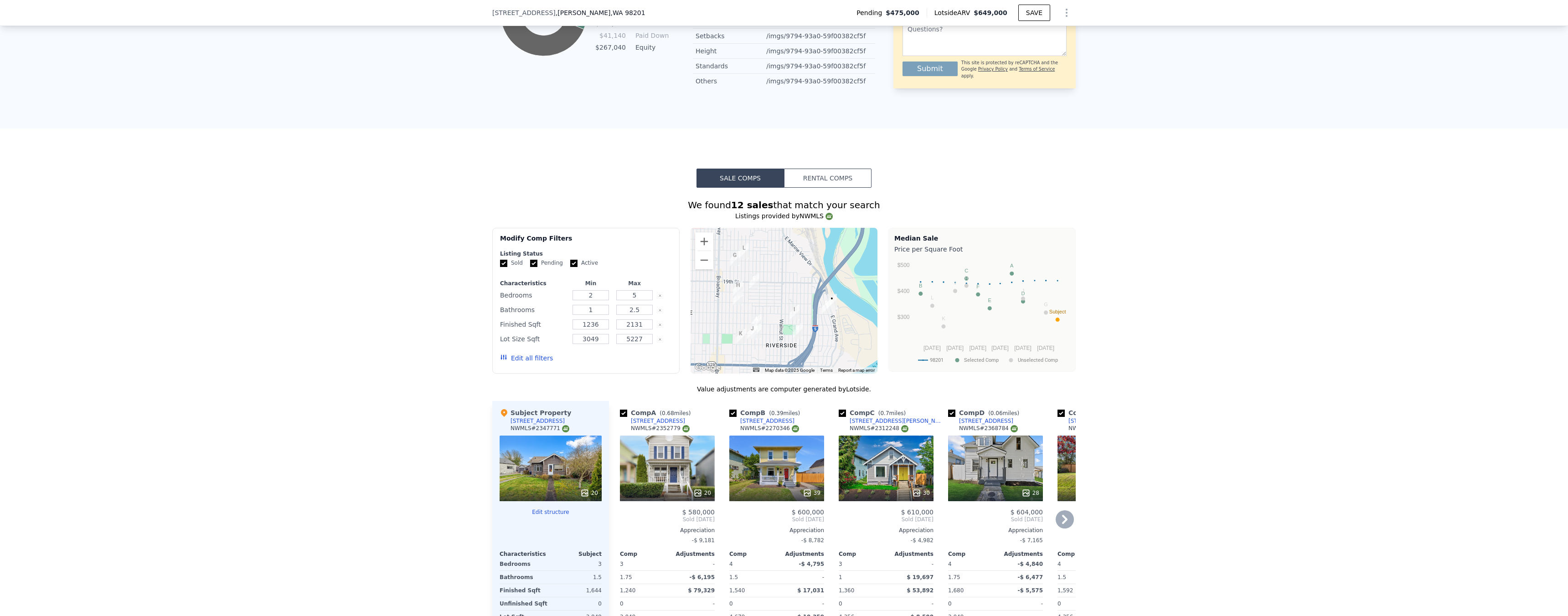
scroll to position [785, 0]
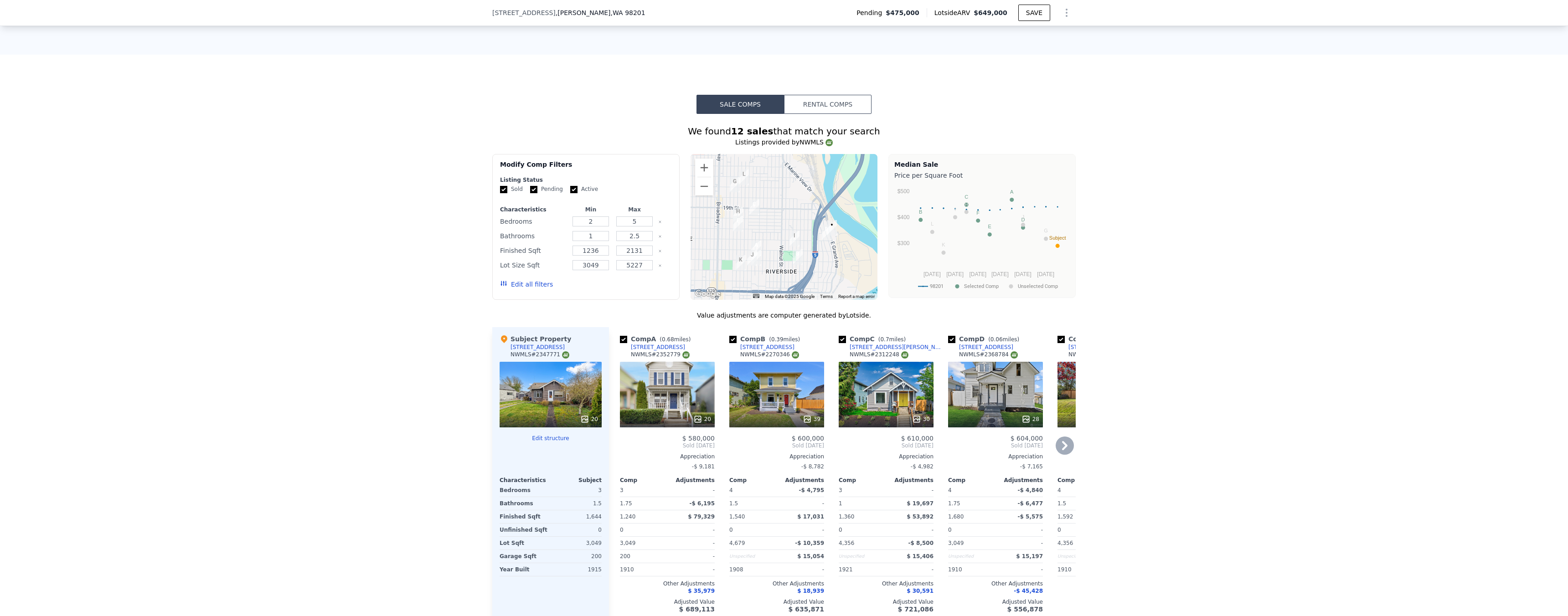
click at [1062, 441] on icon at bounding box center [1064, 445] width 6 height 9
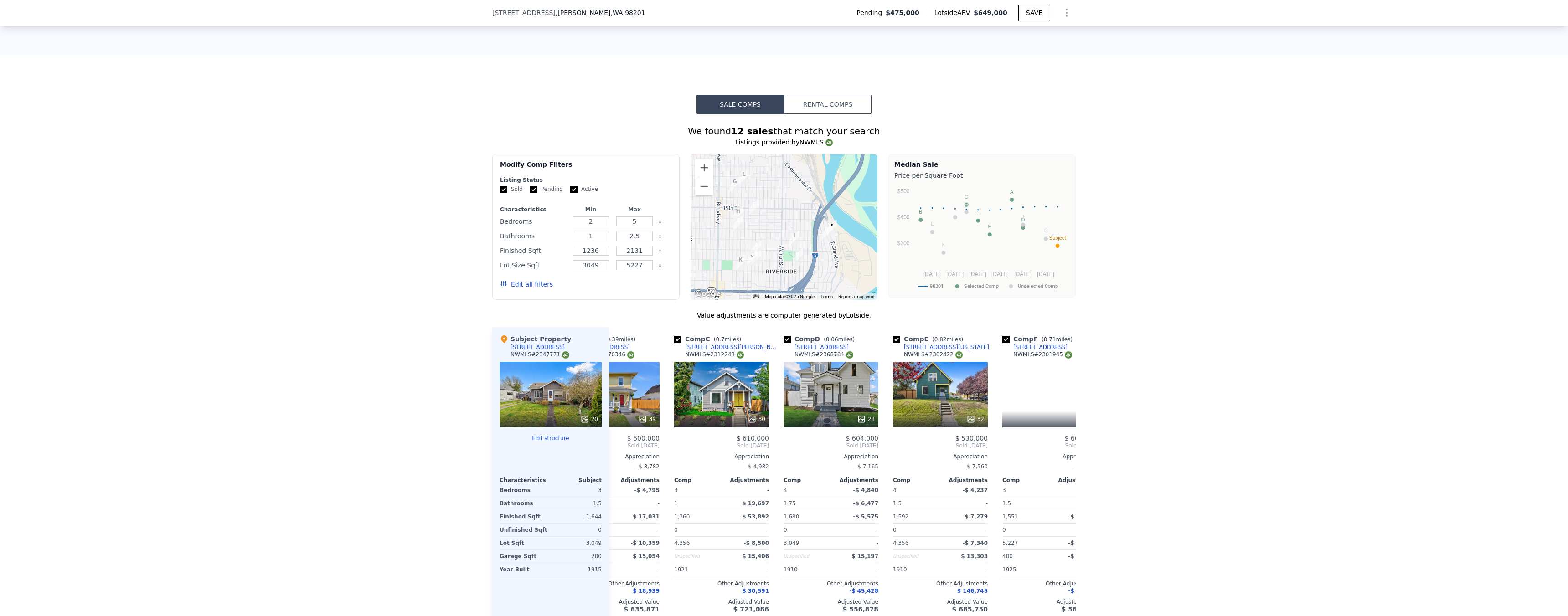
scroll to position [0, 219]
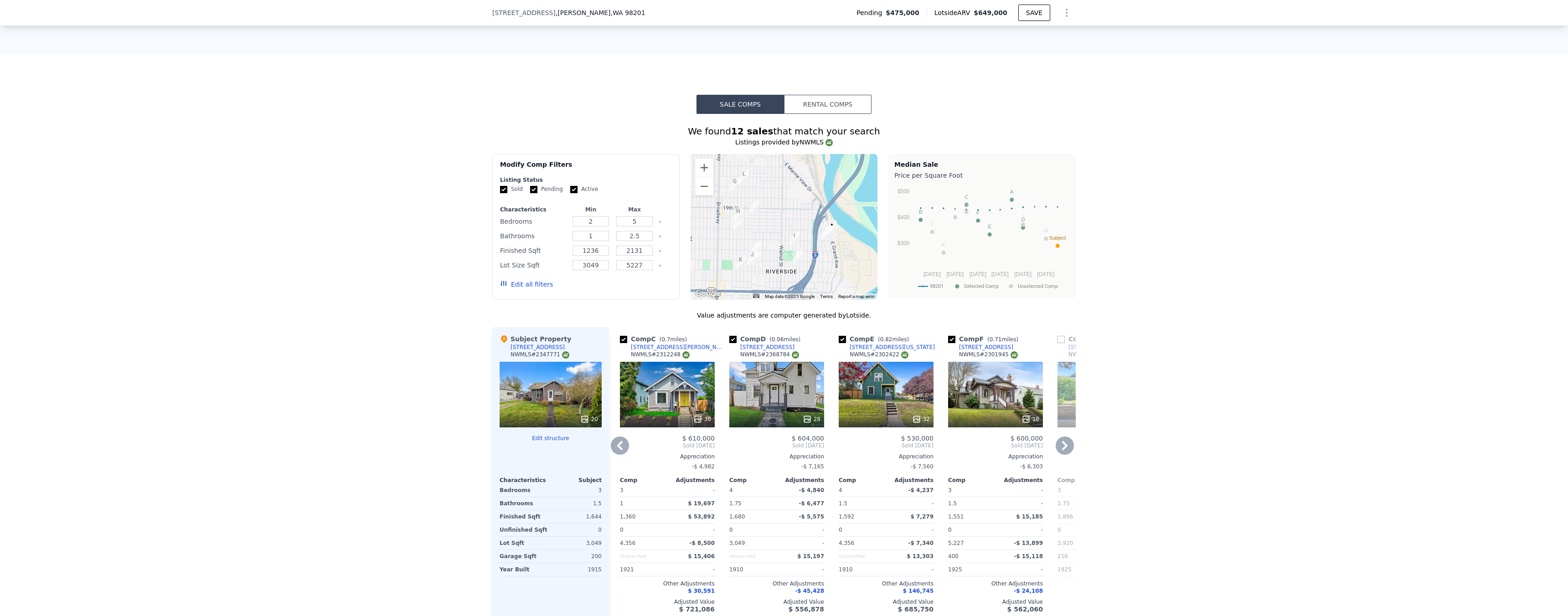
click at [611, 440] on icon at bounding box center [620, 446] width 18 height 18
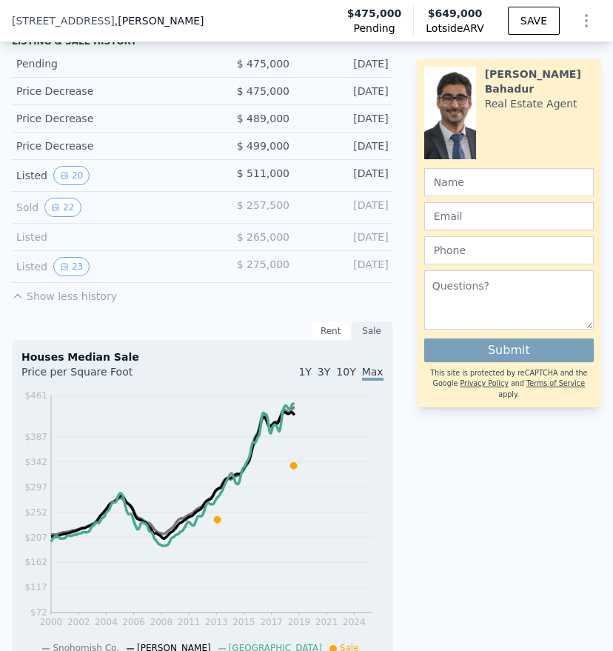
scroll to position [2147, 0]
